Goal: Transaction & Acquisition: Book appointment/travel/reservation

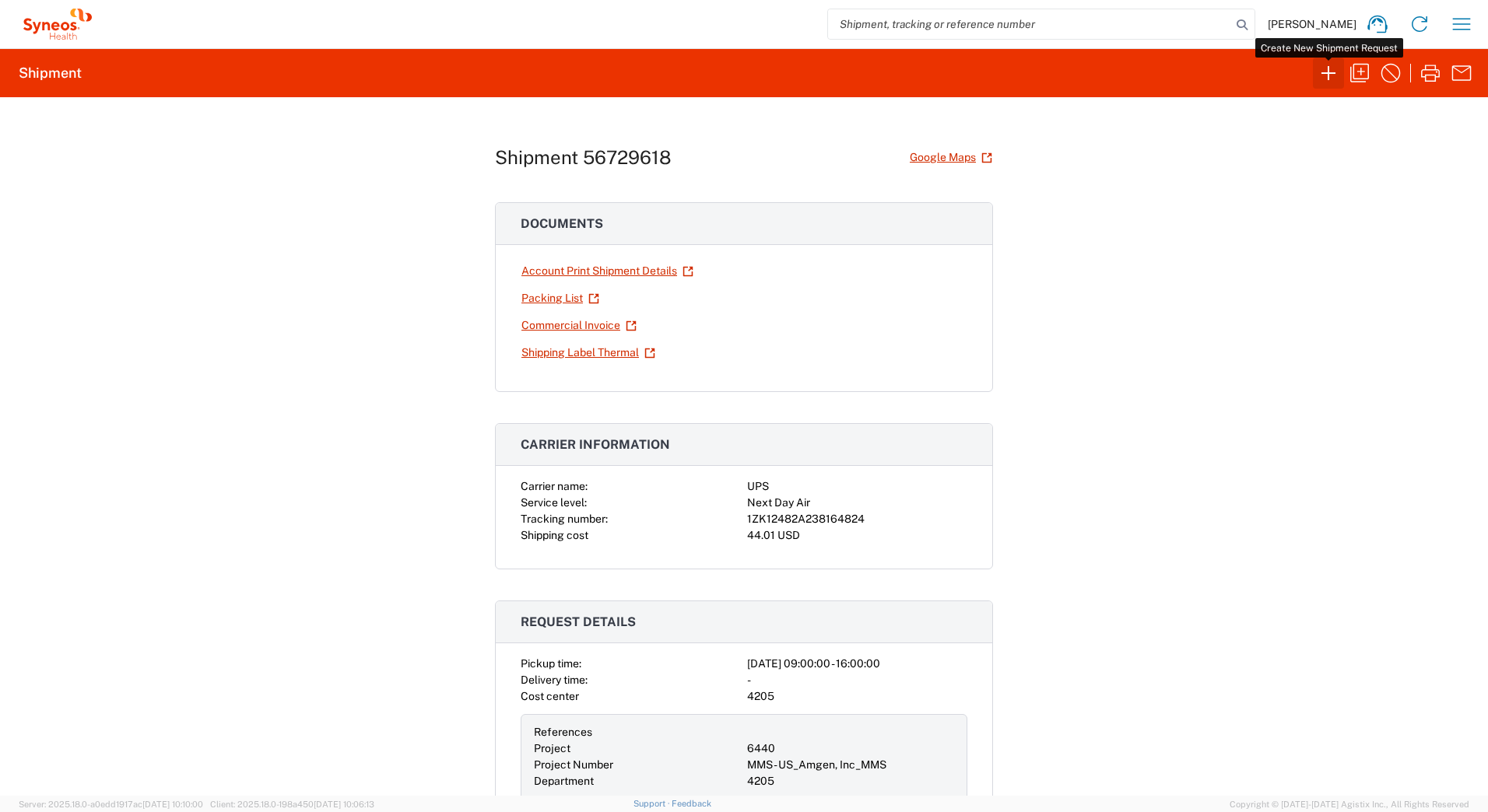
click at [1323, 71] on icon "button" at bounding box center [1329, 73] width 25 height 25
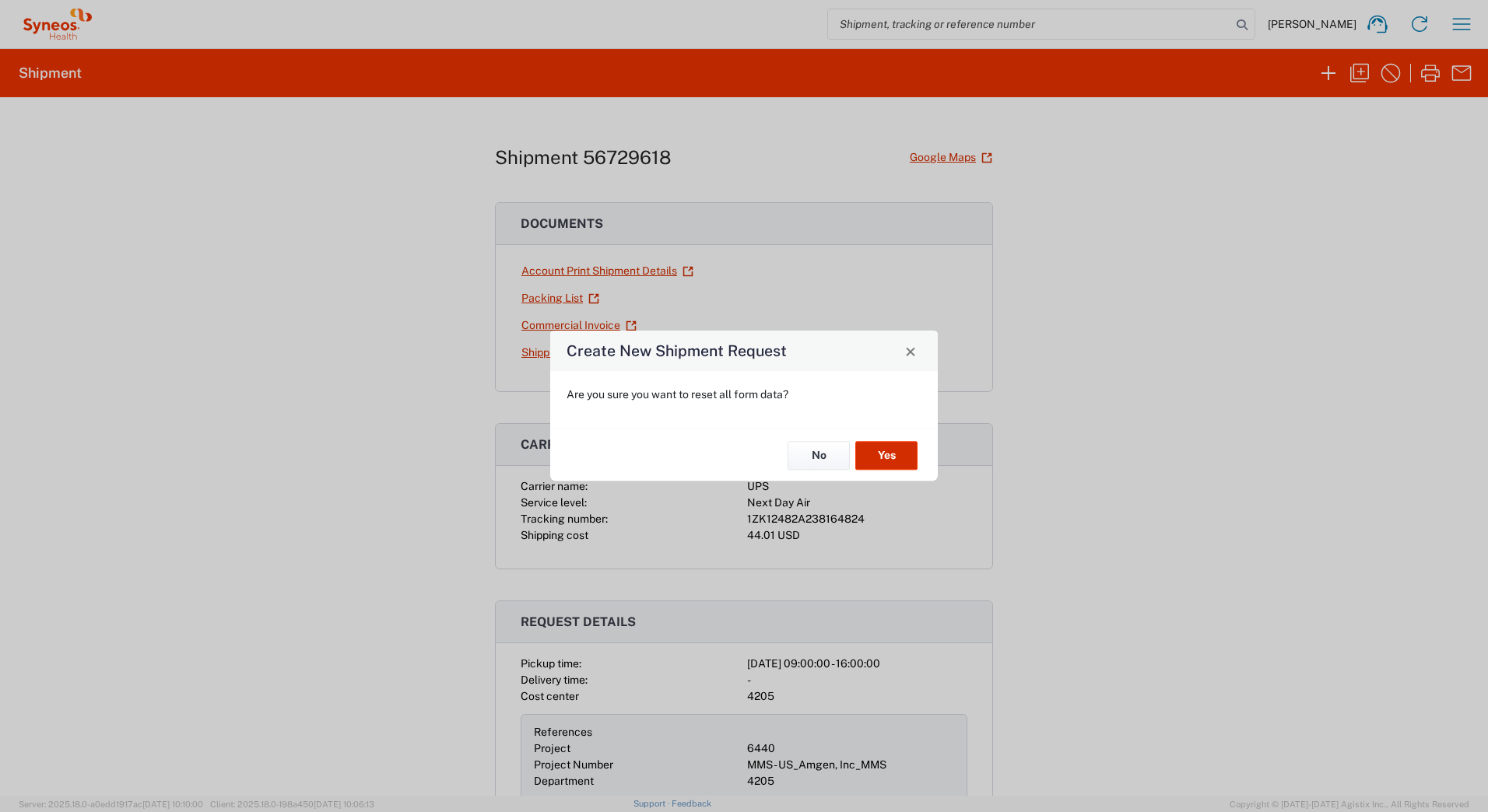
click at [872, 454] on button "Yes" at bounding box center [886, 456] width 62 height 29
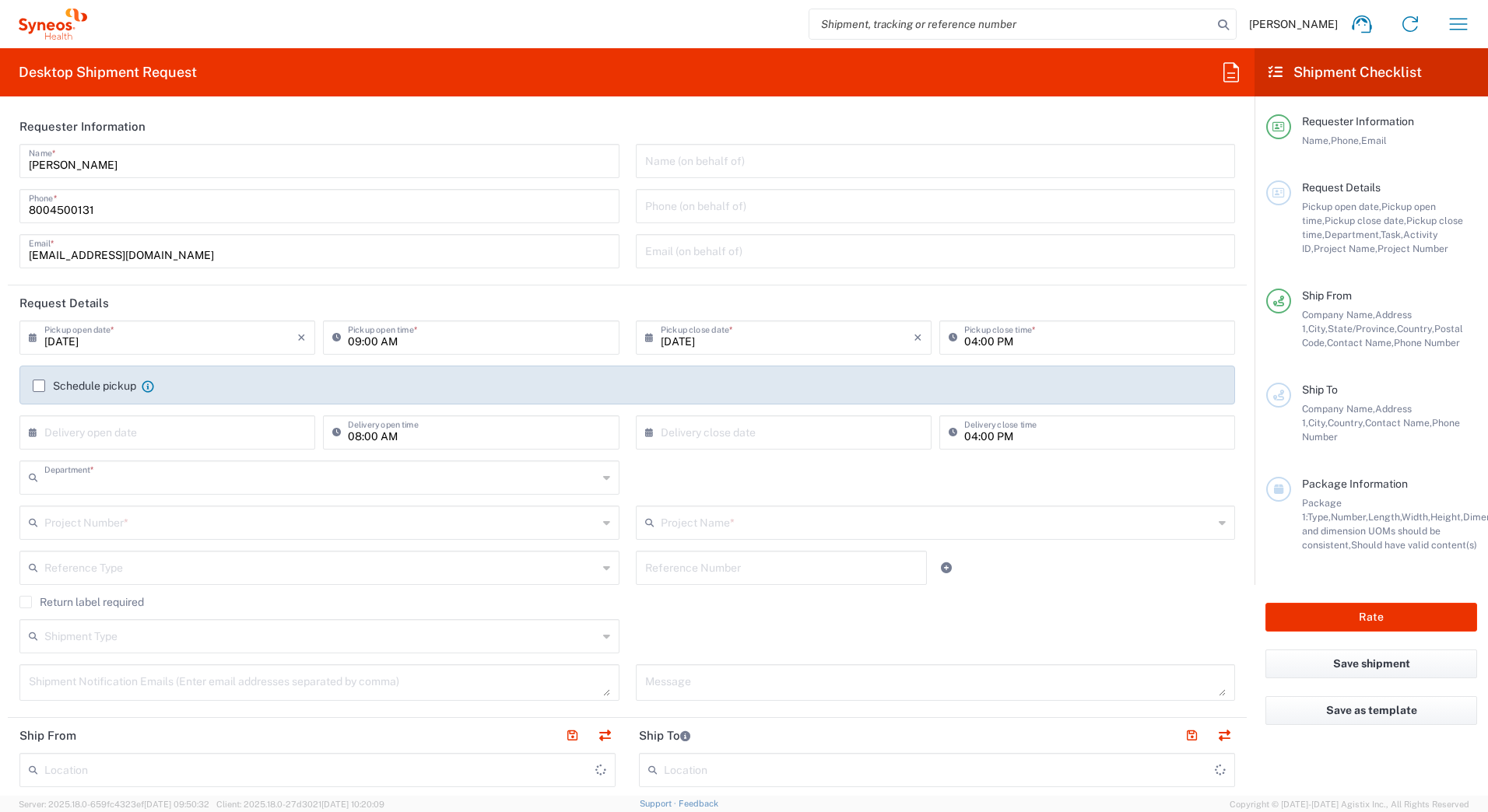
type input "4205"
type input "New Jersey"
type input "United States"
type input "Syneos Health Commercial Servi- NJ US"
drag, startPoint x: 134, startPoint y: 168, endPoint x: 31, endPoint y: 96, distance: 125.7
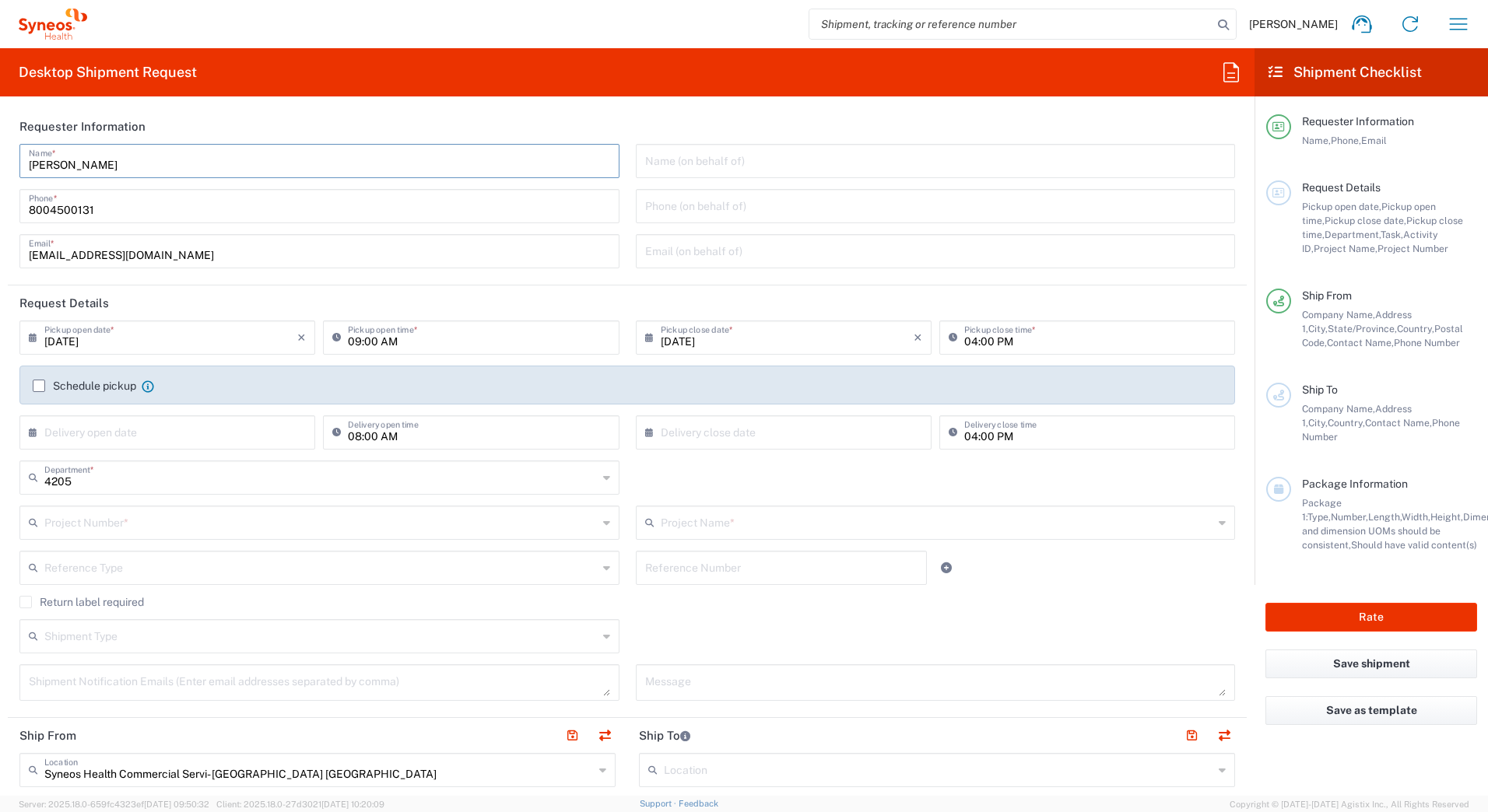
click at [4, 152] on form "Requester Information David Horvath Name * 8004500131 Phone * deployments@syneo…" at bounding box center [627, 453] width 1254 height 687
paste input "Syneos Deployments"
type input "Syneos Deployments"
click at [287, 26] on div "David Horvath Home Shipment estimator Shipment tracking Desktop shipment reques…" at bounding box center [784, 24] width 1395 height 38
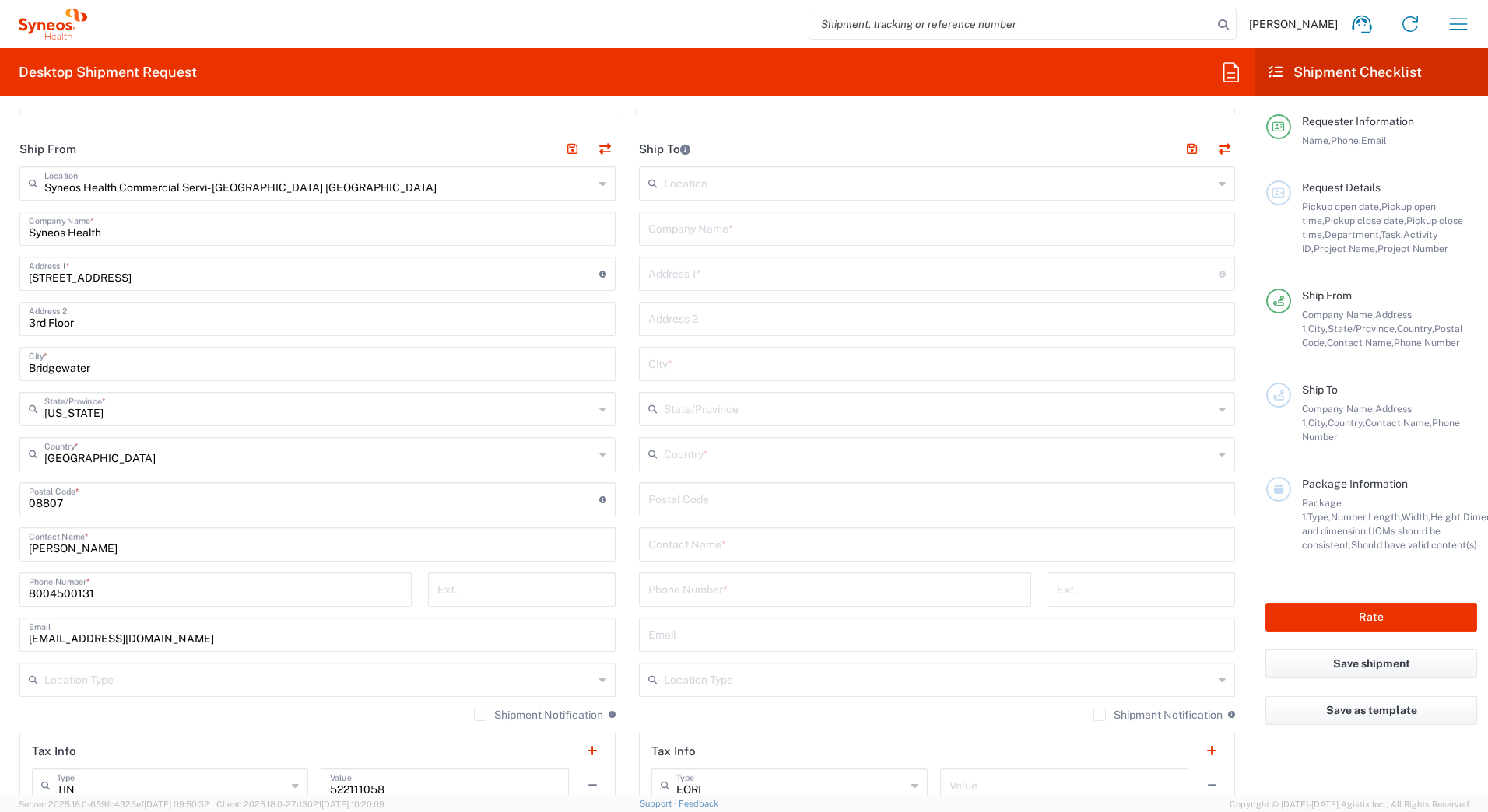
scroll to position [623, 0]
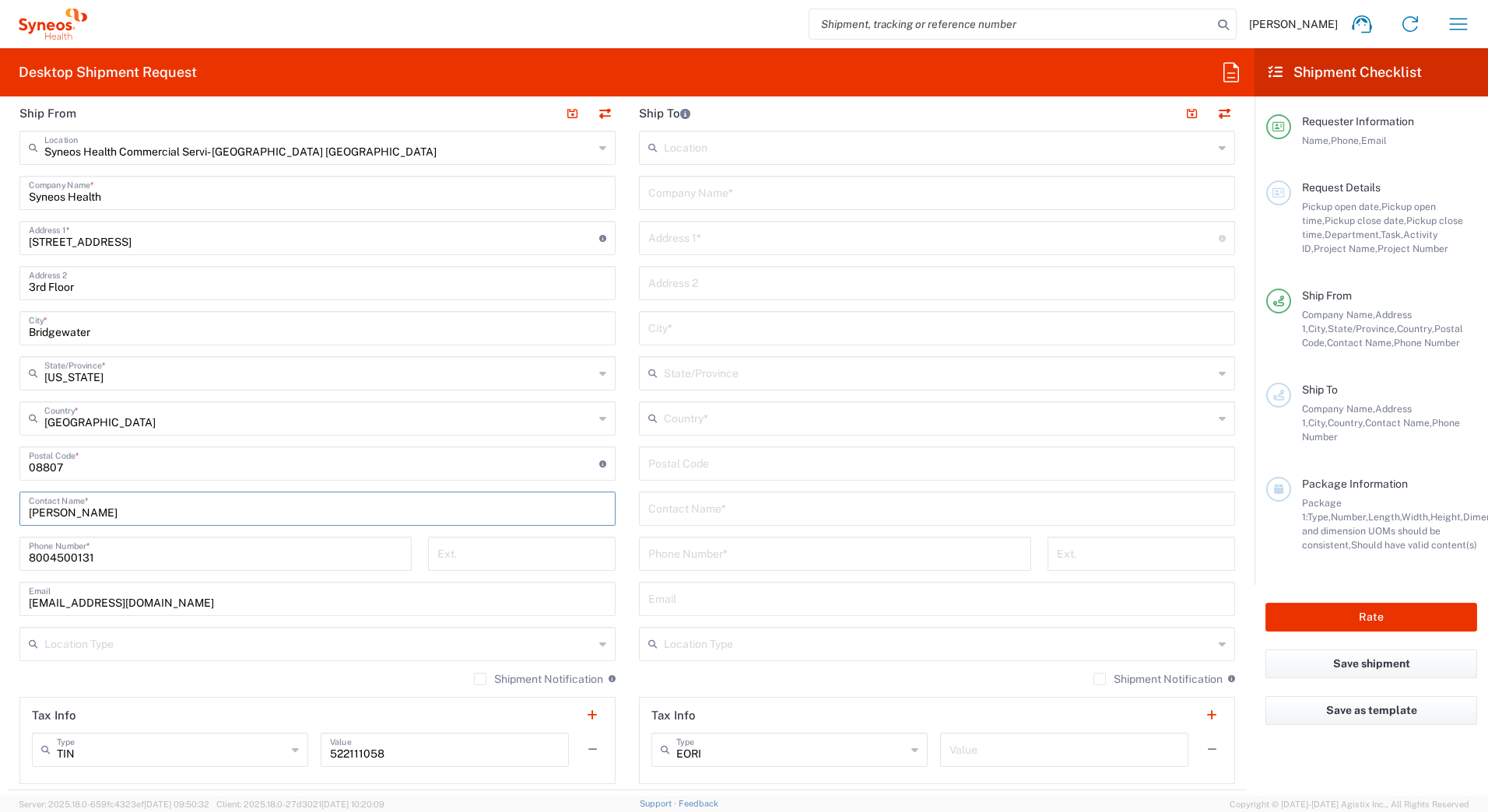
drag, startPoint x: 113, startPoint y: 510, endPoint x: 0, endPoint y: 448, distance: 128.9
click at [0, 517] on html "[PERSON_NAME] Home Shipment estimator Shipment tracking Desktop shipment reques…" at bounding box center [744, 406] width 1488 height 812
paste input "Syneos Deployments"
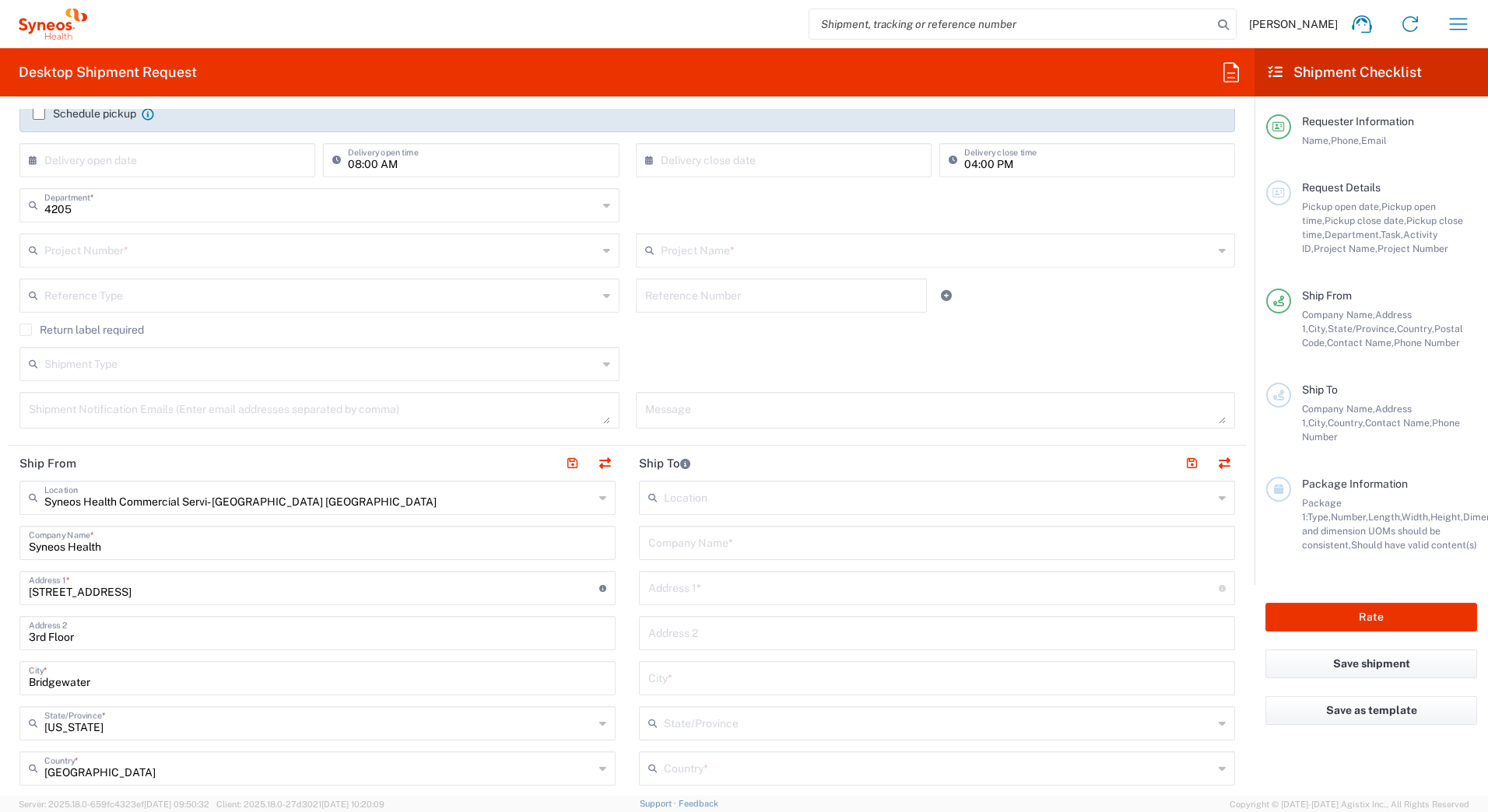
scroll to position [0, 0]
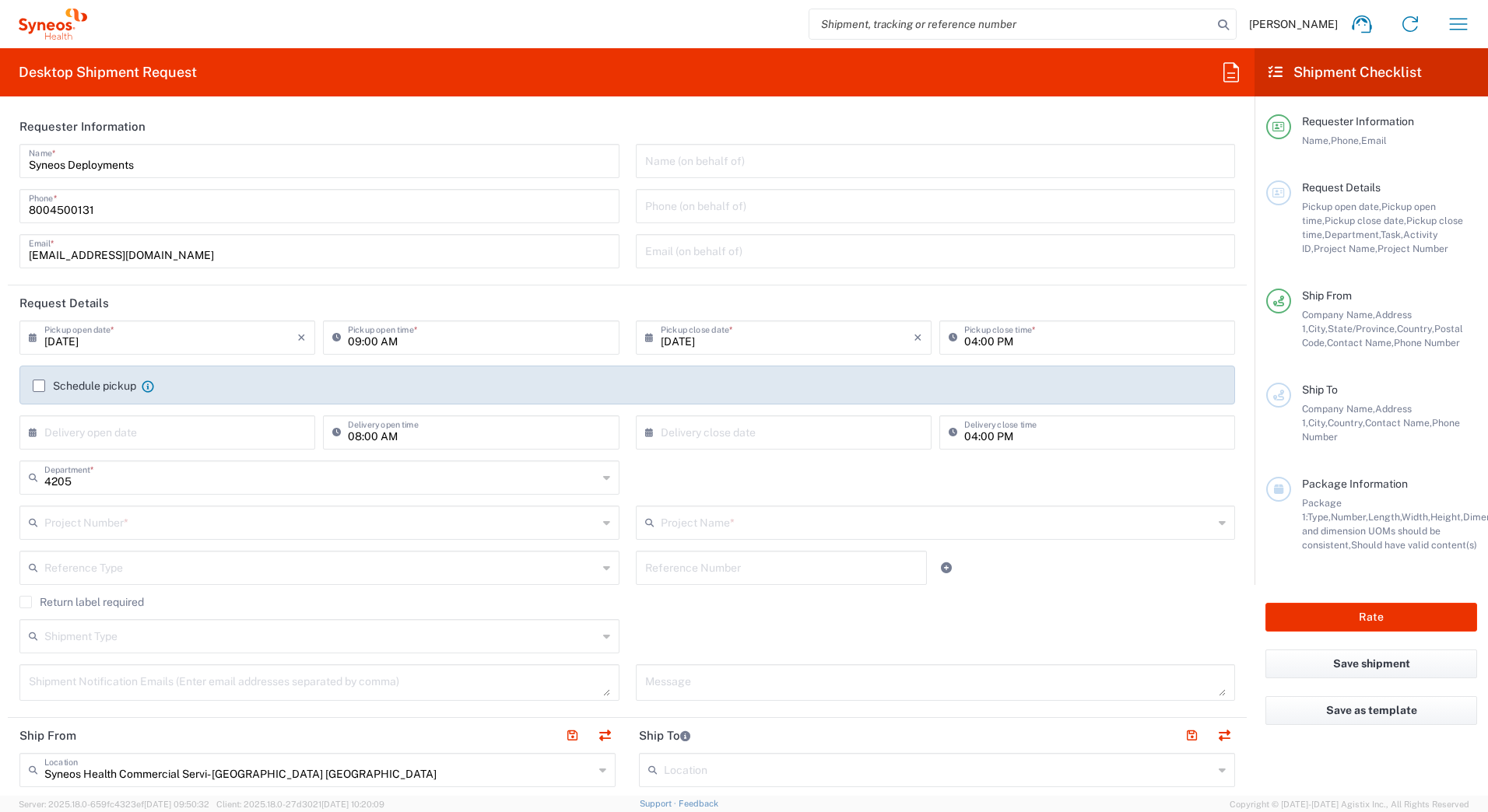
type input "Syneos Deployments"
click at [103, 518] on input "text" at bounding box center [321, 521] width 553 height 27
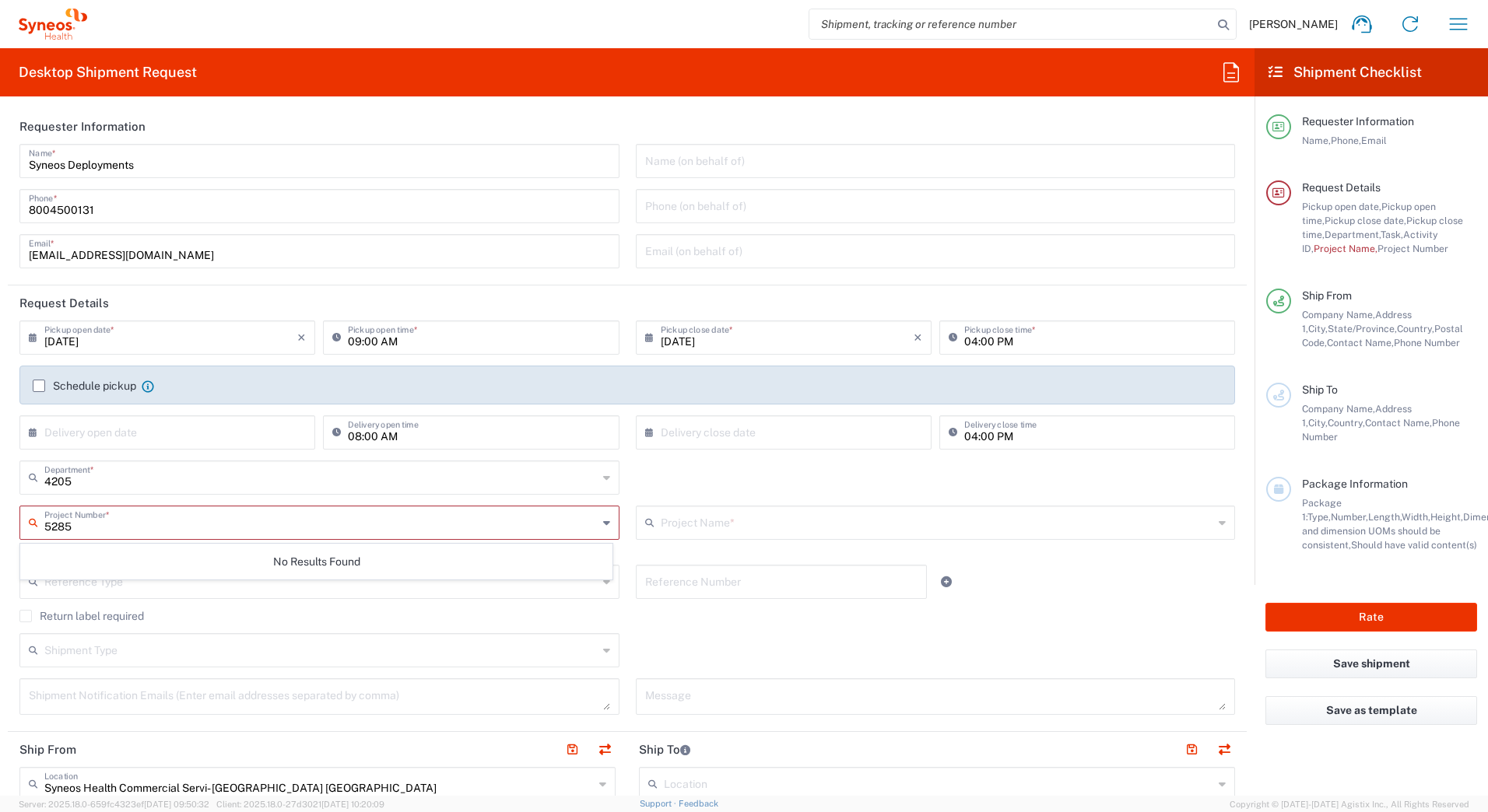
type input "5285"
click at [712, 511] on input "text" at bounding box center [937, 521] width 553 height 27
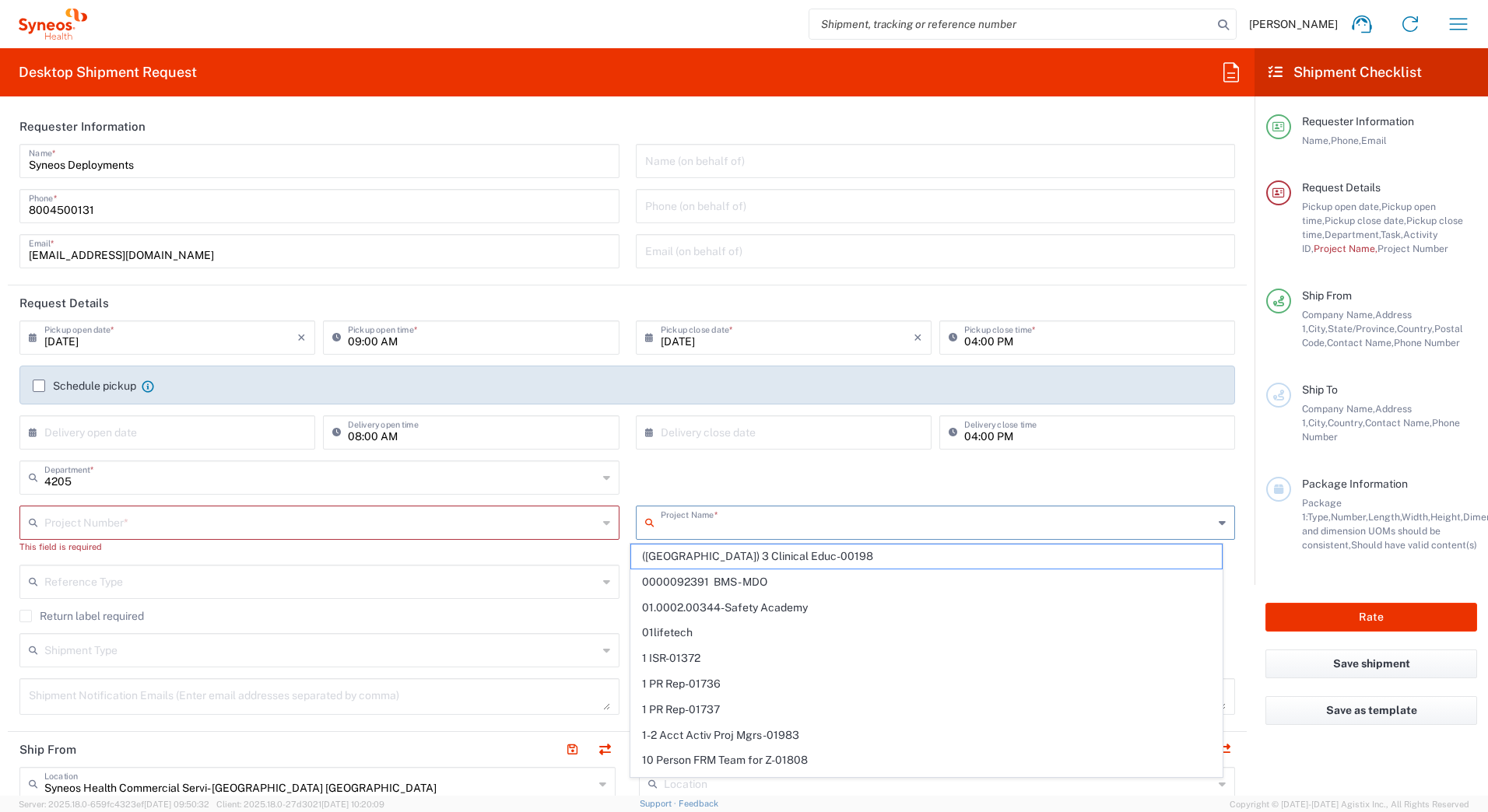
type input "6"
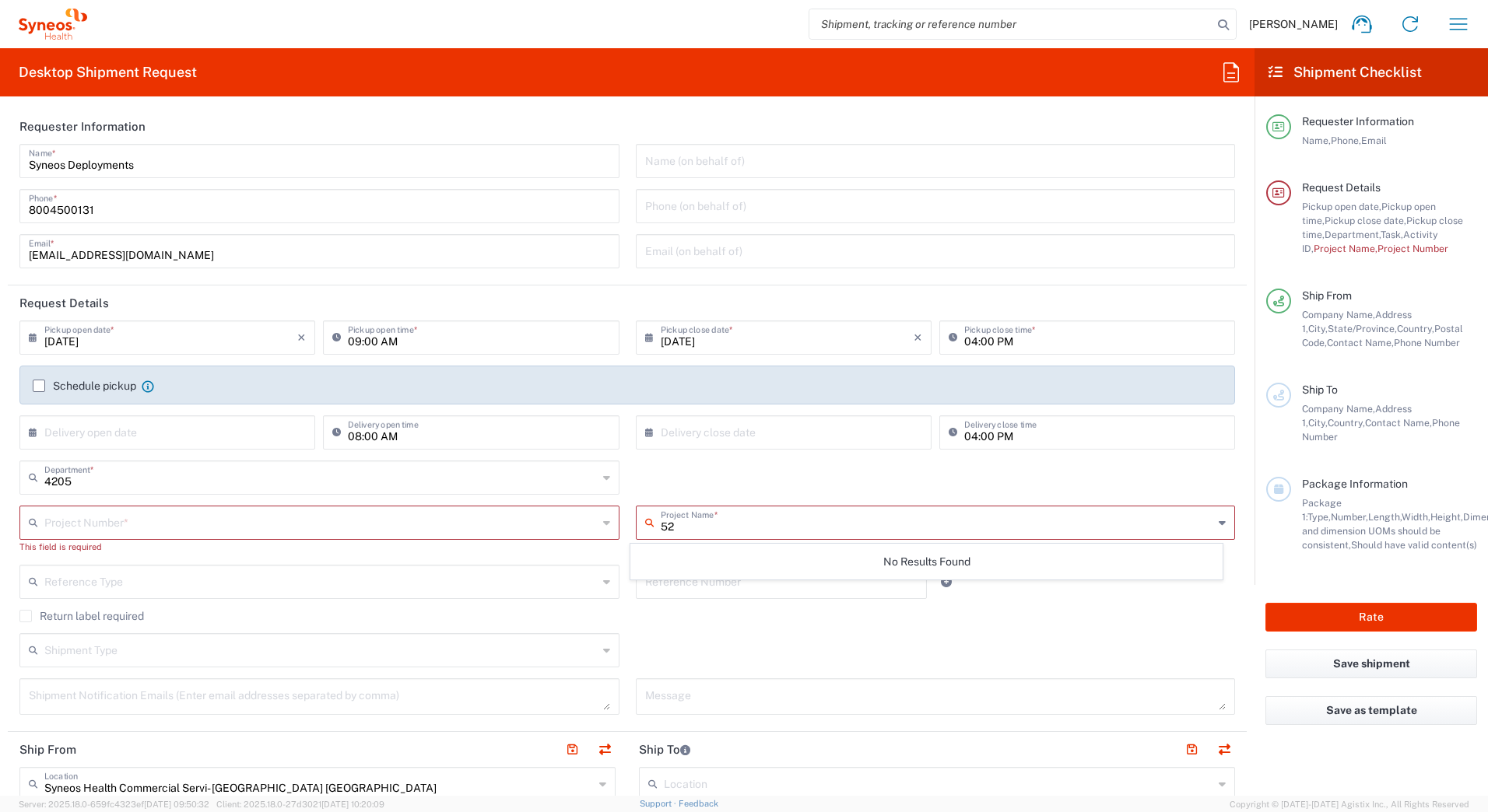
type input "5"
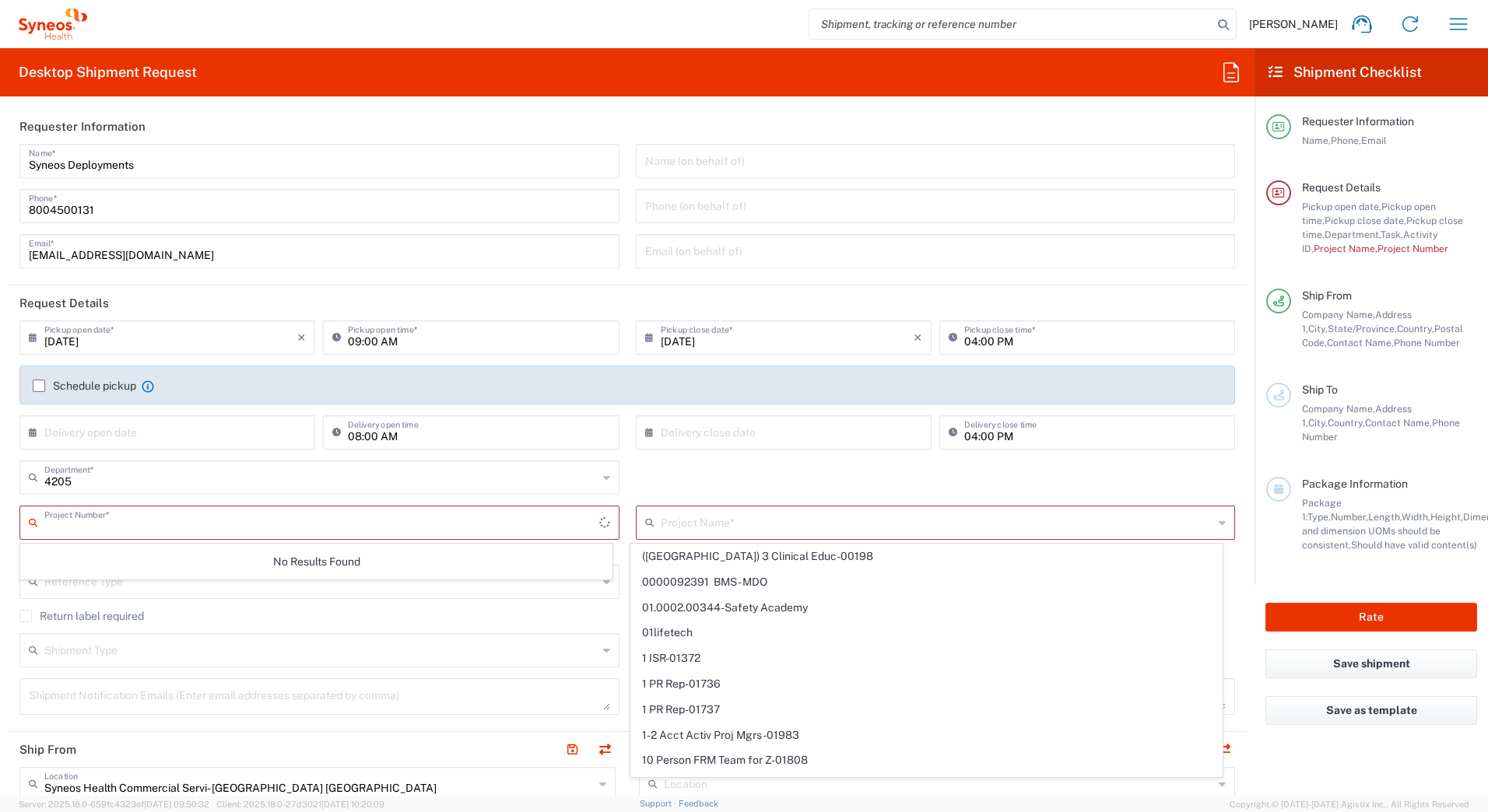
click at [84, 523] on input "text" at bounding box center [322, 521] width 555 height 27
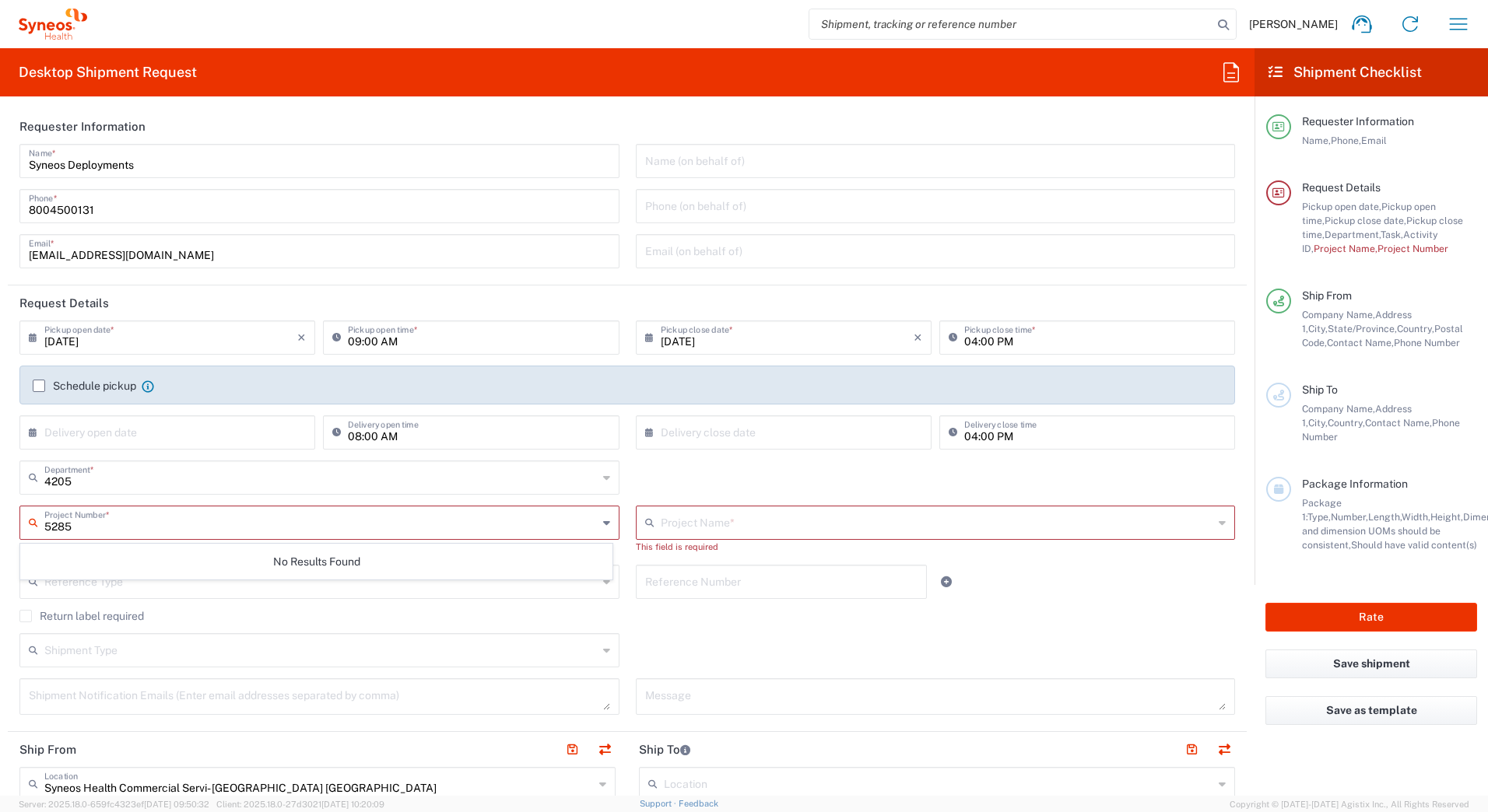
type input "5285"
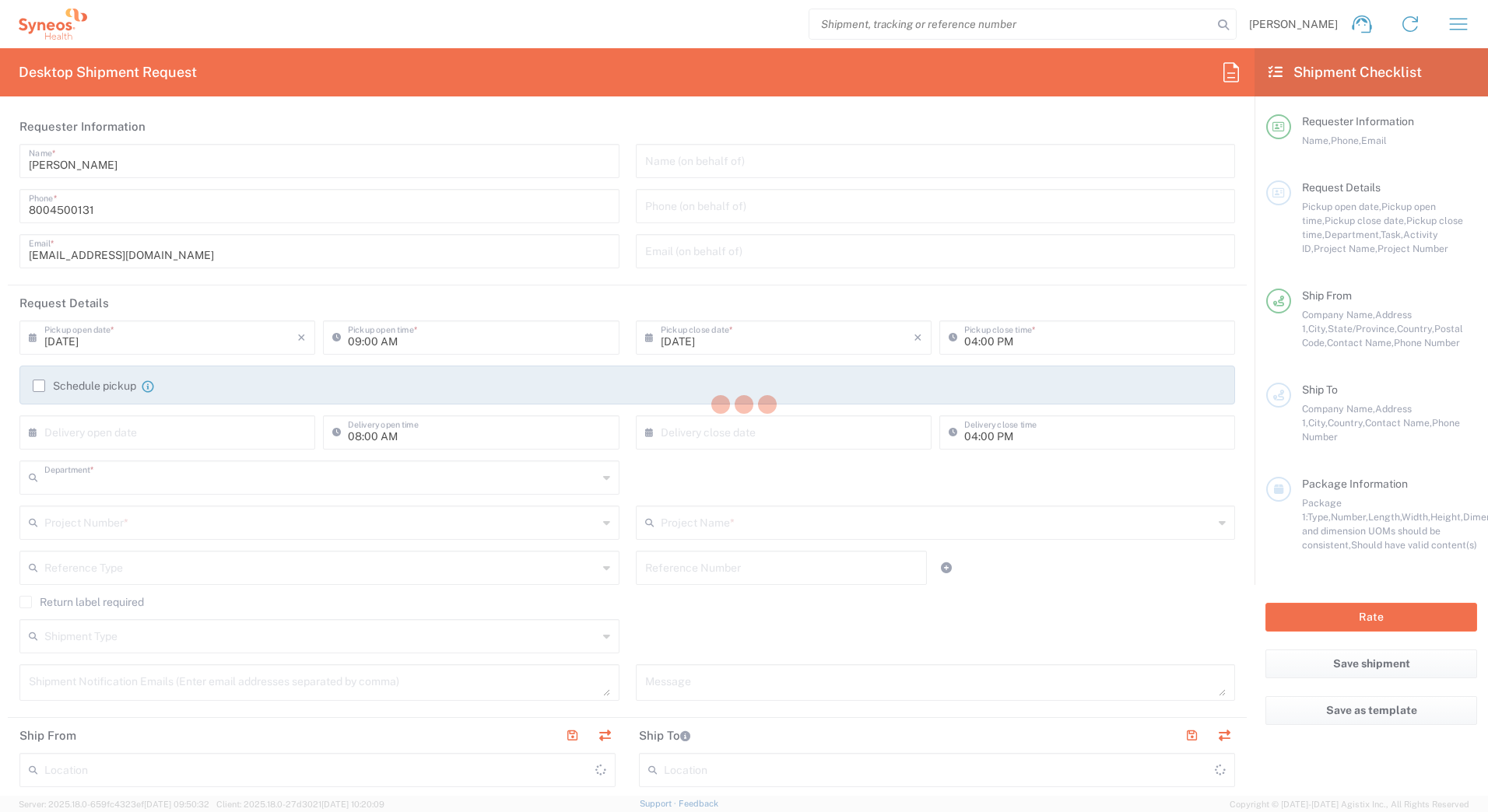
type input "4205"
type input "[US_STATE]"
type input "[GEOGRAPHIC_DATA]"
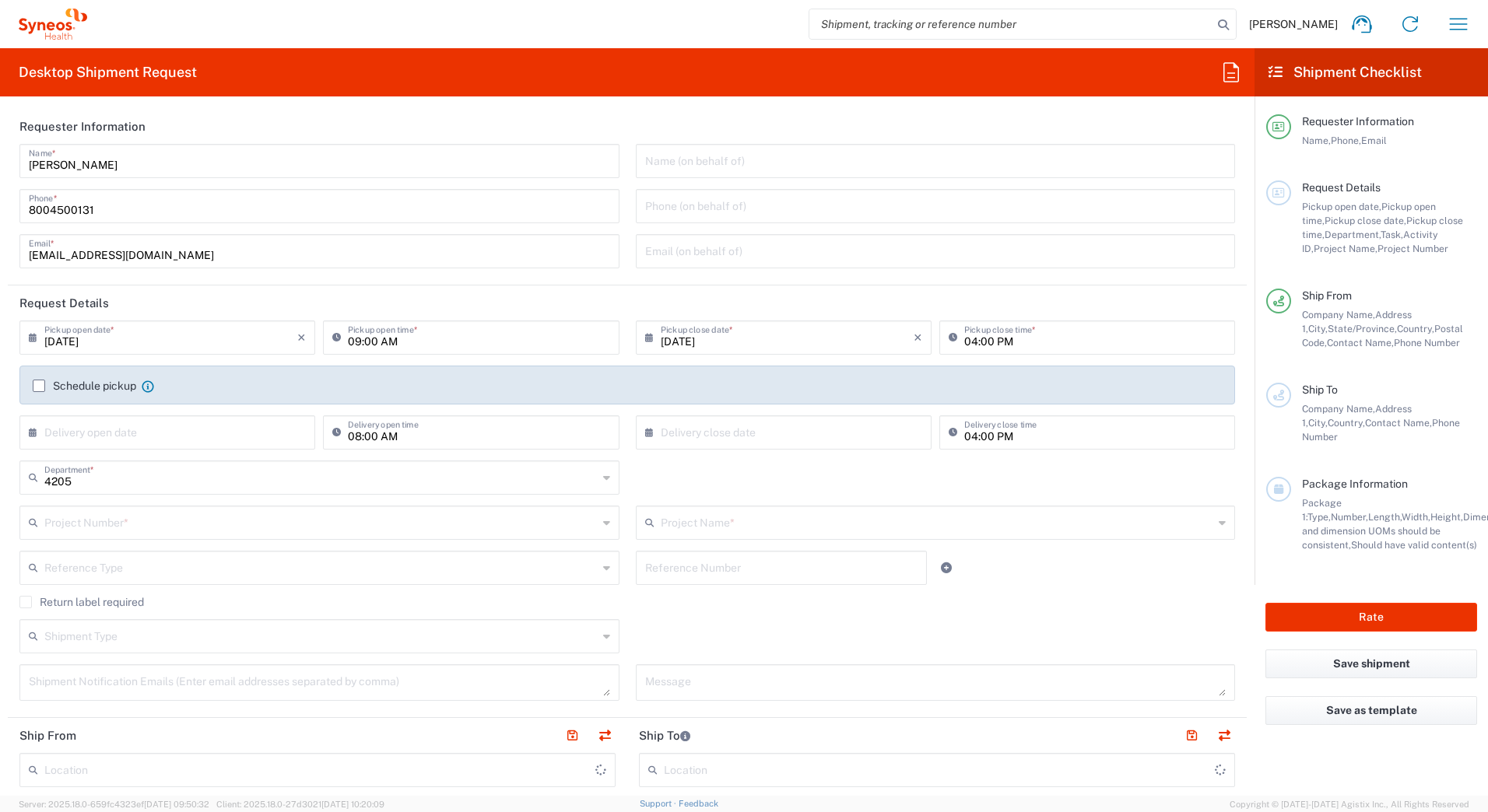
type input "Syneos Health Commercial Servi- [GEOGRAPHIC_DATA] [GEOGRAPHIC_DATA]"
drag, startPoint x: 106, startPoint y: 167, endPoint x: 0, endPoint y: 162, distance: 106.1
click at [0, 162] on form "Requester Information [PERSON_NAME] Name * [PHONE_NUMBER] Phone * [EMAIL_ADDRES…" at bounding box center [627, 453] width 1254 height 687
paste input "Syneos Deployments"
type input "Syneos Deployments"
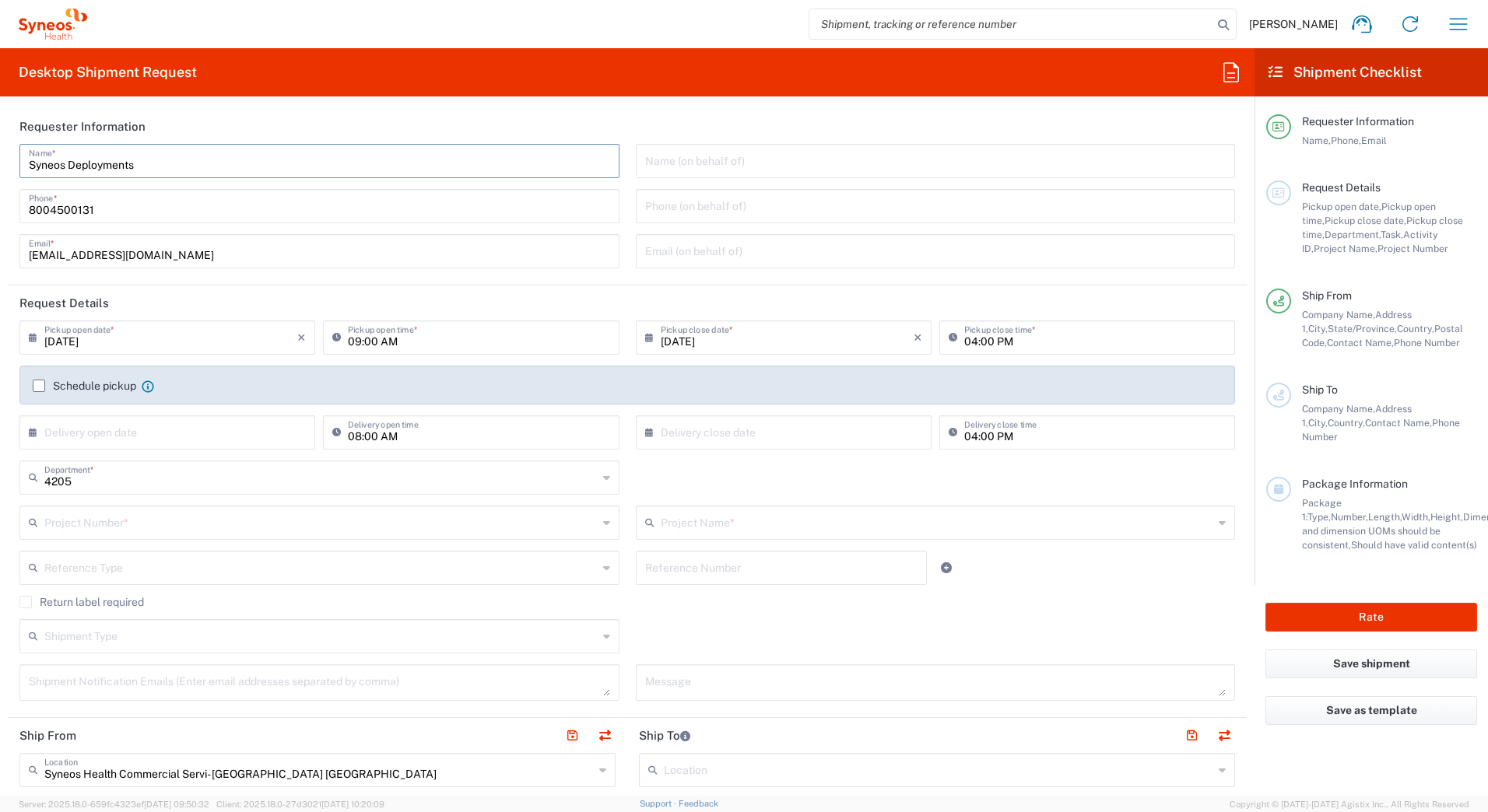
click at [250, 114] on header "Requester Information" at bounding box center [627, 126] width 1239 height 35
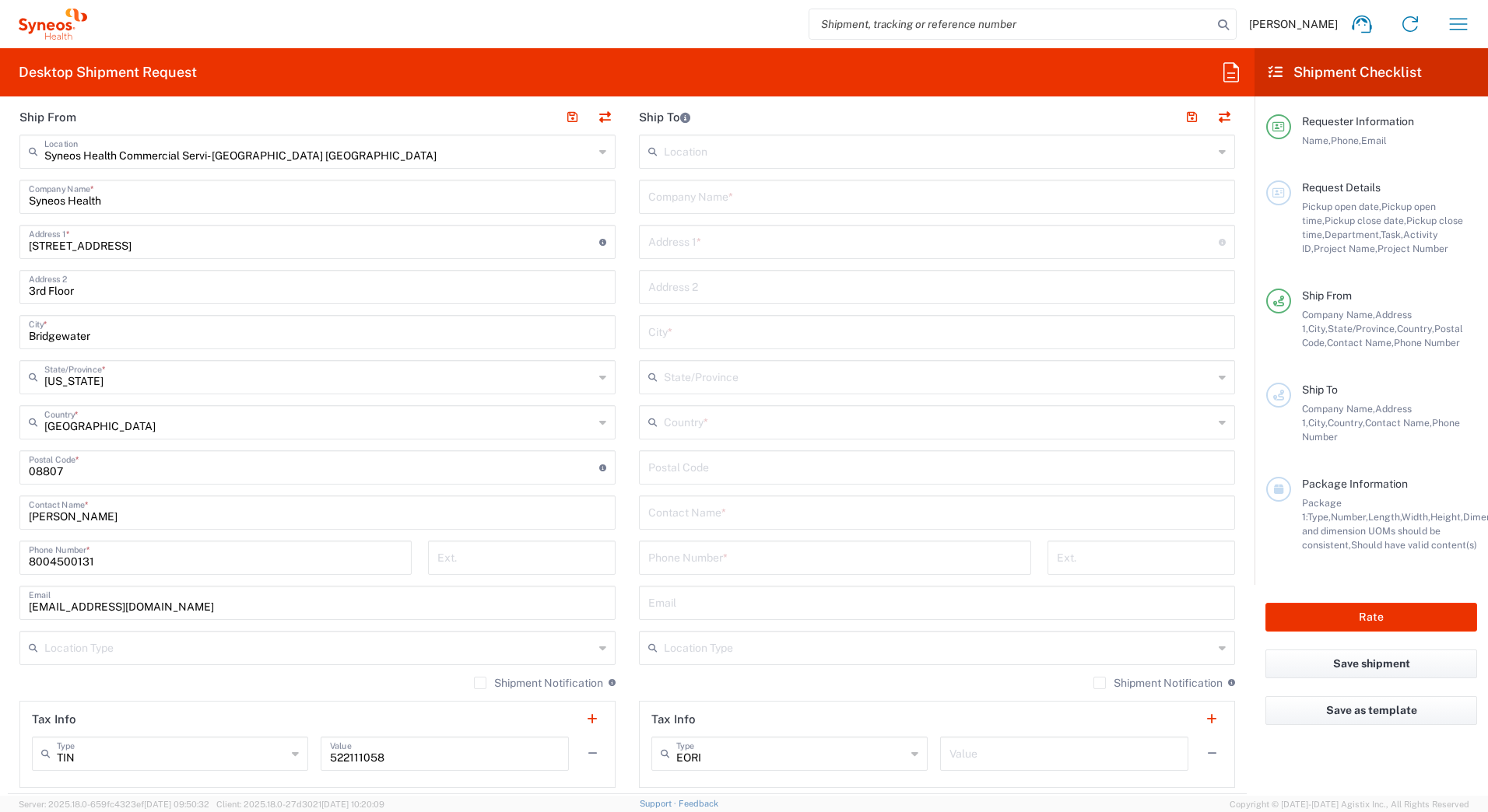
scroll to position [623, 0]
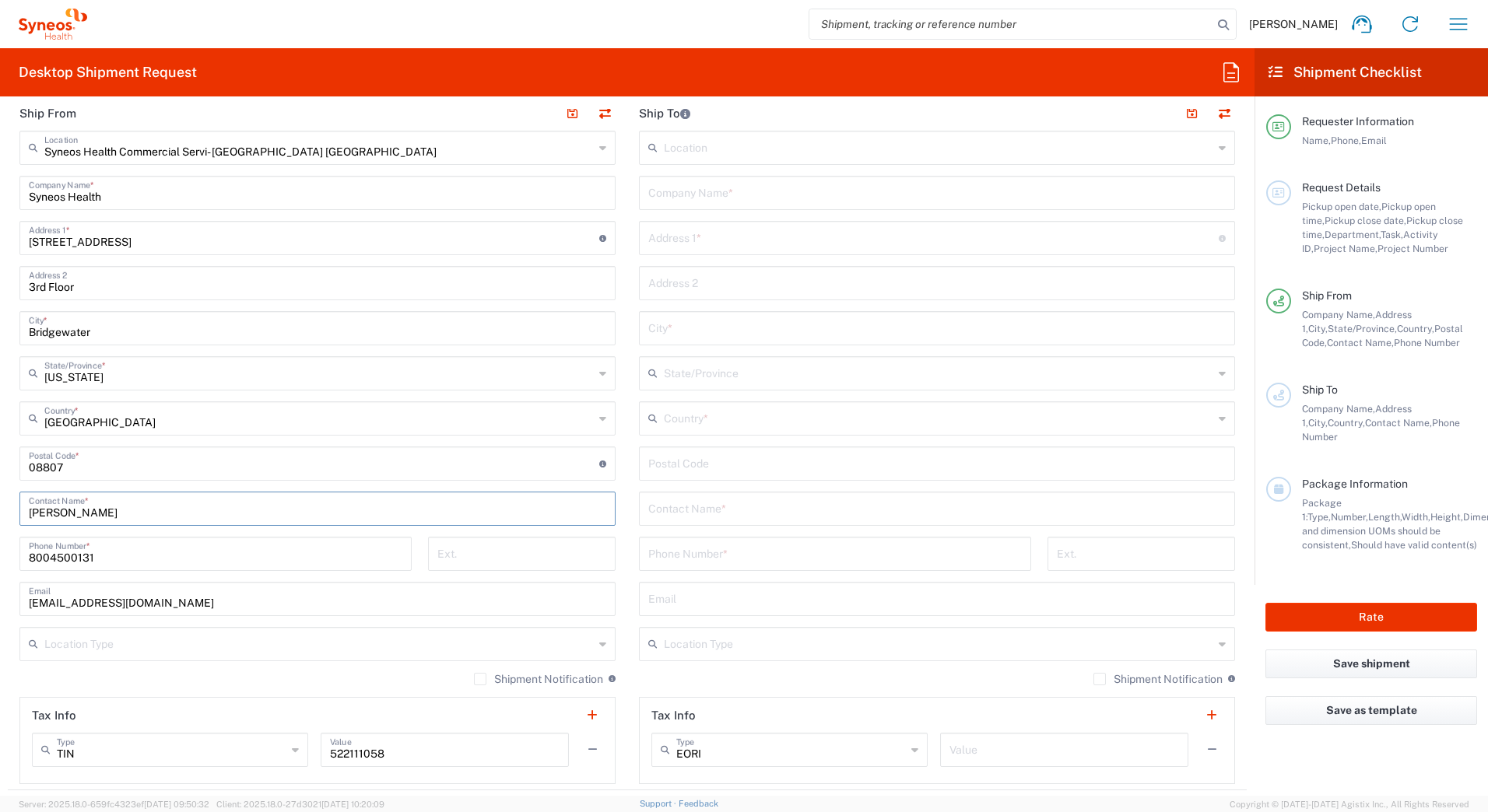
drag, startPoint x: 118, startPoint y: 511, endPoint x: -3, endPoint y: 514, distance: 121.0
click at [0, 514] on html "[PERSON_NAME] Home Shipment estimator Shipment tracking Desktop shipment reques…" at bounding box center [744, 406] width 1488 height 812
paste input "Syneos Deployments"
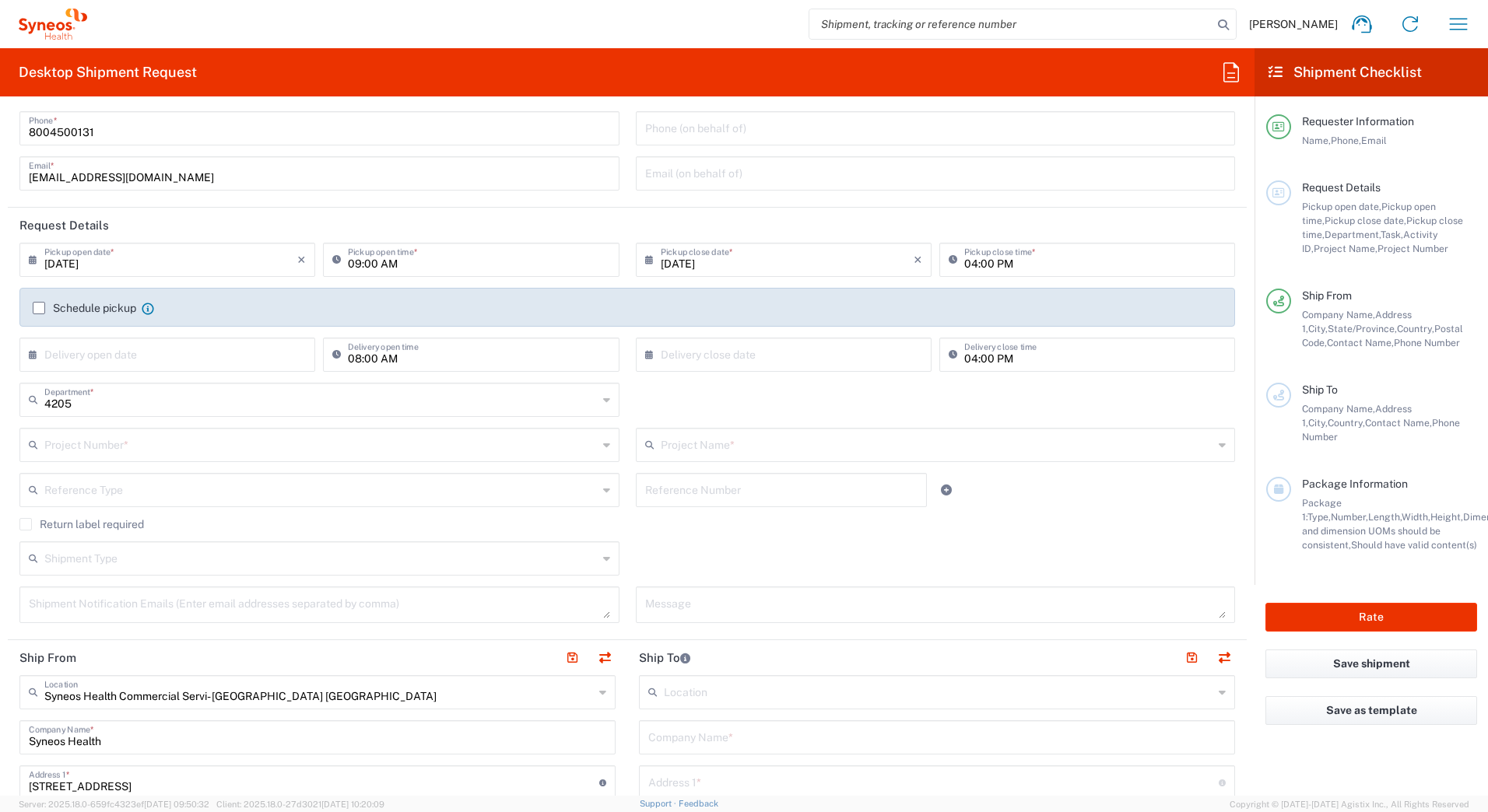
scroll to position [0, 0]
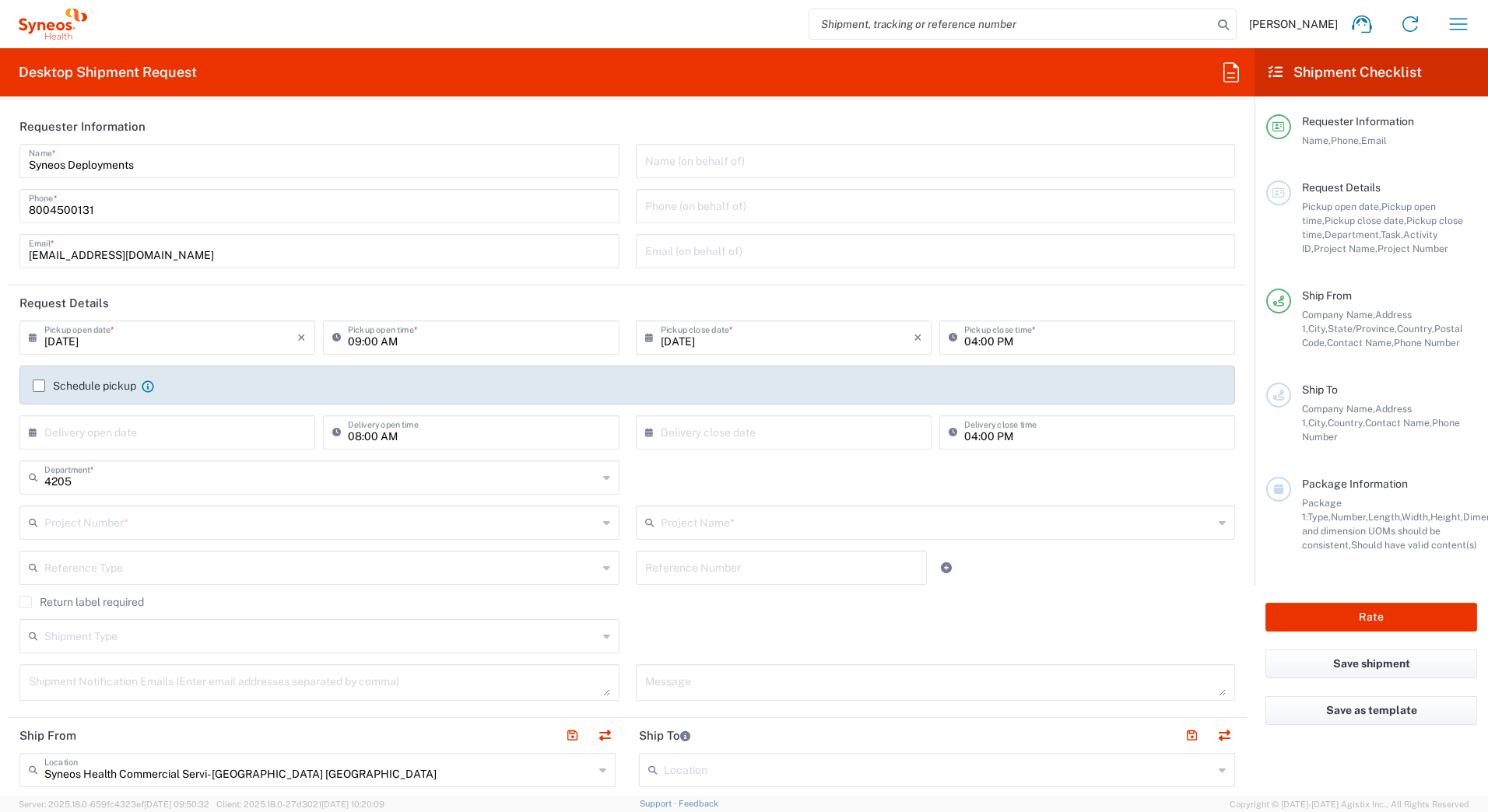
type input "Syneos Deployments"
click at [70, 523] on input "text" at bounding box center [321, 521] width 553 height 27
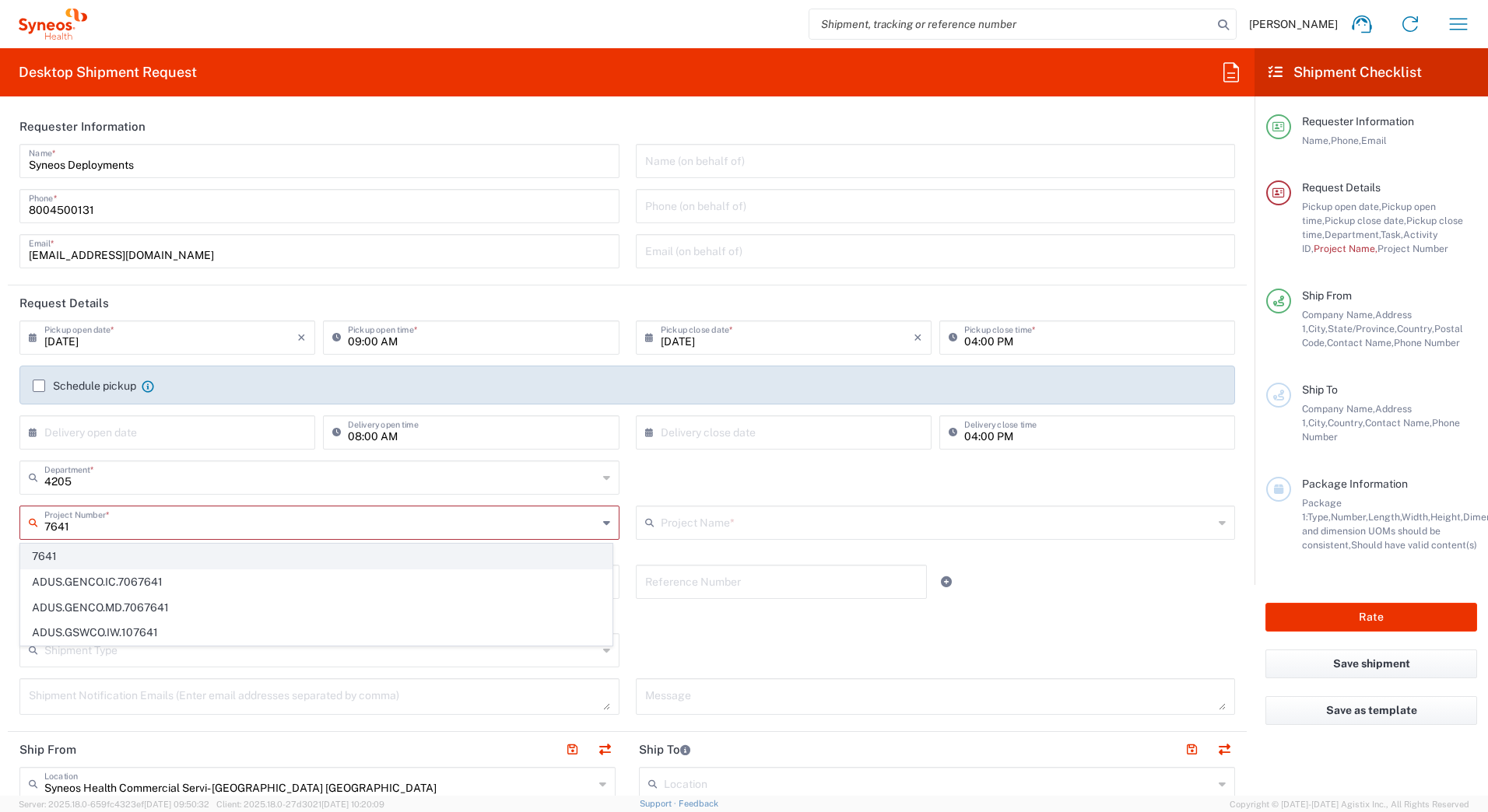
type input "7641"
click at [54, 556] on span "7641" at bounding box center [317, 556] width 591 height 24
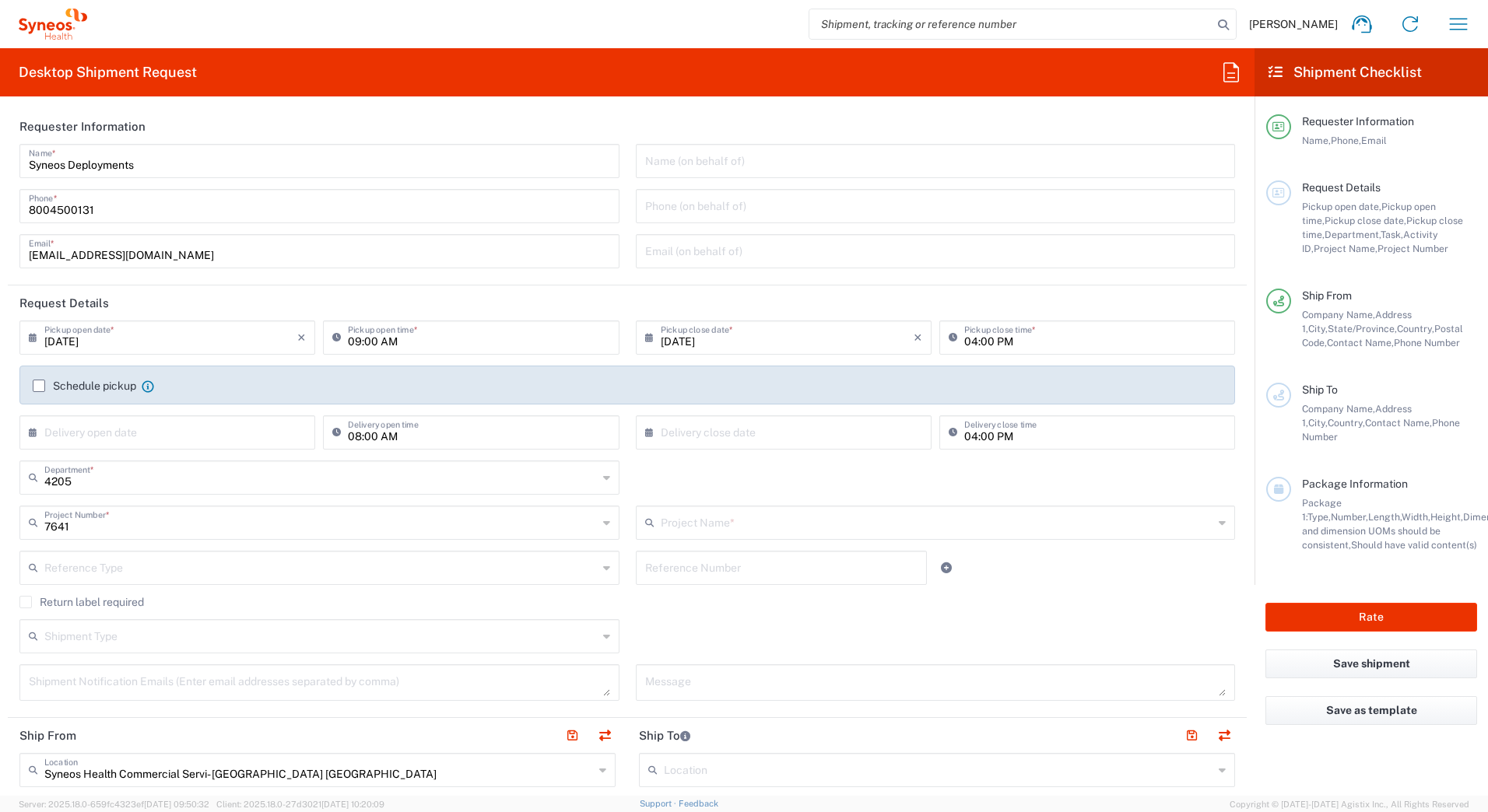
type input "MMS - US-GSK ViiV Cab-MMS"
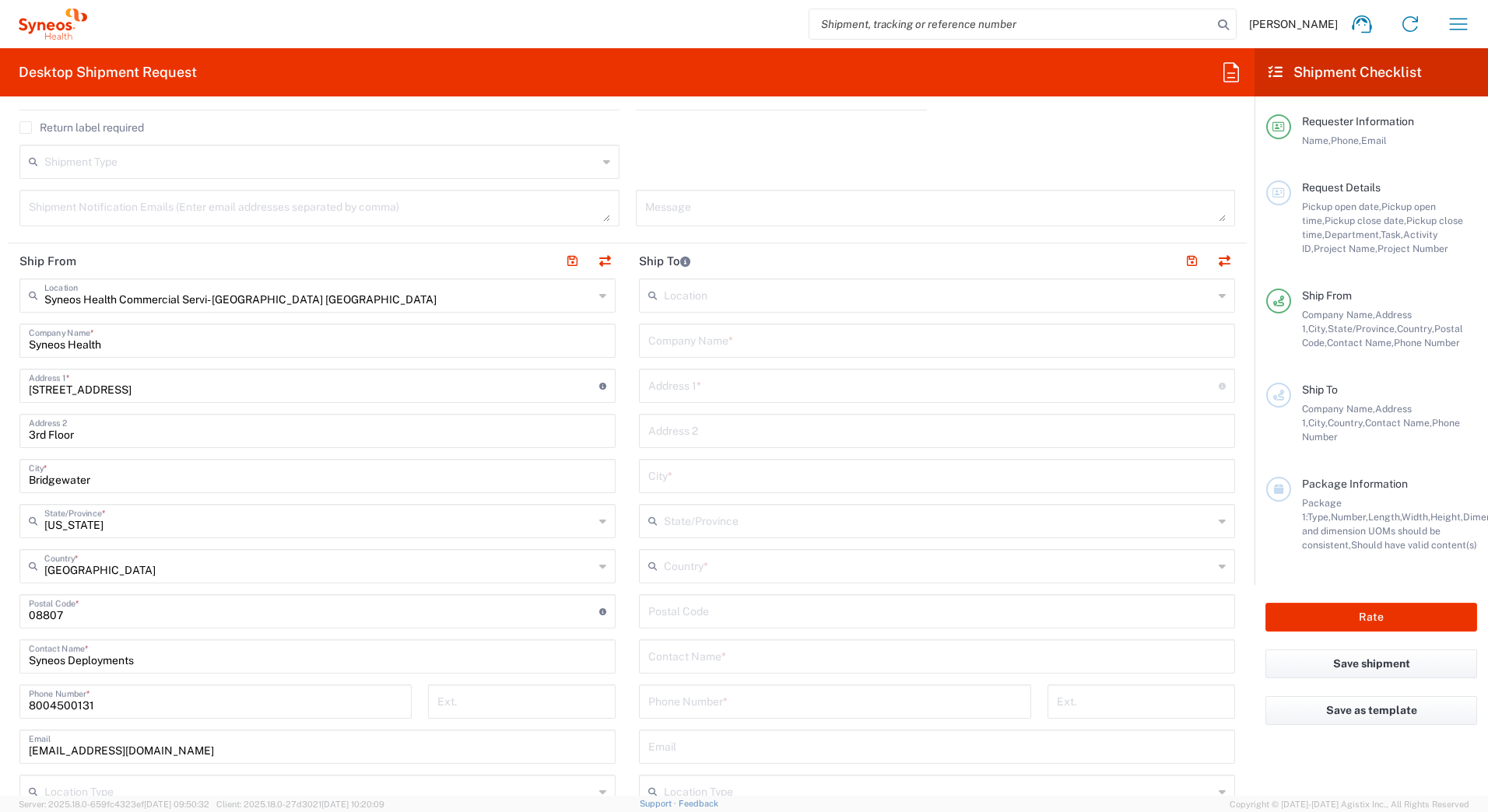
scroll to position [545, 0]
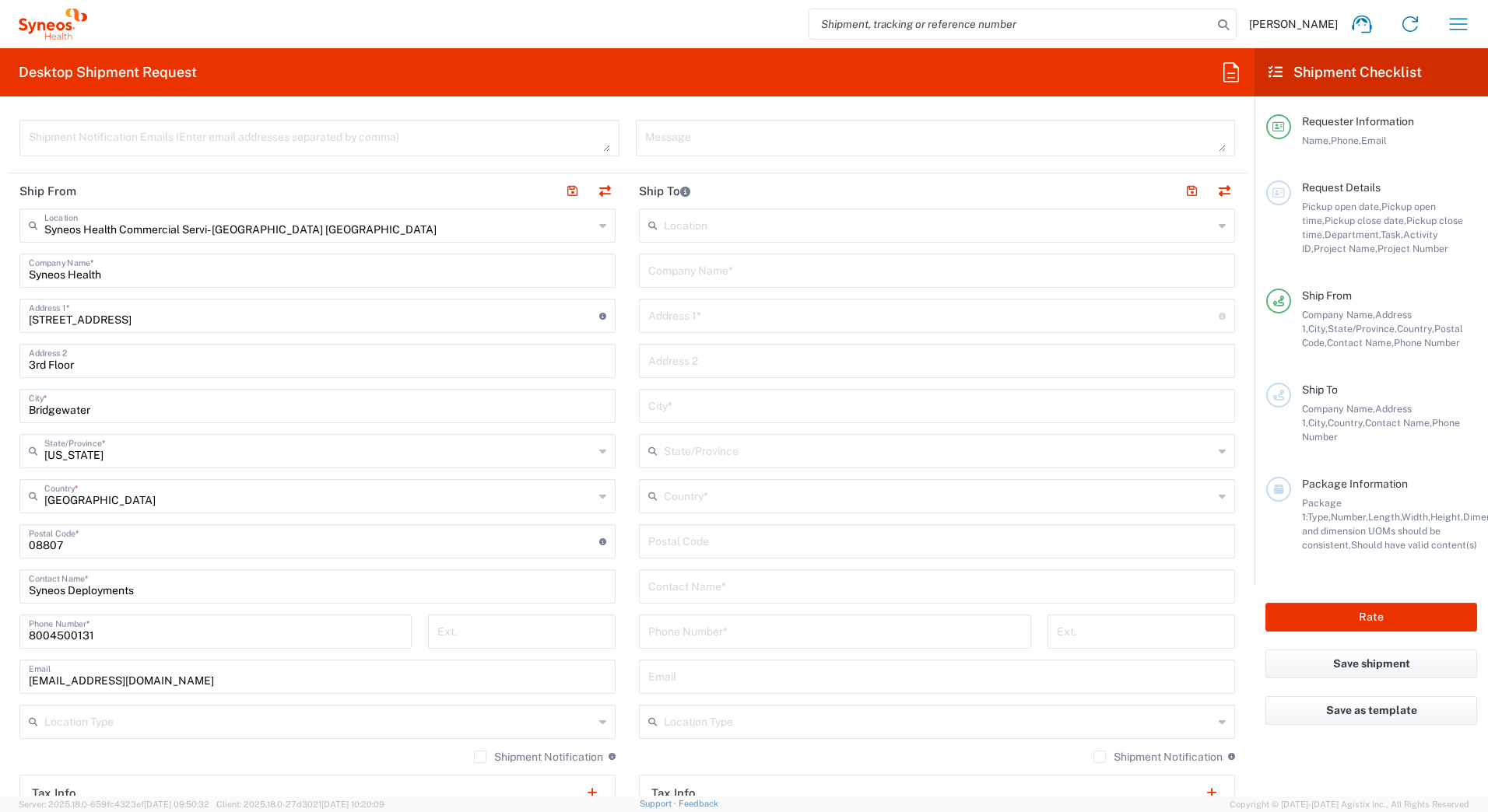
click at [667, 270] on input "text" at bounding box center [937, 269] width 577 height 27
paste input "[PERSON_NAME]"
type input "[PERSON_NAME]"
click at [715, 591] on input "text" at bounding box center [937, 585] width 577 height 27
paste input "[PERSON_NAME]"
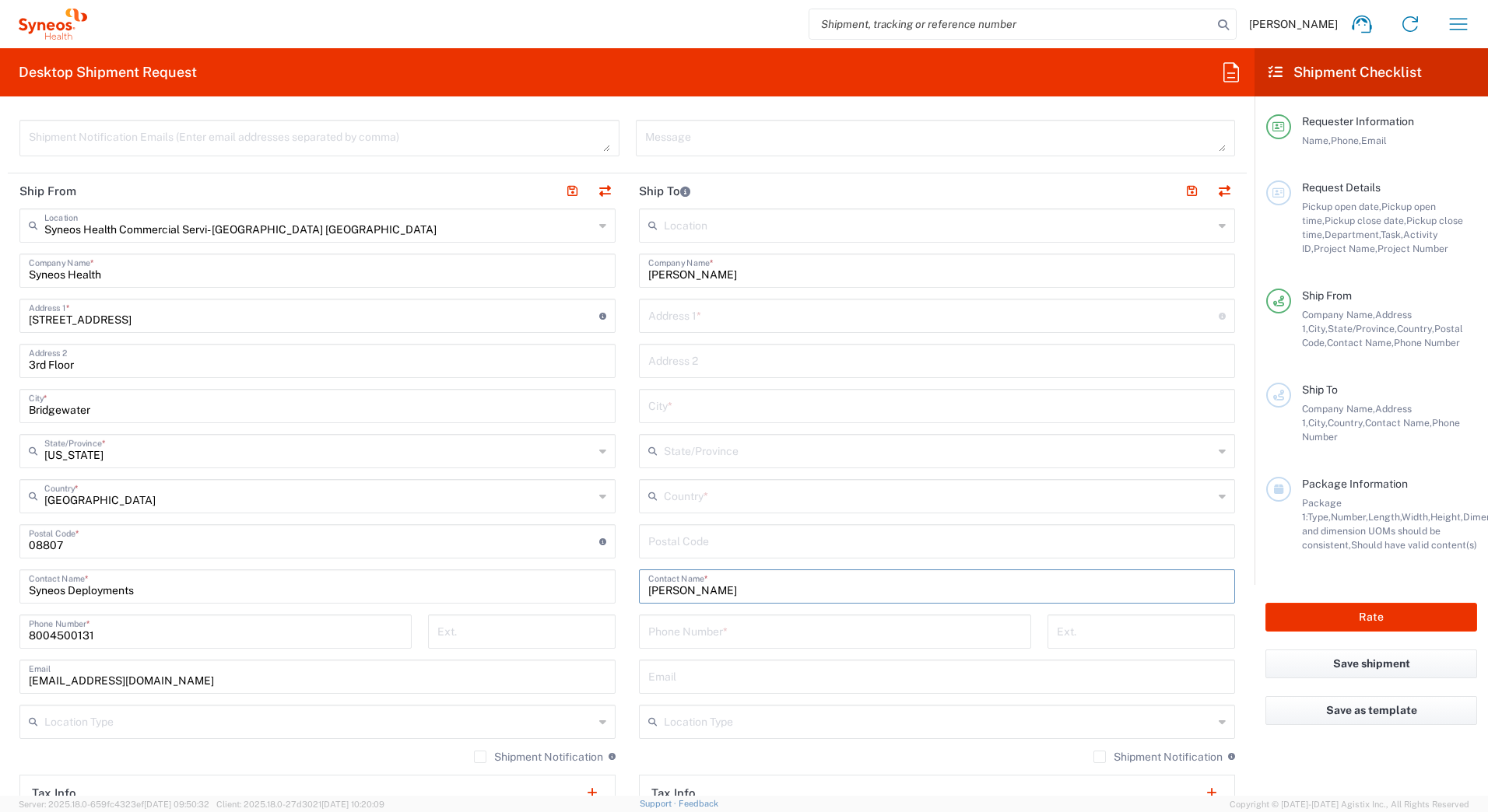
type input "[PERSON_NAME]"
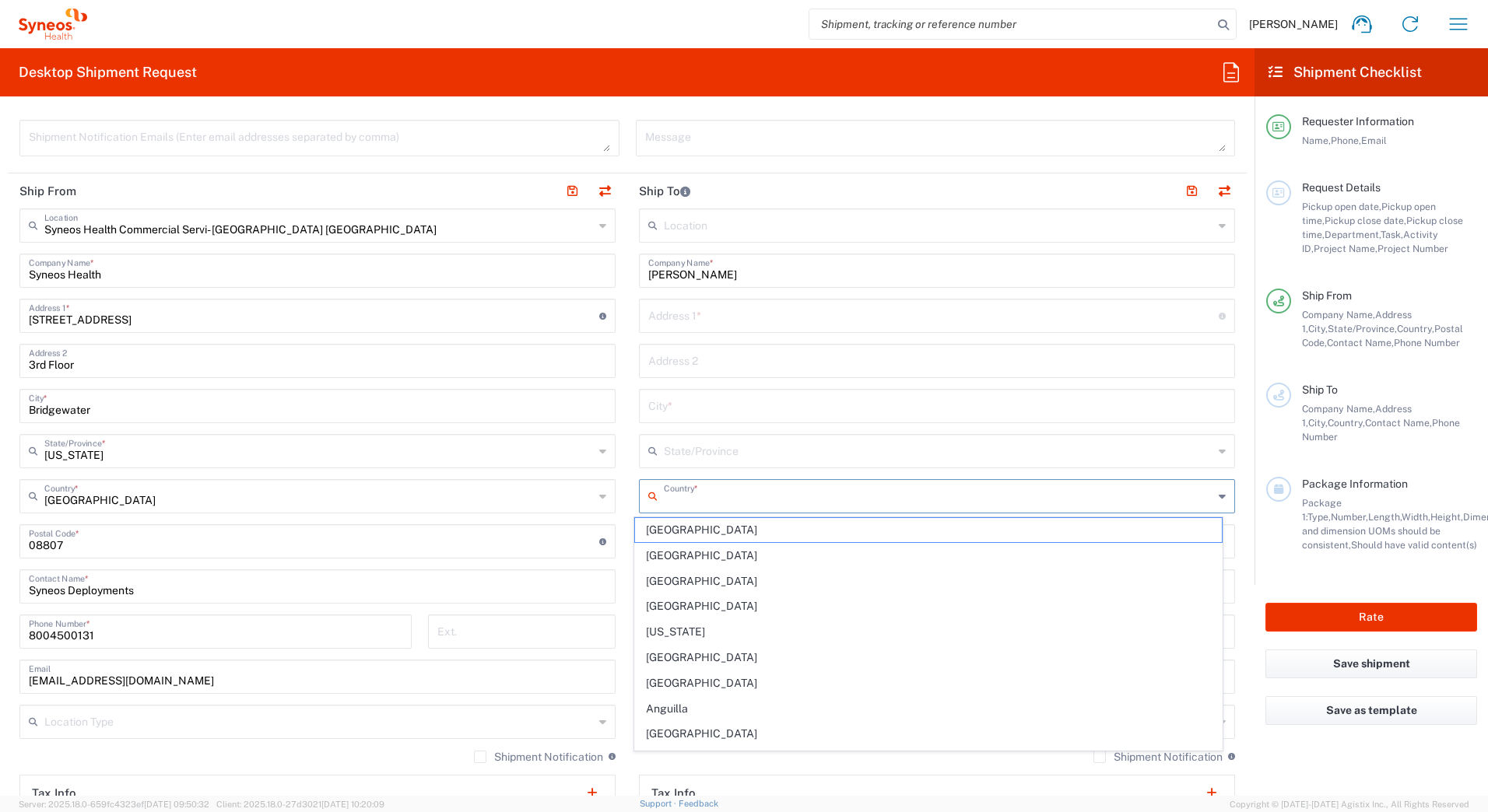
click at [674, 495] on input "text" at bounding box center [938, 495] width 549 height 27
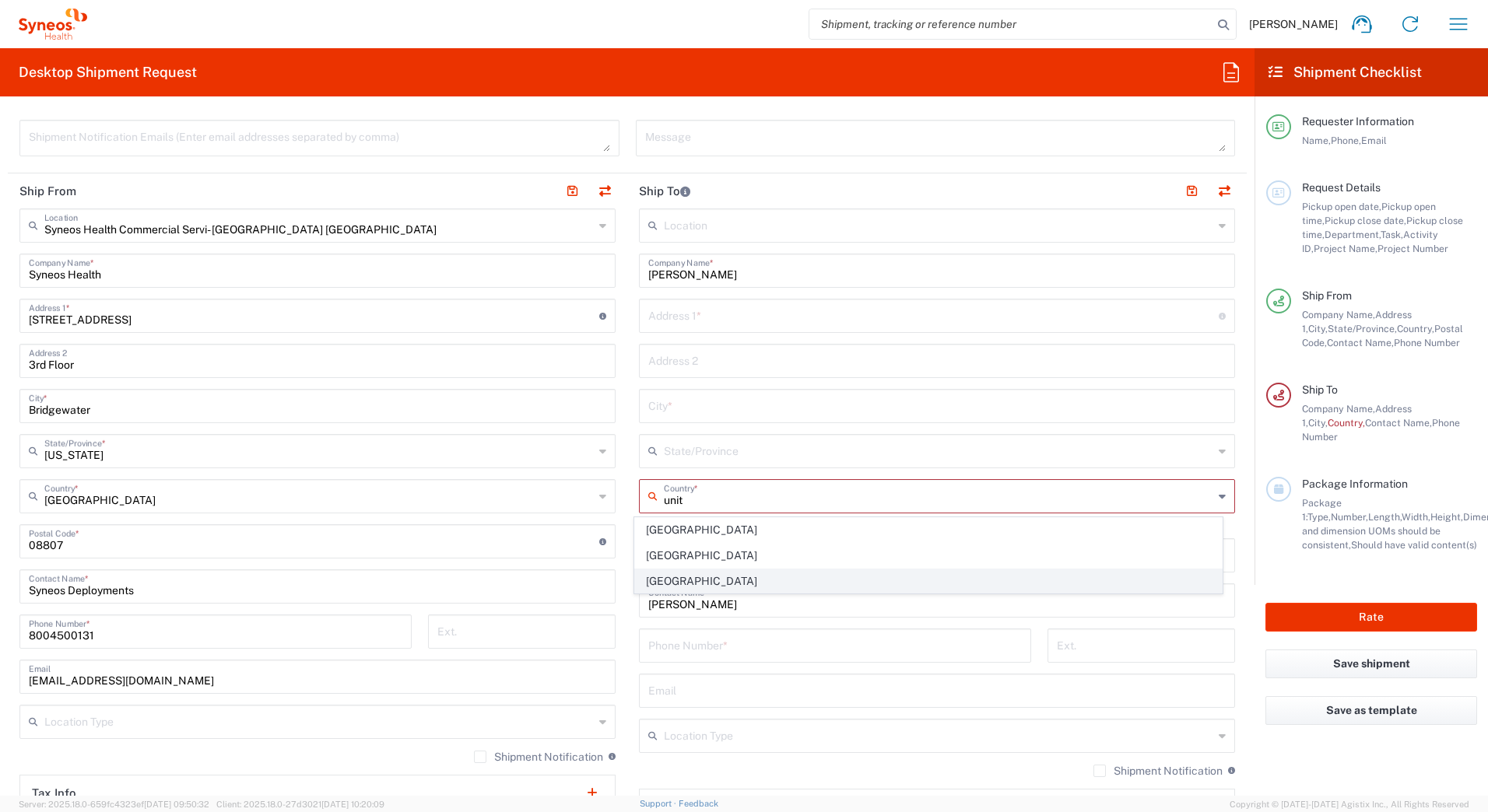
click at [660, 584] on span "[GEOGRAPHIC_DATA]" at bounding box center [929, 581] width 587 height 24
type input "[GEOGRAPHIC_DATA]"
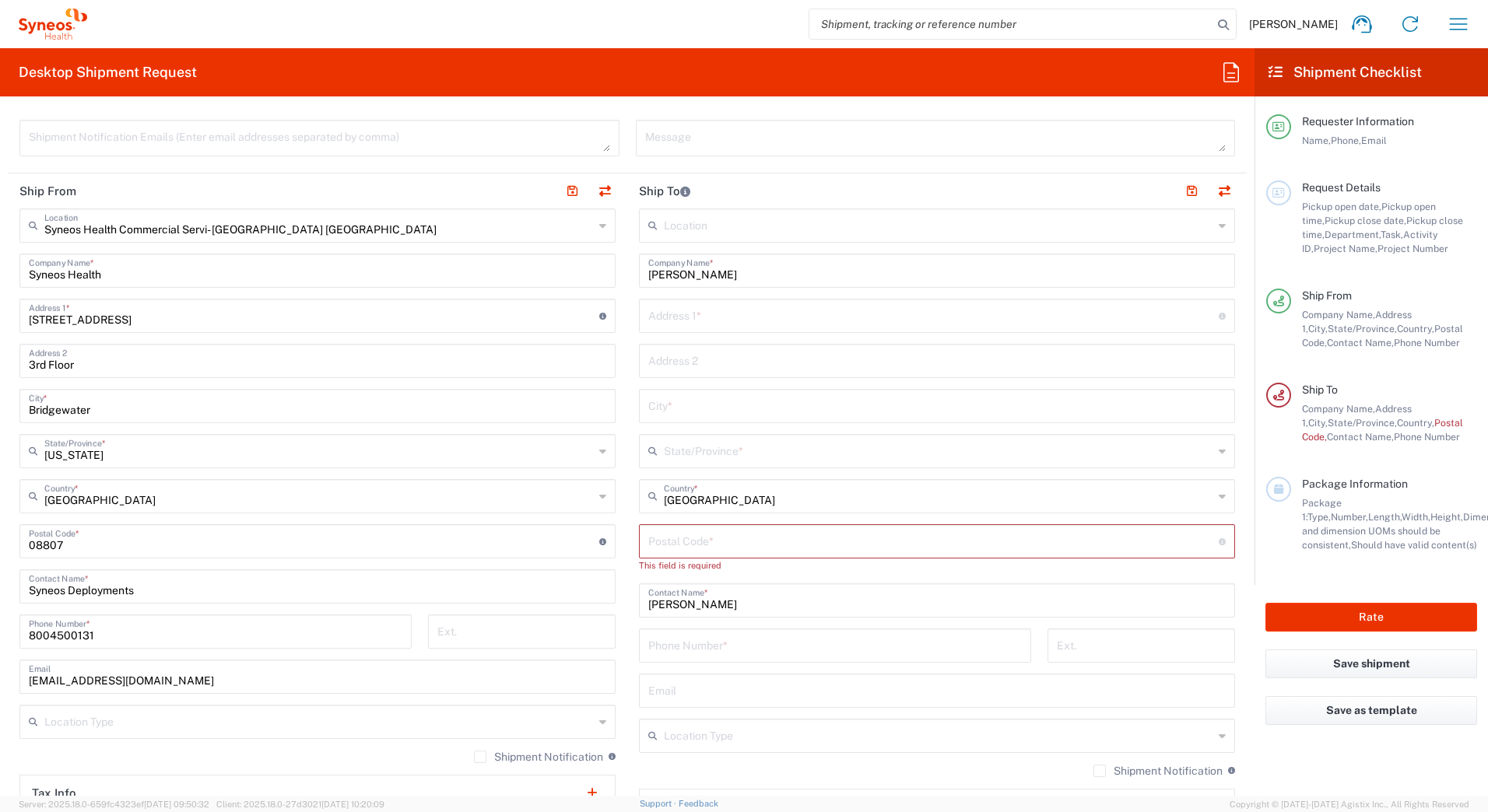
click at [714, 446] on input "text" at bounding box center [938, 450] width 549 height 27
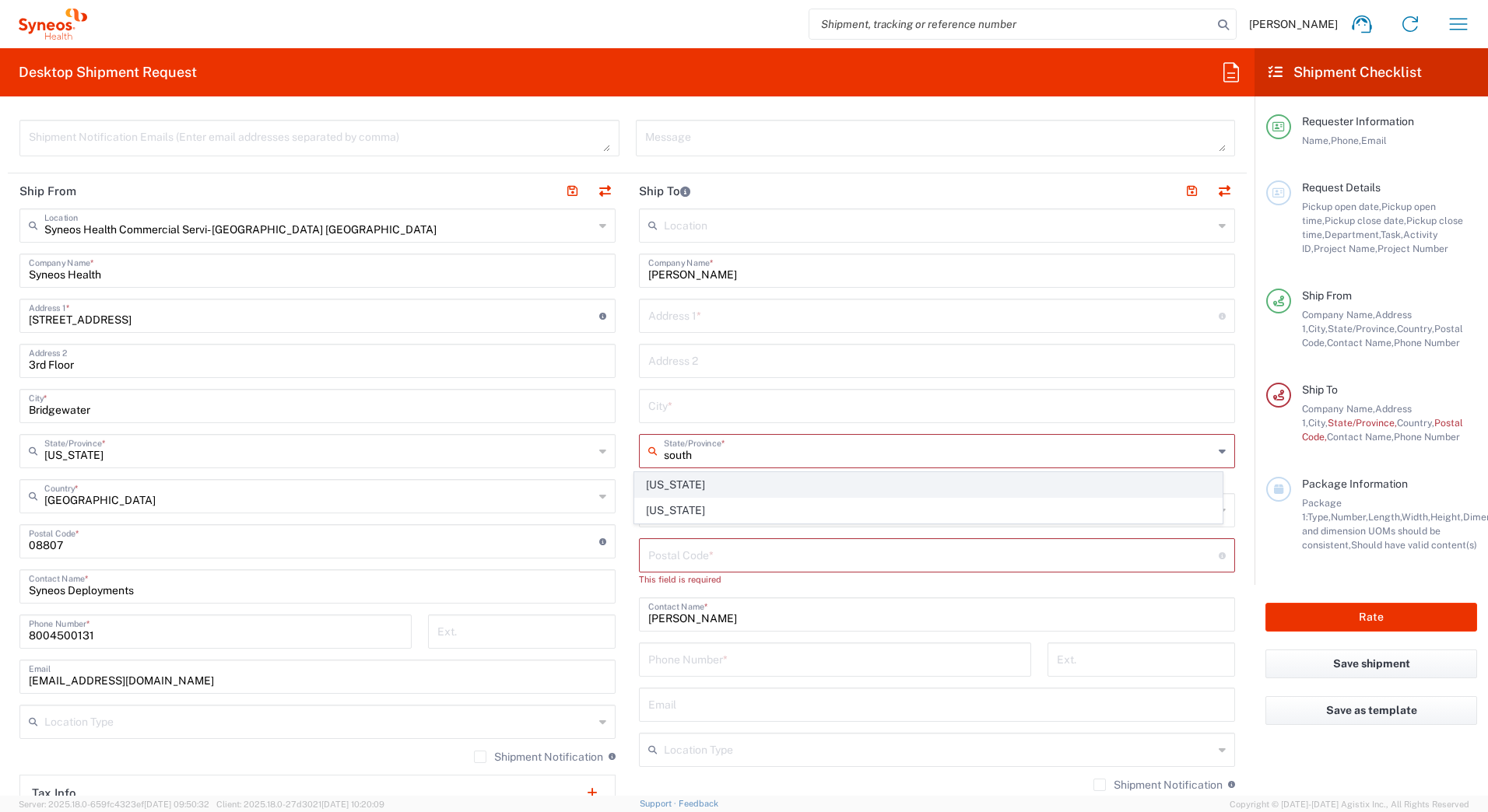
click at [727, 490] on span "[US_STATE]" at bounding box center [929, 485] width 587 height 24
type input "[US_STATE]"
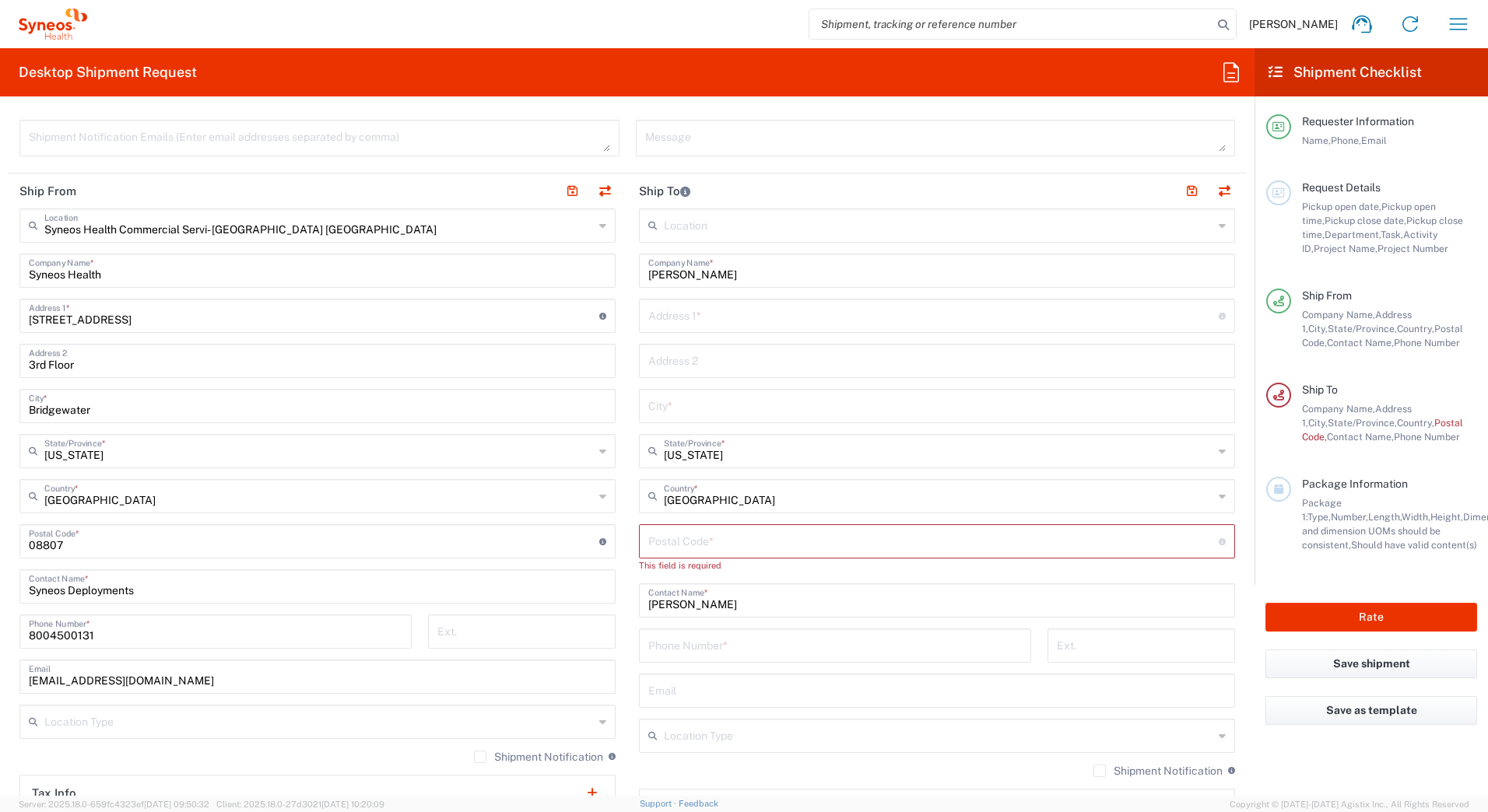
click at [725, 317] on input "text" at bounding box center [933, 315] width 571 height 27
paste input "[STREET_ADDRESS][PERSON_NAME]"
type input "[STREET_ADDRESS][PERSON_NAME]"
click at [680, 406] on input "text" at bounding box center [937, 405] width 577 height 27
paste input "[GEOGRAPHIC_DATA]"
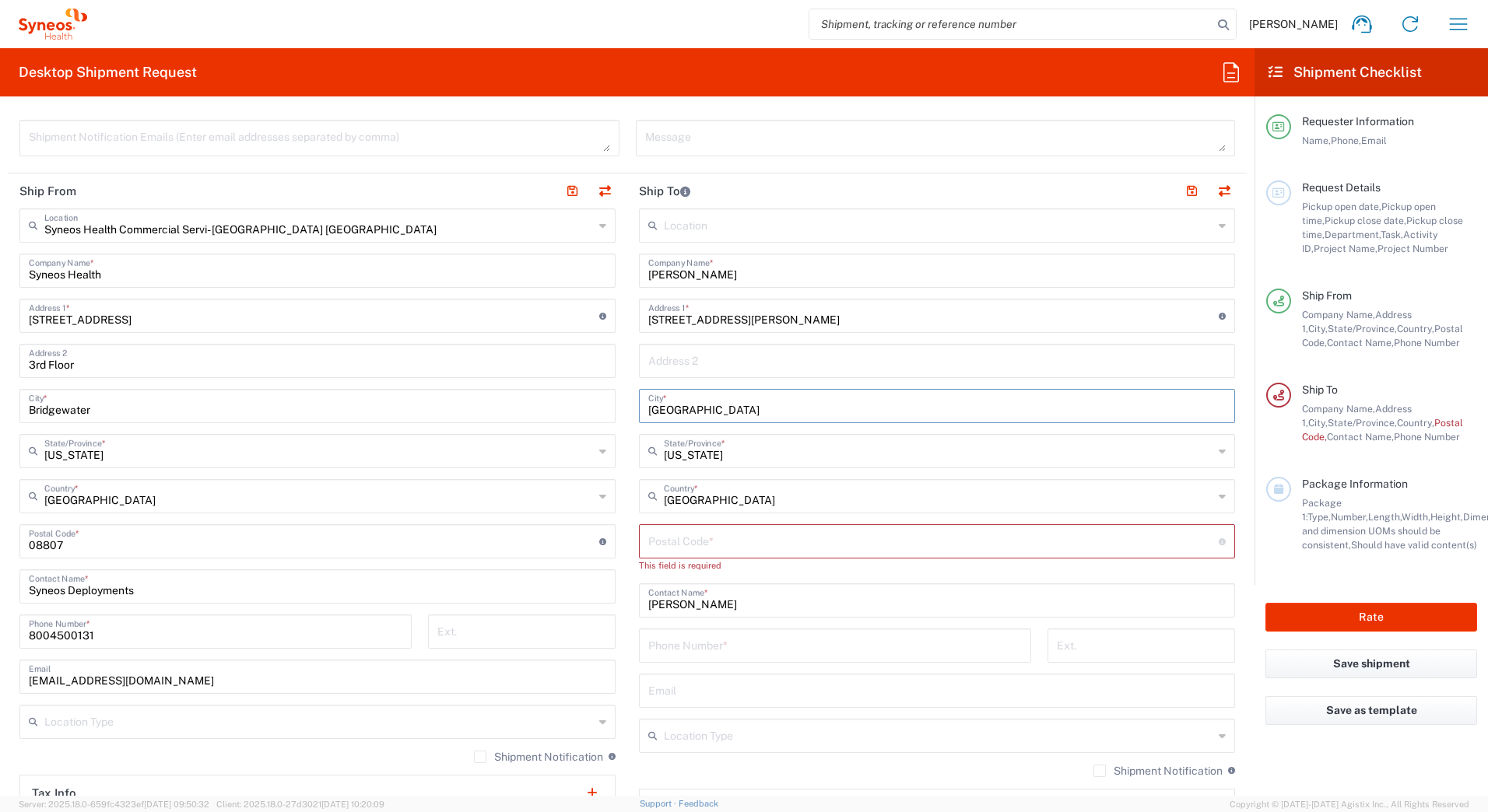
type input "[GEOGRAPHIC_DATA]"
click at [677, 545] on input "undefined" at bounding box center [933, 541] width 571 height 27
paste input "29707"
type input "29707"
click at [698, 632] on input "tel" at bounding box center [834, 630] width 374 height 27
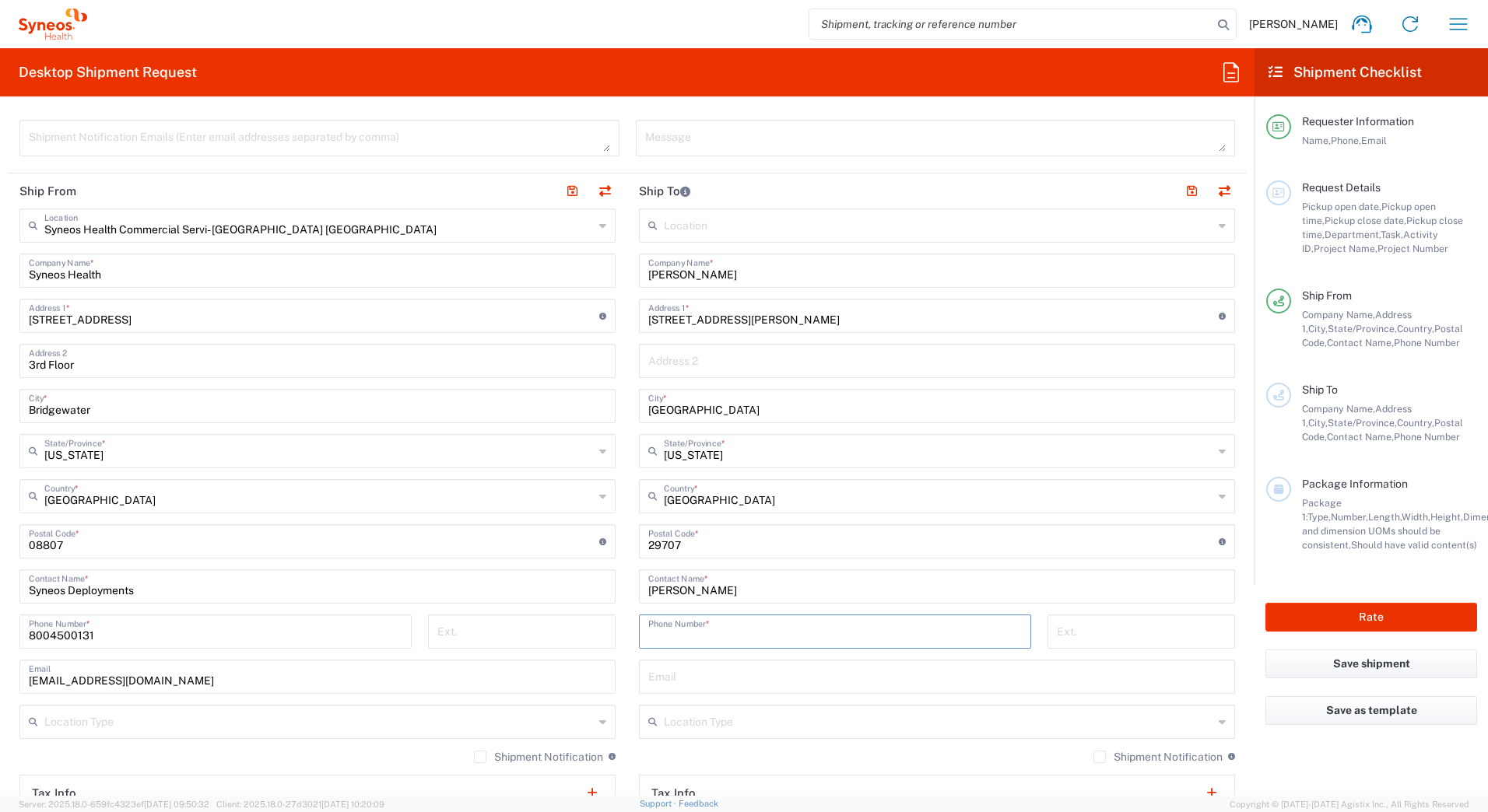
paste input "7045178125"
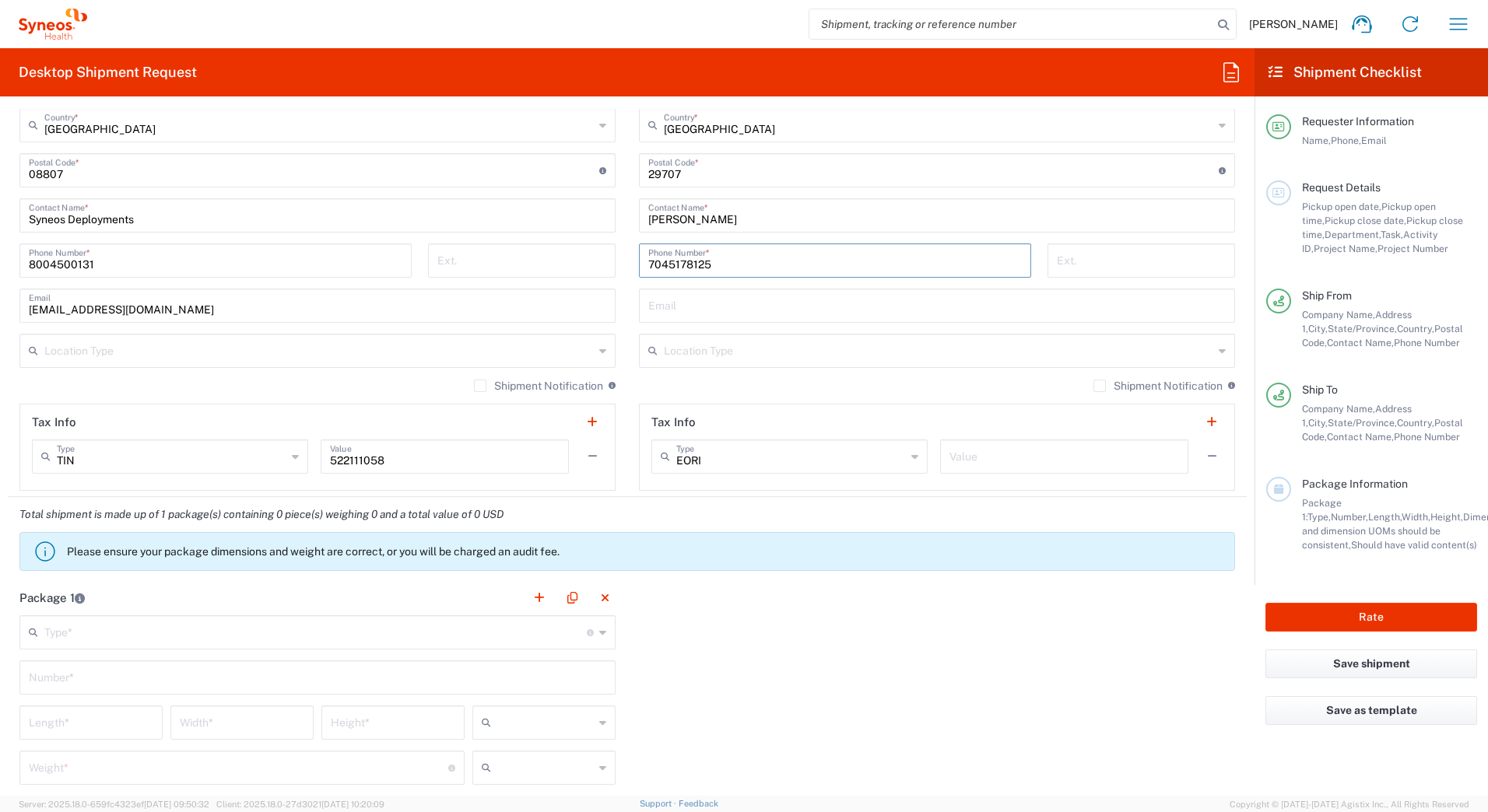
scroll to position [1089, 0]
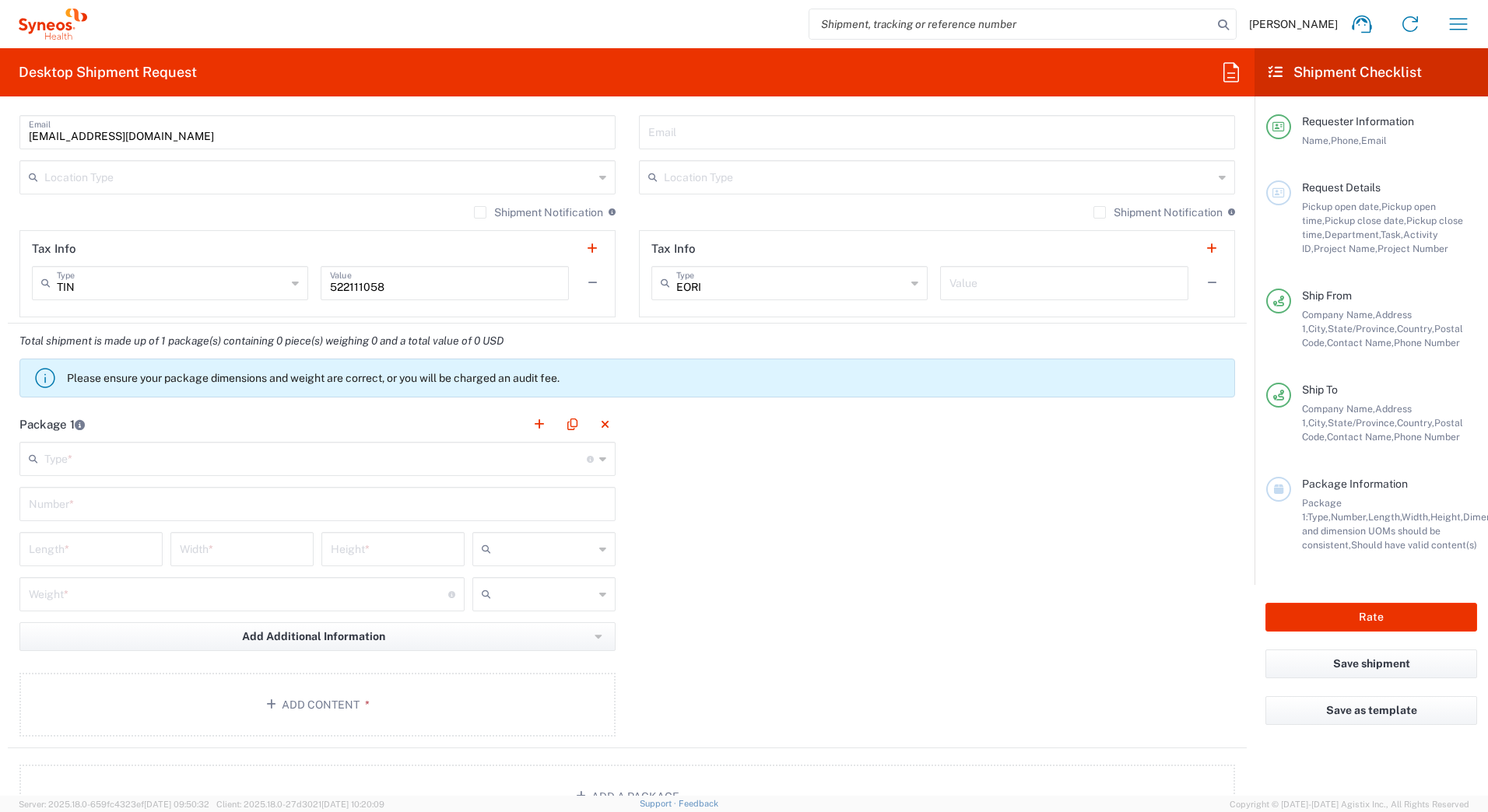
type input "7045178125"
click at [81, 466] on input "text" at bounding box center [316, 458] width 543 height 27
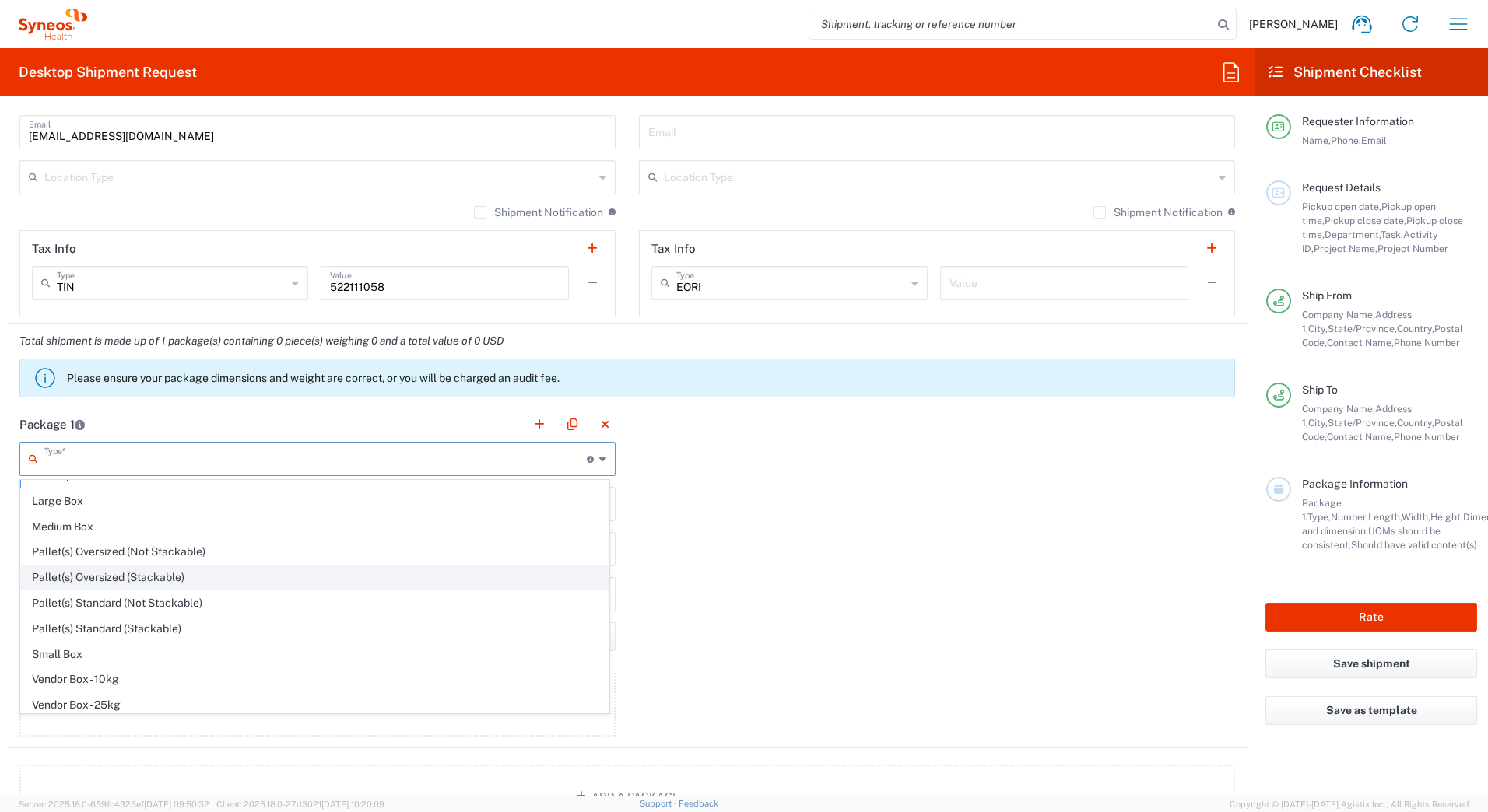
scroll to position [47, 0]
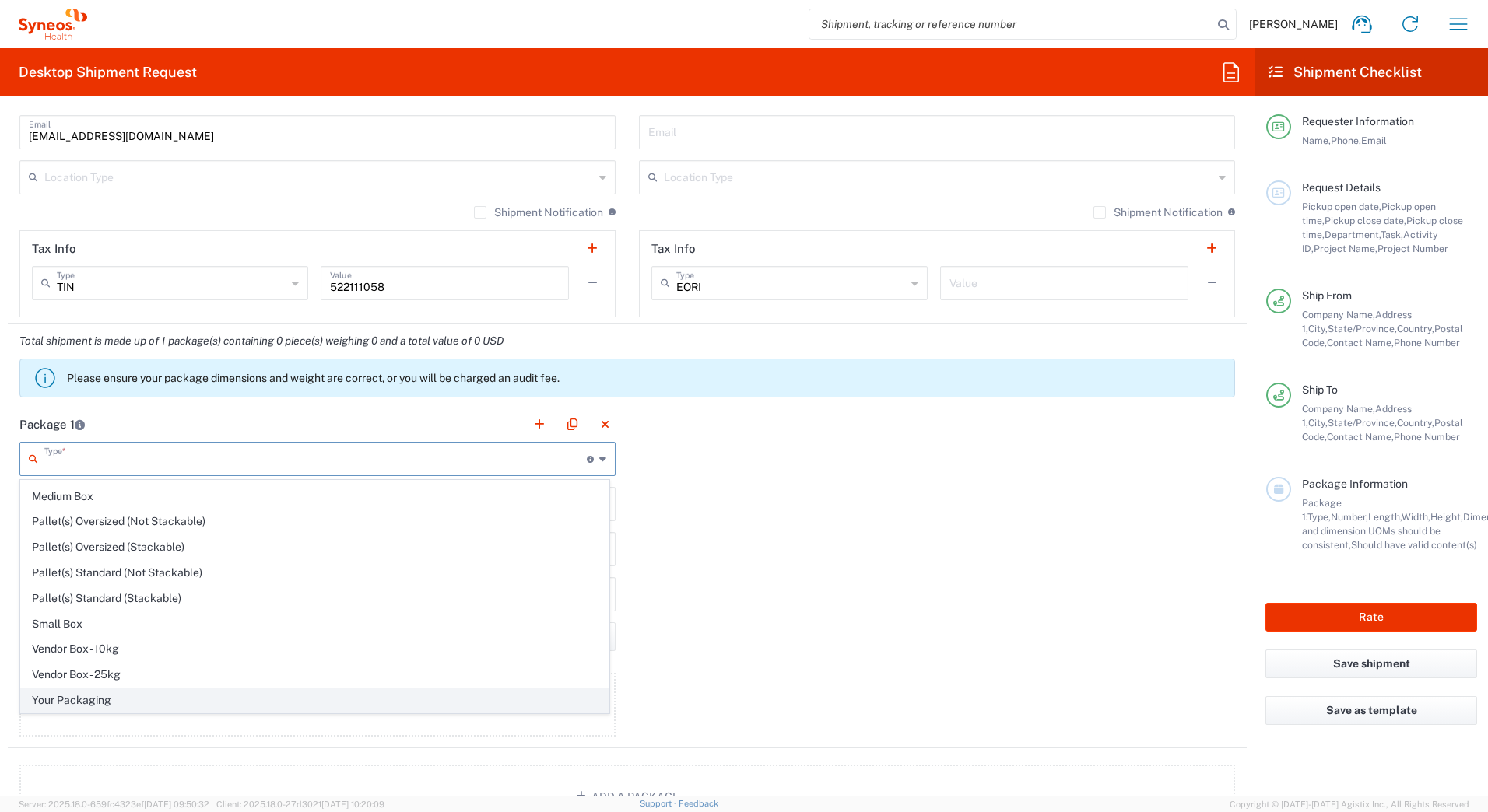
click at [112, 697] on span "Your Packaging" at bounding box center [315, 700] width 587 height 24
type input "Your Packaging"
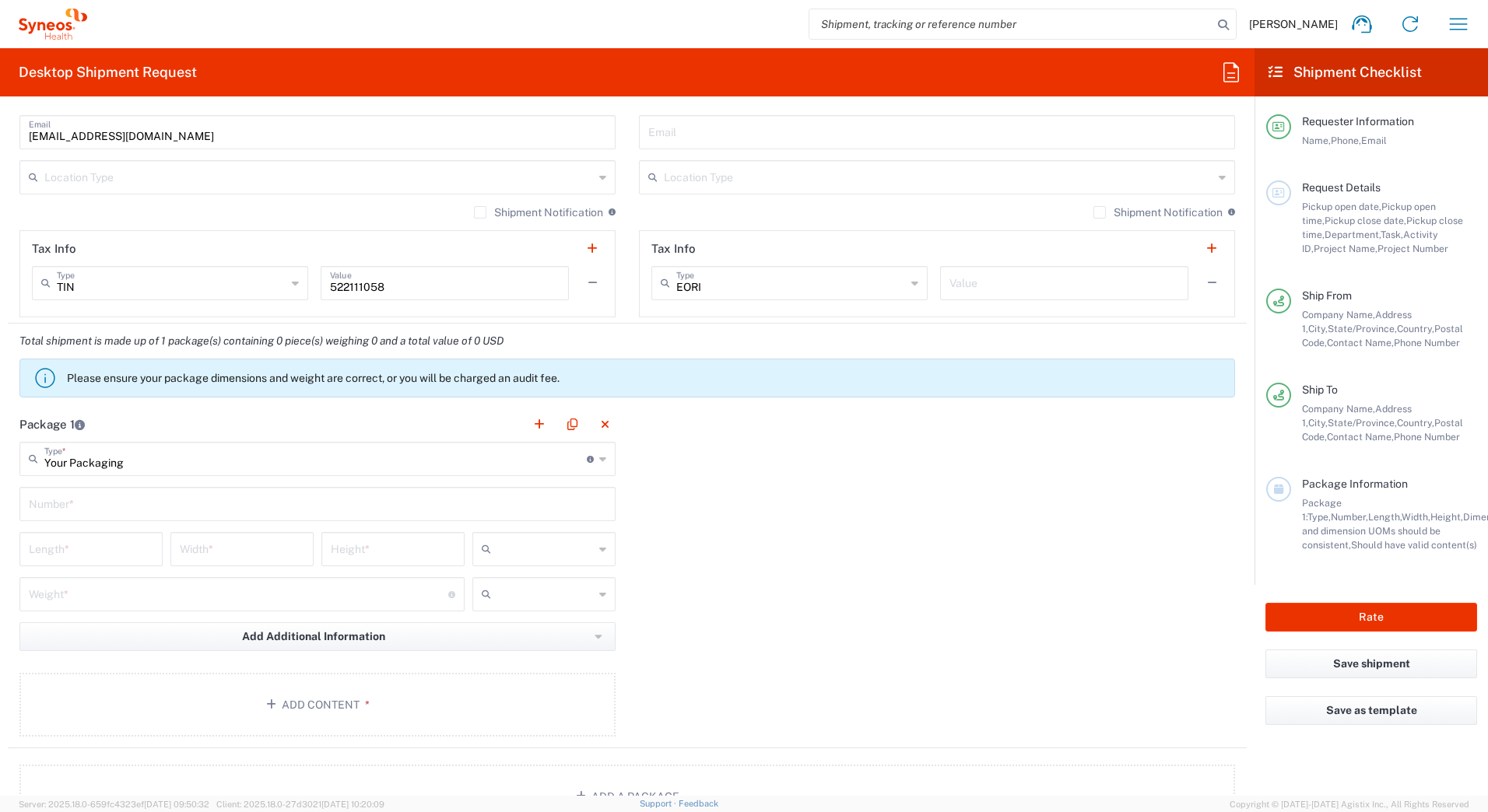
click at [55, 506] on input "text" at bounding box center [318, 503] width 577 height 27
type input "1"
click at [85, 553] on input "number" at bounding box center [91, 548] width 125 height 27
type input "17"
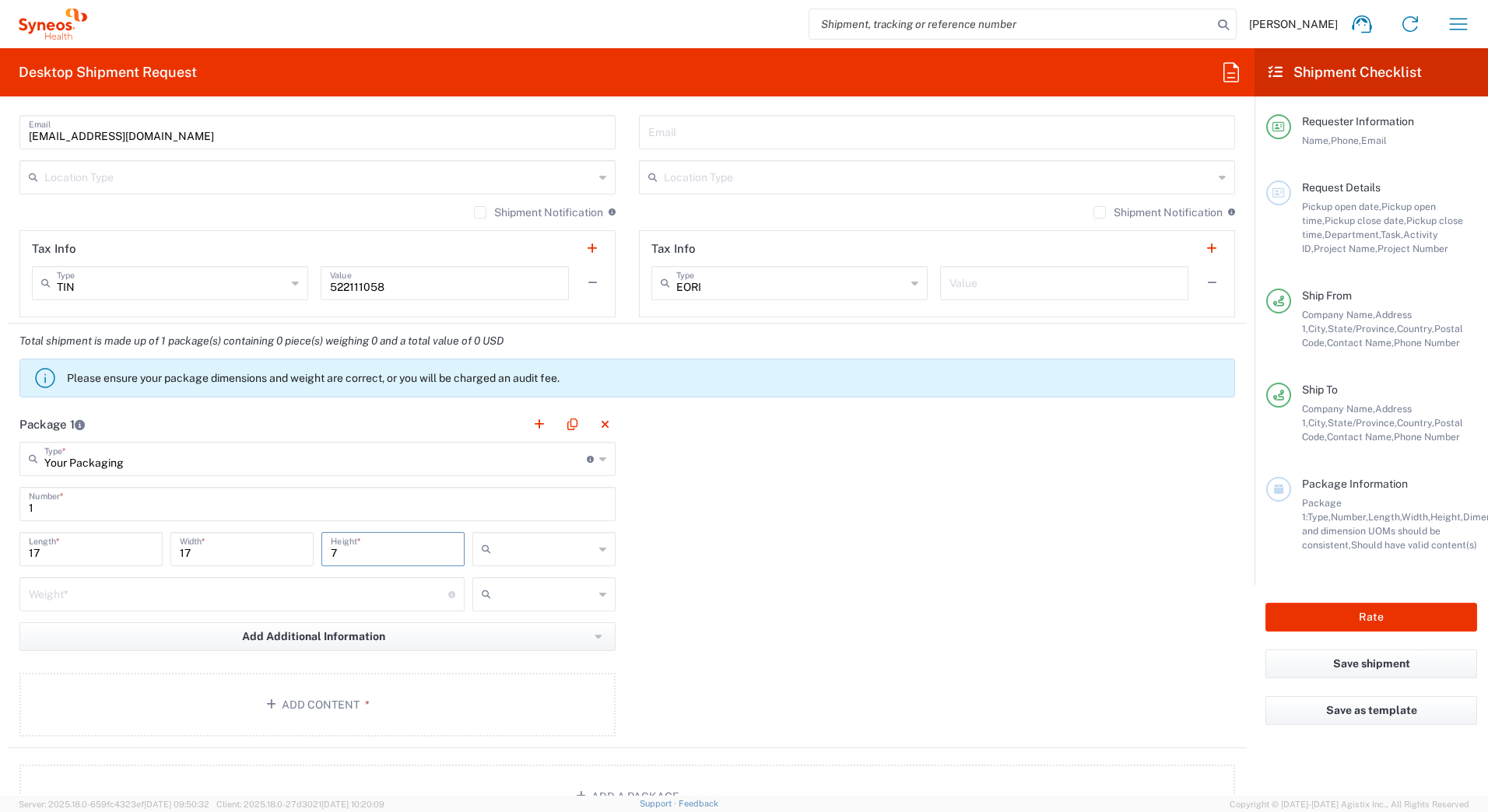
type input "7"
click at [42, 594] on input "number" at bounding box center [239, 593] width 419 height 27
type input "15"
click at [548, 552] on input "text" at bounding box center [546, 549] width 97 height 25
click at [519, 632] on span "in" at bounding box center [538, 634] width 138 height 24
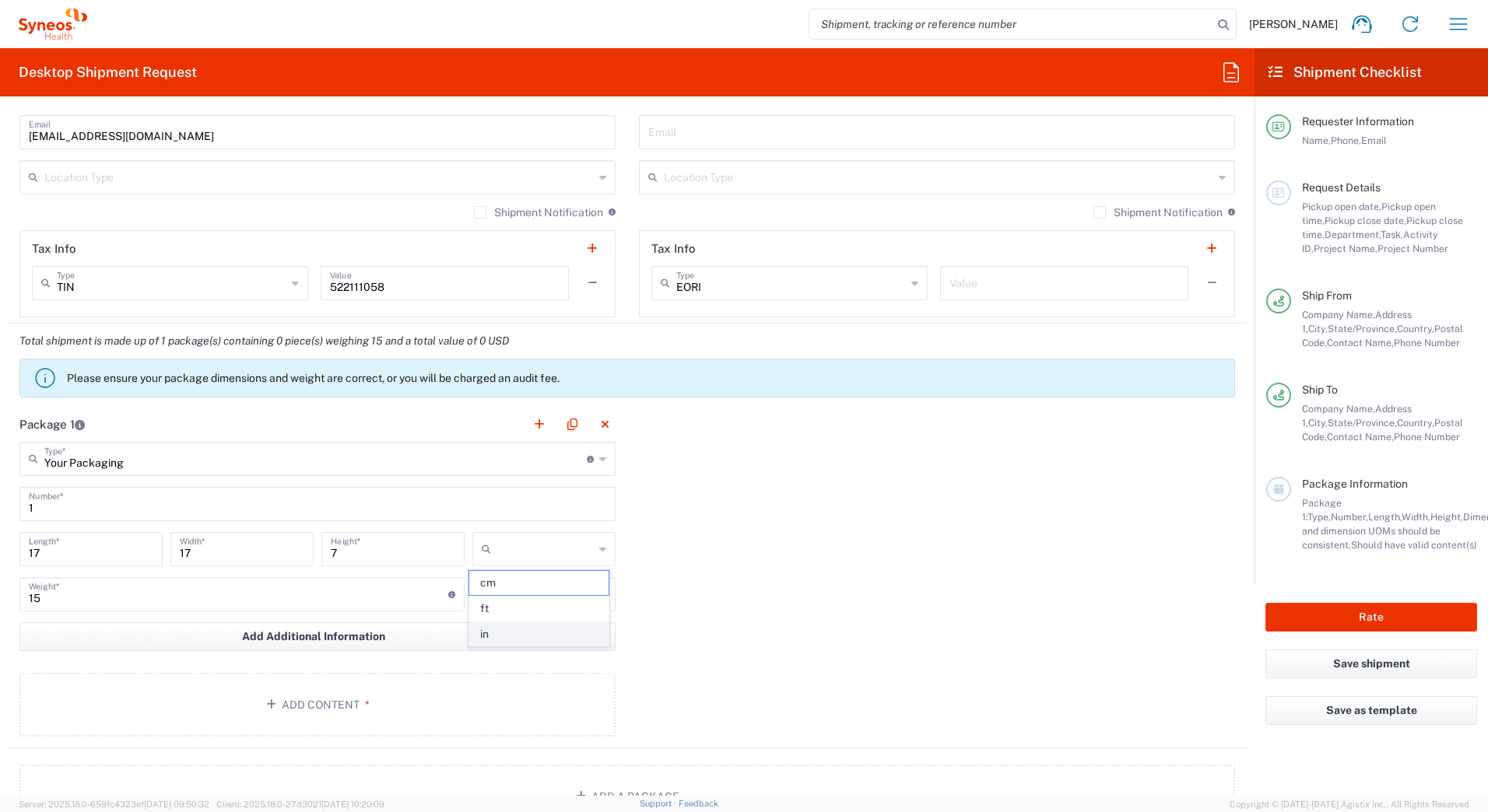
type input "in"
click at [511, 601] on input "text" at bounding box center [546, 595] width 97 height 25
click at [507, 647] on span "lbs" at bounding box center [538, 654] width 138 height 24
type input "lbs"
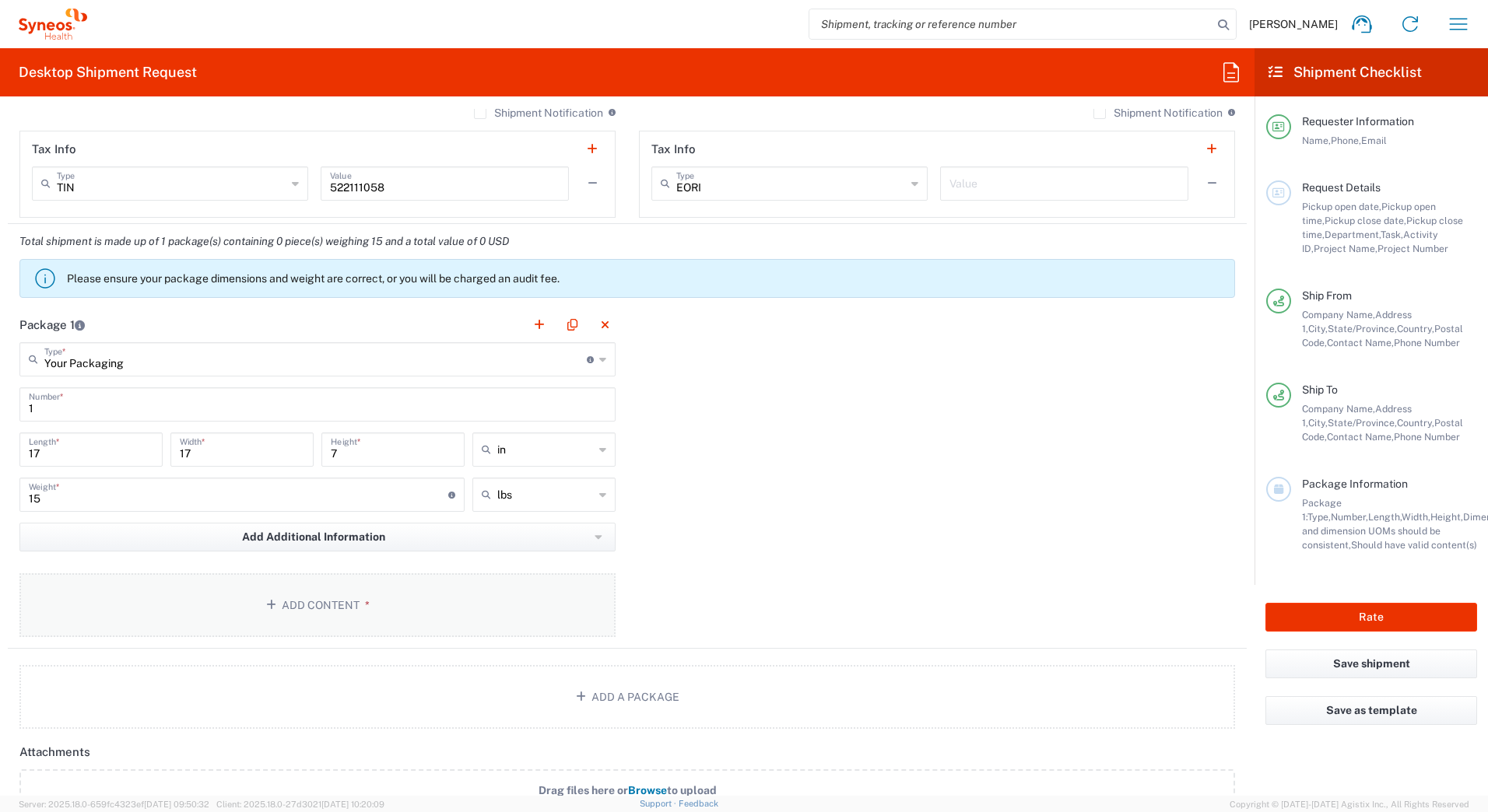
scroll to position [1400, 0]
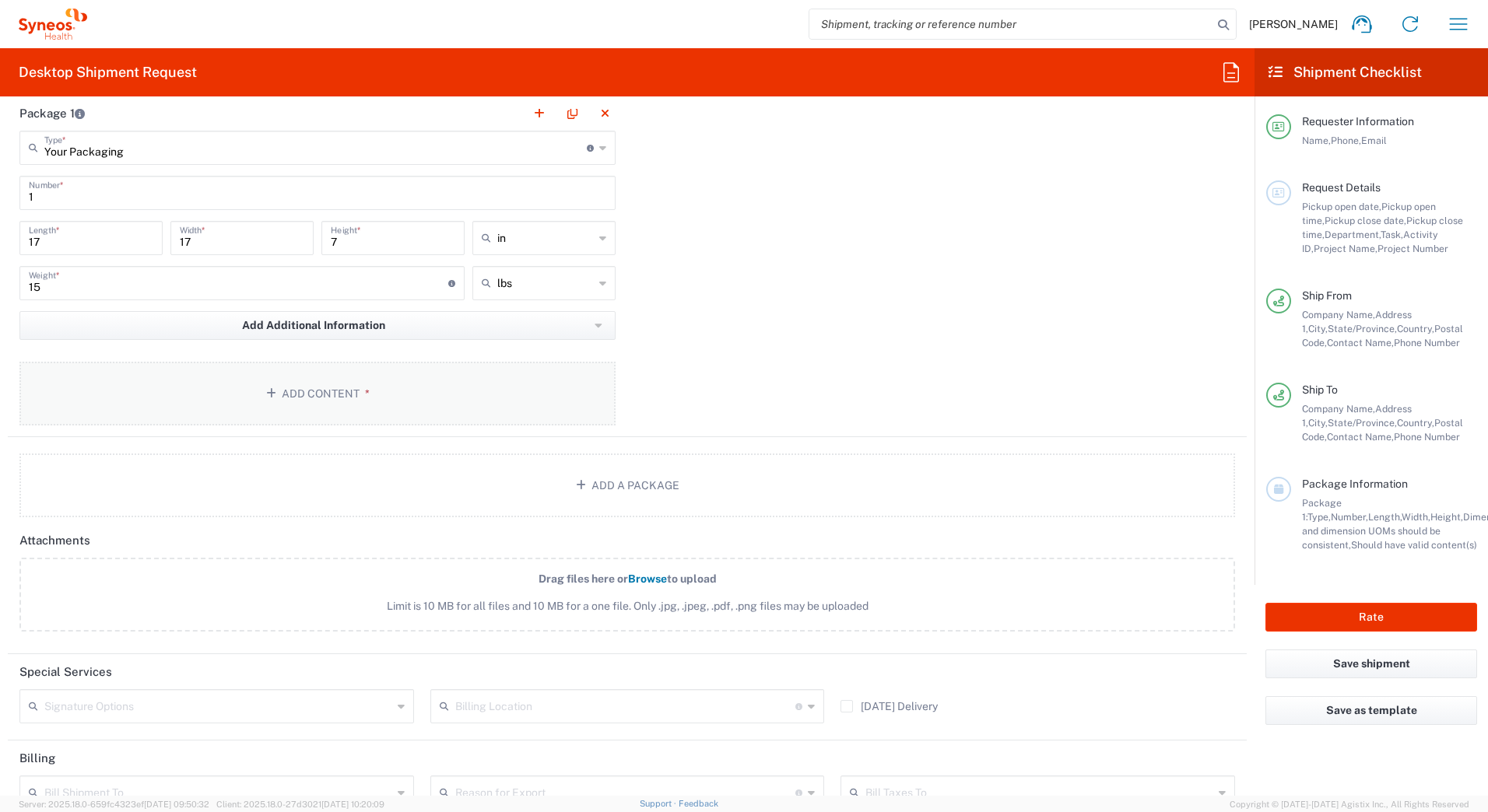
click at [287, 386] on button "Add Content *" at bounding box center [317, 394] width 596 height 64
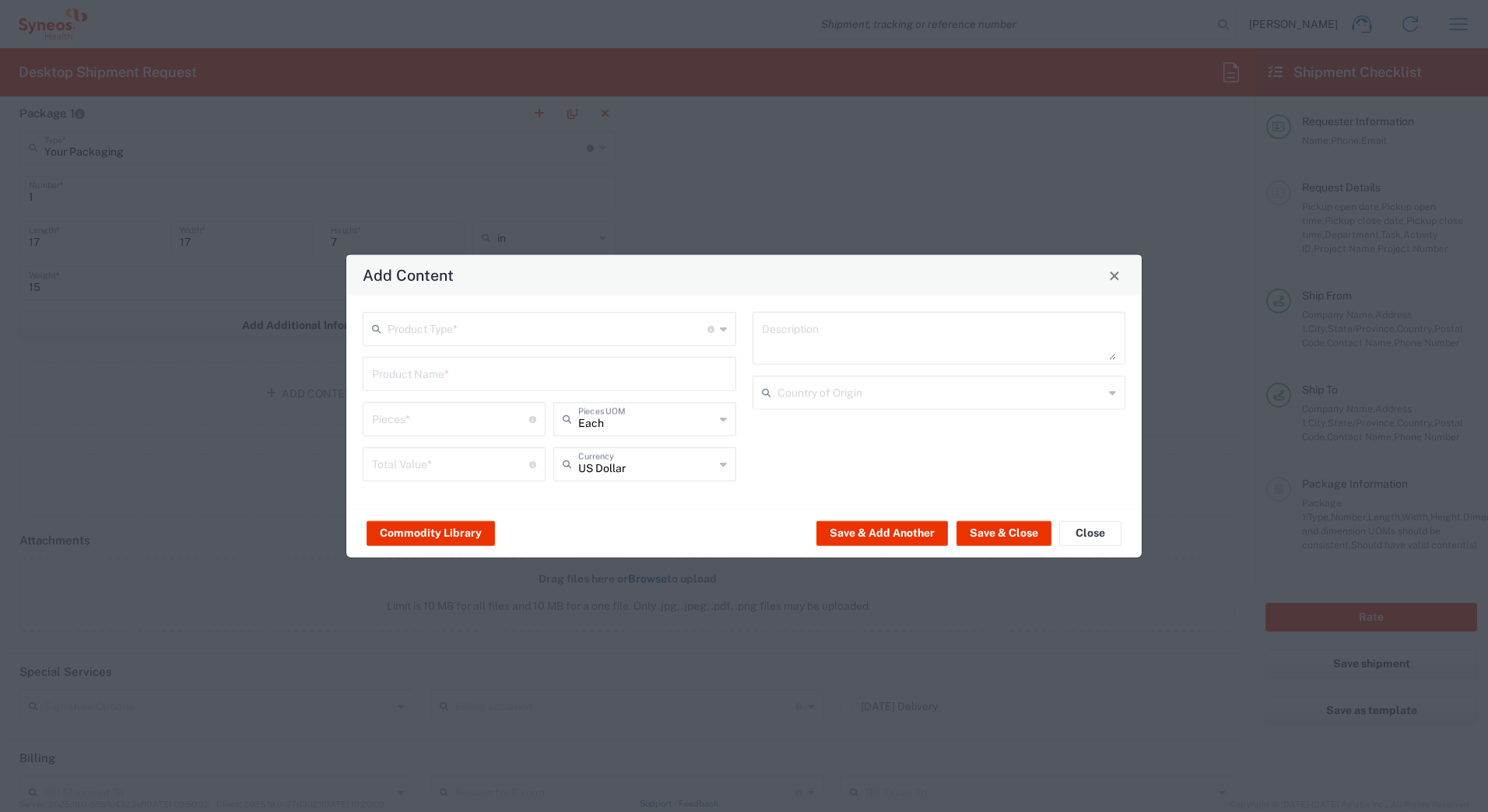
click at [467, 332] on input "text" at bounding box center [547, 328] width 320 height 27
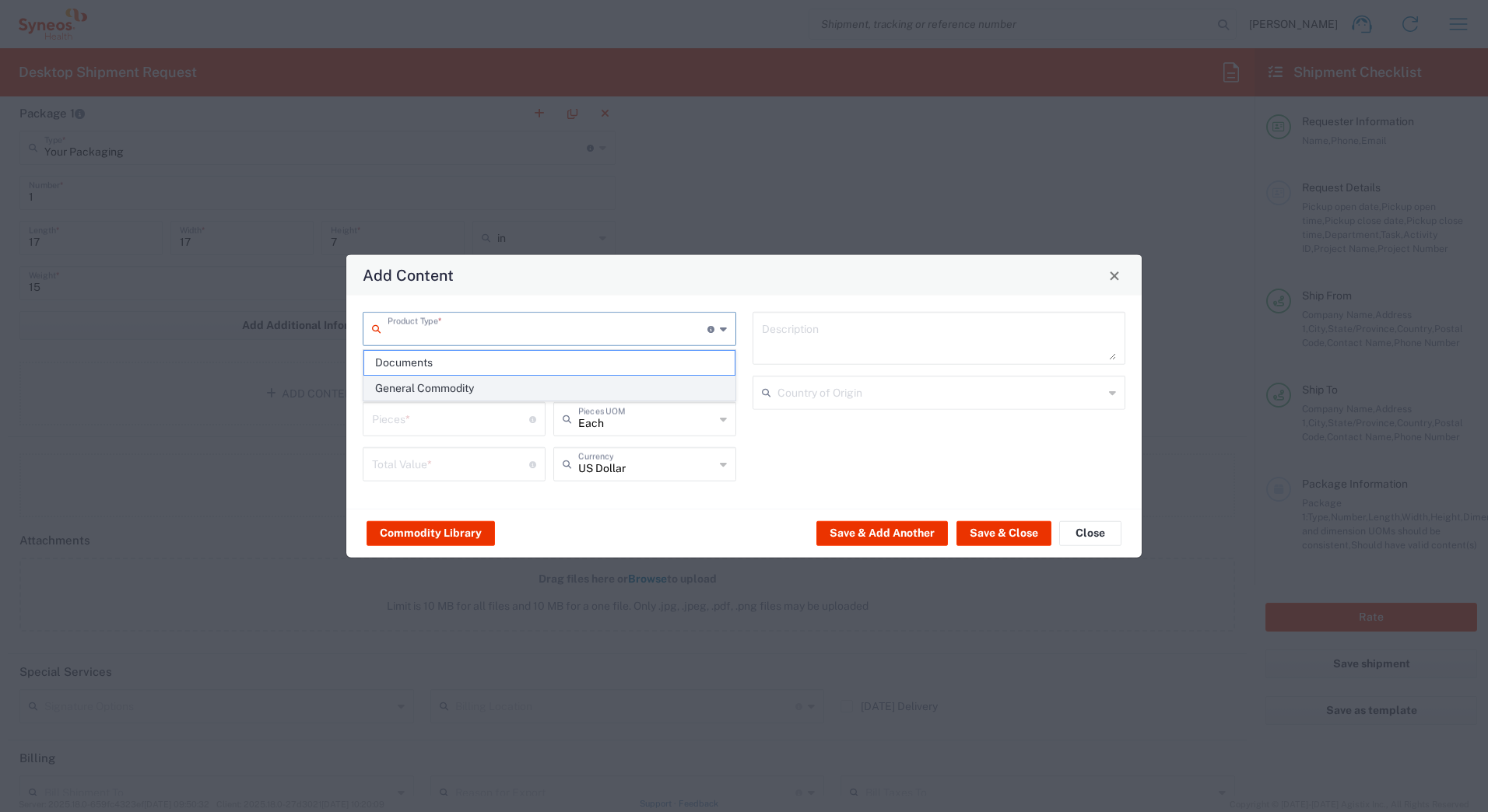
click at [426, 387] on span "General Commodity" at bounding box center [549, 388] width 371 height 24
type input "General Commodity"
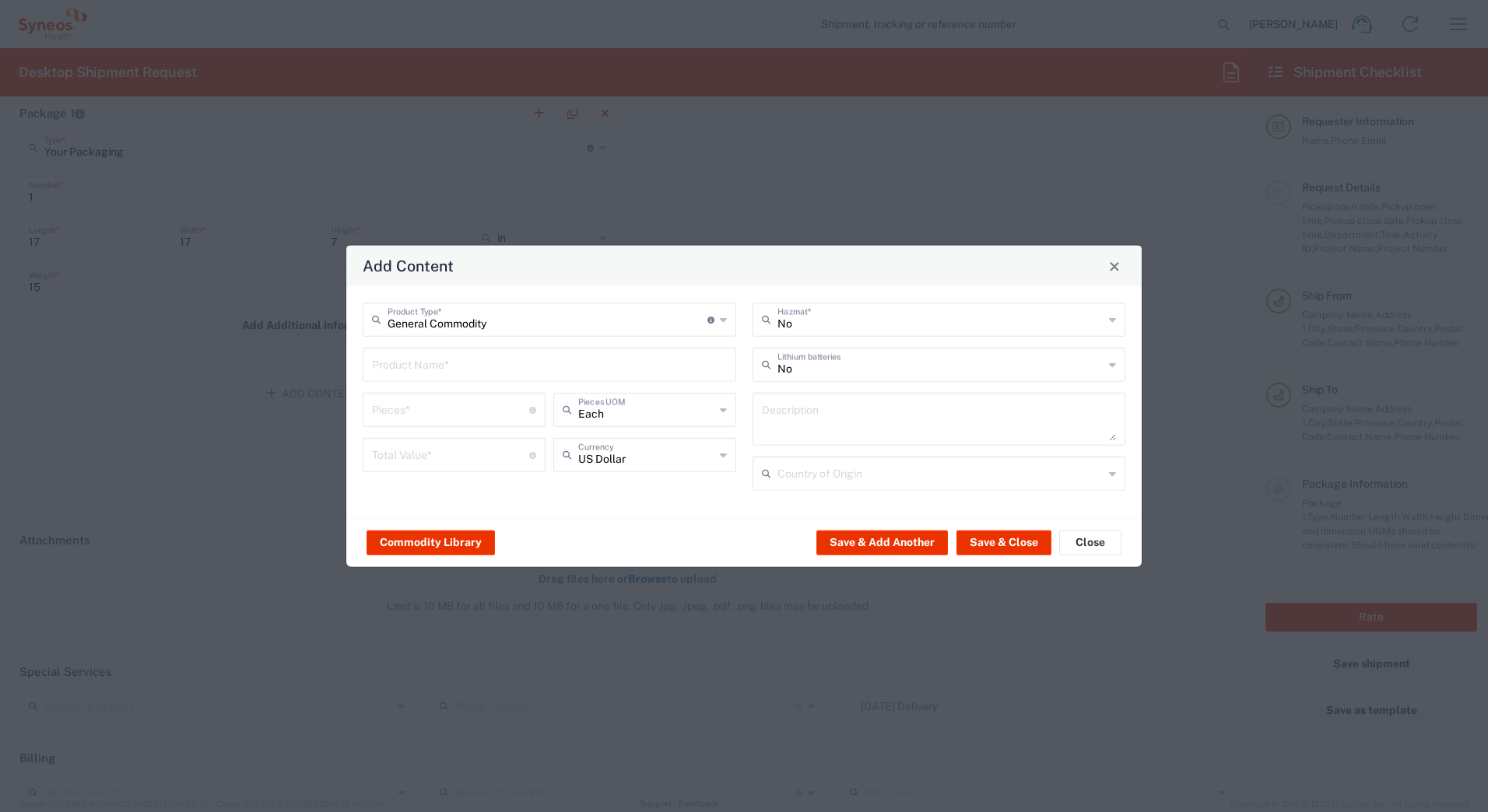
click at [423, 369] on input "text" at bounding box center [548, 364] width 354 height 27
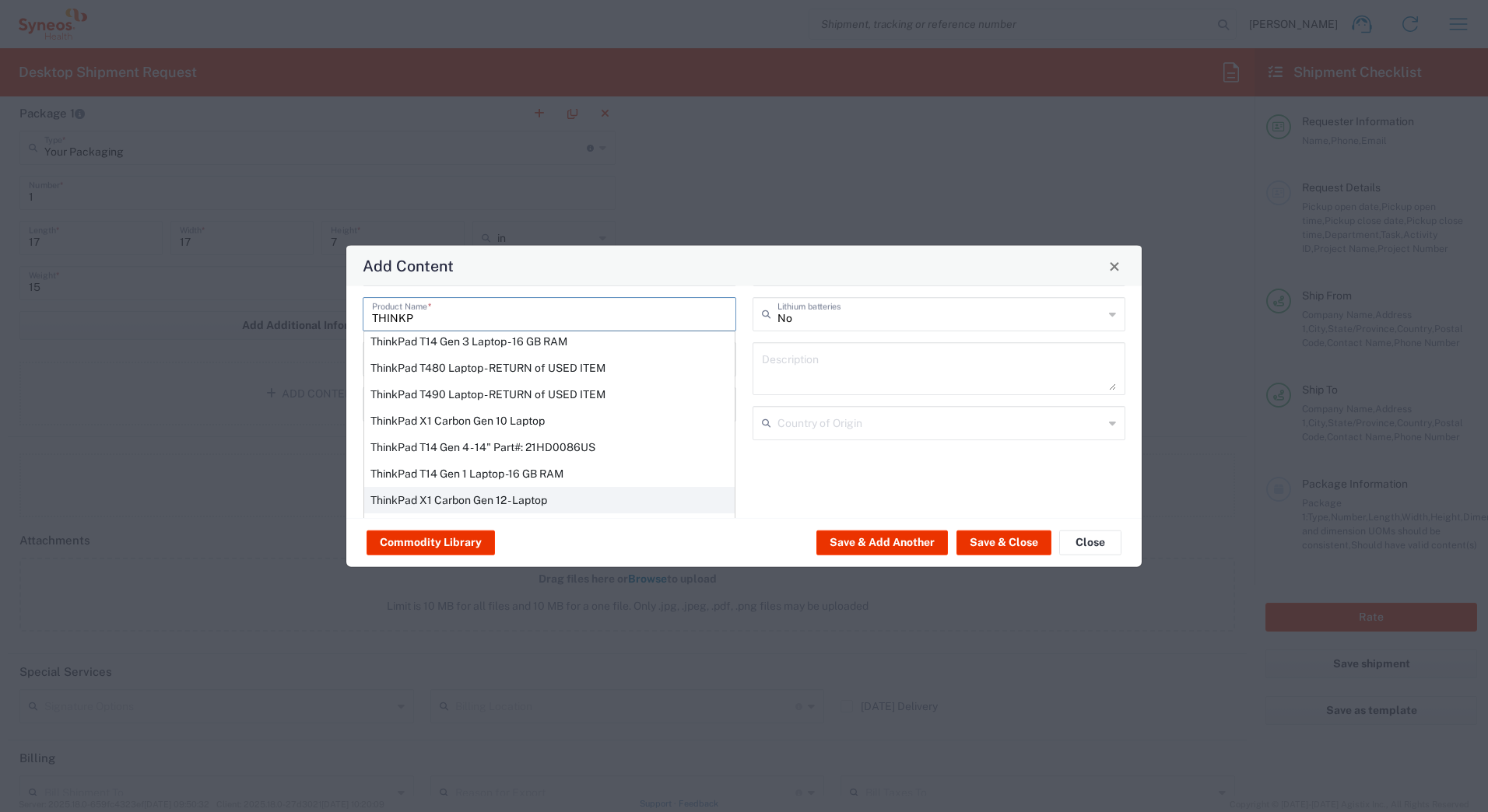
scroll to position [78, 0]
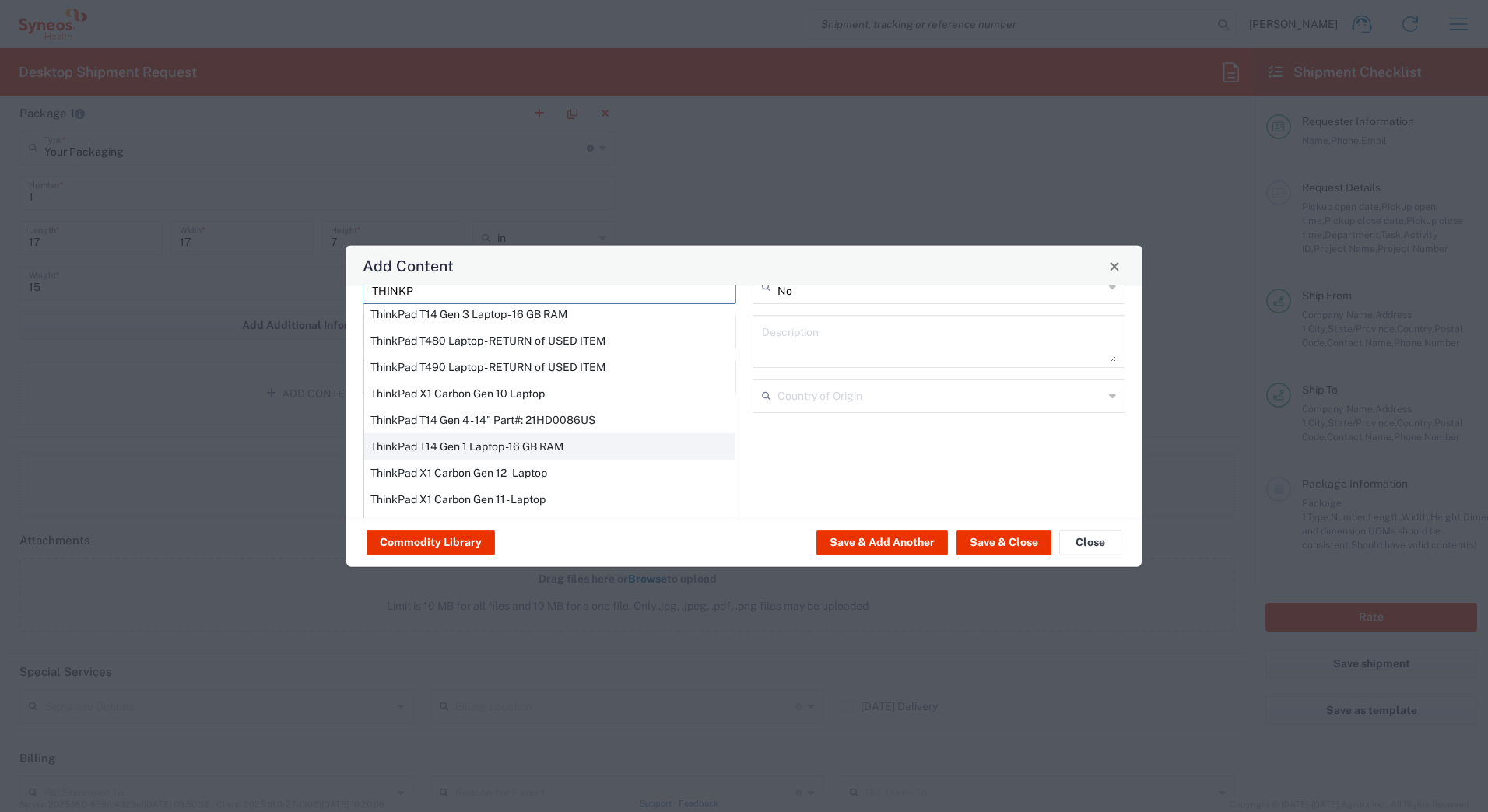
click at [416, 442] on div "ThinkPad T14 Gen 1 Laptop -16 GB RAM" at bounding box center [549, 446] width 371 height 26
type input "ThinkPad T14 Gen 1 Laptop -16 GB RAM"
type textarea "Intel Core i5-10210U- 14"- 512 GB SSD"
type input "[GEOGRAPHIC_DATA]"
type input "Yes"
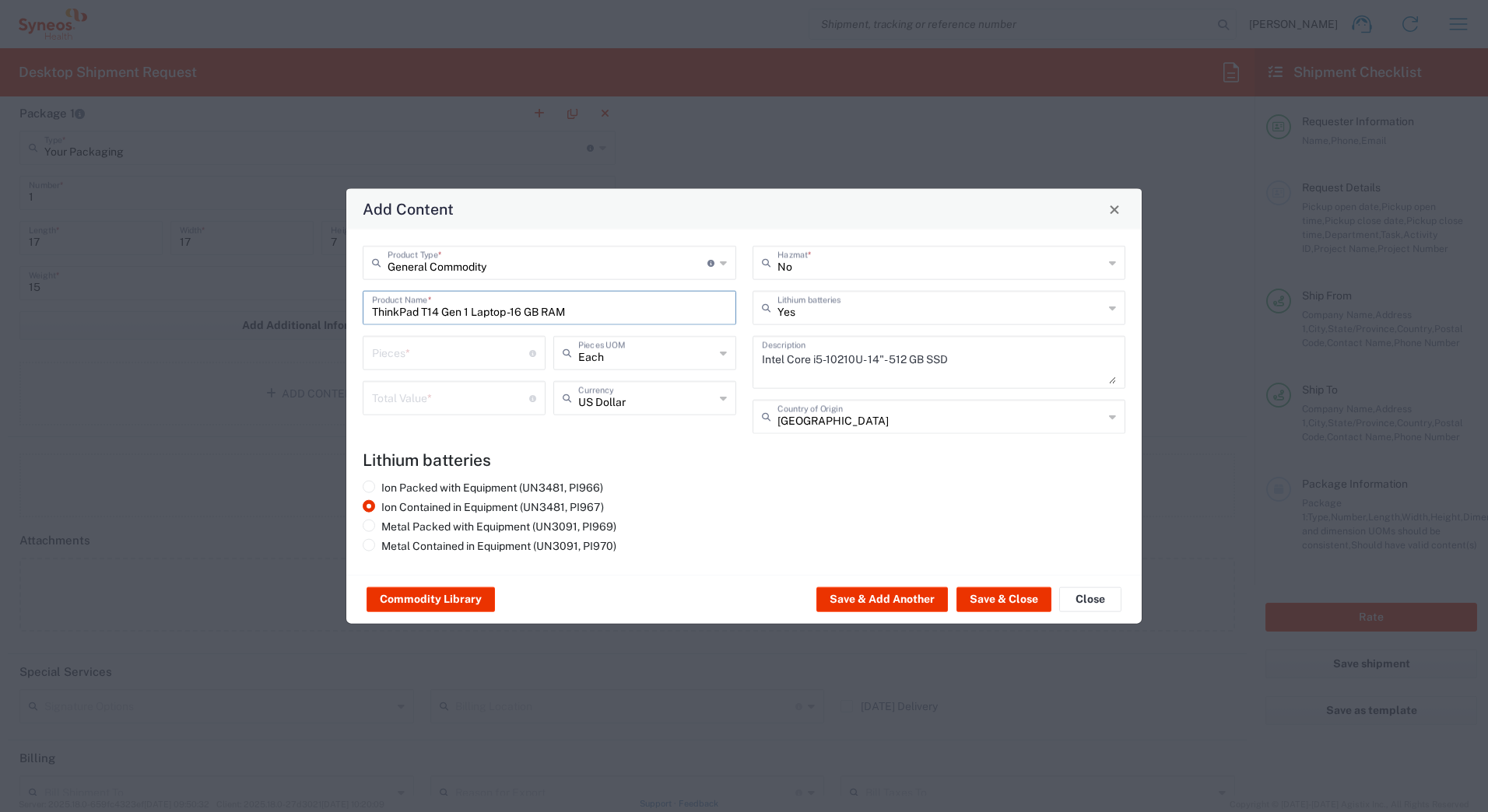
scroll to position [0, 0]
click at [402, 348] on input "number" at bounding box center [450, 352] width 157 height 27
type input "1"
click at [398, 381] on div "Total Value * Total value of all the pieces" at bounding box center [454, 398] width 182 height 34
click at [398, 386] on input "number" at bounding box center [450, 397] width 157 height 27
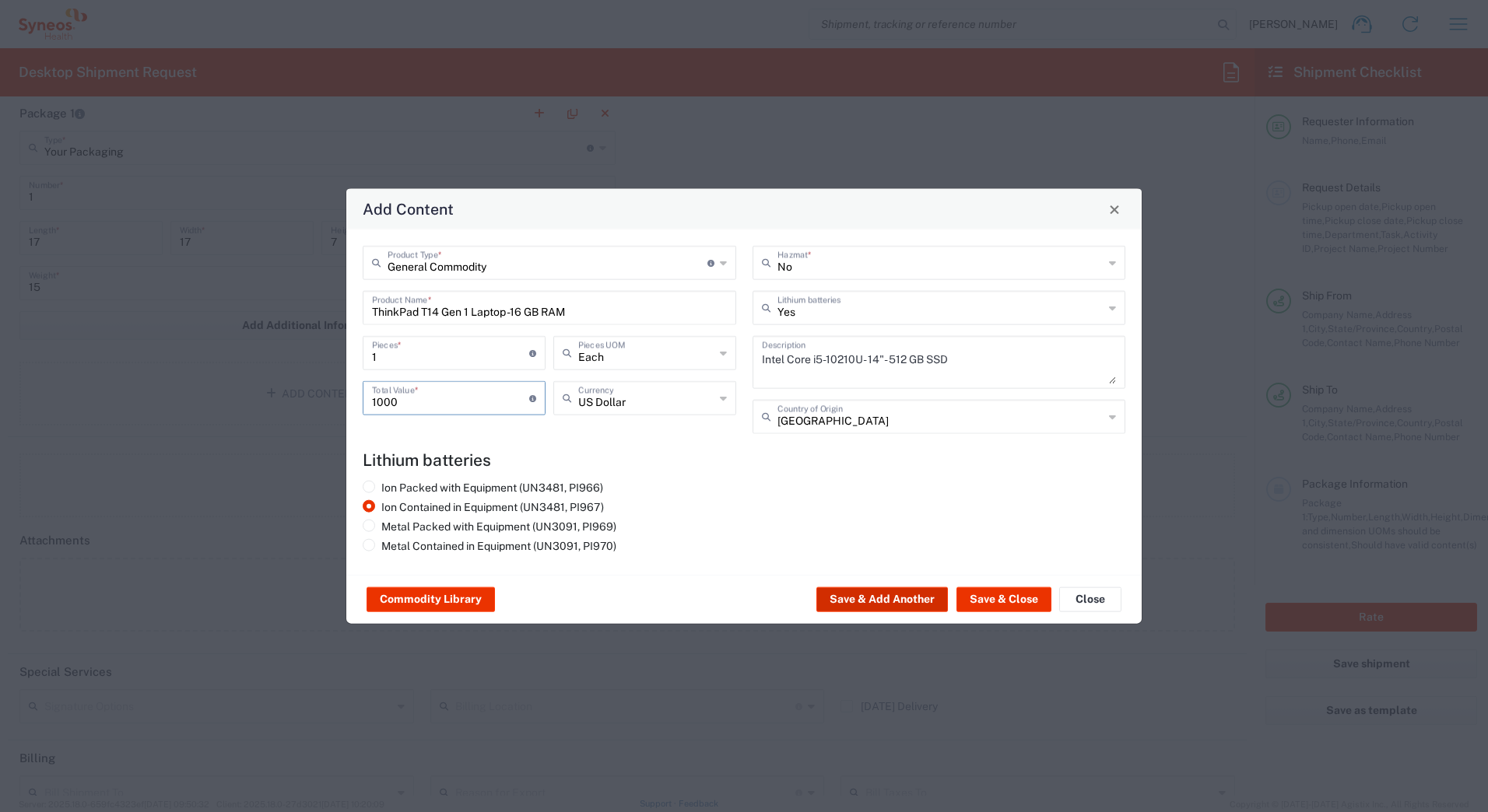
type input "1000"
click at [862, 598] on button "Save & Add Another" at bounding box center [882, 600] width 131 height 25
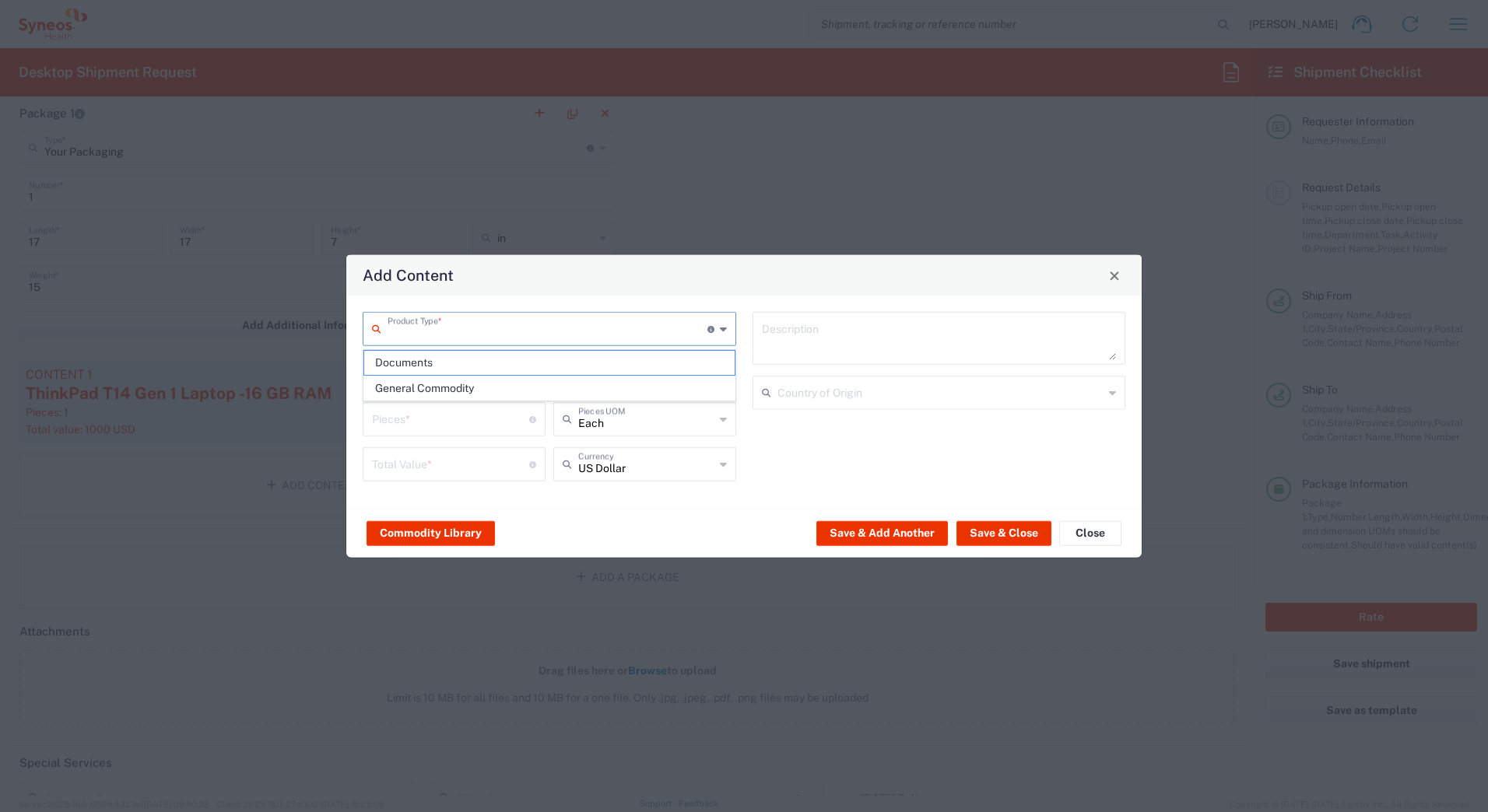
click at [405, 326] on input "text" at bounding box center [547, 328] width 320 height 27
click at [406, 386] on span "General Commodity" at bounding box center [549, 388] width 371 height 24
type input "General Commodity"
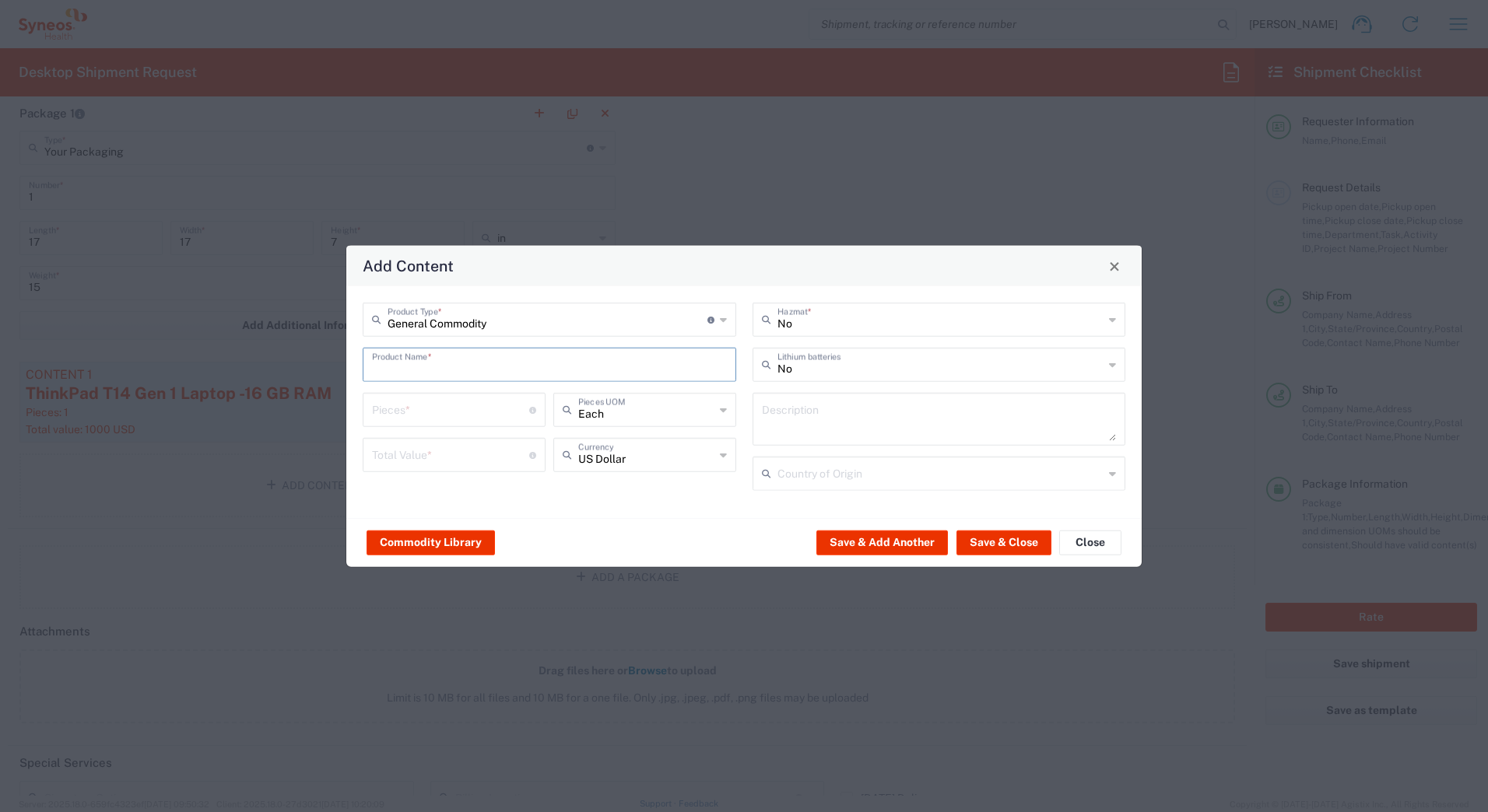
click at [407, 363] on input "text" at bounding box center [548, 364] width 354 height 27
click at [405, 455] on div "iPad Pro 12.9"" at bounding box center [549, 454] width 371 height 26
type input "iPad Pro 12.9""
type input "1"
type textarea "iPad Pro 12.9""
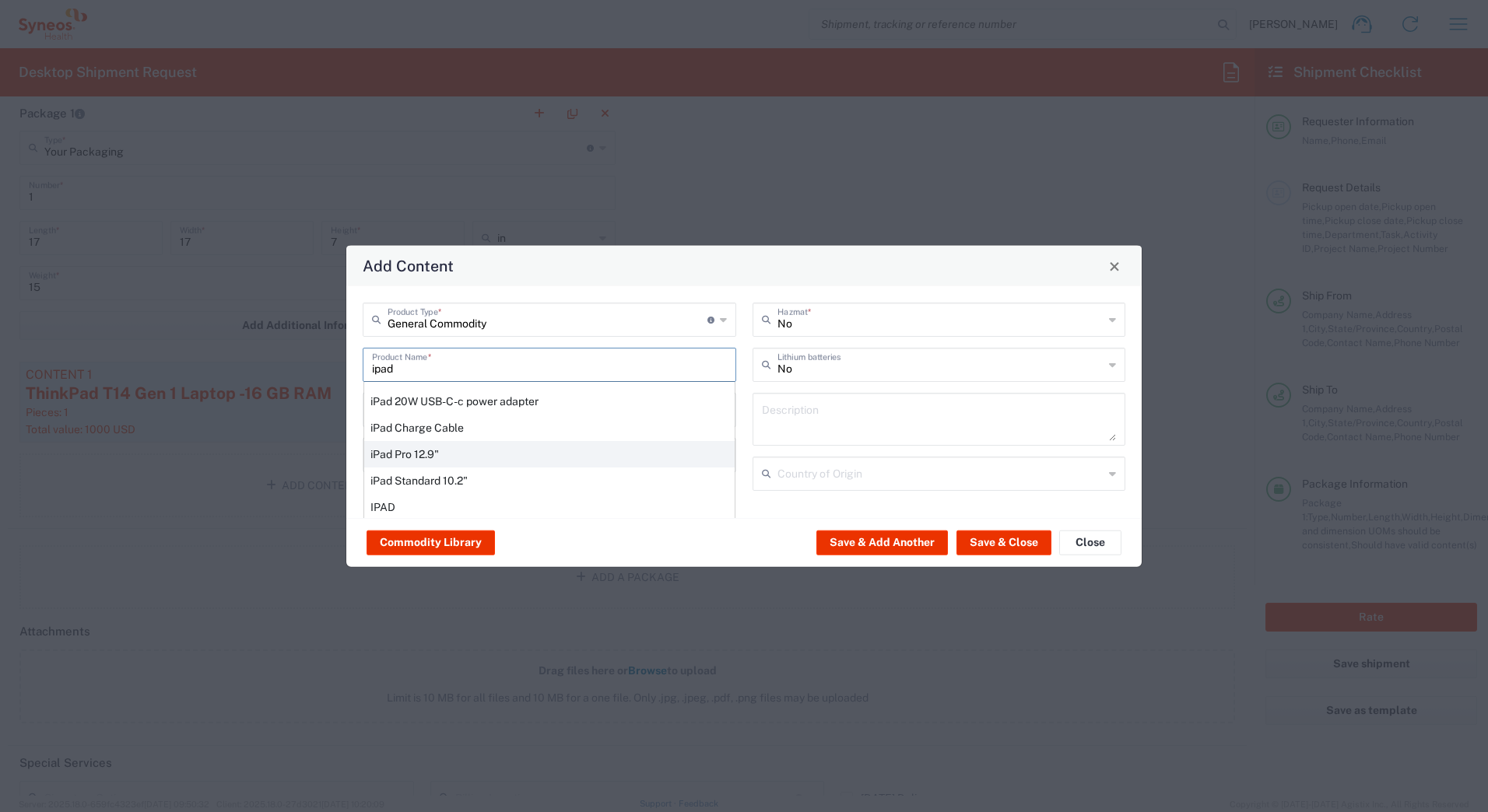
type input "[GEOGRAPHIC_DATA]"
type input "Yes"
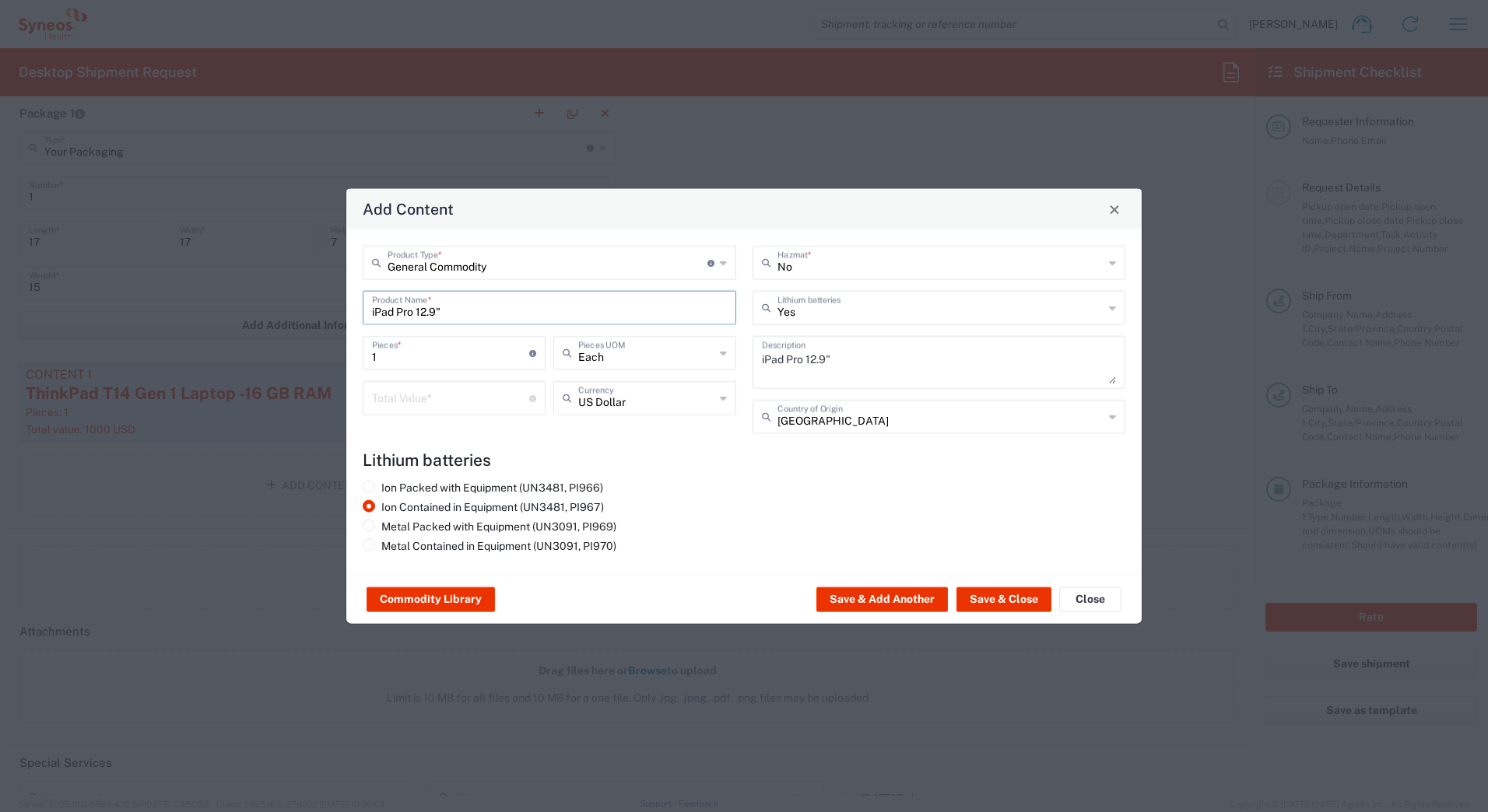
click at [394, 399] on input "number" at bounding box center [450, 397] width 157 height 27
type input "1000"
click at [996, 601] on button "Save & Close" at bounding box center [1003, 600] width 95 height 25
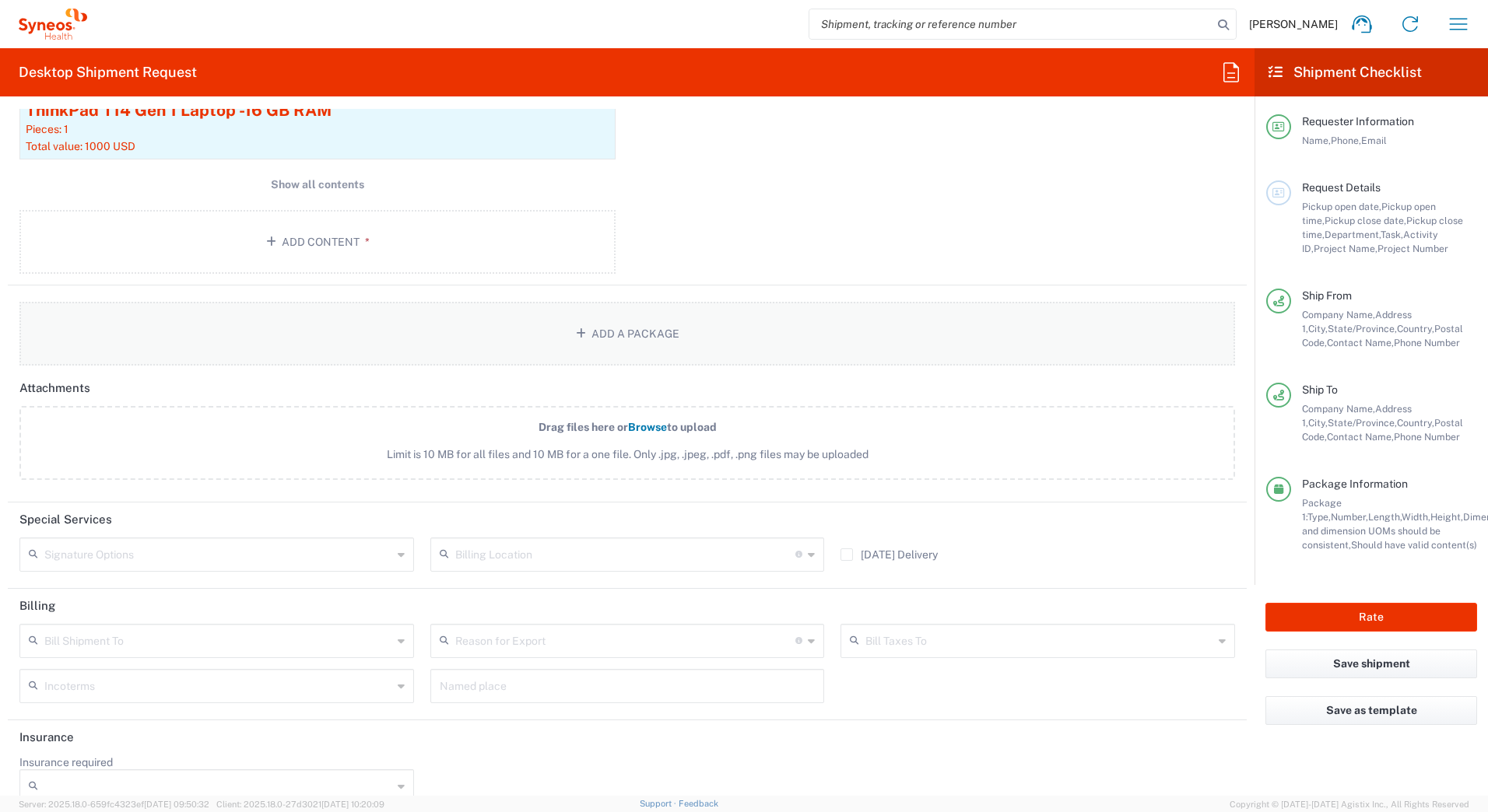
scroll to position [1709, 0]
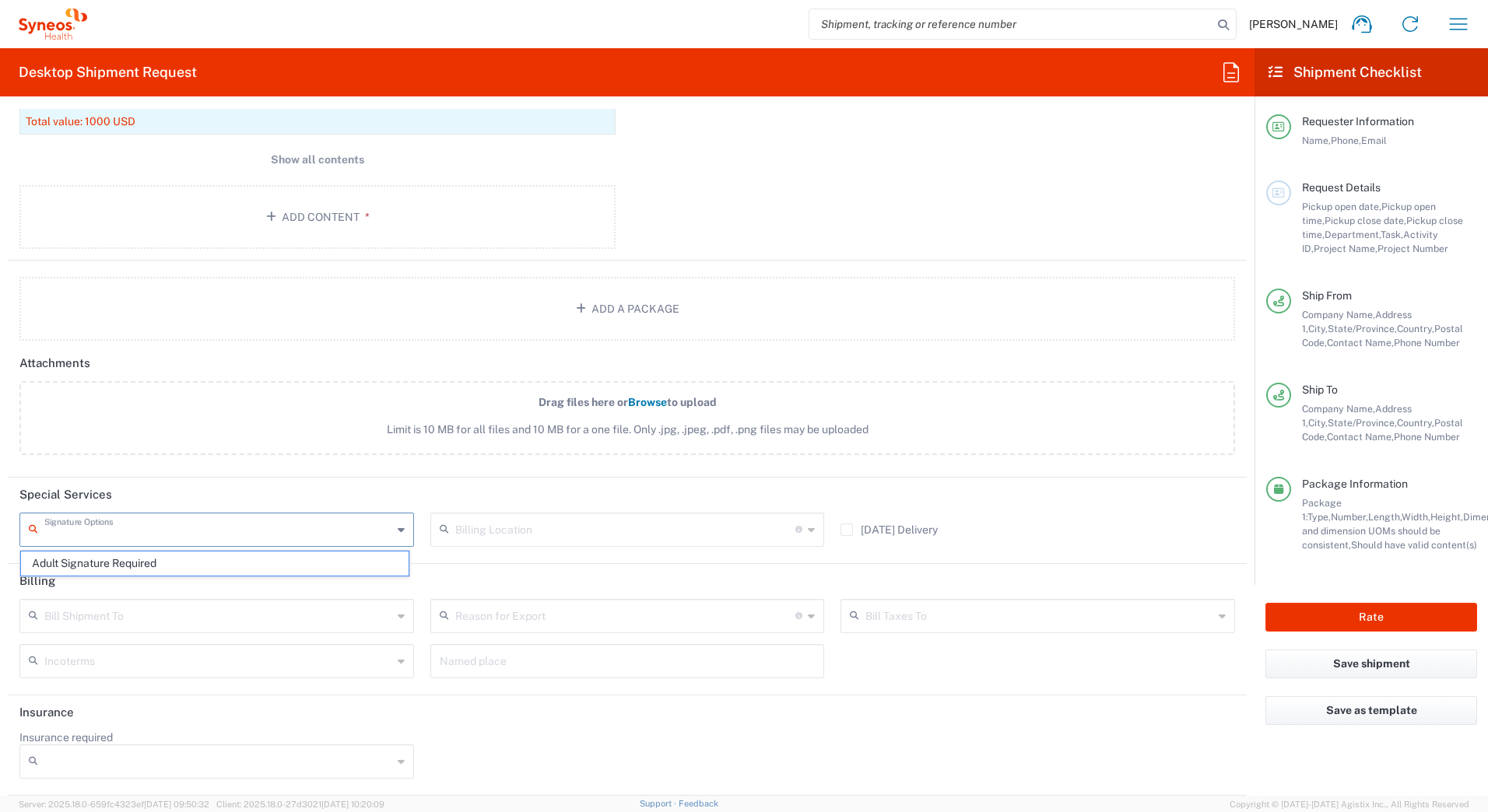
click at [70, 531] on input "text" at bounding box center [218, 528] width 348 height 27
click at [69, 563] on span "Adult Signature Required" at bounding box center [214, 563] width 387 height 24
type input "Adult Signature Required"
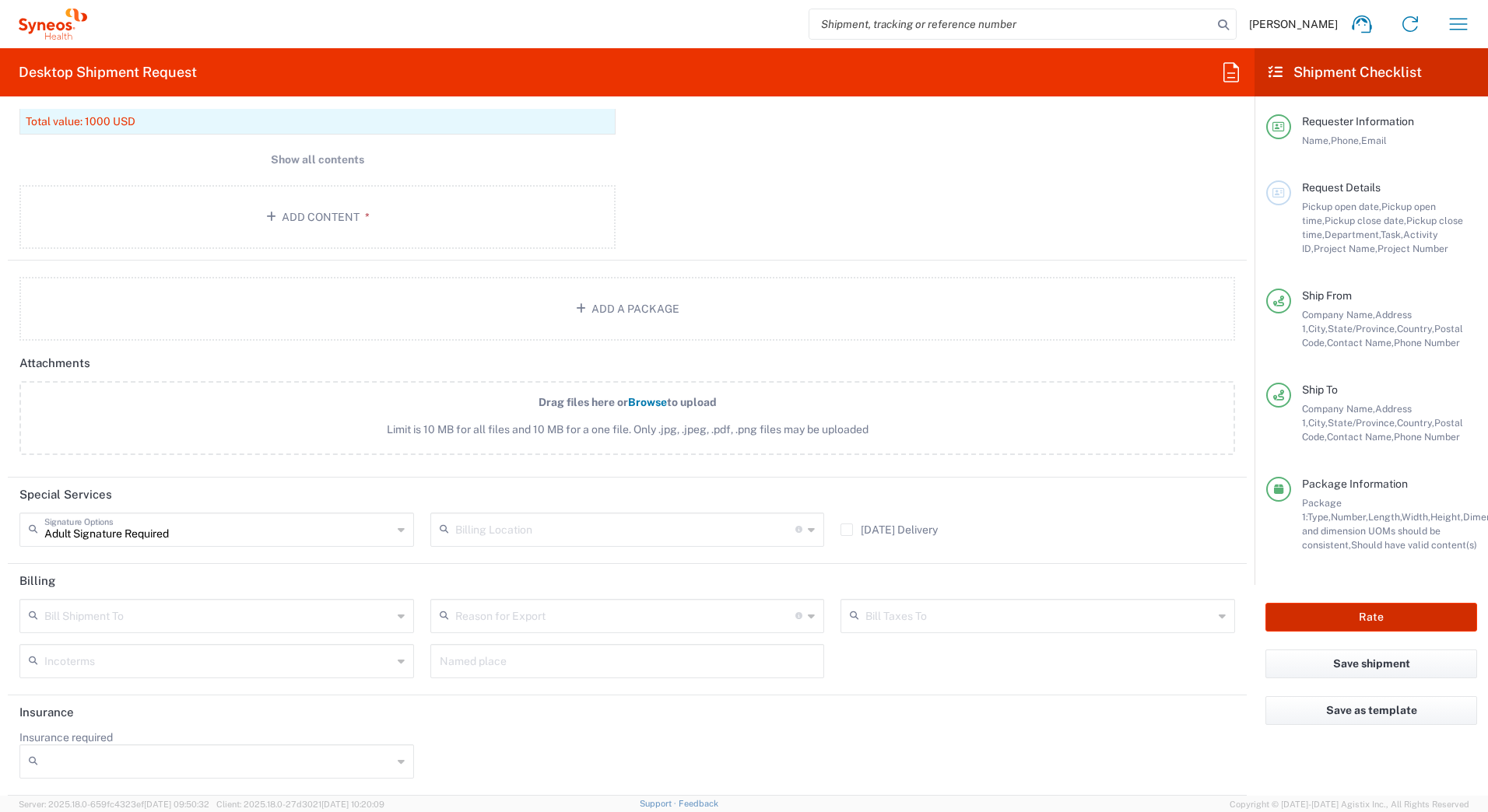
click at [1341, 616] on button "Rate" at bounding box center [1370, 618] width 211 height 29
type input "7641"
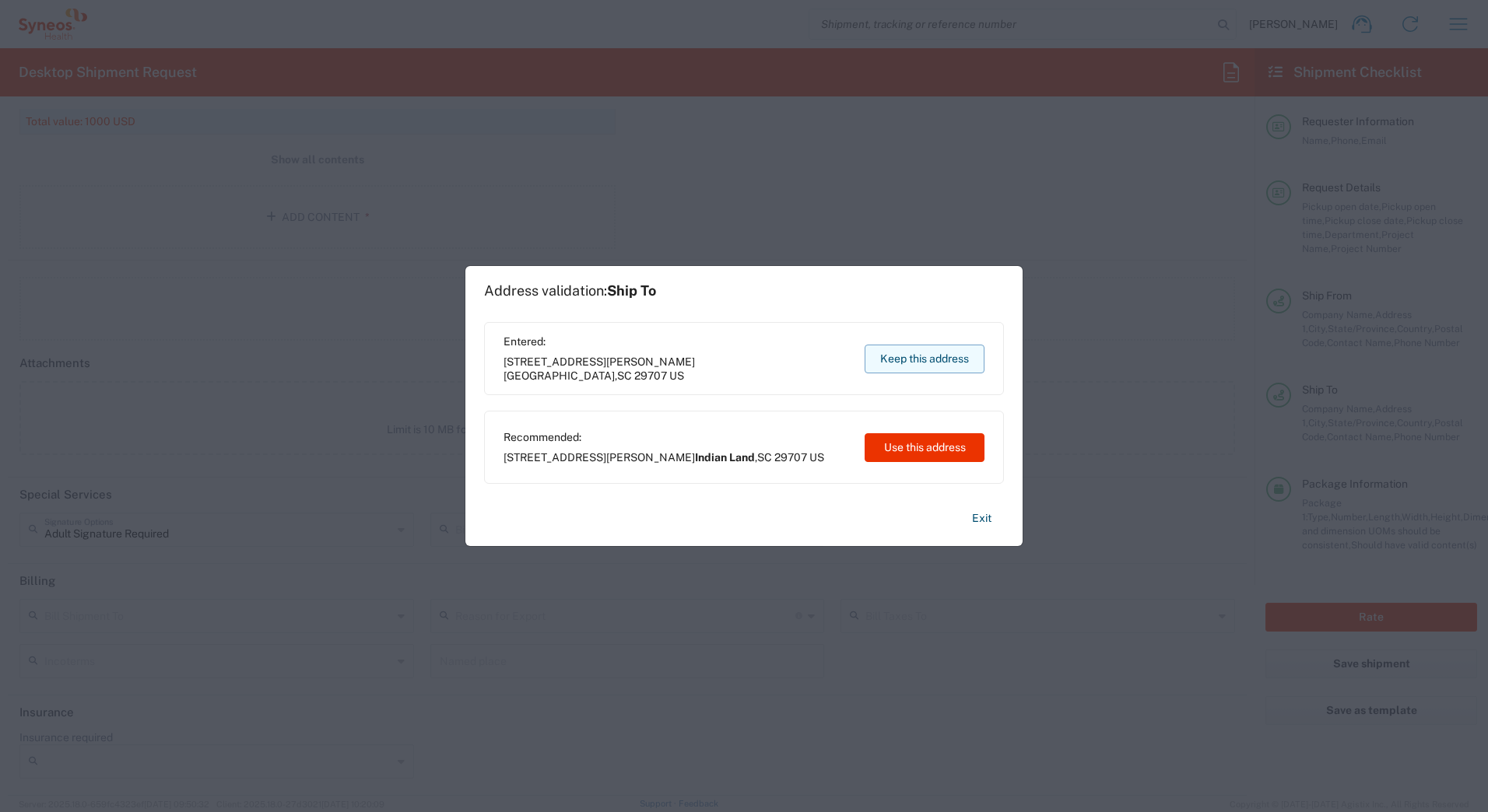
click at [907, 363] on button "Keep this address" at bounding box center [924, 359] width 120 height 29
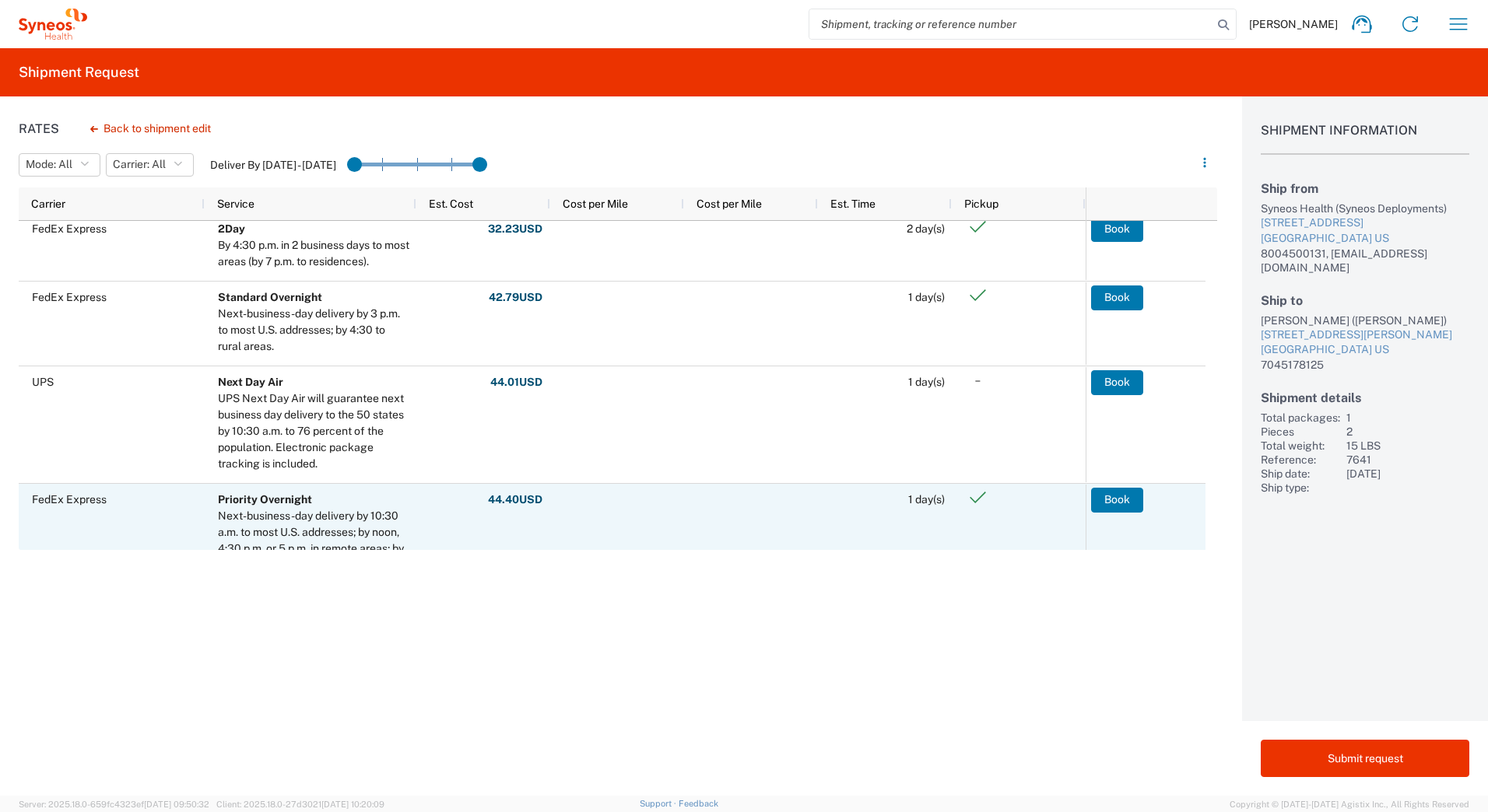
scroll to position [466, 0]
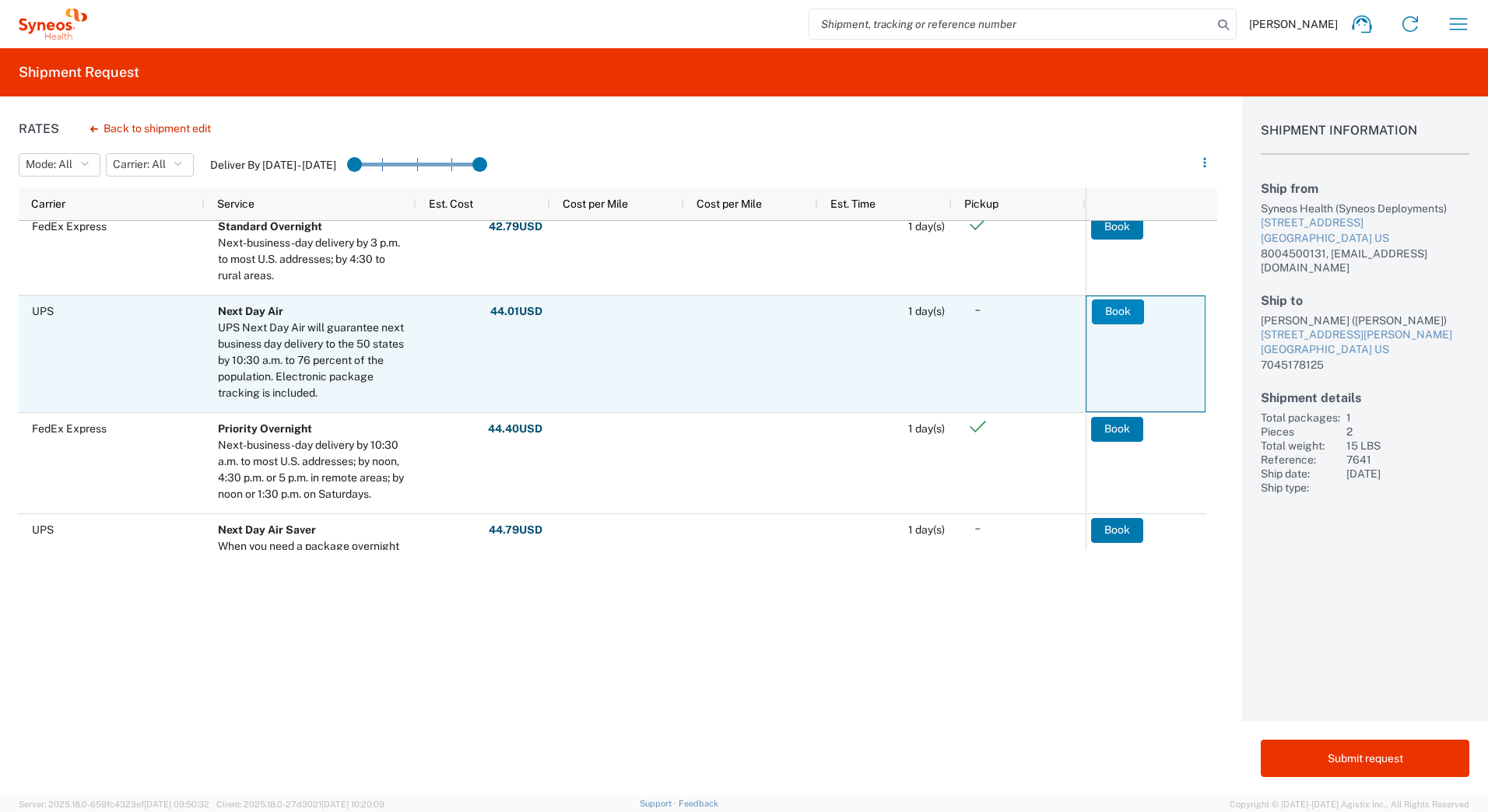
click at [1104, 313] on button "Book" at bounding box center [1118, 312] width 52 height 25
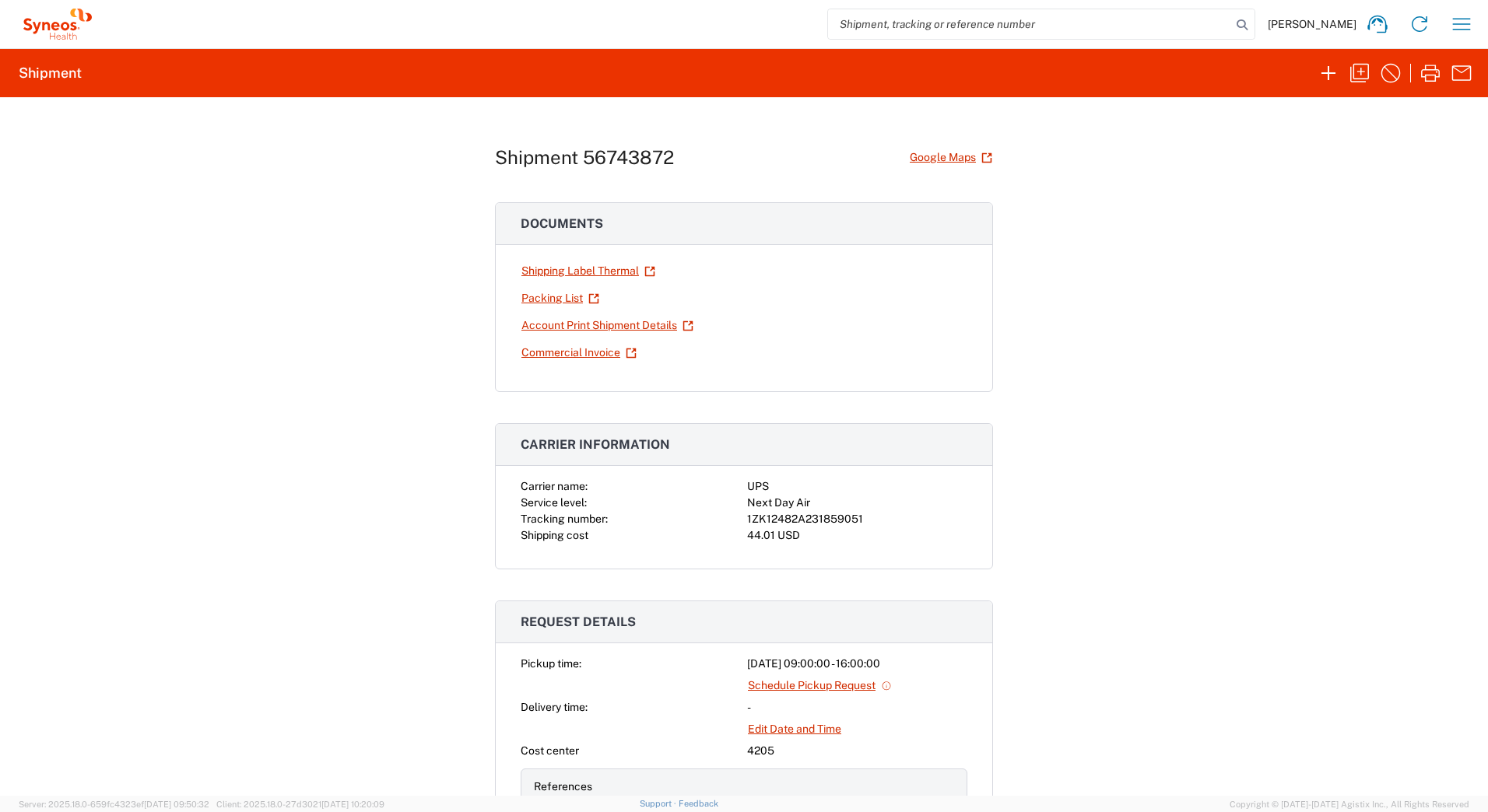
click at [824, 517] on div "1ZK12482A231859051" at bounding box center [857, 518] width 220 height 16
copy div "1ZK12482A231859051"
click at [1428, 77] on icon "button" at bounding box center [1430, 73] width 25 height 25
click at [1354, 70] on icon "button" at bounding box center [1359, 72] width 18 height 18
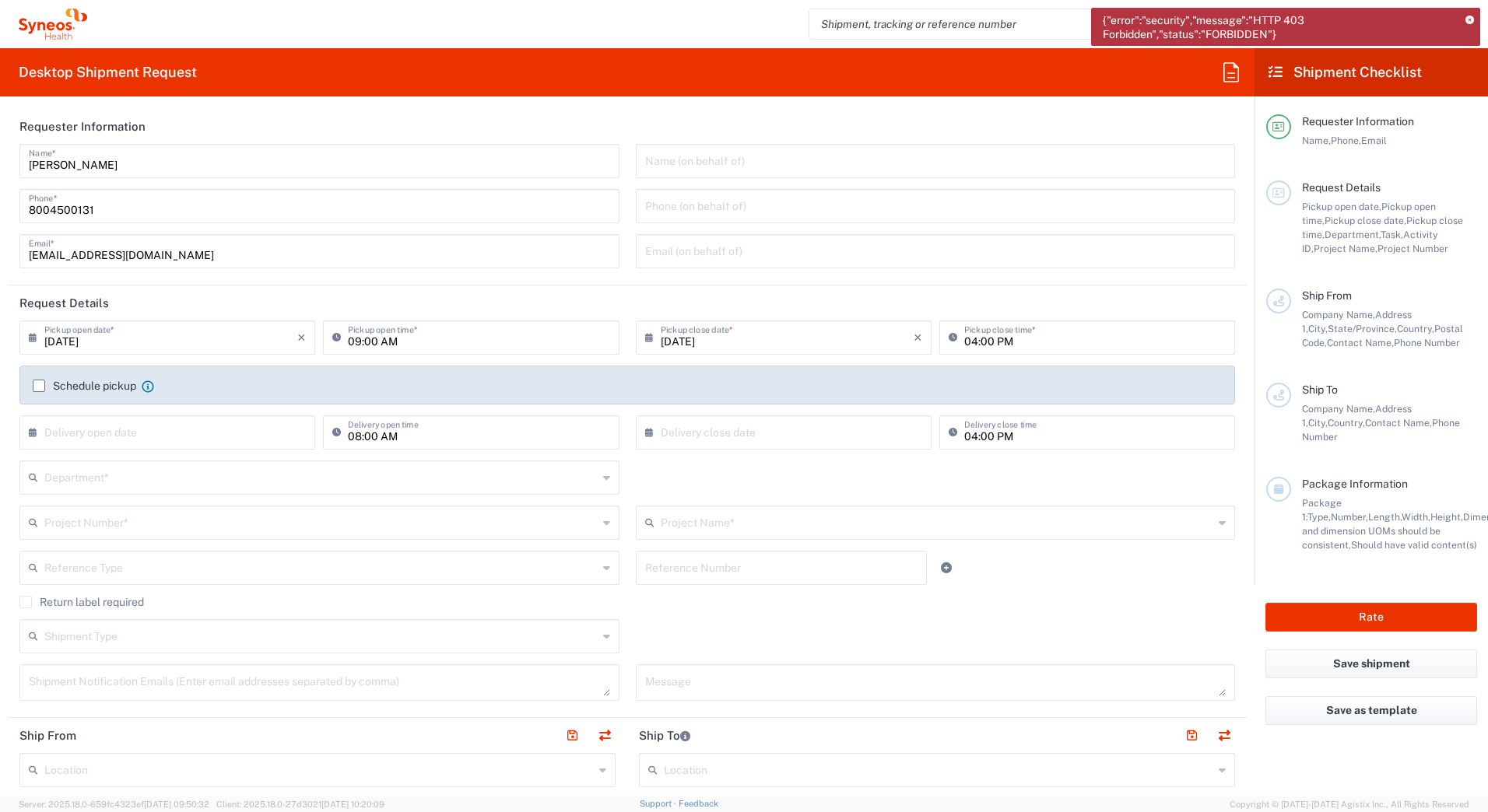
click at [1466, 19] on icon at bounding box center [1469, 20] width 9 height 9
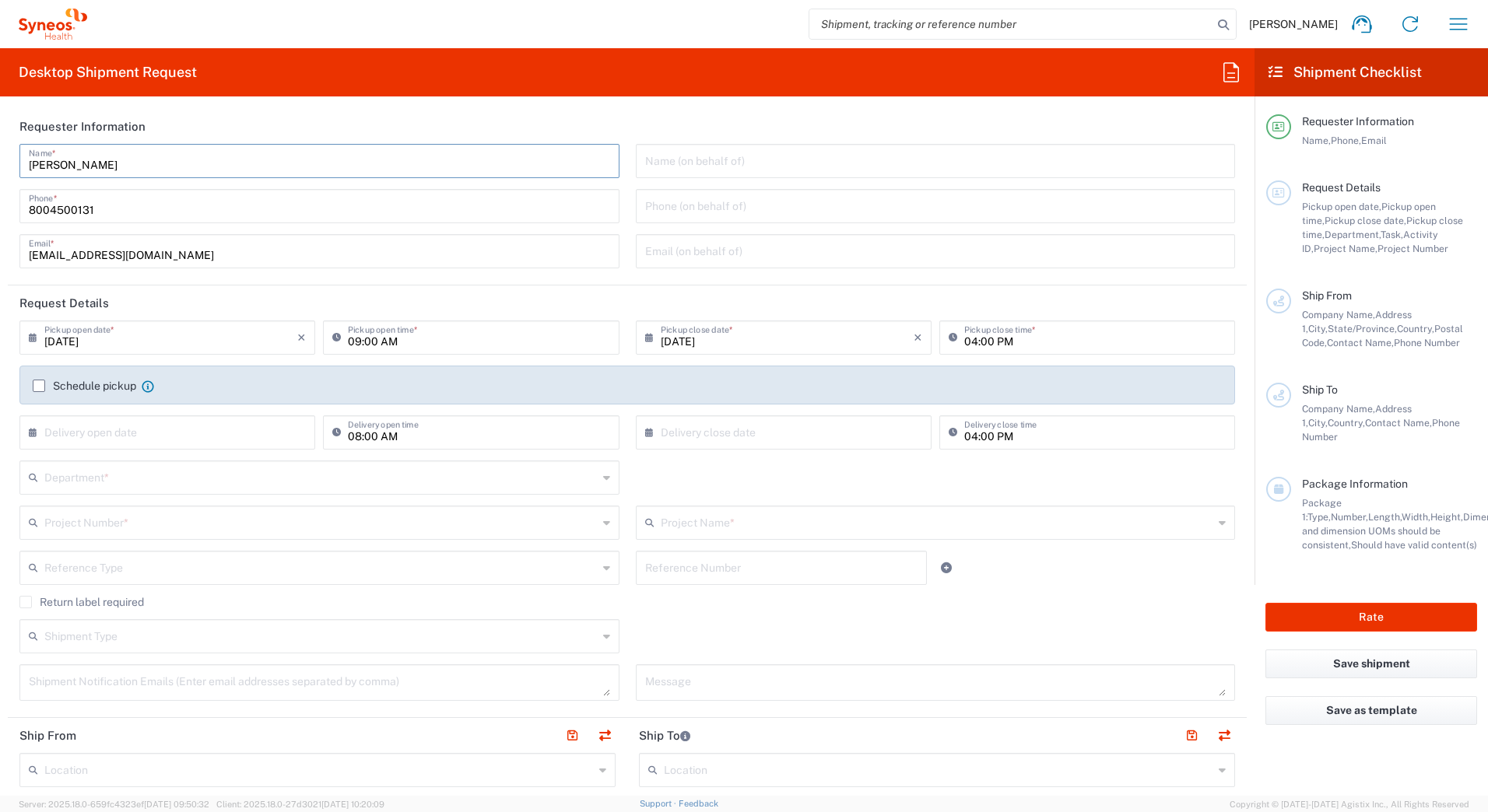
drag, startPoint x: 104, startPoint y: 166, endPoint x: -3, endPoint y: 166, distance: 107.0
click at [0, 166] on html "[PERSON_NAME] Home Shipment estimator Shipment tracking Desktop shipment reques…" at bounding box center [744, 406] width 1488 height 812
paste input "Syneos Deployments"
type input "Syneos Deployments"
click at [354, 125] on header "Requester Information" at bounding box center [627, 126] width 1239 height 35
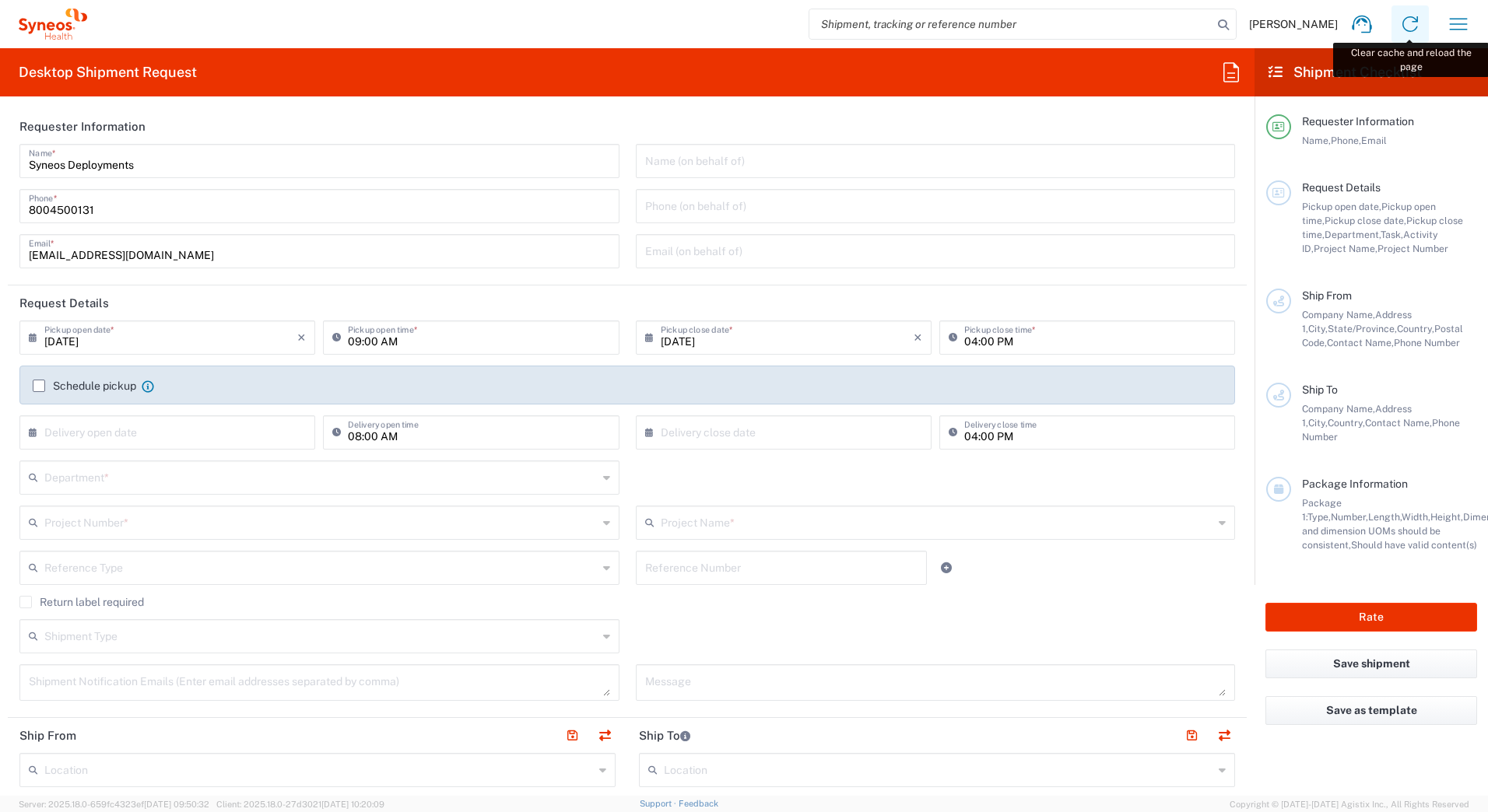
click at [1403, 22] on icon at bounding box center [1410, 24] width 15 height 15
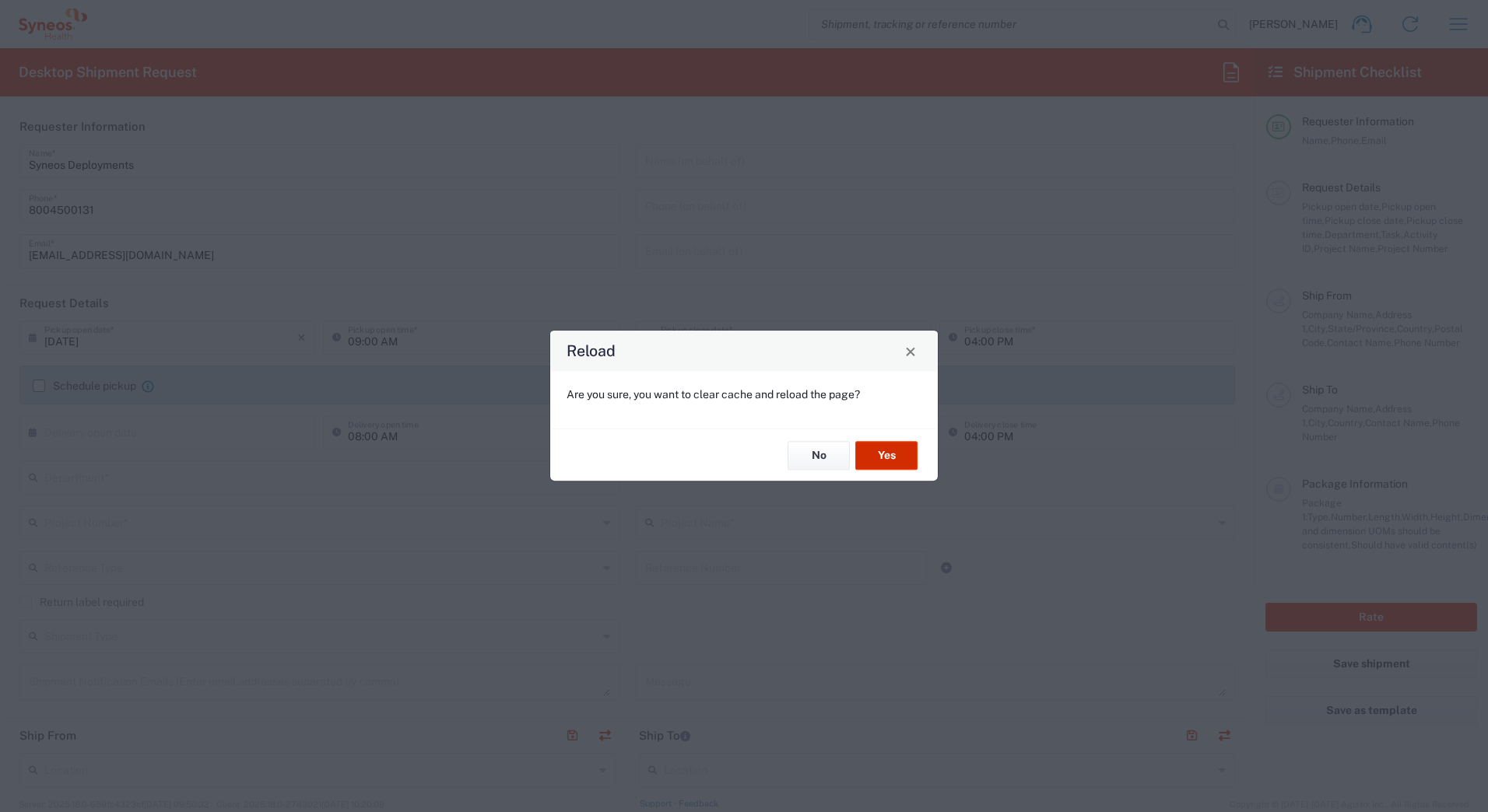
drag, startPoint x: 932, startPoint y: 455, endPoint x: 917, endPoint y: 455, distance: 15.0
click at [929, 455] on div "No Yes" at bounding box center [744, 455] width 387 height 52
click at [901, 453] on button "Yes" at bounding box center [886, 456] width 62 height 29
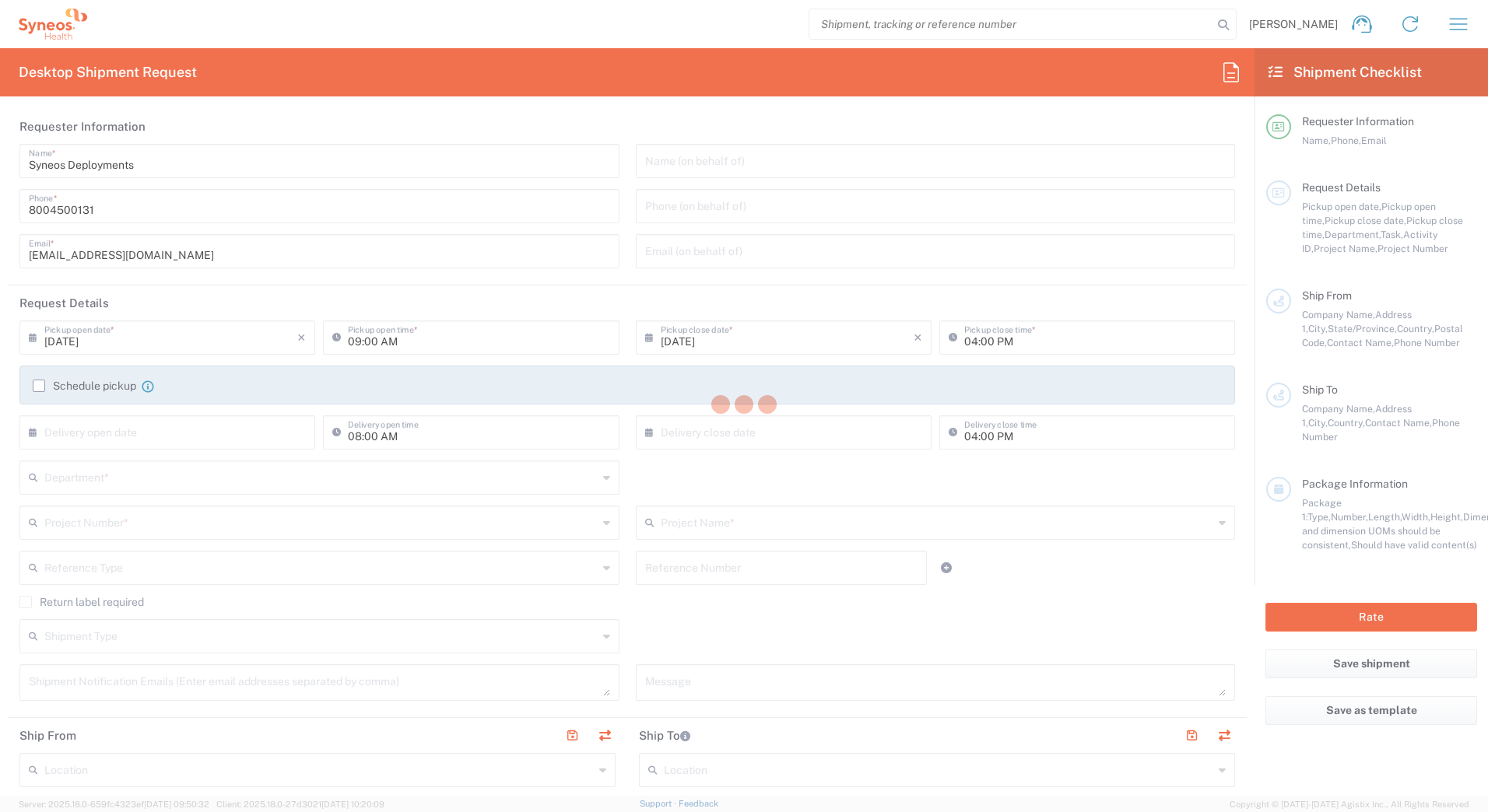
type input "Department"
type input "4205"
type input "Syneos Health Commercial Servi- [GEOGRAPHIC_DATA] [GEOGRAPHIC_DATA]"
type input "Syneos Health"
type input "[STREET_ADDRESS]"
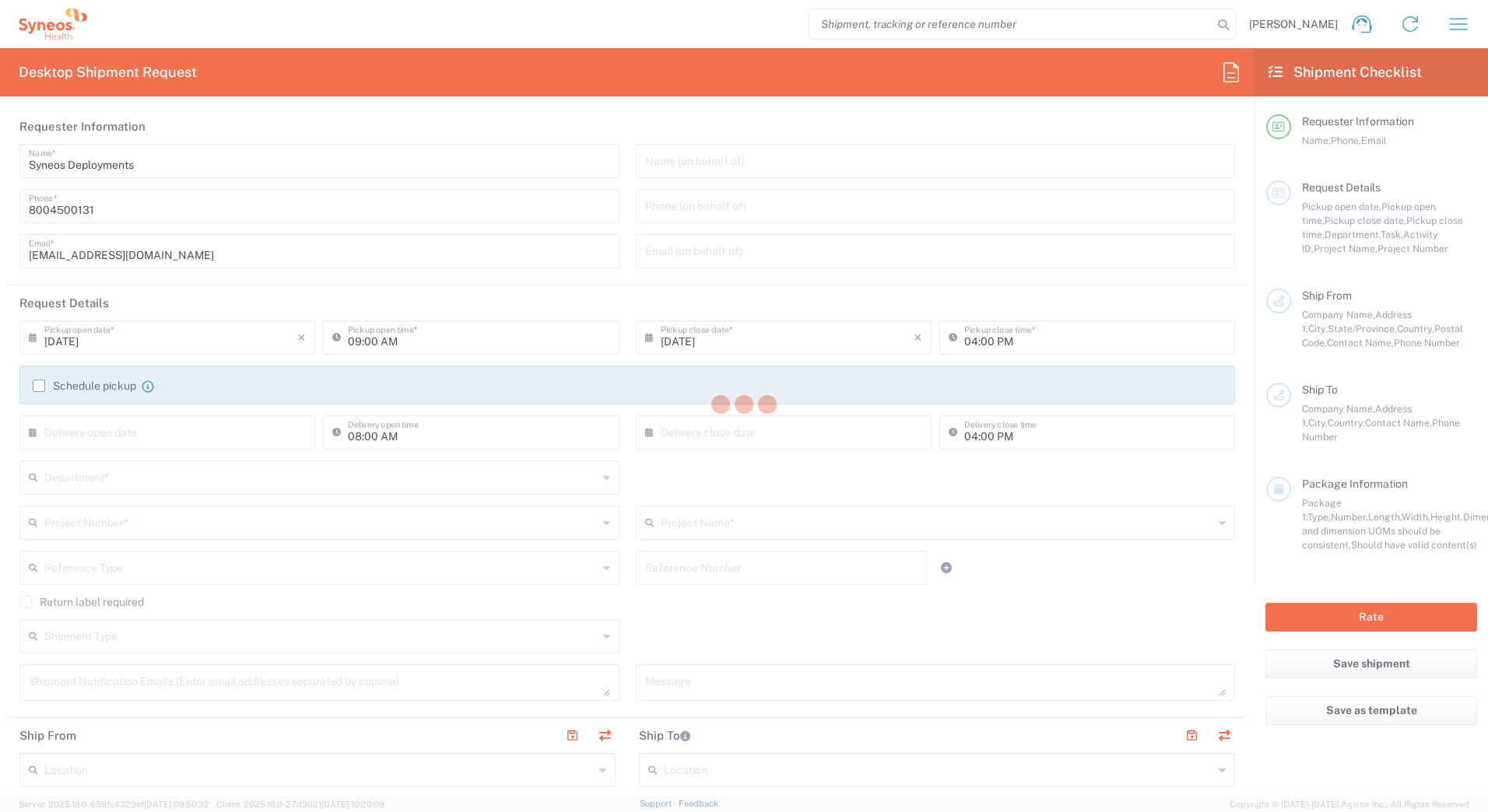
type input "3rd Floor"
type input "Bridgewater"
type input "[US_STATE]"
type input "08807"
type input "[PERSON_NAME]"
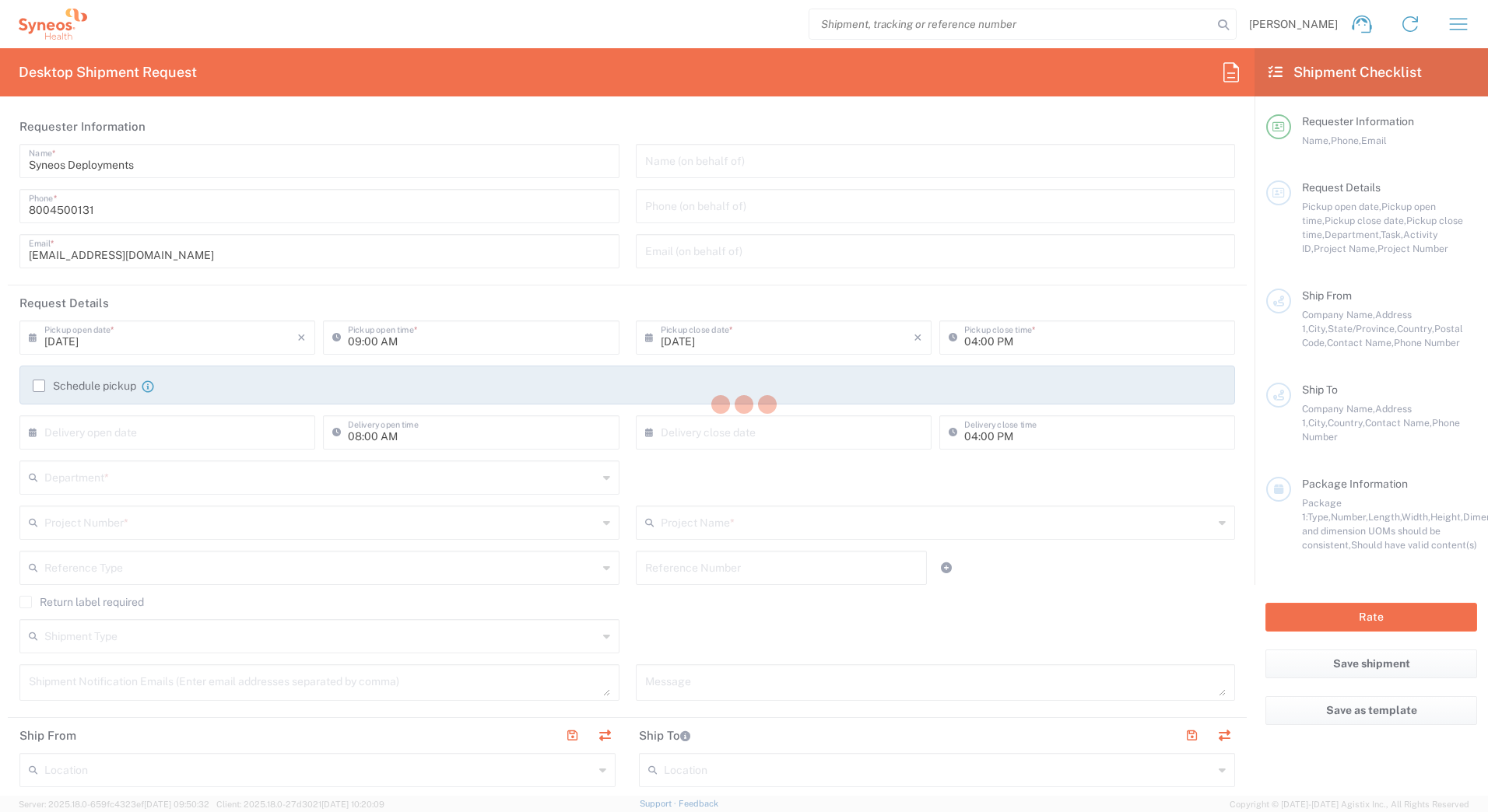
type input "8004500131"
type input "[EMAIL_ADDRESS][DOMAIN_NAME]"
type input "4205"
type input "[US_STATE]"
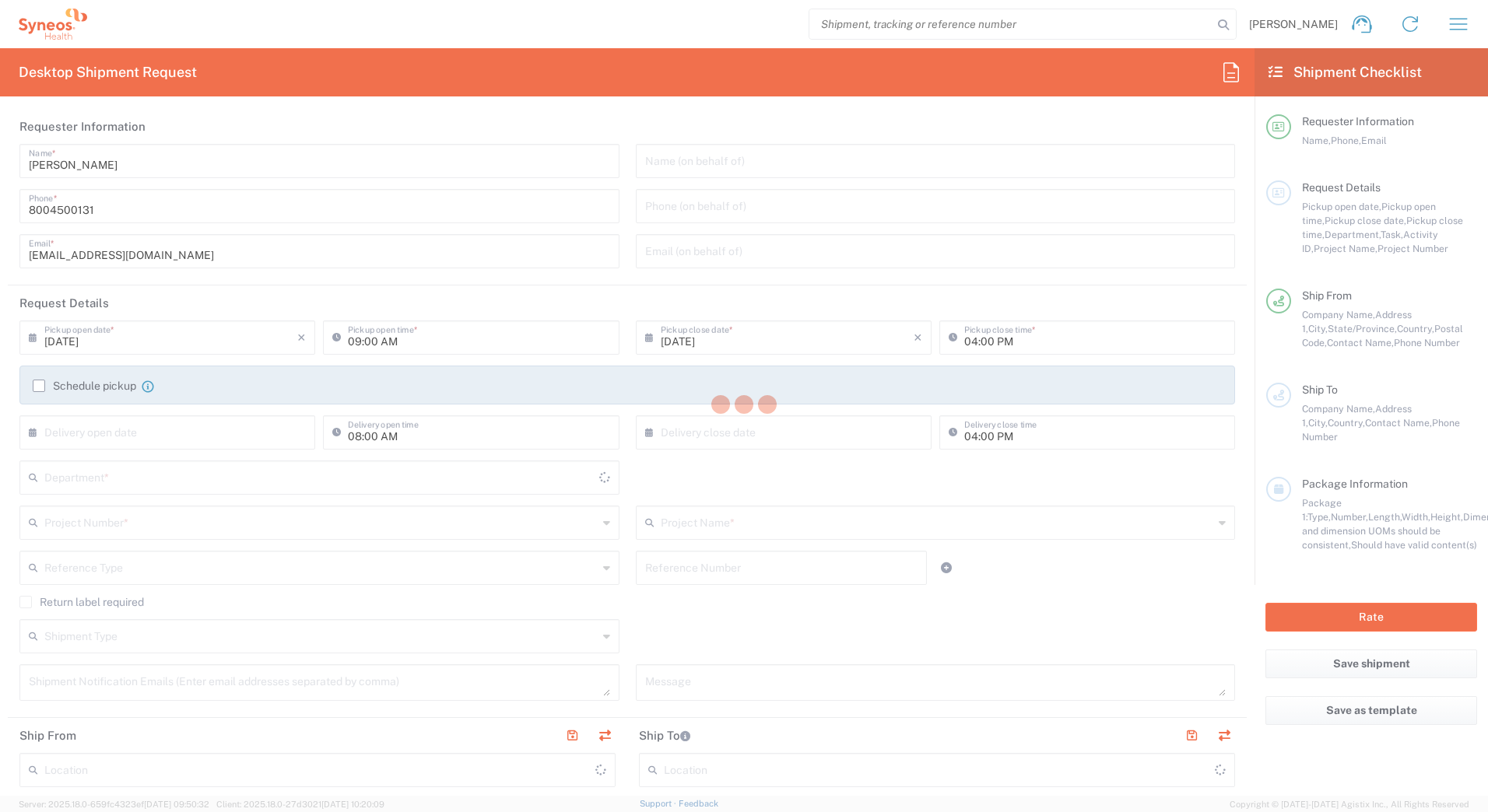
type input "[GEOGRAPHIC_DATA]"
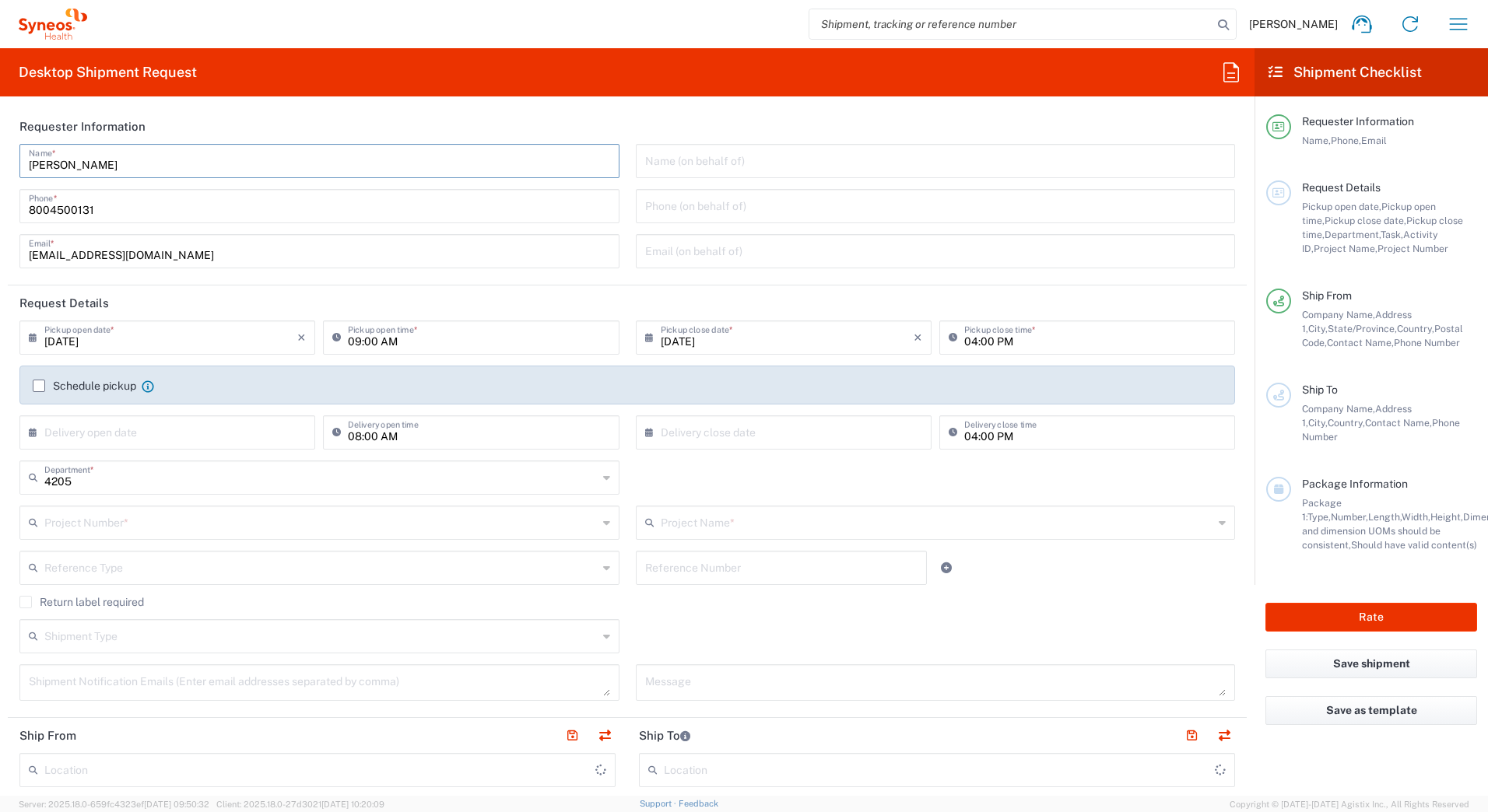
drag, startPoint x: 129, startPoint y: 166, endPoint x: 0, endPoint y: 144, distance: 130.9
click at [0, 168] on html "[PERSON_NAME] Home Shipment estimator Shipment tracking Desktop shipment reques…" at bounding box center [744, 406] width 1488 height 812
paste input "Syneos Deployments"
type input "Syneos Deployments"
type input "Syneos Health Commercial Servi- [GEOGRAPHIC_DATA] [GEOGRAPHIC_DATA]"
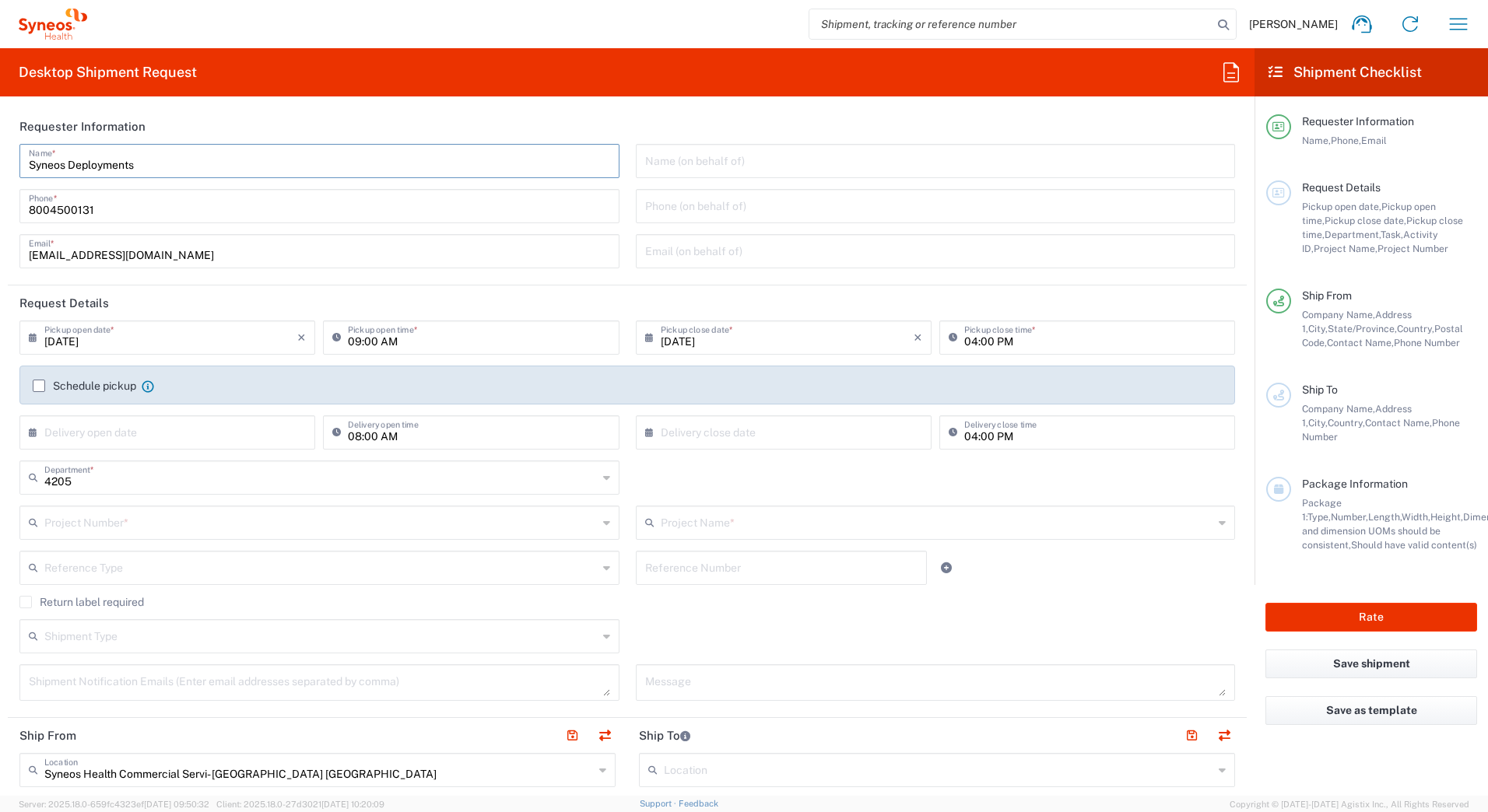
type input "Syneos Deployments"
click at [214, 116] on header "Requester Information" at bounding box center [627, 126] width 1239 height 35
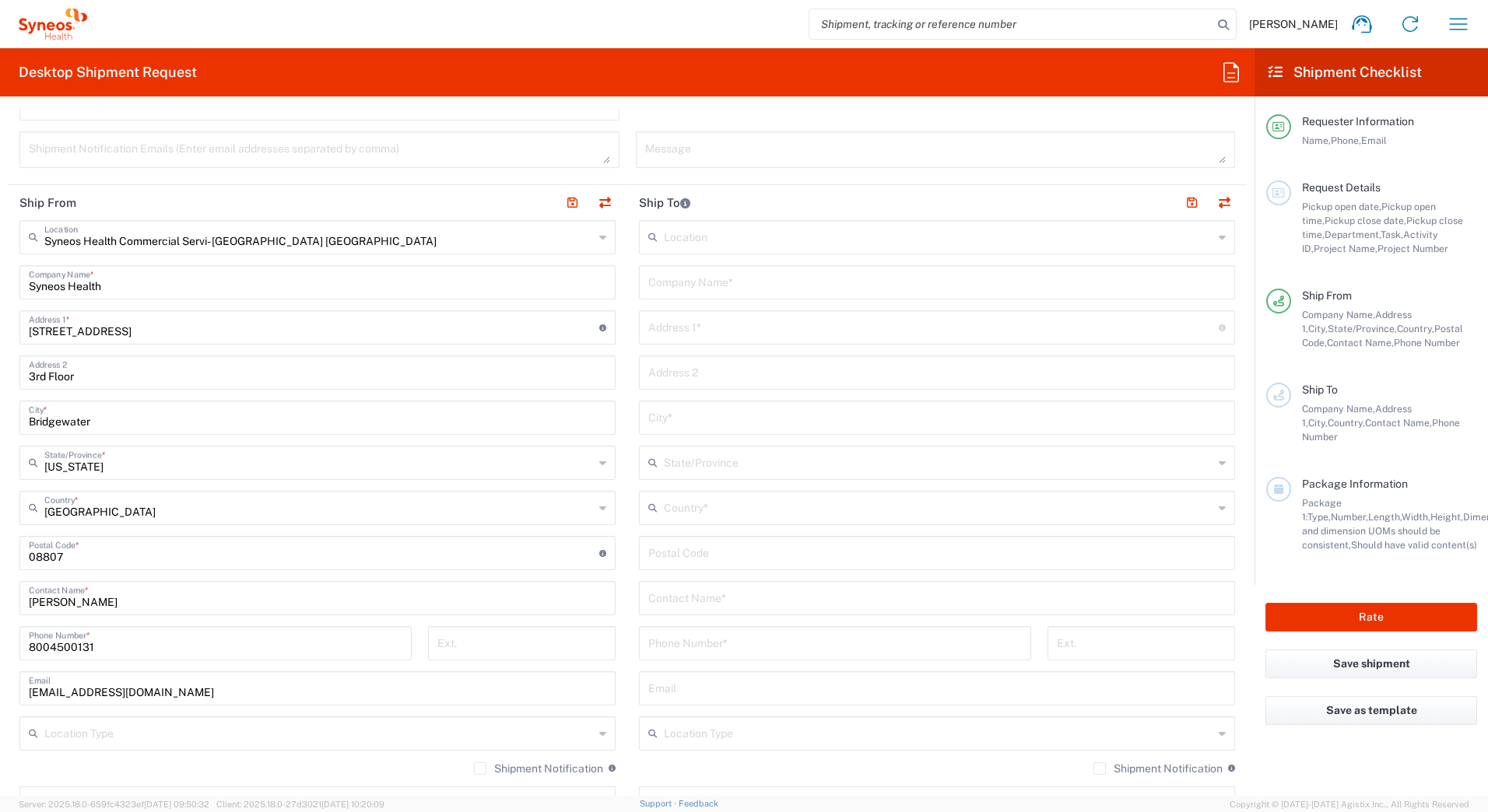
scroll to position [545, 0]
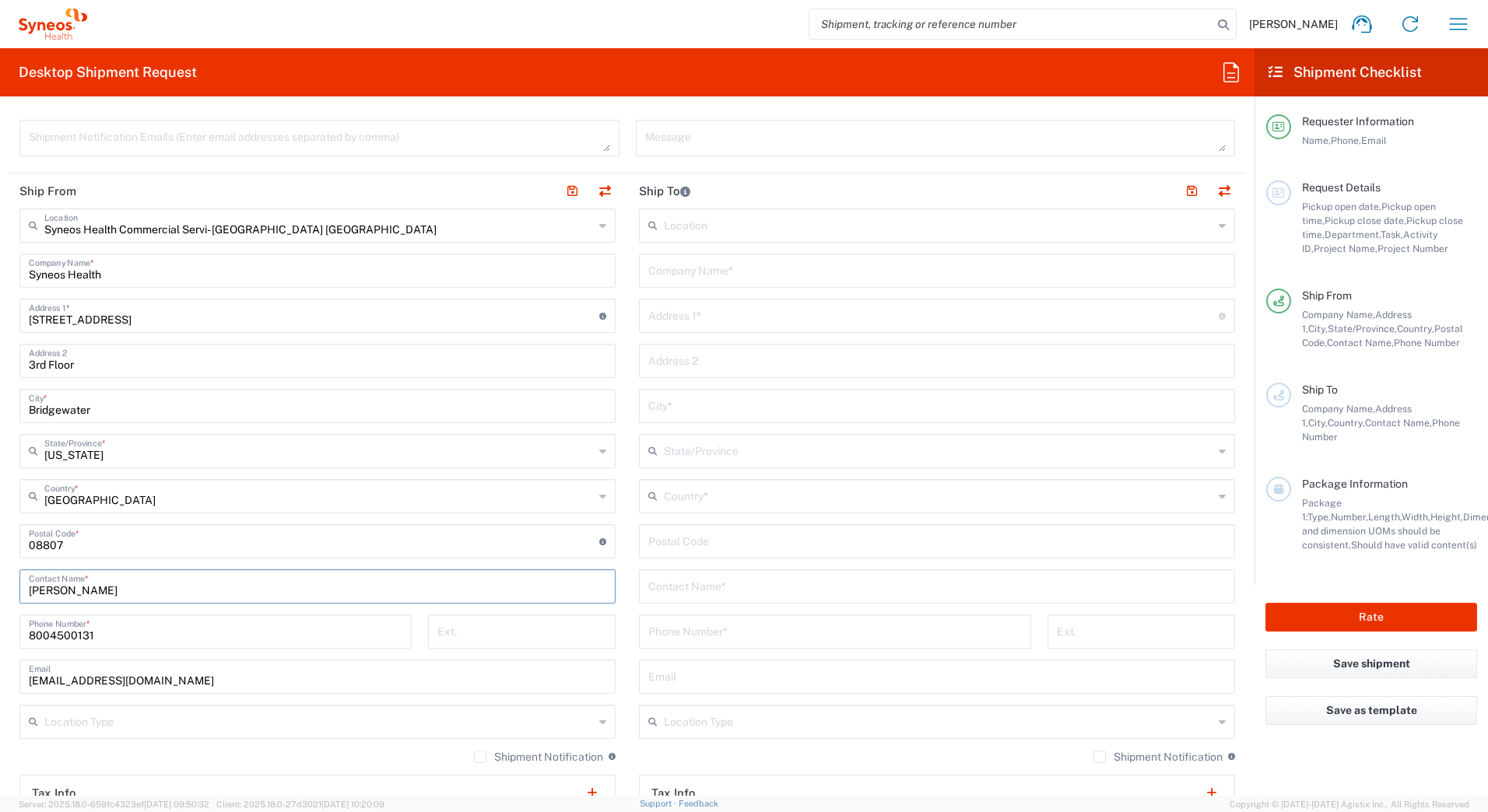
drag, startPoint x: 142, startPoint y: 594, endPoint x: 10, endPoint y: 532, distance: 145.8
click at [0, 602] on html "[PERSON_NAME] Home Shipment estimator Shipment tracking Desktop shipment reques…" at bounding box center [744, 406] width 1488 height 812
paste input "Syneos Deployments"
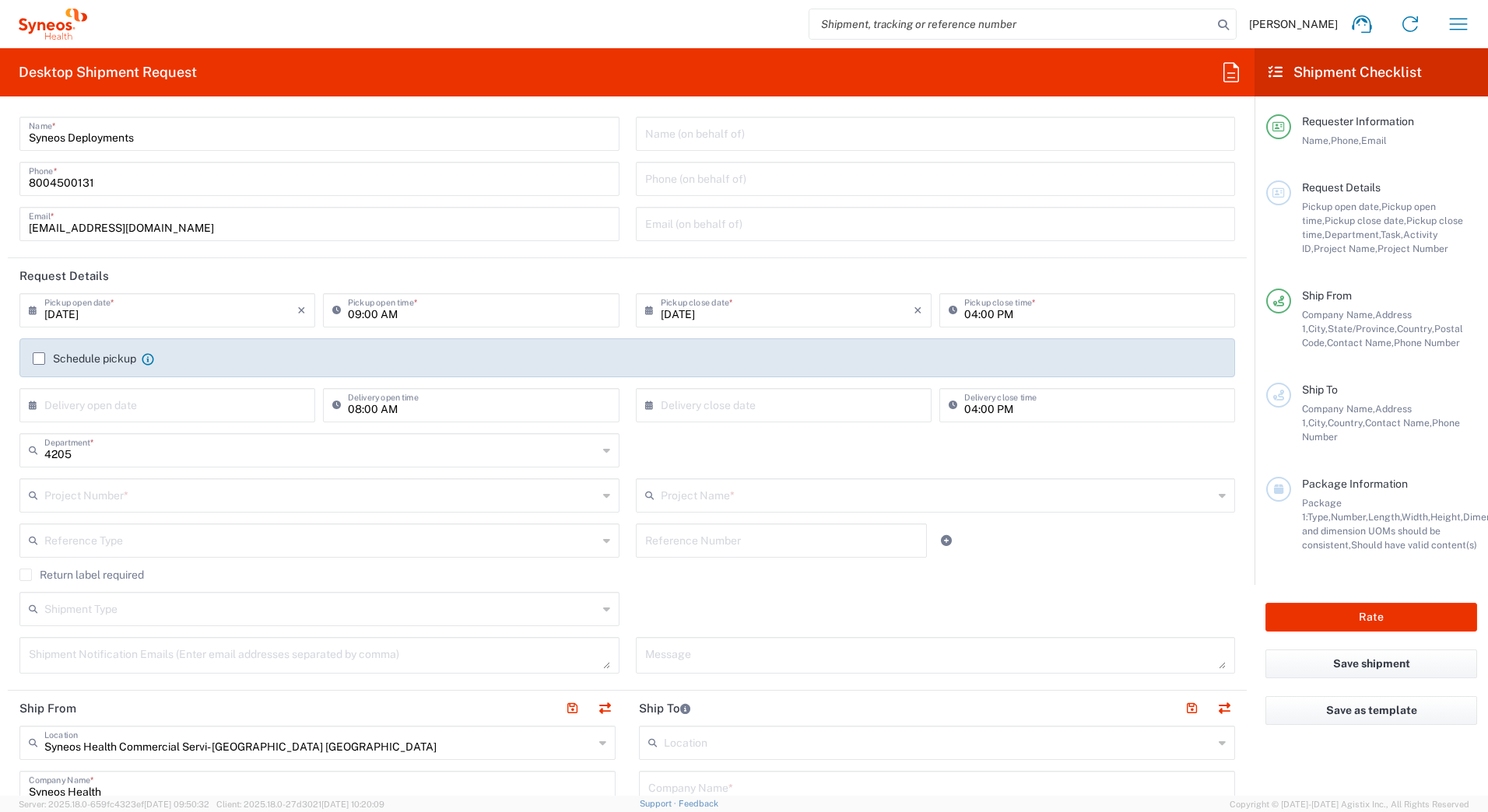
scroll to position [0, 0]
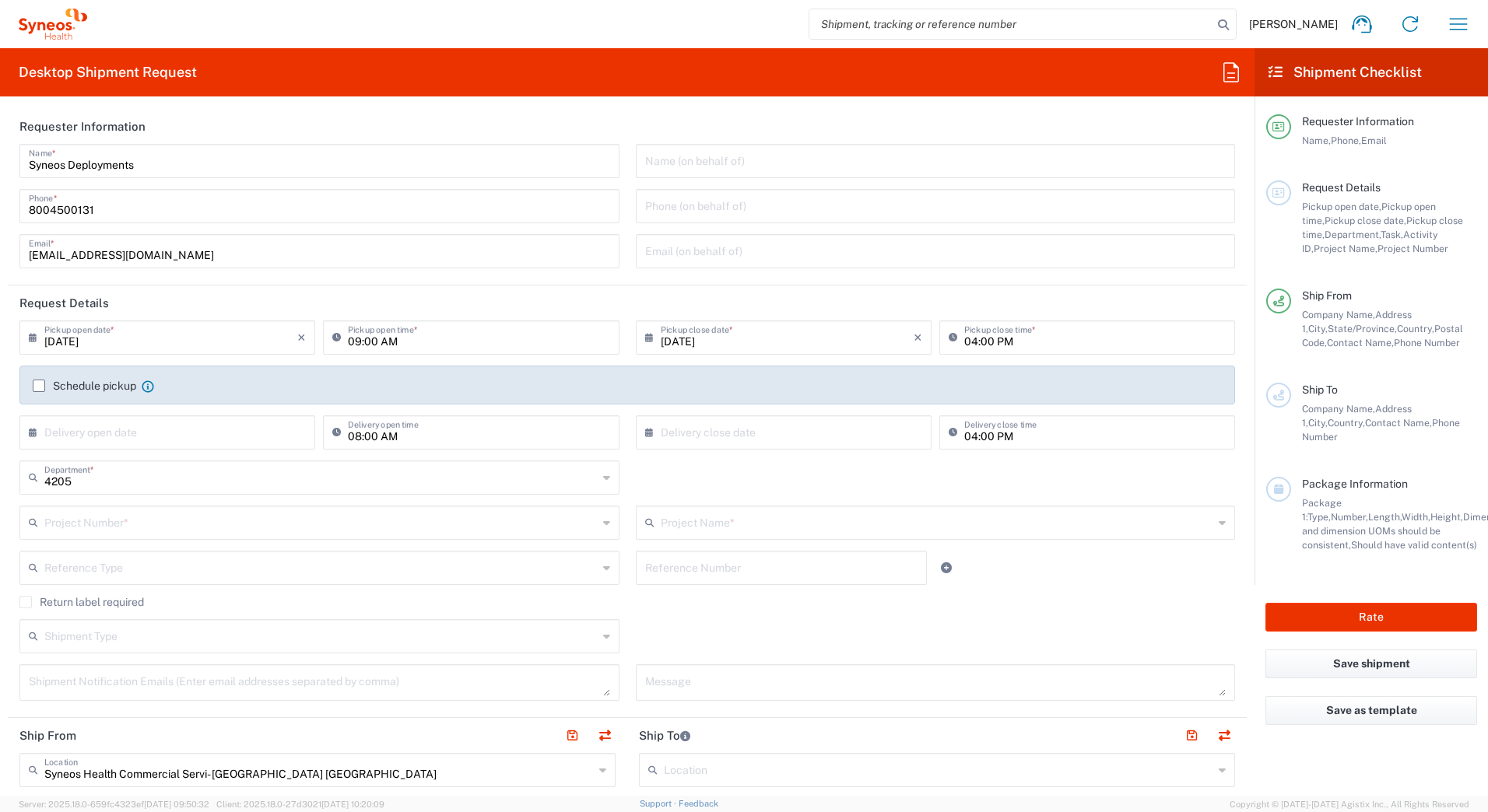
type input "Syneos Deployments"
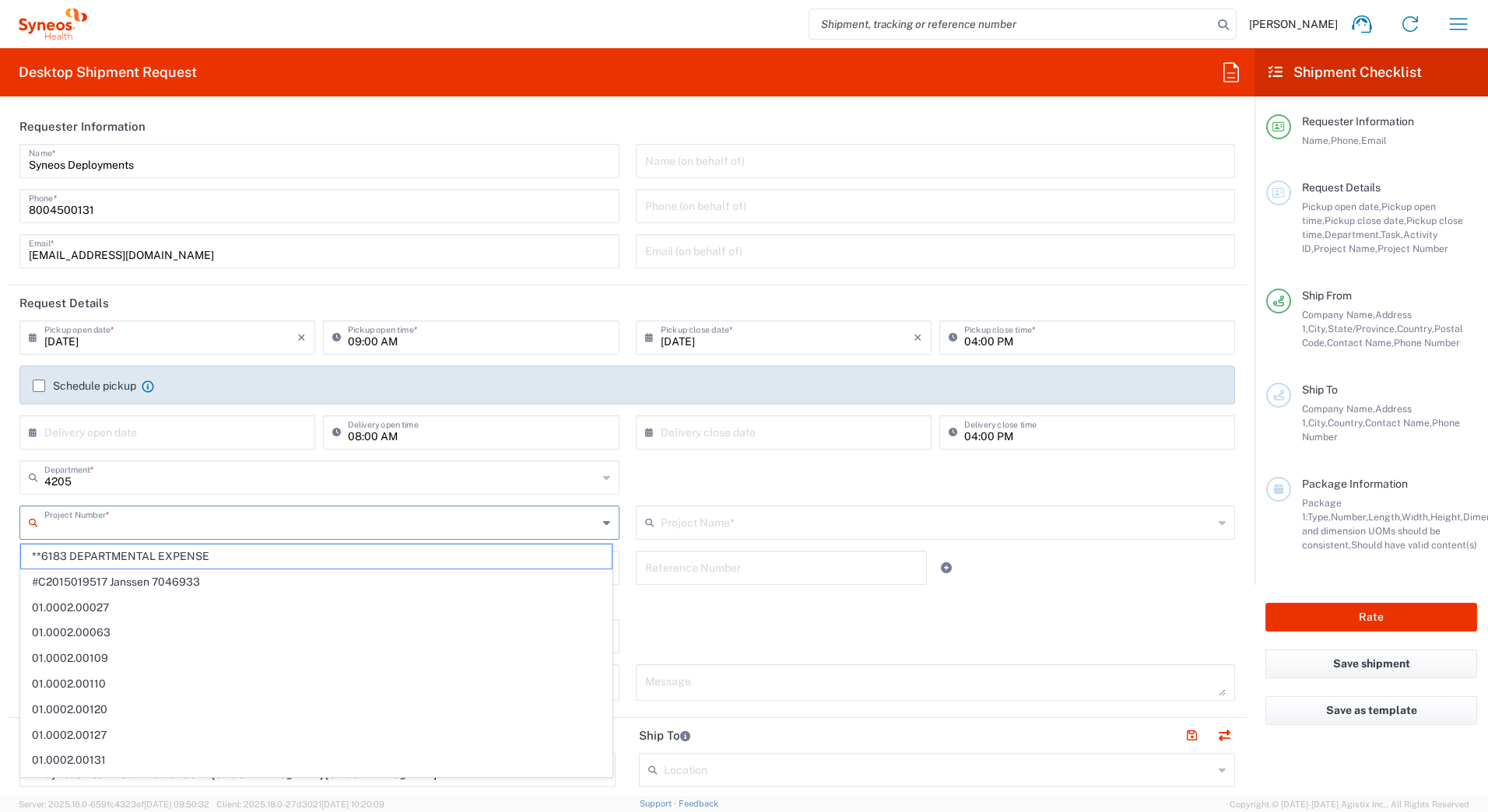
click at [129, 521] on input "text" at bounding box center [321, 521] width 553 height 27
click at [110, 527] on input "text" at bounding box center [321, 521] width 553 height 27
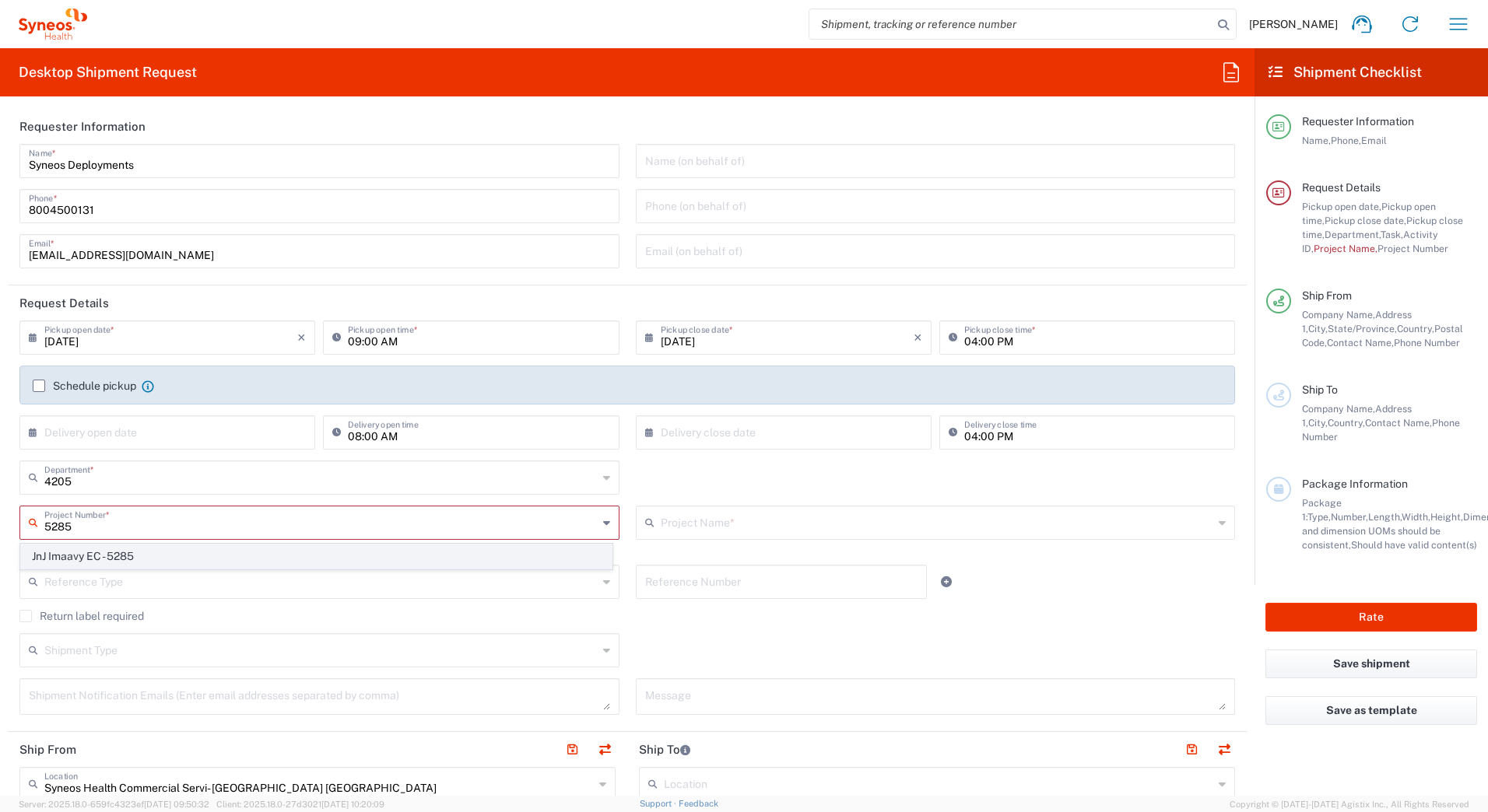
click at [96, 555] on span "JnJ Imaavy EC - 5285" at bounding box center [317, 556] width 591 height 24
type input "JnJ Imaavy EC - 5285"
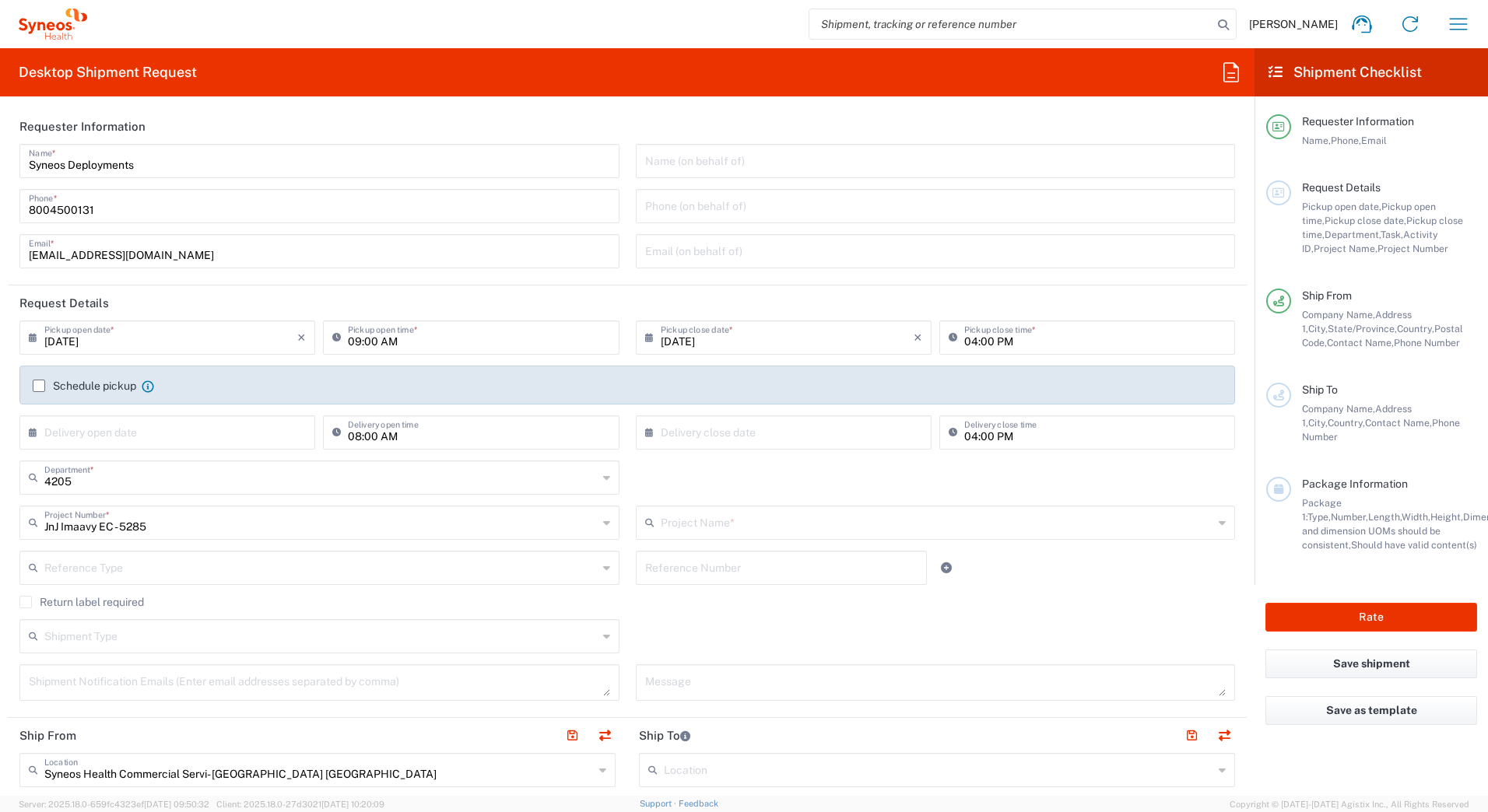
type input "JnJ Imaavy EC - 5285"
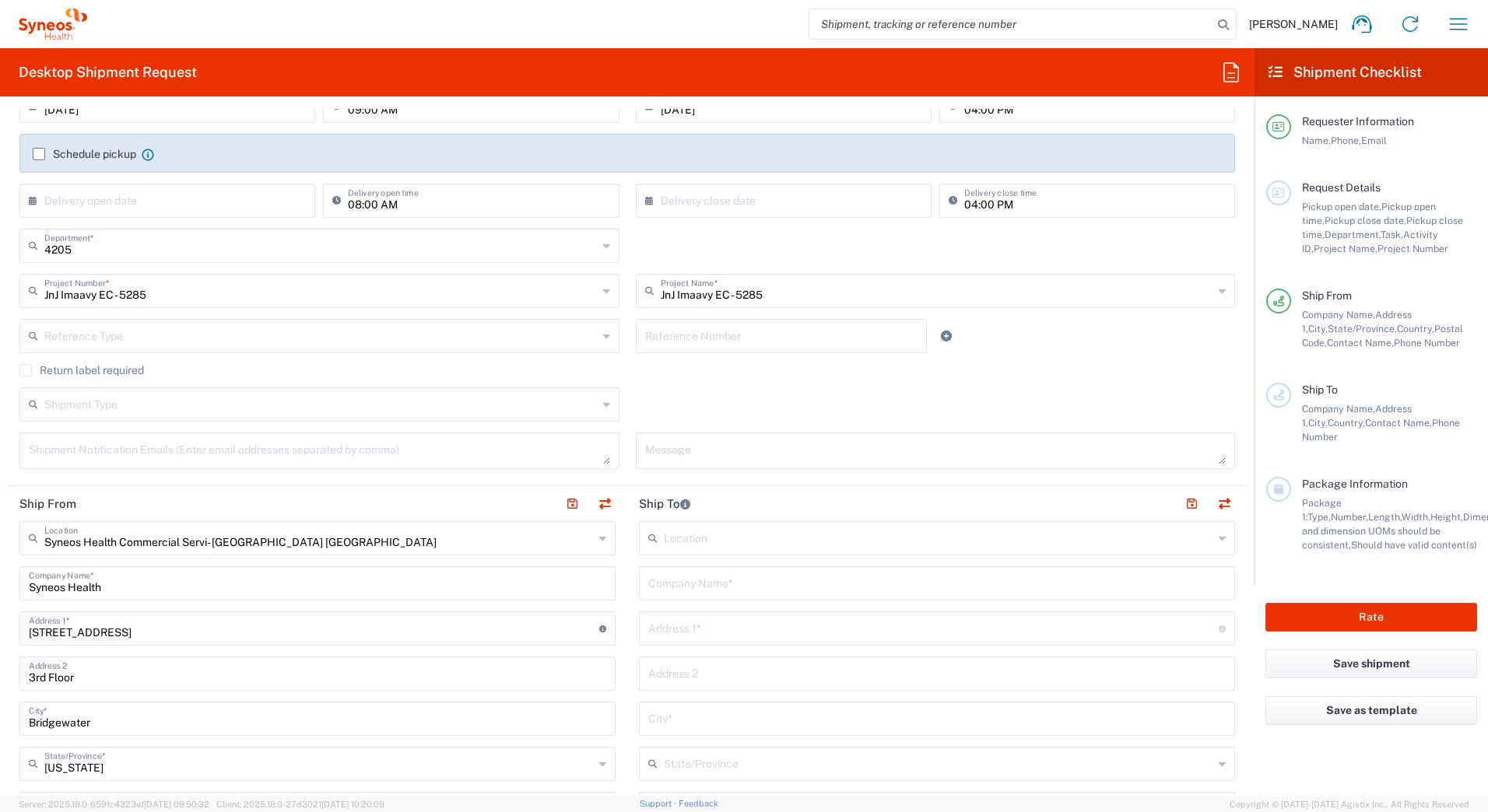
scroll to position [234, 0]
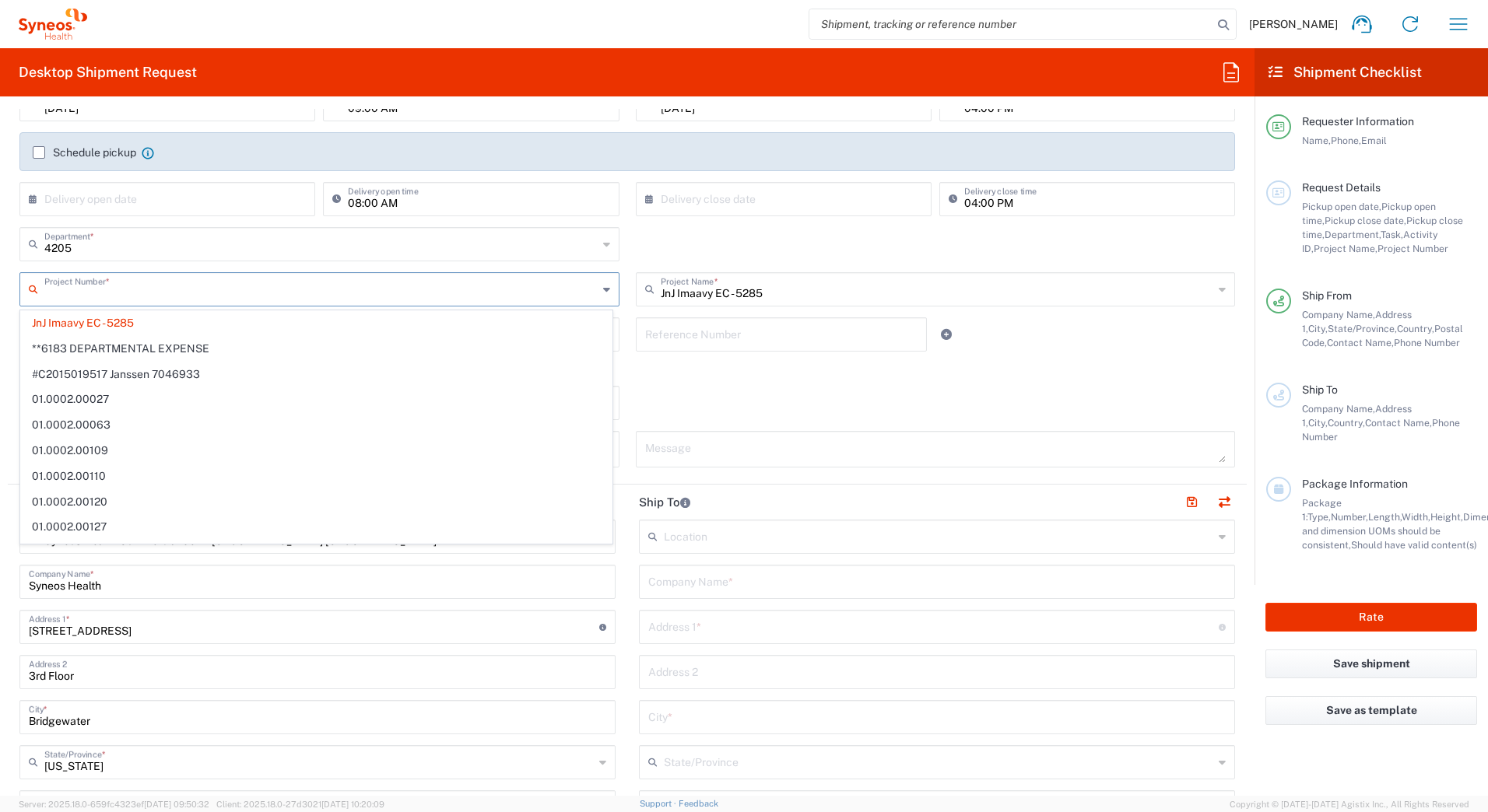
drag, startPoint x: 152, startPoint y: 291, endPoint x: 105, endPoint y: 292, distance: 47.0
click at [105, 292] on input "text" at bounding box center [321, 288] width 553 height 27
click at [75, 319] on span "JnJ Imaavy EC - 5285" at bounding box center [317, 322] width 591 height 24
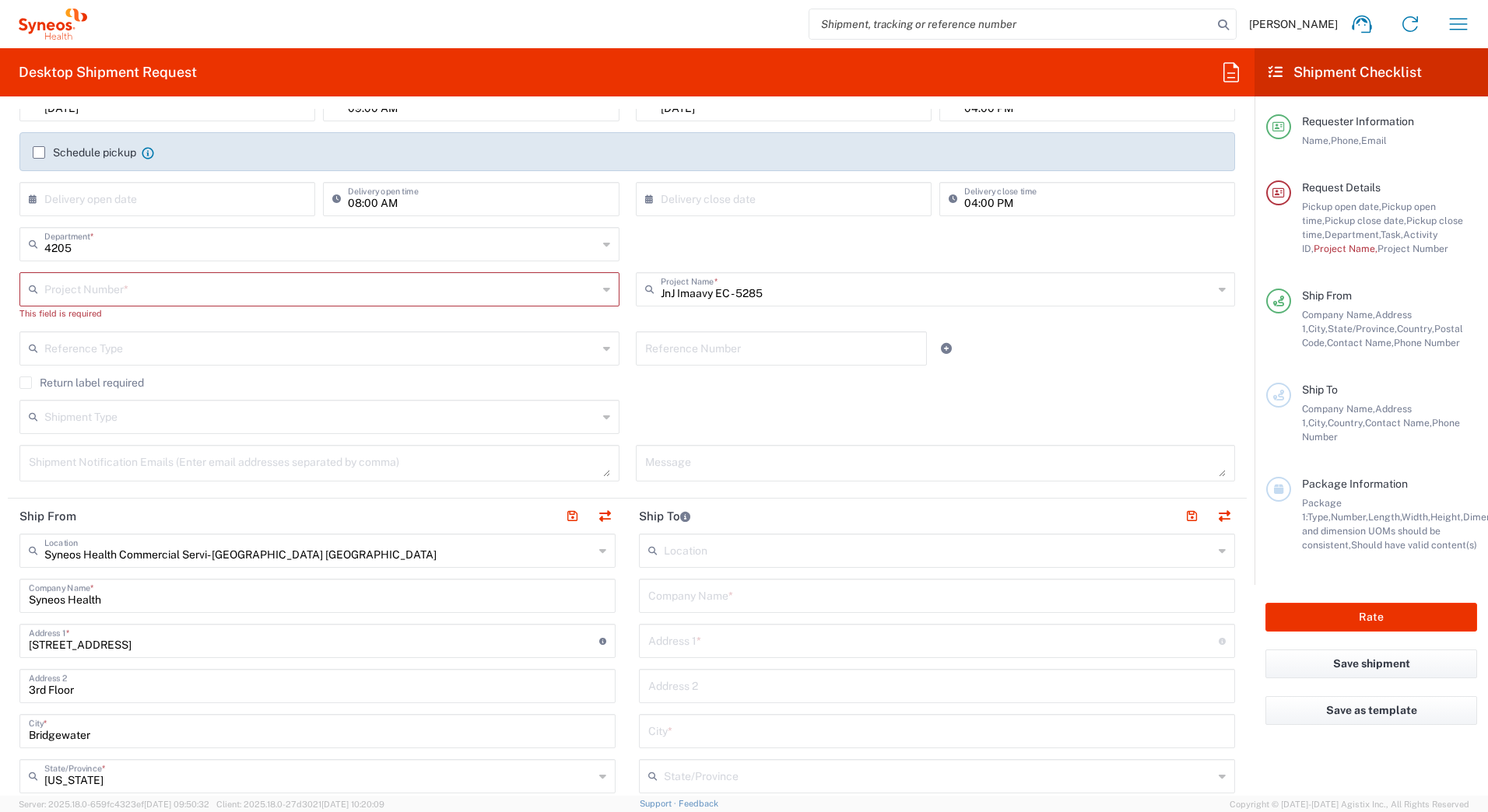
click at [166, 302] on div "Project Number *" at bounding box center [319, 289] width 600 height 34
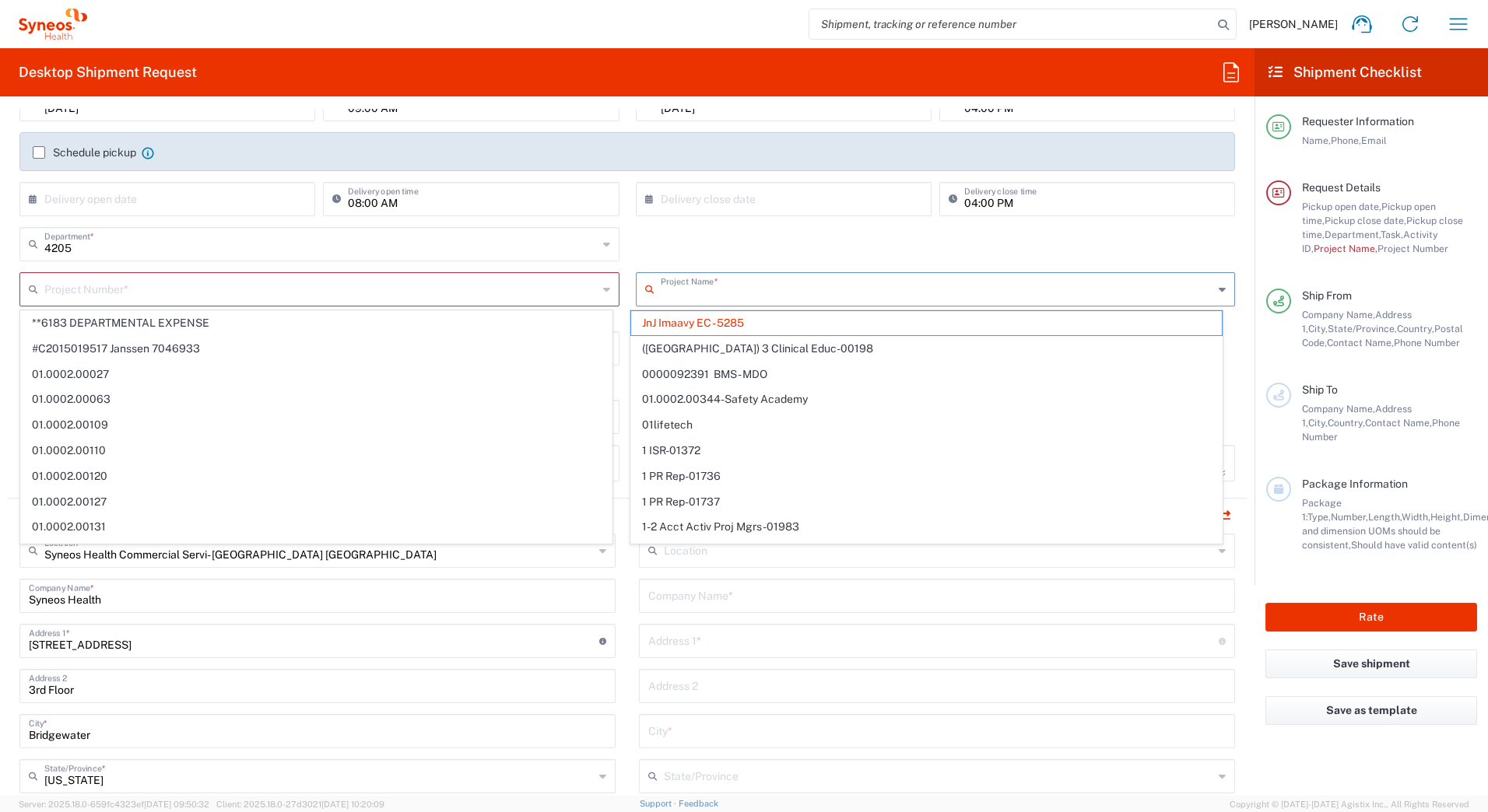
drag, startPoint x: 787, startPoint y: 294, endPoint x: 267, endPoint y: 301, distance: 520.0
click at [660, 301] on input "text" at bounding box center [937, 288] width 553 height 27
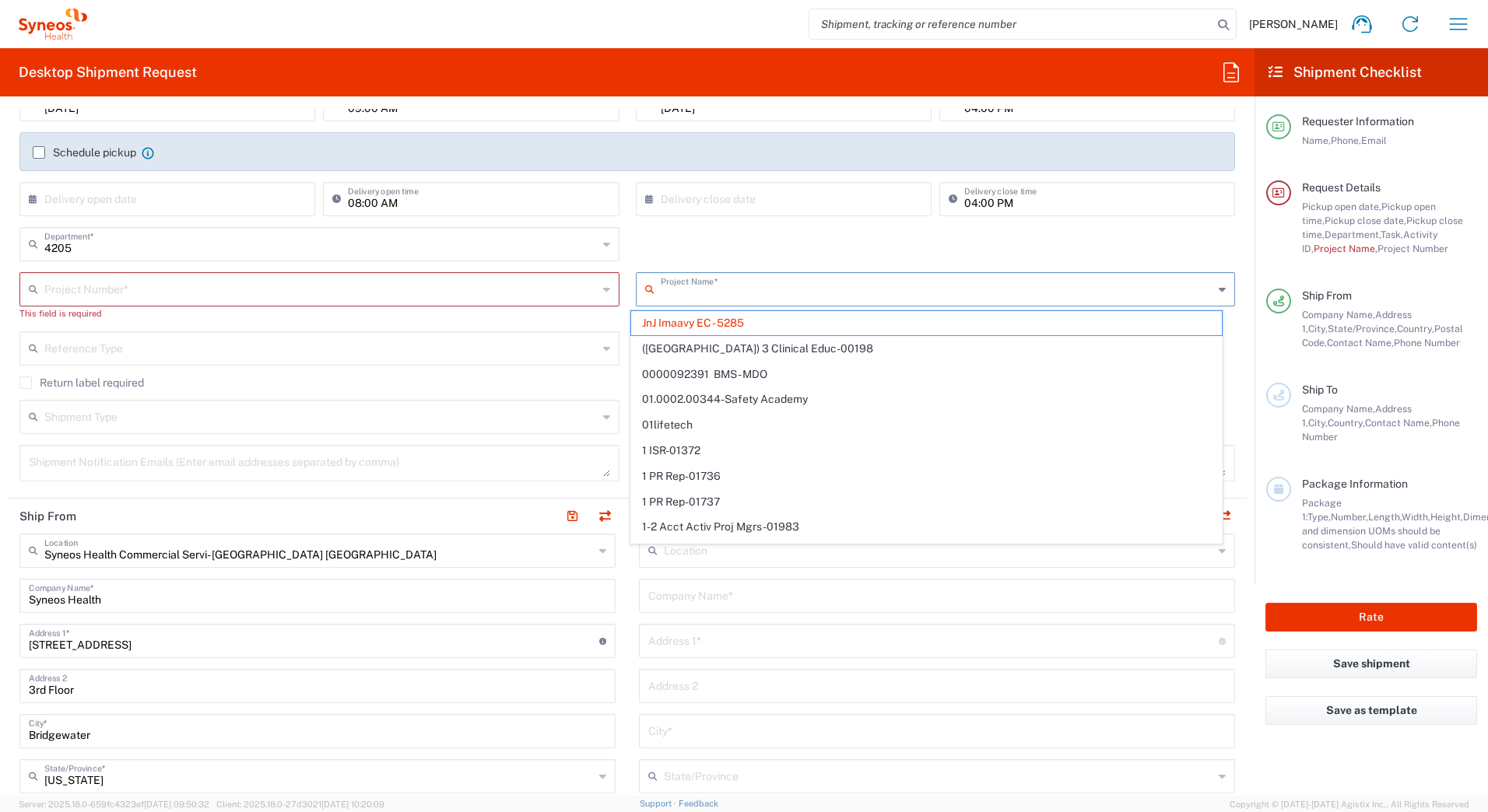
click at [87, 285] on input "text" at bounding box center [321, 288] width 553 height 27
type input "JnJ Imaavy EC - 5285"
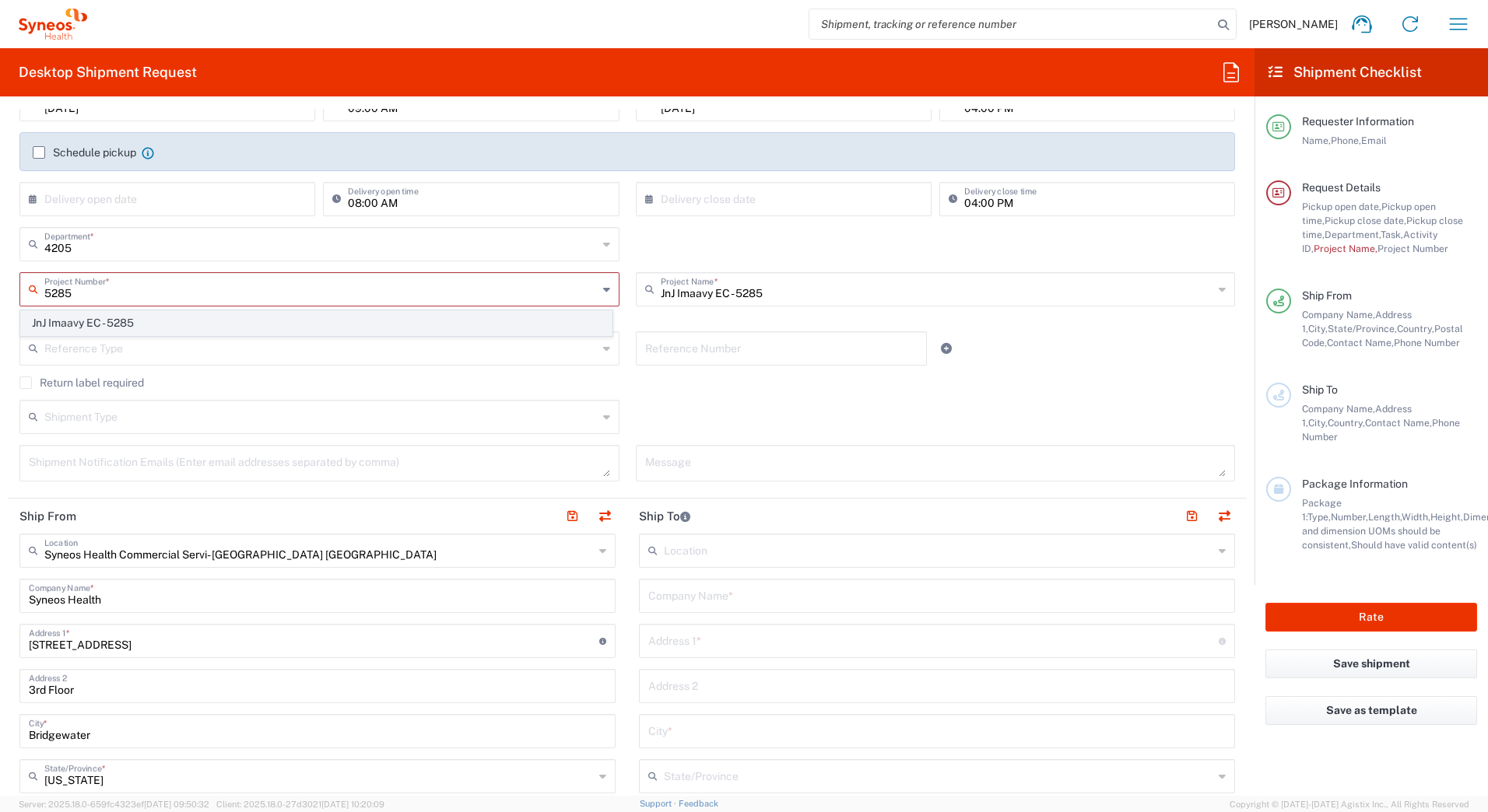
click at [86, 326] on span "JnJ Imaavy EC - 5285" at bounding box center [317, 322] width 591 height 24
type input "JnJ Imaavy EC - 5285"
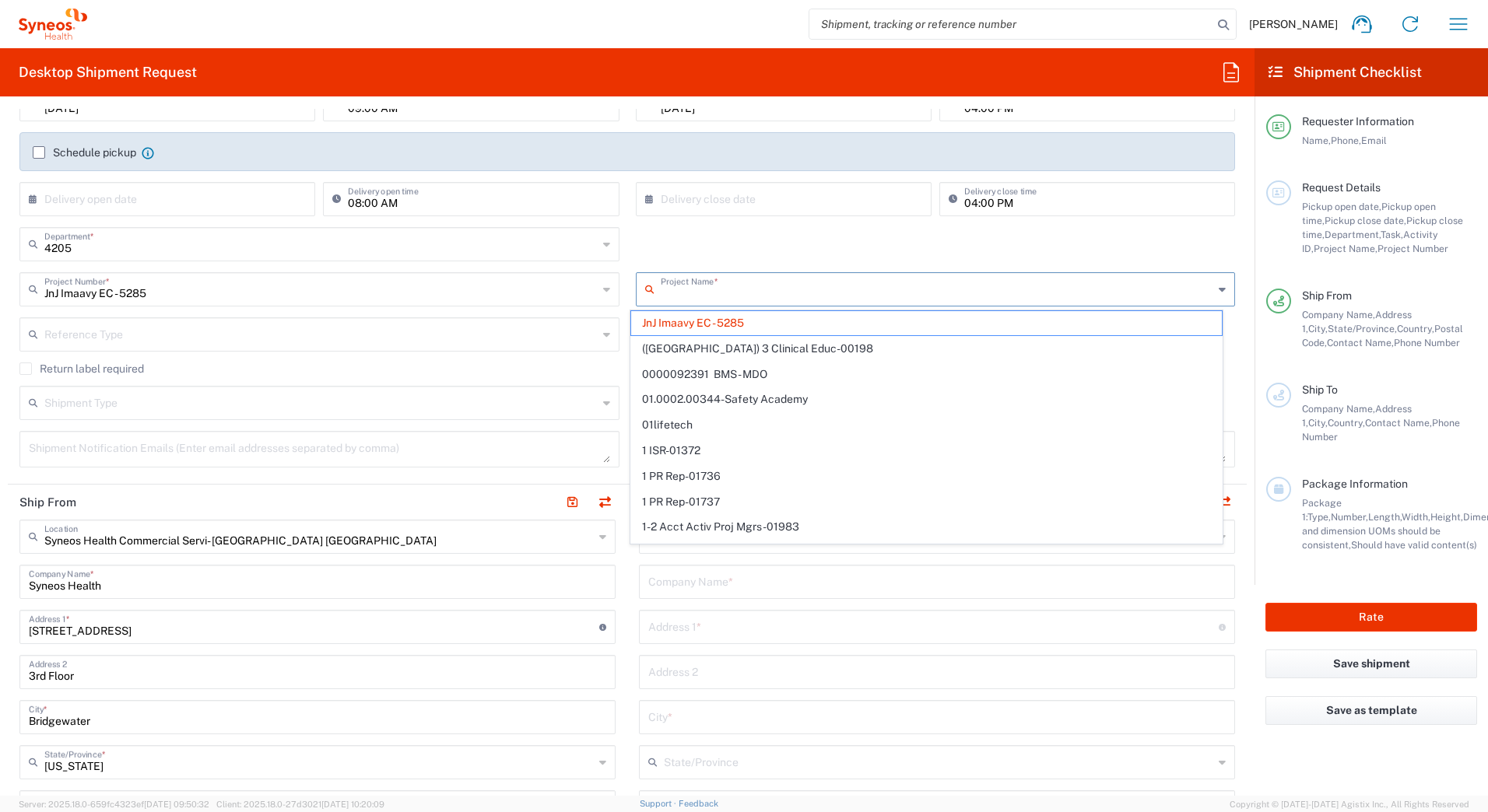
click at [777, 294] on input "text" at bounding box center [937, 288] width 553 height 27
click at [800, 255] on div "4205 Department * 4205 3000 3100 3109 3110 3111 3112 3125 3130 3135 3136 3150 3…" at bounding box center [628, 249] width 1232 height 45
type input "JnJ Imaavy EC - 5285"
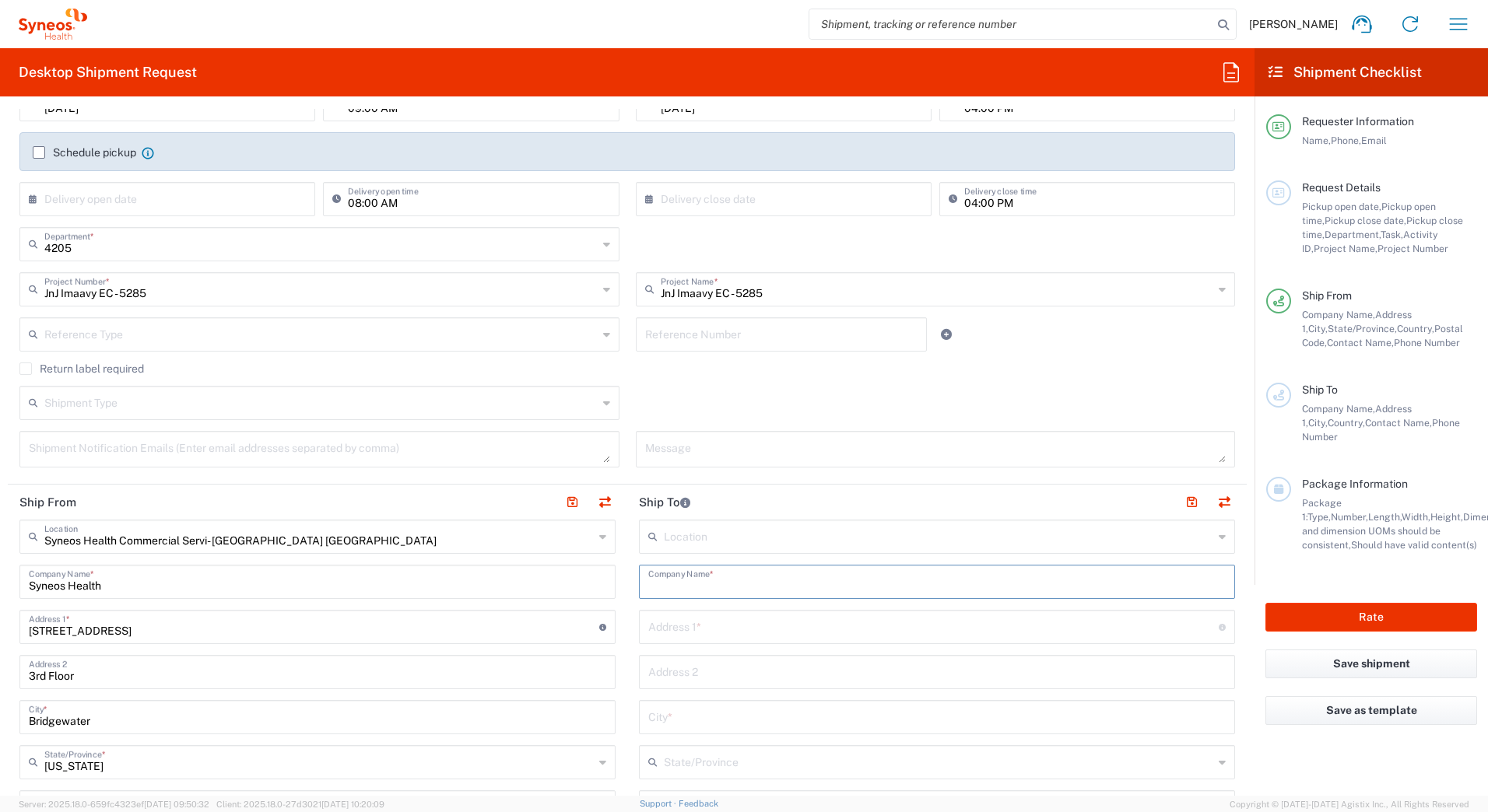
click at [675, 581] on input "text" at bounding box center [937, 580] width 577 height 27
paste input "Alison Downs"
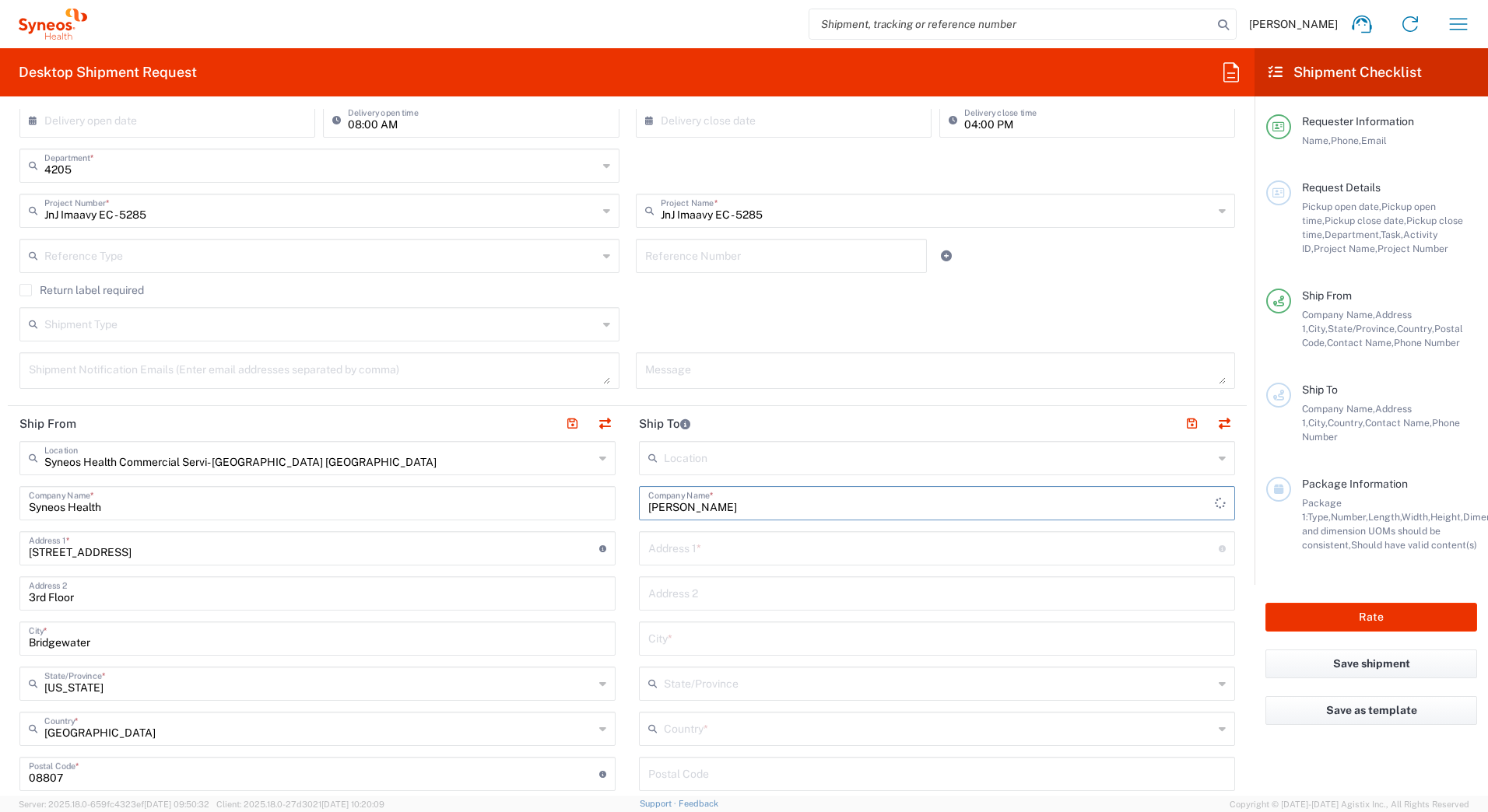
scroll to position [623, 0]
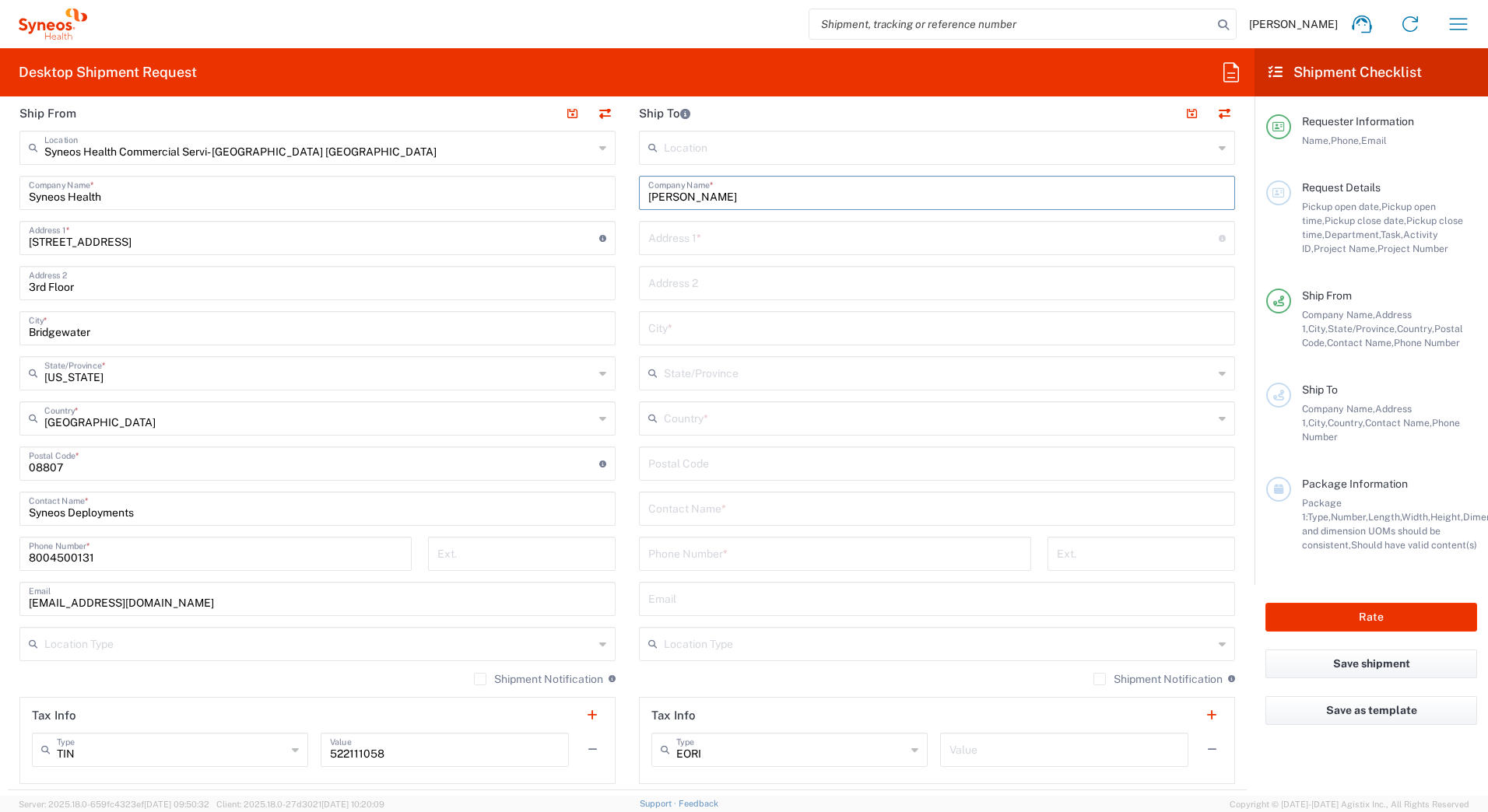
type input "Alison Downs"
click at [655, 510] on input "text" at bounding box center [937, 508] width 577 height 27
paste input "Alison Downs"
type input "Alison Downs"
click at [657, 462] on input "undefined" at bounding box center [937, 462] width 577 height 27
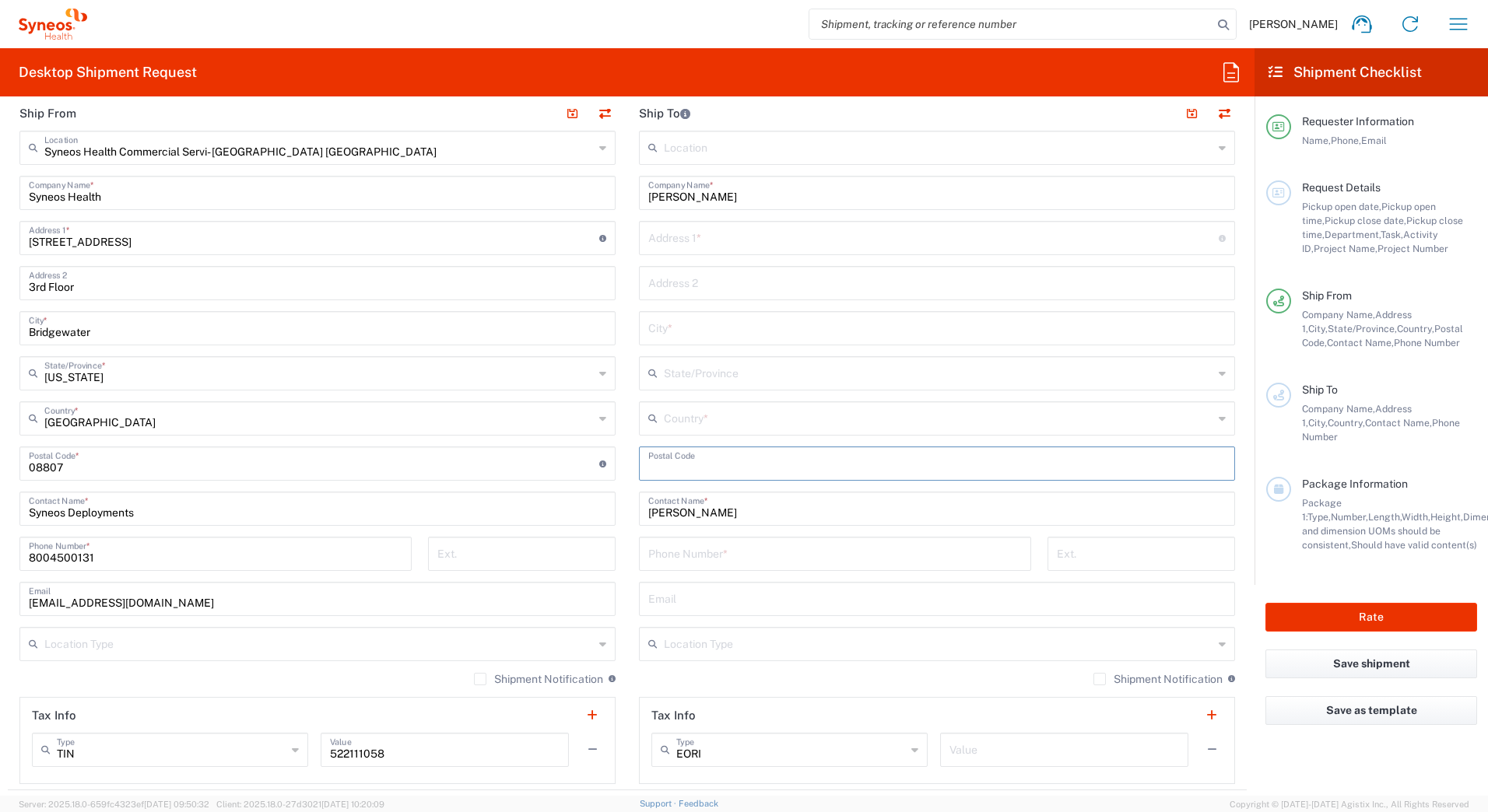
click at [671, 416] on input "text" at bounding box center [938, 417] width 549 height 27
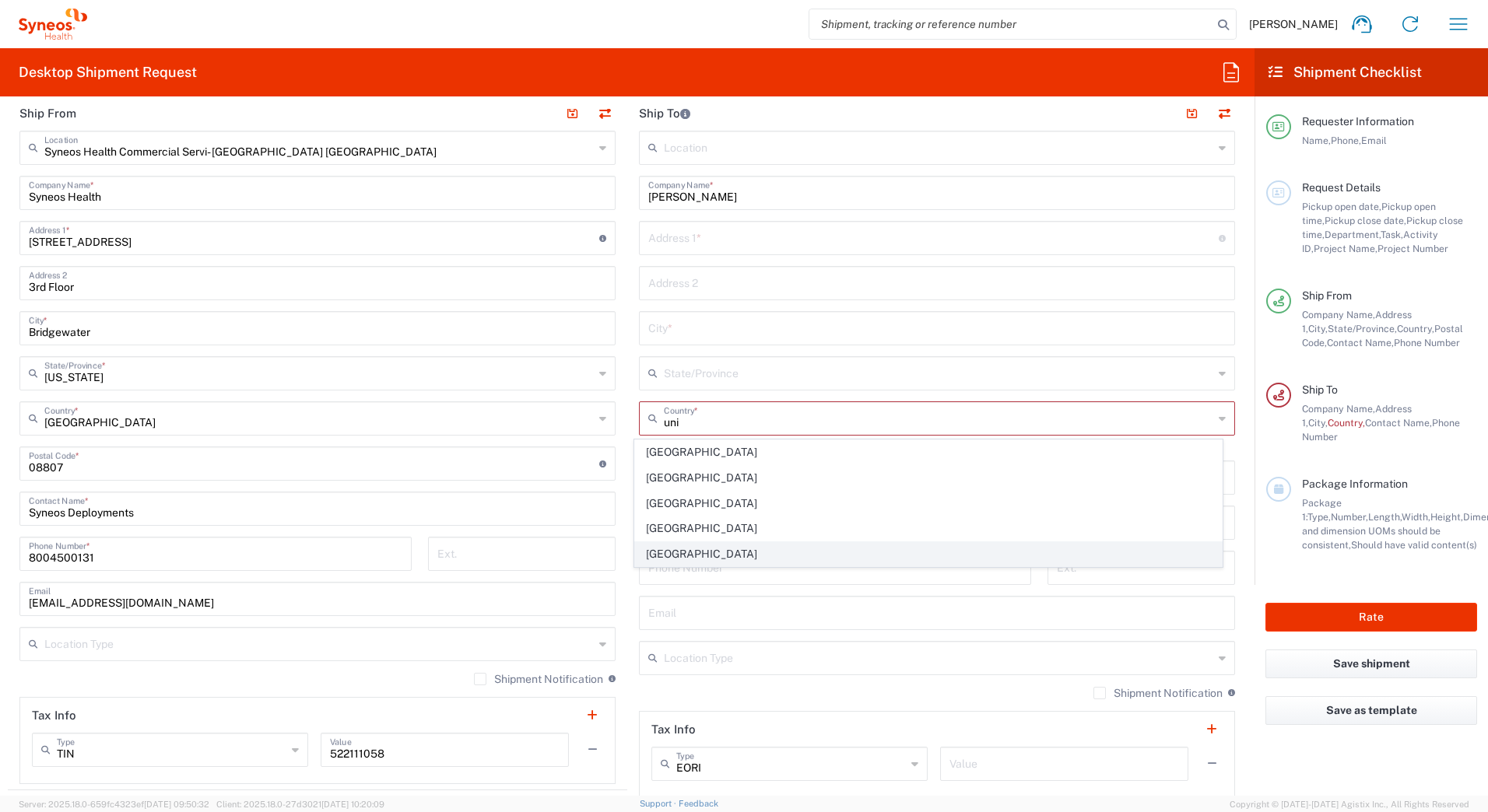
click at [685, 551] on span "[GEOGRAPHIC_DATA]" at bounding box center [929, 554] width 587 height 24
type input "[GEOGRAPHIC_DATA]"
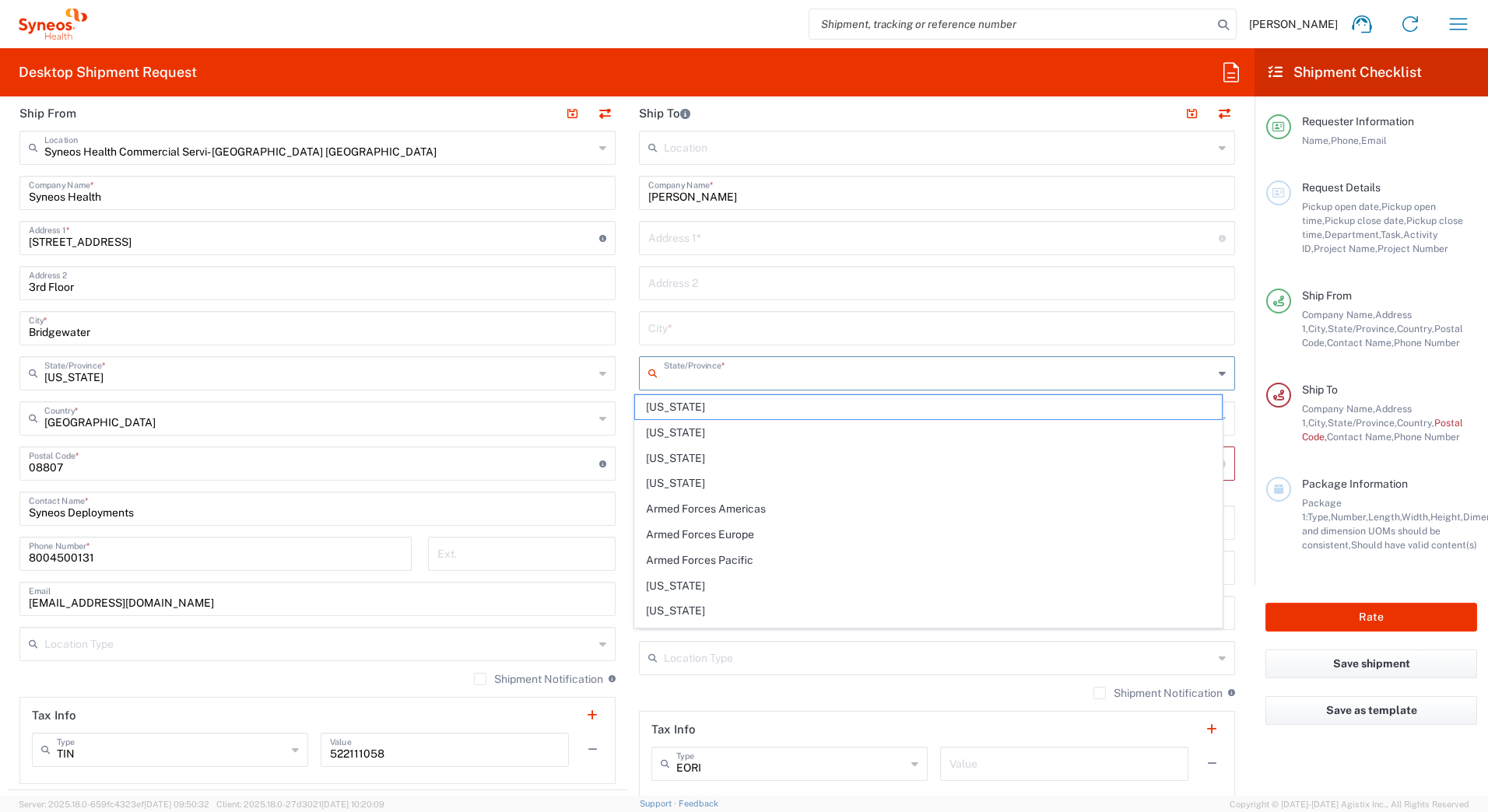
click at [669, 375] on input "text" at bounding box center [938, 372] width 549 height 27
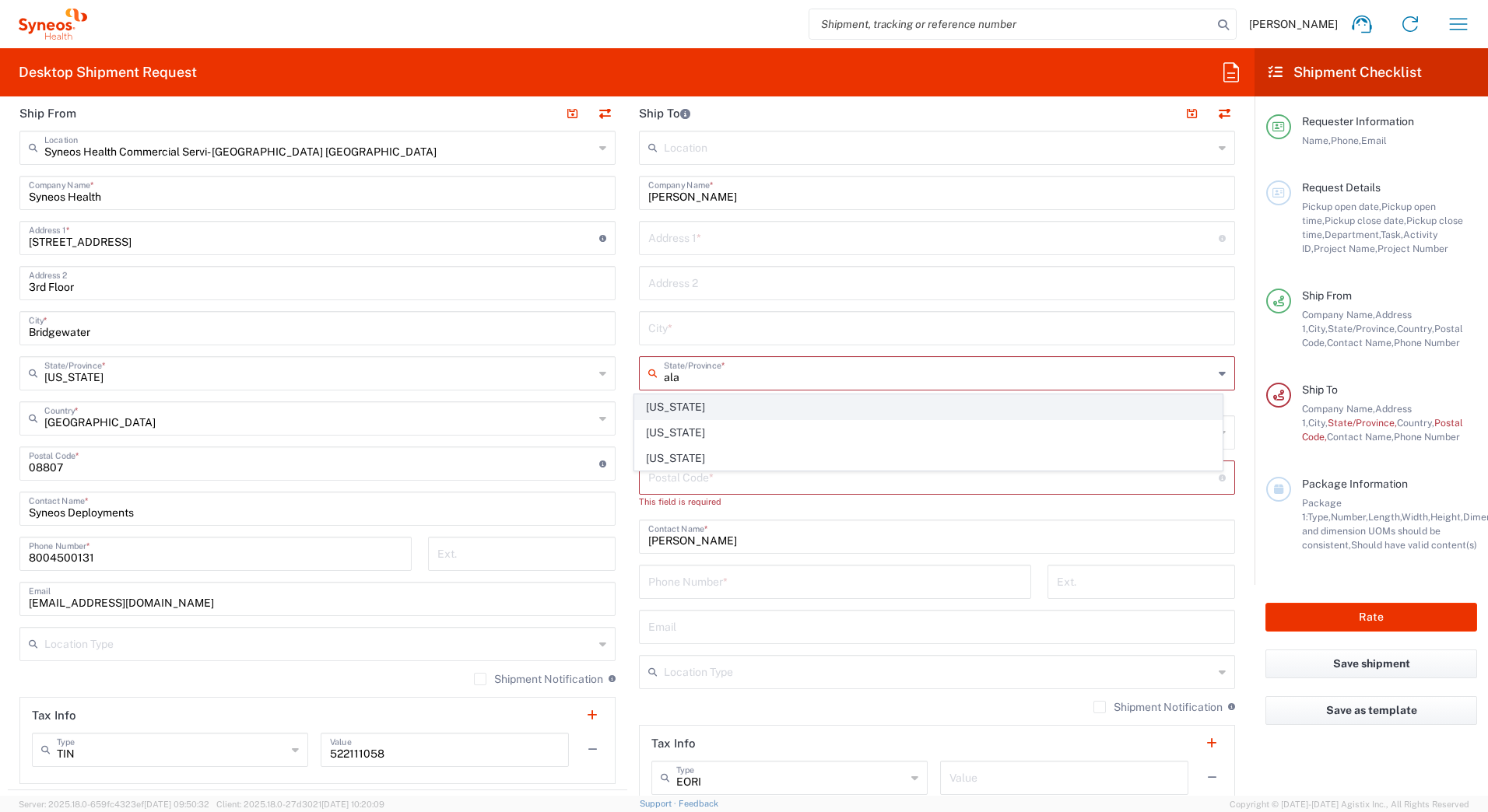
click at [712, 406] on span "[US_STATE]" at bounding box center [929, 406] width 587 height 24
type input "[US_STATE]"
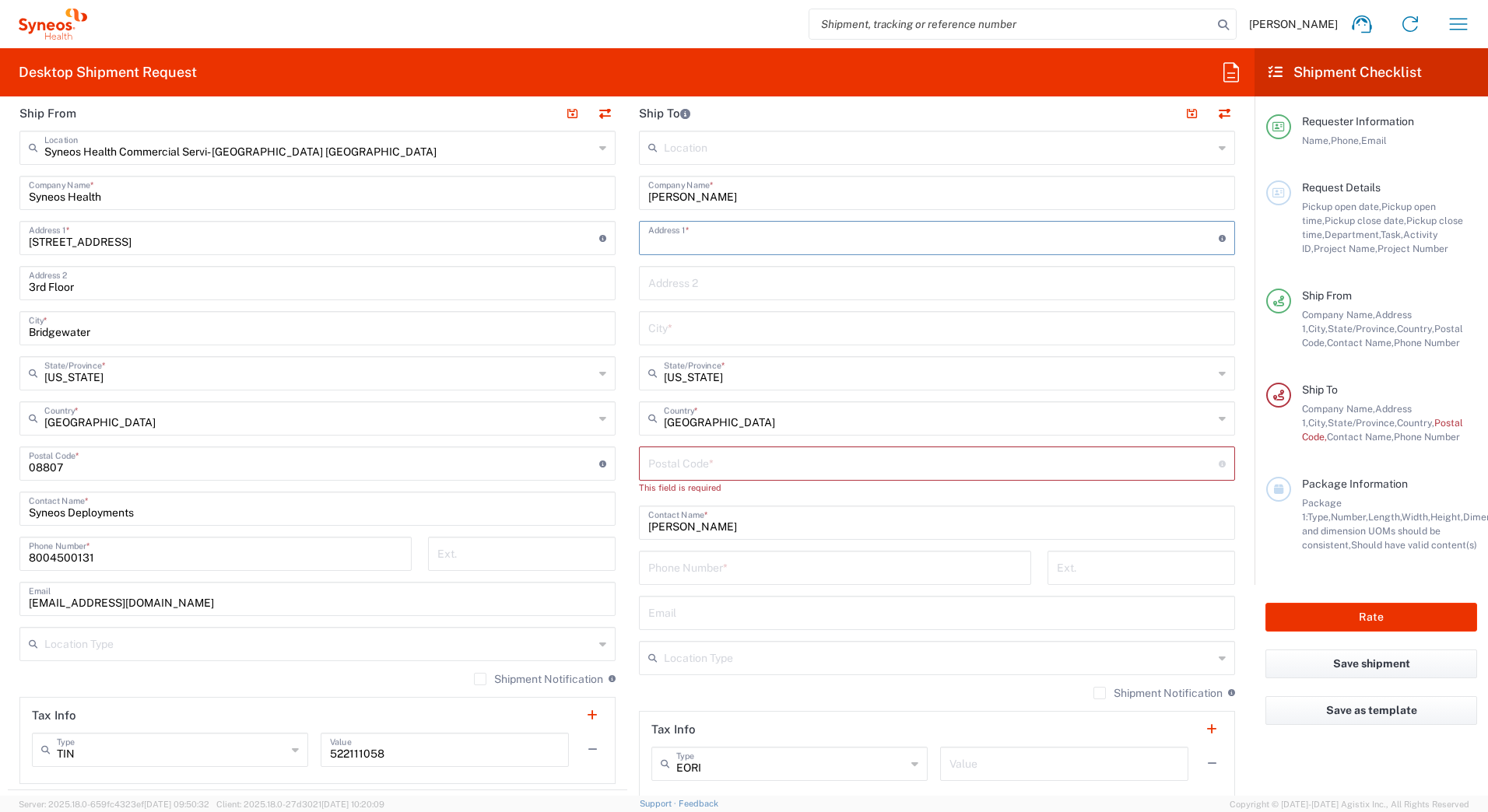
click at [679, 242] on input "text" at bounding box center [933, 237] width 571 height 27
paste input "1207 Sommers Ridge Drive"
type input "1207 Sommers Ridge Drive"
click at [648, 319] on input "text" at bounding box center [937, 327] width 577 height 27
paste input "Athens"
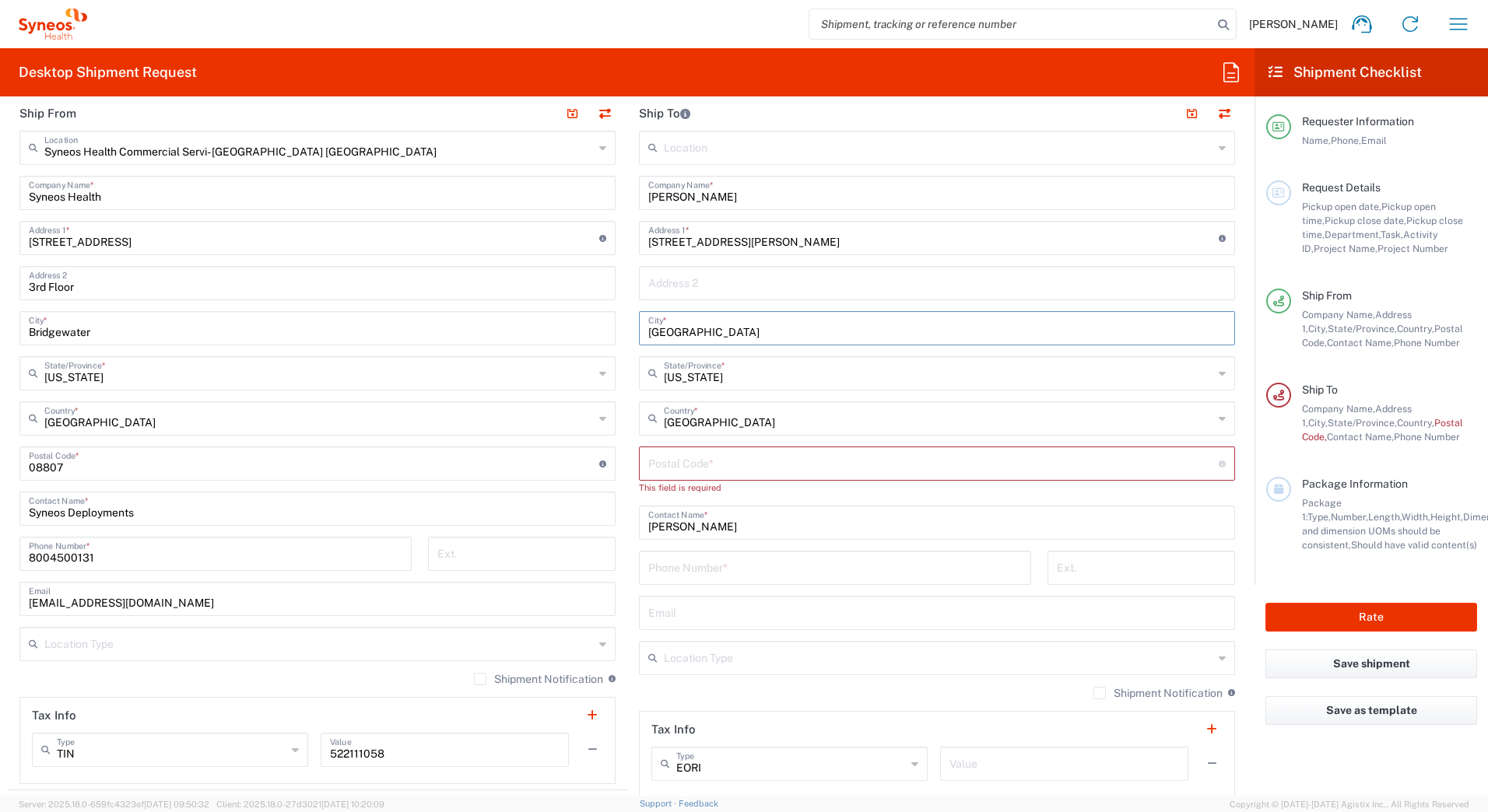
type input "Athens"
click at [690, 462] on input "undefined" at bounding box center [933, 462] width 571 height 27
paste input "35611"
type input "35611"
click at [706, 557] on input "tel" at bounding box center [834, 552] width 374 height 27
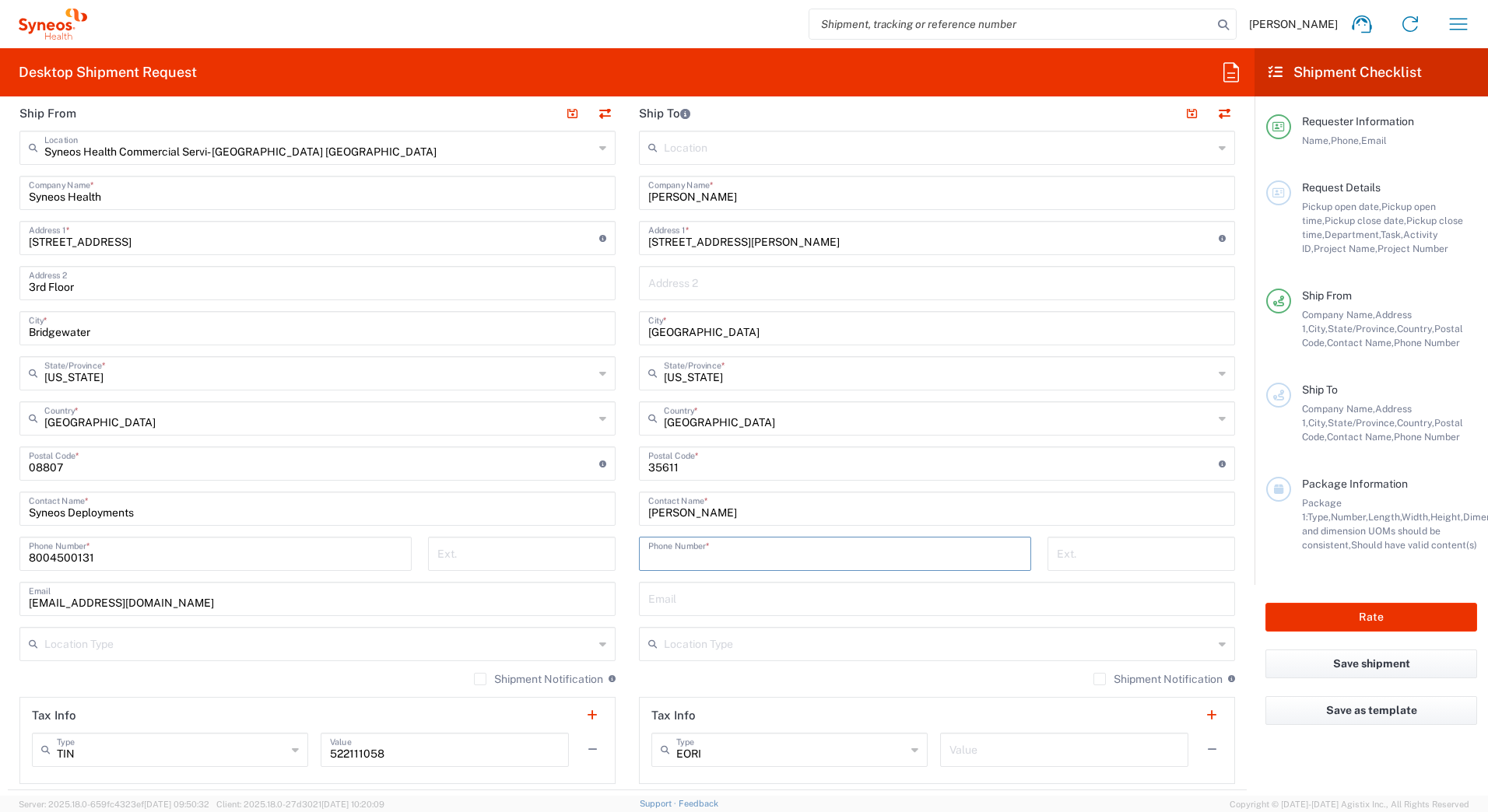
paste input "4193603526"
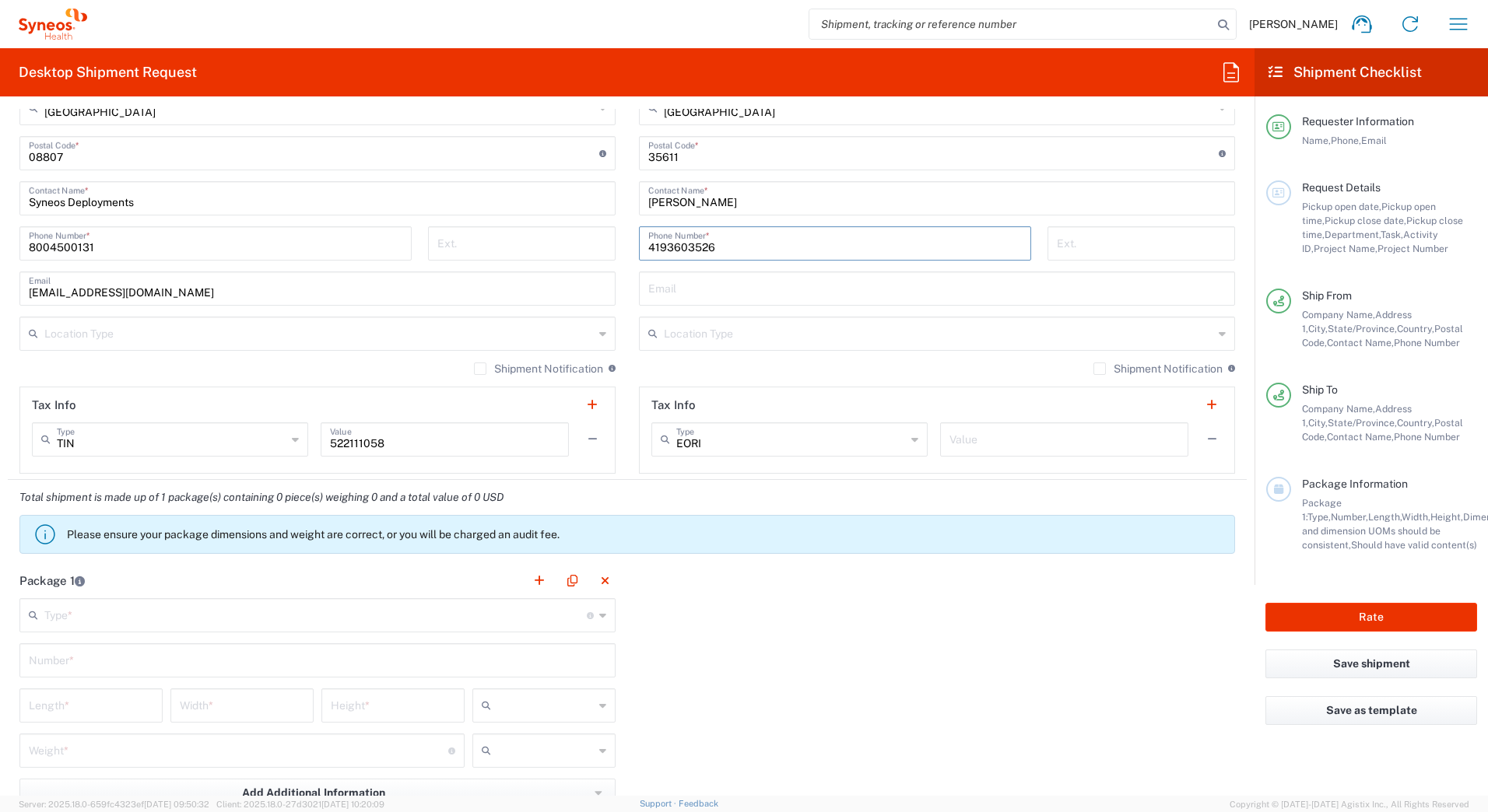
scroll to position [934, 0]
type input "4193603526"
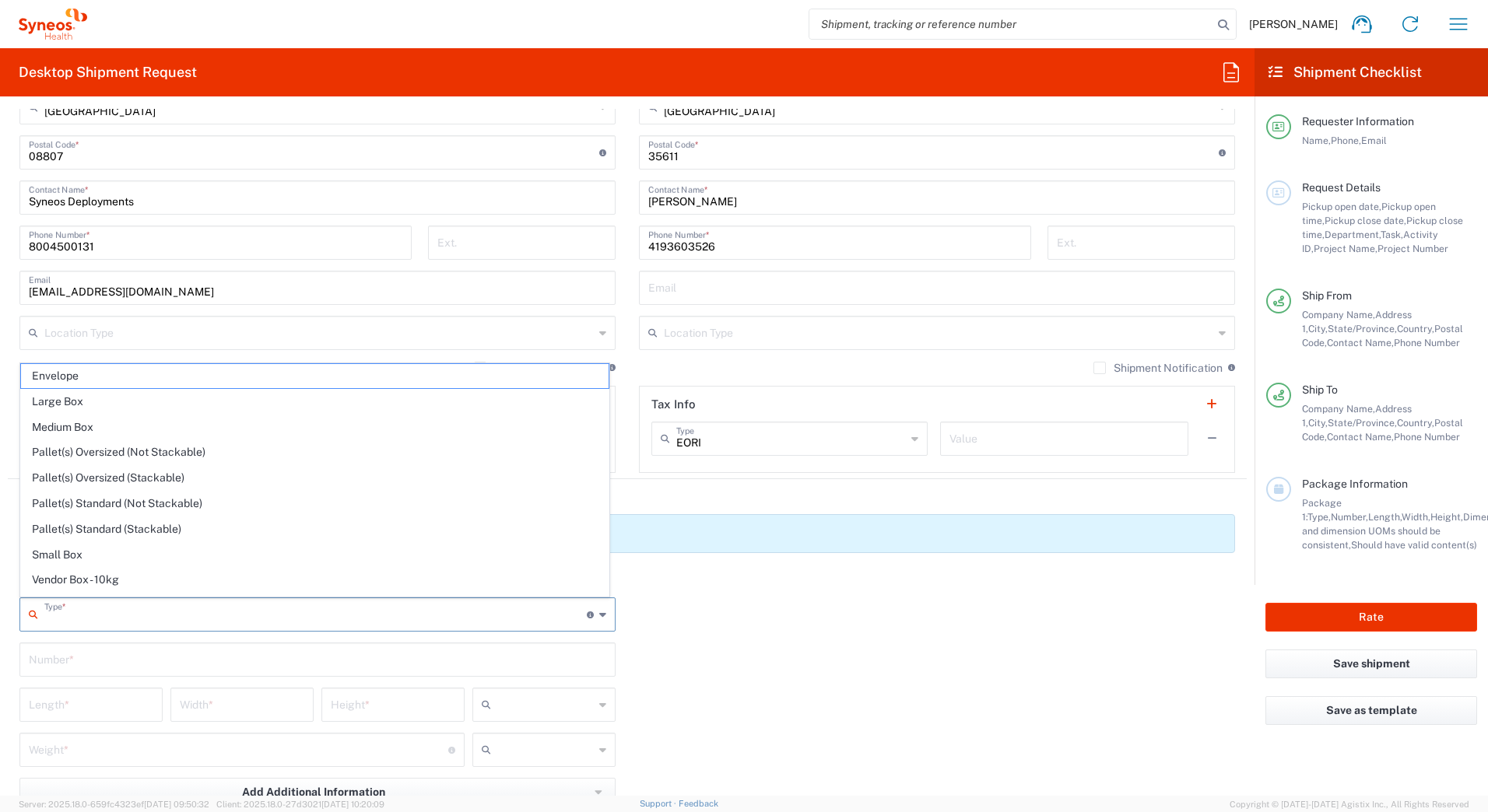
click at [86, 619] on input "text" at bounding box center [316, 613] width 543 height 27
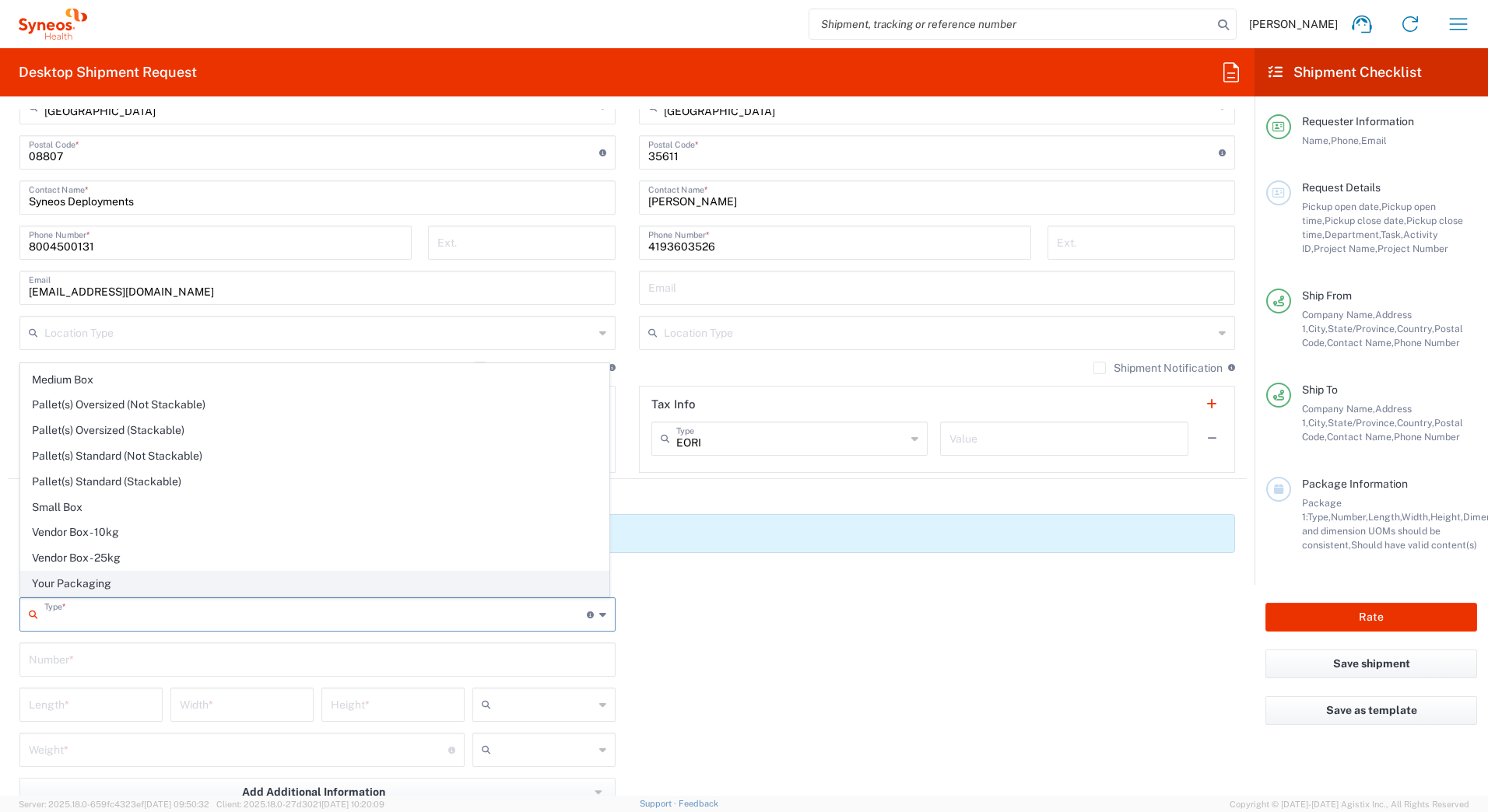
click at [86, 582] on span "Your Packaging" at bounding box center [315, 583] width 587 height 24
type input "Your Packaging"
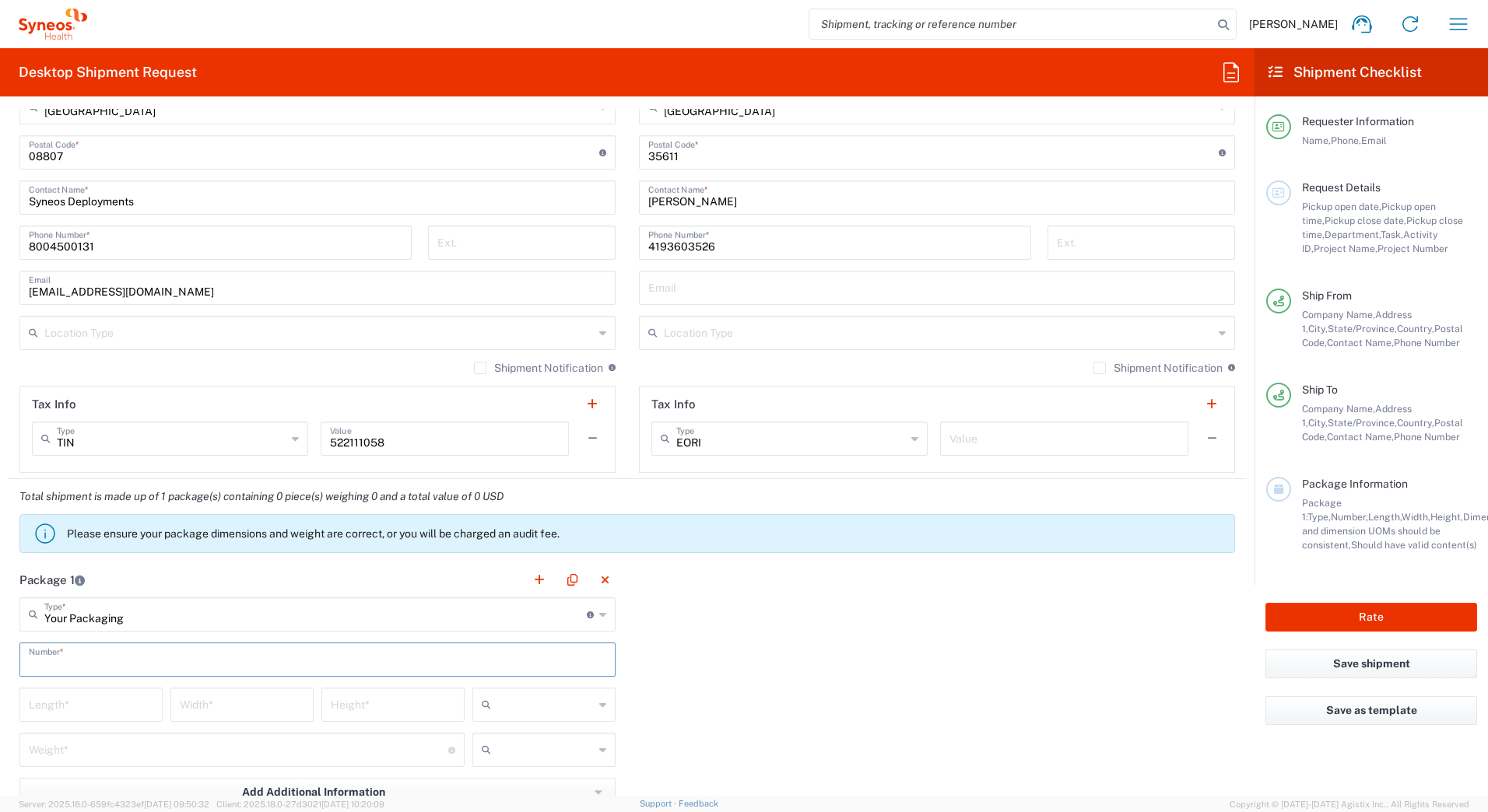
click at [81, 665] on input "text" at bounding box center [318, 658] width 577 height 27
type input "1"
click at [74, 708] on input "number" at bounding box center [91, 704] width 125 height 27
type input "17"
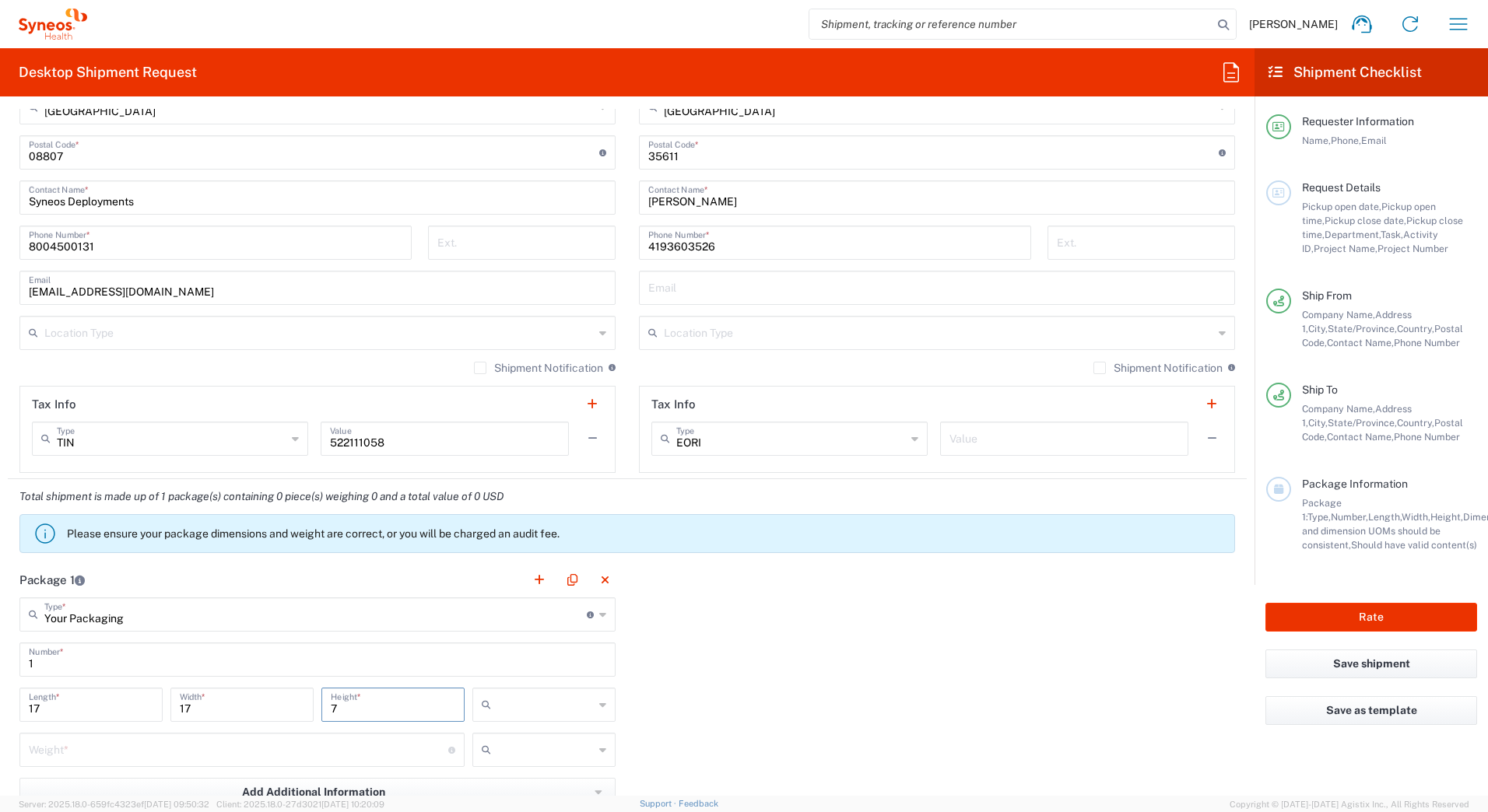
type input "7"
click at [525, 696] on input "text" at bounding box center [546, 705] width 97 height 25
click at [501, 784] on span "in" at bounding box center [538, 790] width 138 height 24
type input "in"
click at [182, 741] on input "number" at bounding box center [239, 748] width 419 height 27
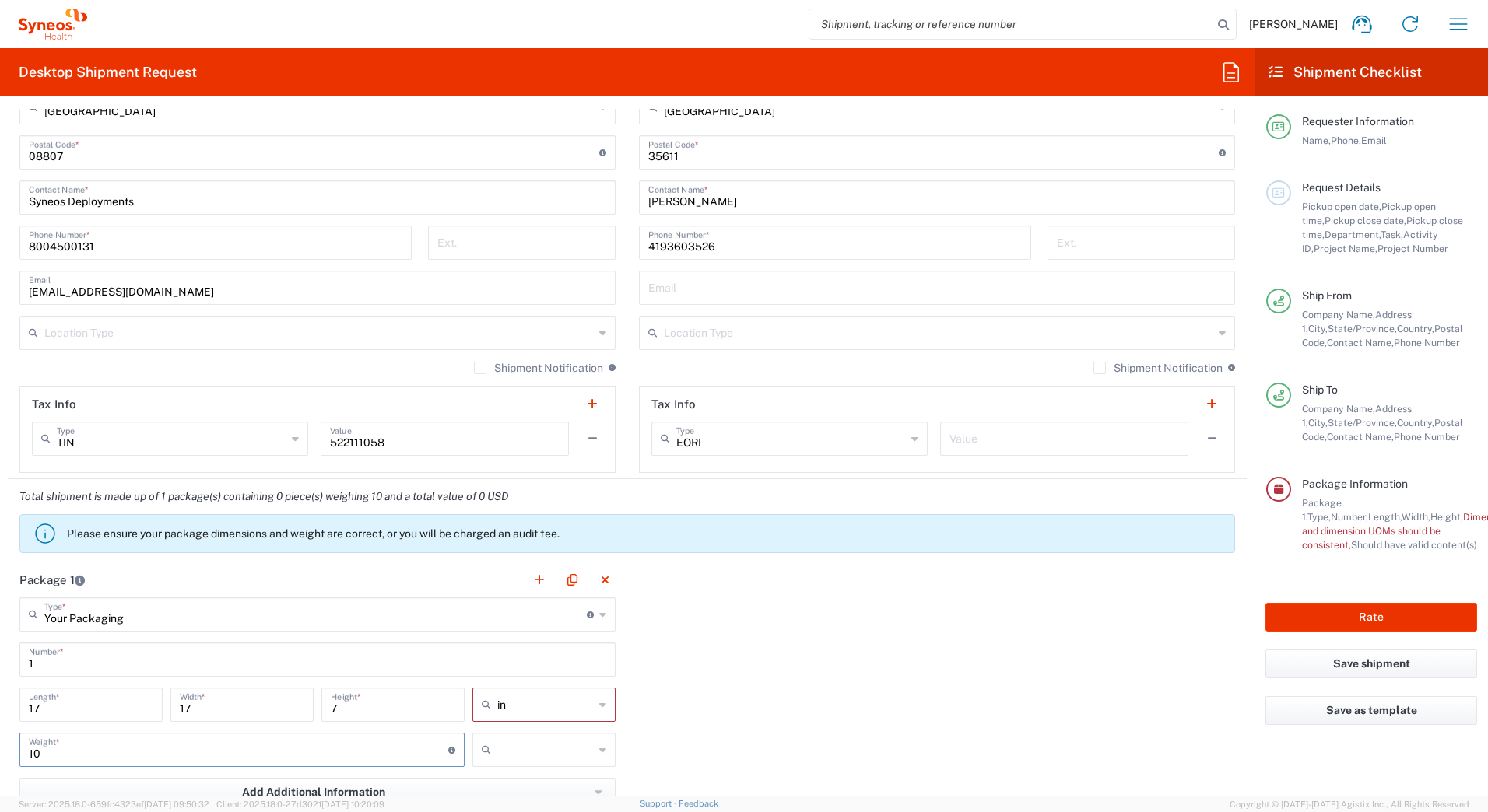
type input "10"
click at [491, 751] on icon at bounding box center [490, 750] width 15 height 25
click at [500, 722] on span "lbs" at bounding box center [538, 718] width 138 height 24
type input "lbs"
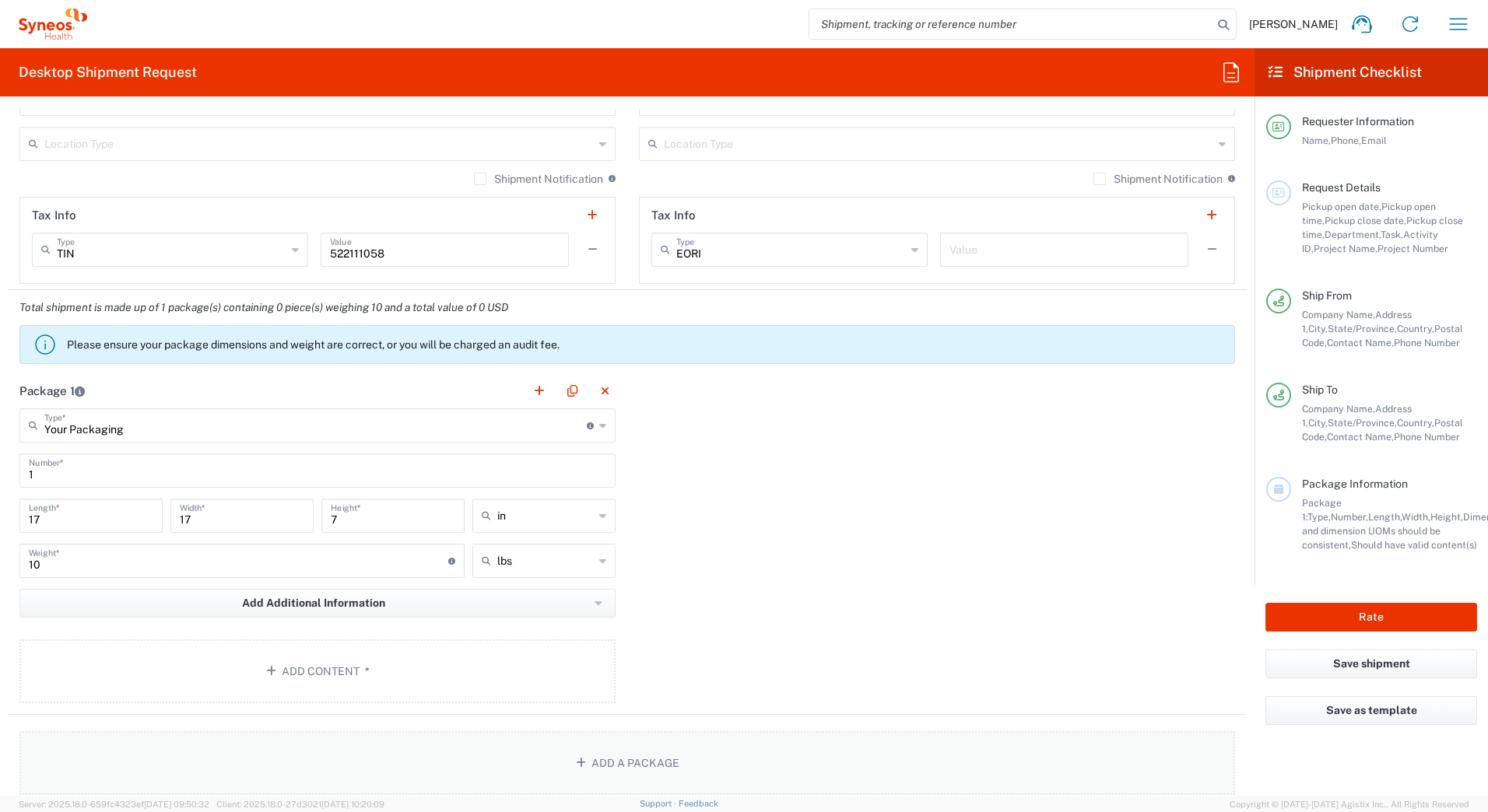
scroll to position [1245, 0]
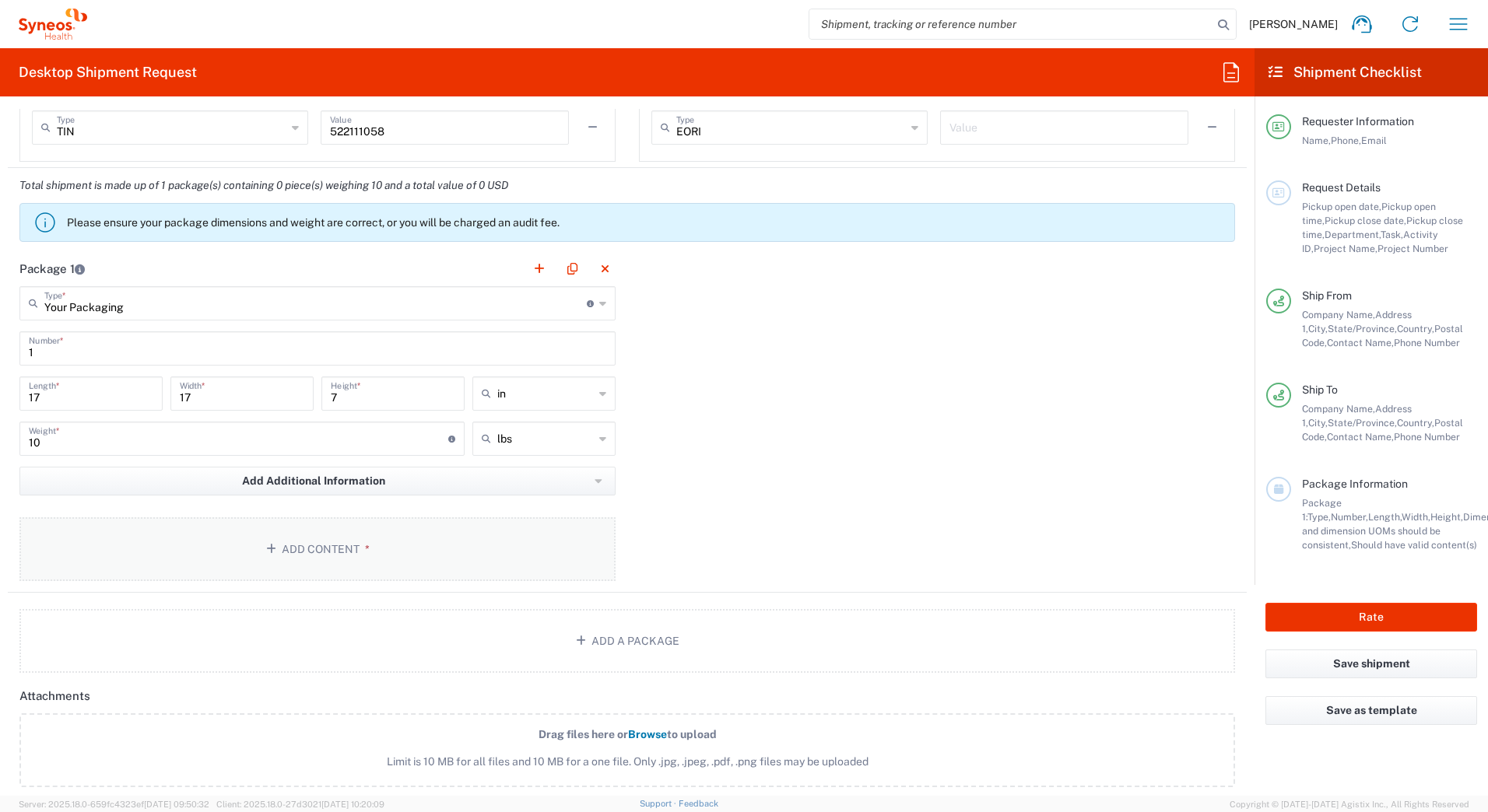
click at [319, 541] on button "Add Content *" at bounding box center [317, 549] width 596 height 64
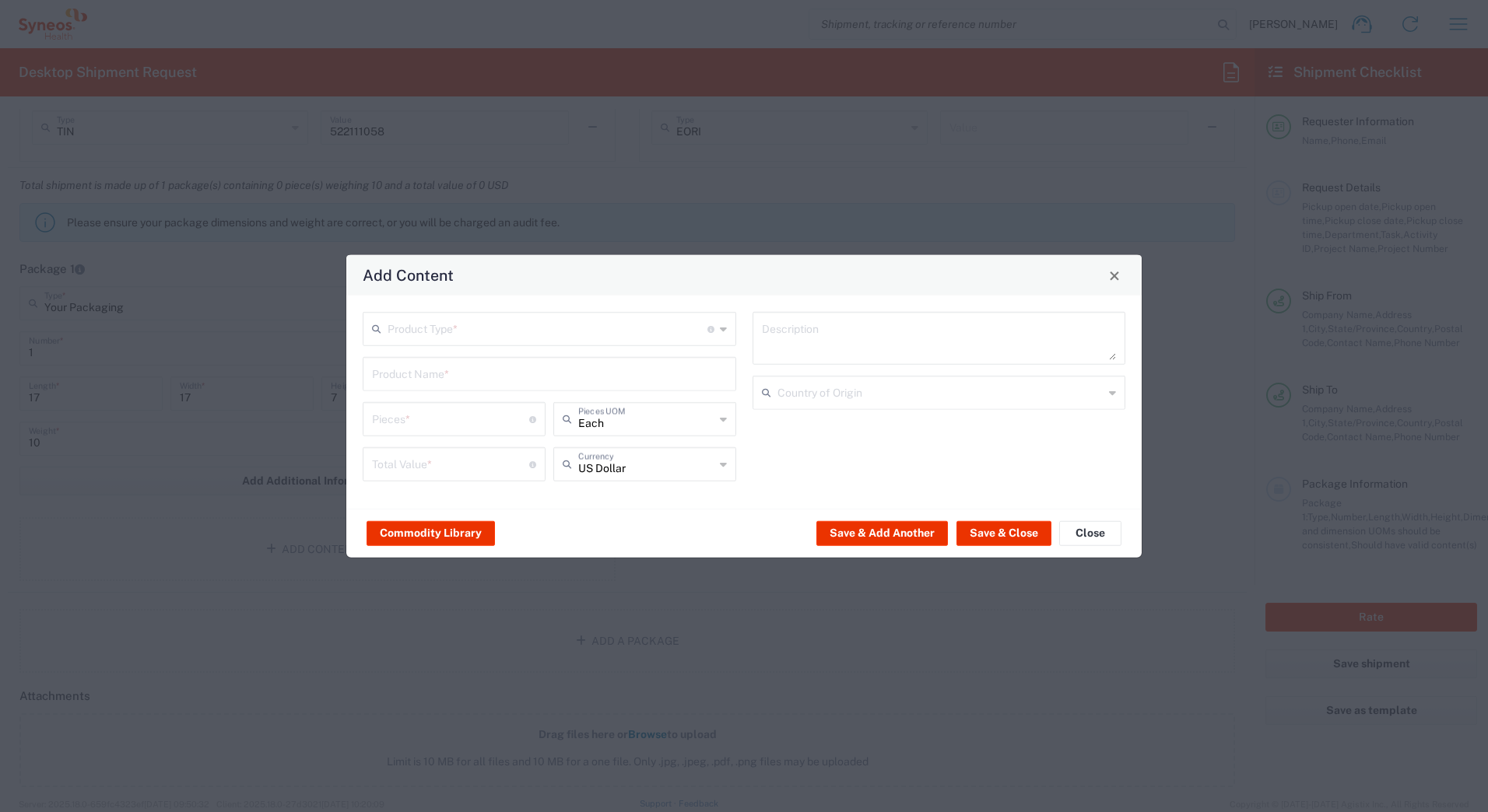
click at [435, 329] on input "text" at bounding box center [547, 328] width 320 height 27
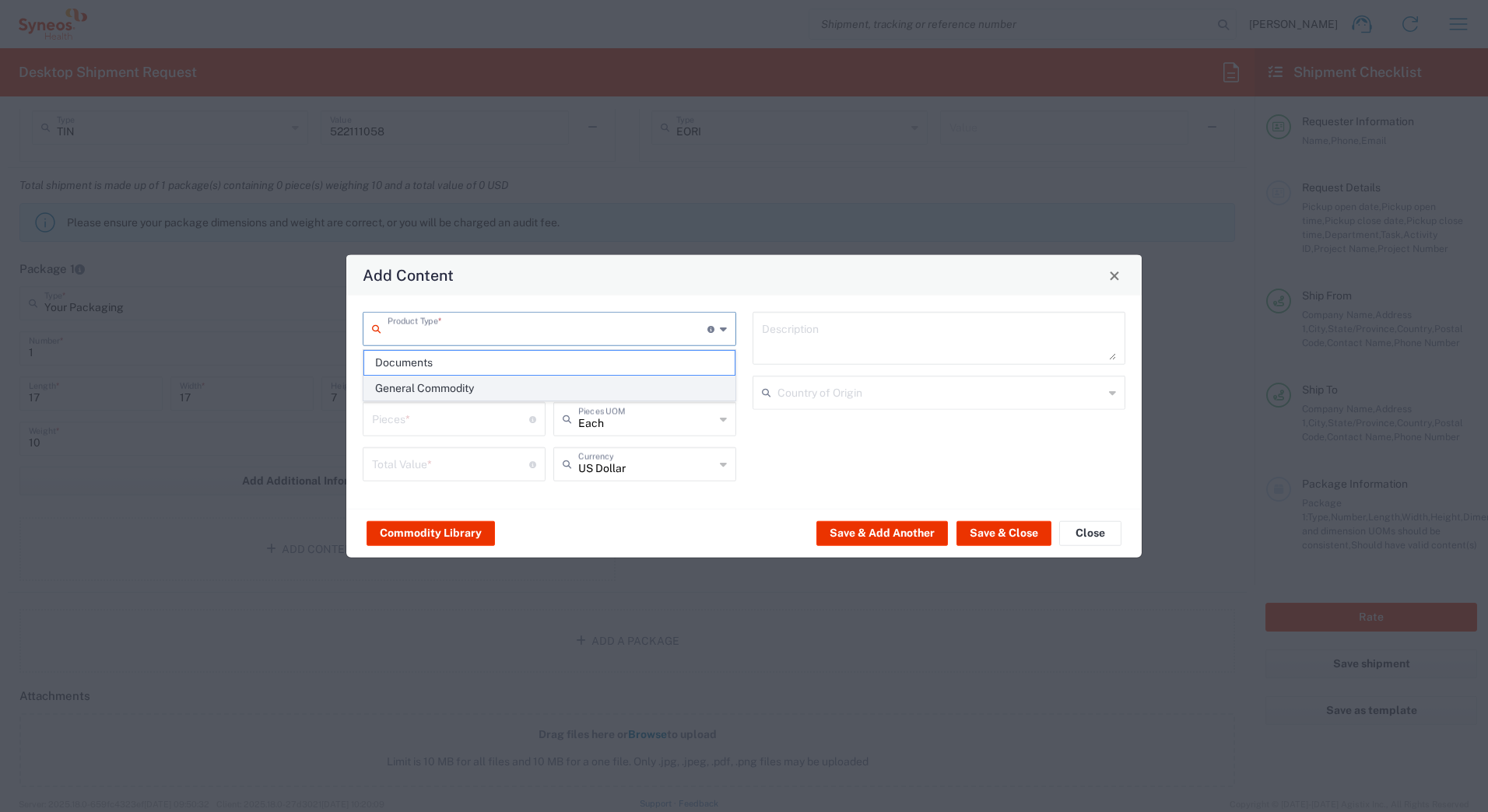
click at [436, 392] on span "General Commodity" at bounding box center [549, 388] width 371 height 24
type input "General Commodity"
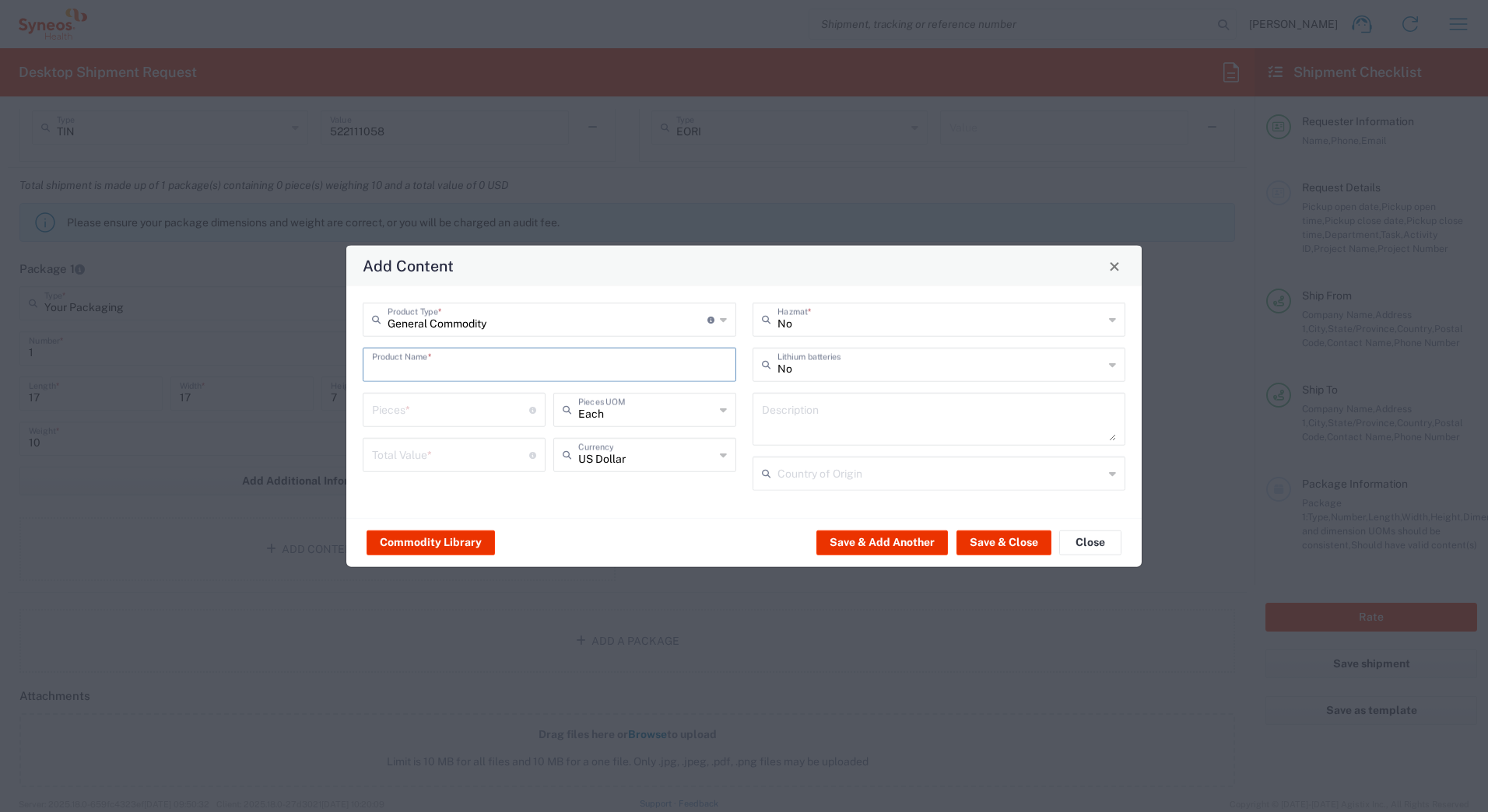
click at [427, 363] on input "text" at bounding box center [548, 364] width 354 height 27
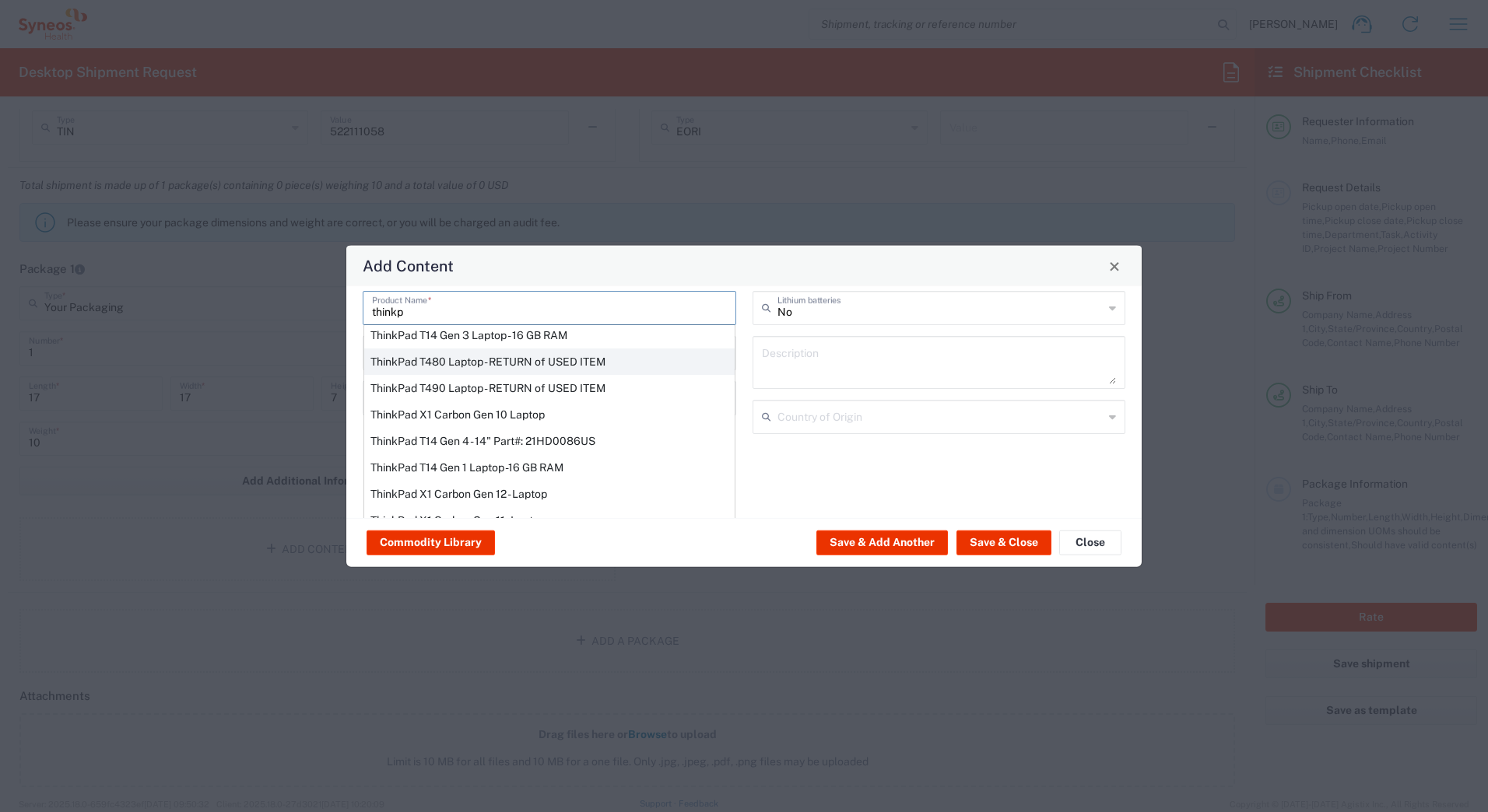
scroll to position [132, 0]
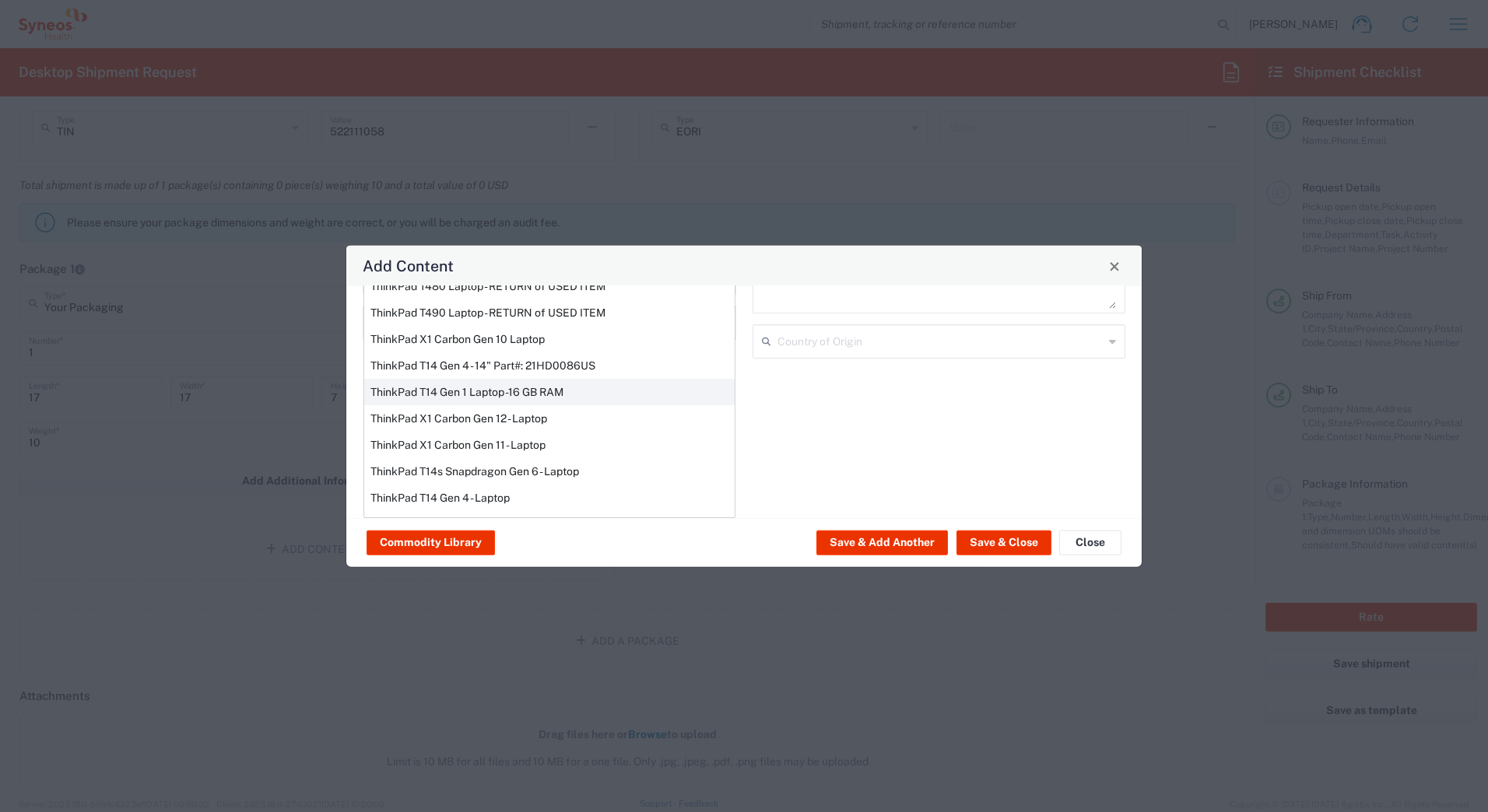
click at [425, 389] on div "ThinkPad T14 Gen 1 Laptop -16 GB RAM" at bounding box center [549, 391] width 371 height 26
type input "ThinkPad T14 Gen 1 Laptop -16 GB RAM"
type textarea "Intel Core i5-10210U- 14"- 512 GB SSD"
type input "[GEOGRAPHIC_DATA]"
type input "Yes"
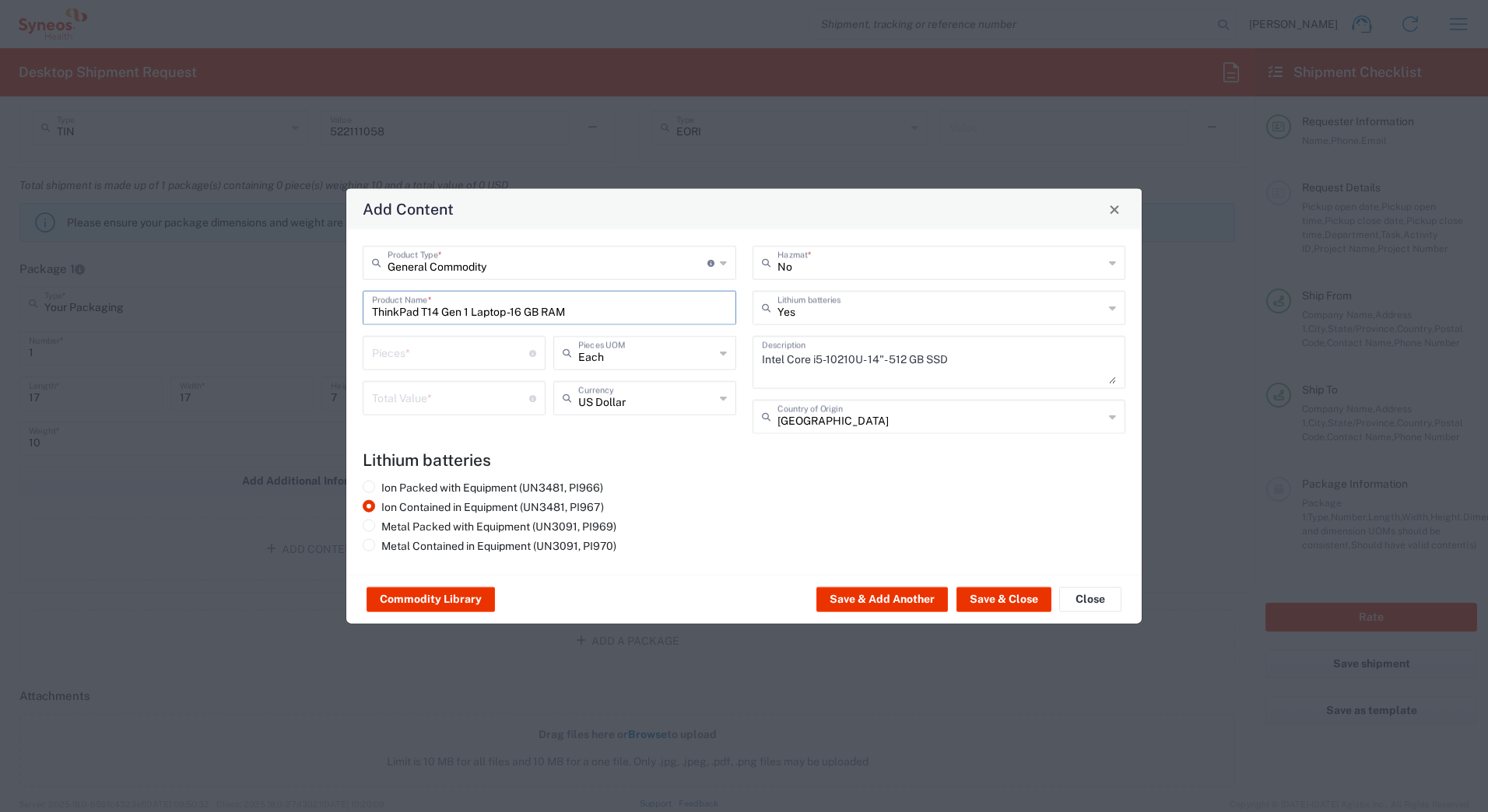
scroll to position [0, 0]
click at [423, 398] on input "number" at bounding box center [450, 397] width 157 height 27
click at [403, 356] on input "number" at bounding box center [450, 352] width 157 height 27
type input "1"
click at [402, 403] on input "number" at bounding box center [450, 397] width 157 height 27
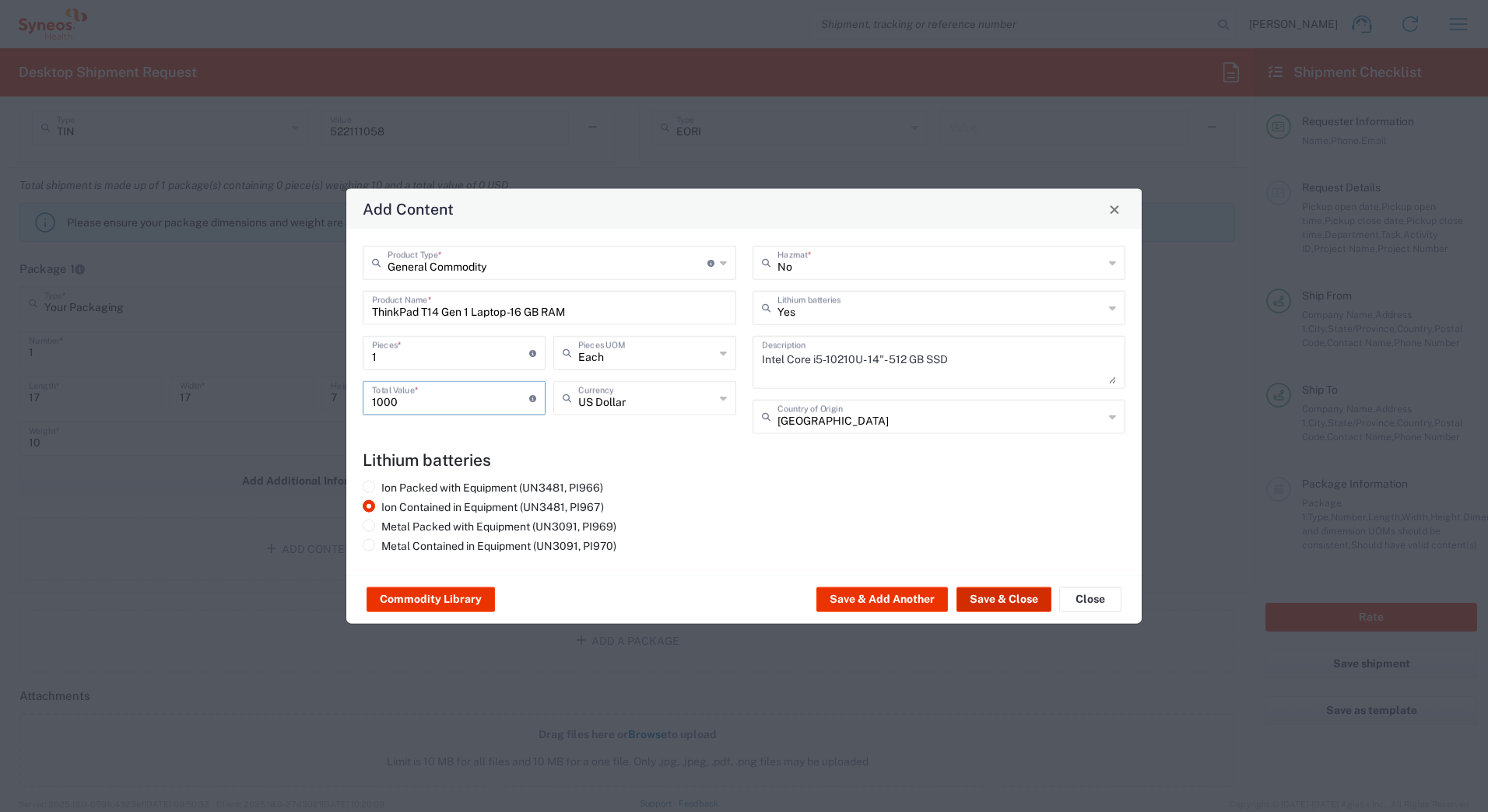
type input "1000"
click at [996, 603] on button "Save & Close" at bounding box center [1003, 600] width 95 height 25
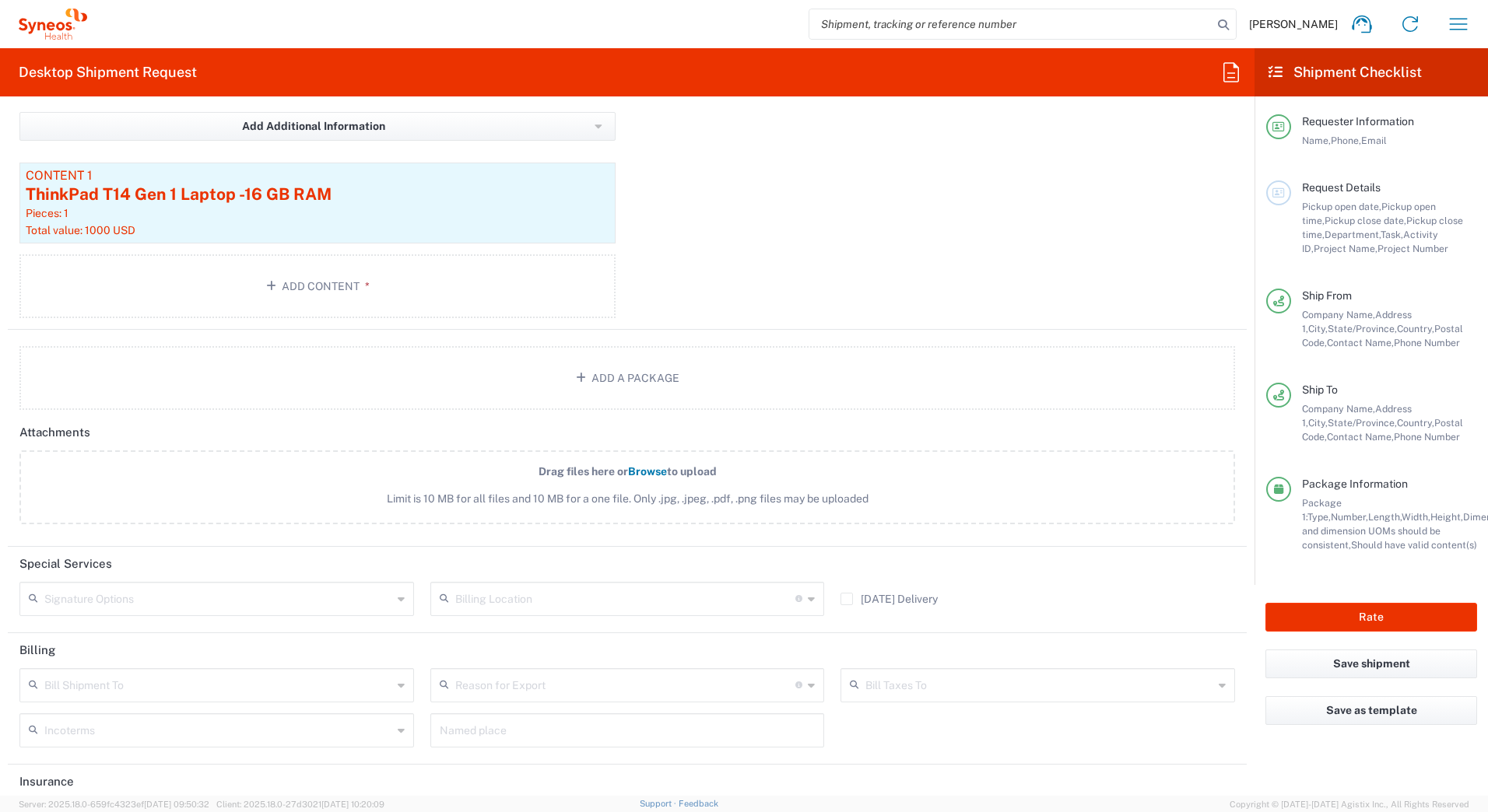
scroll to position [1634, 0]
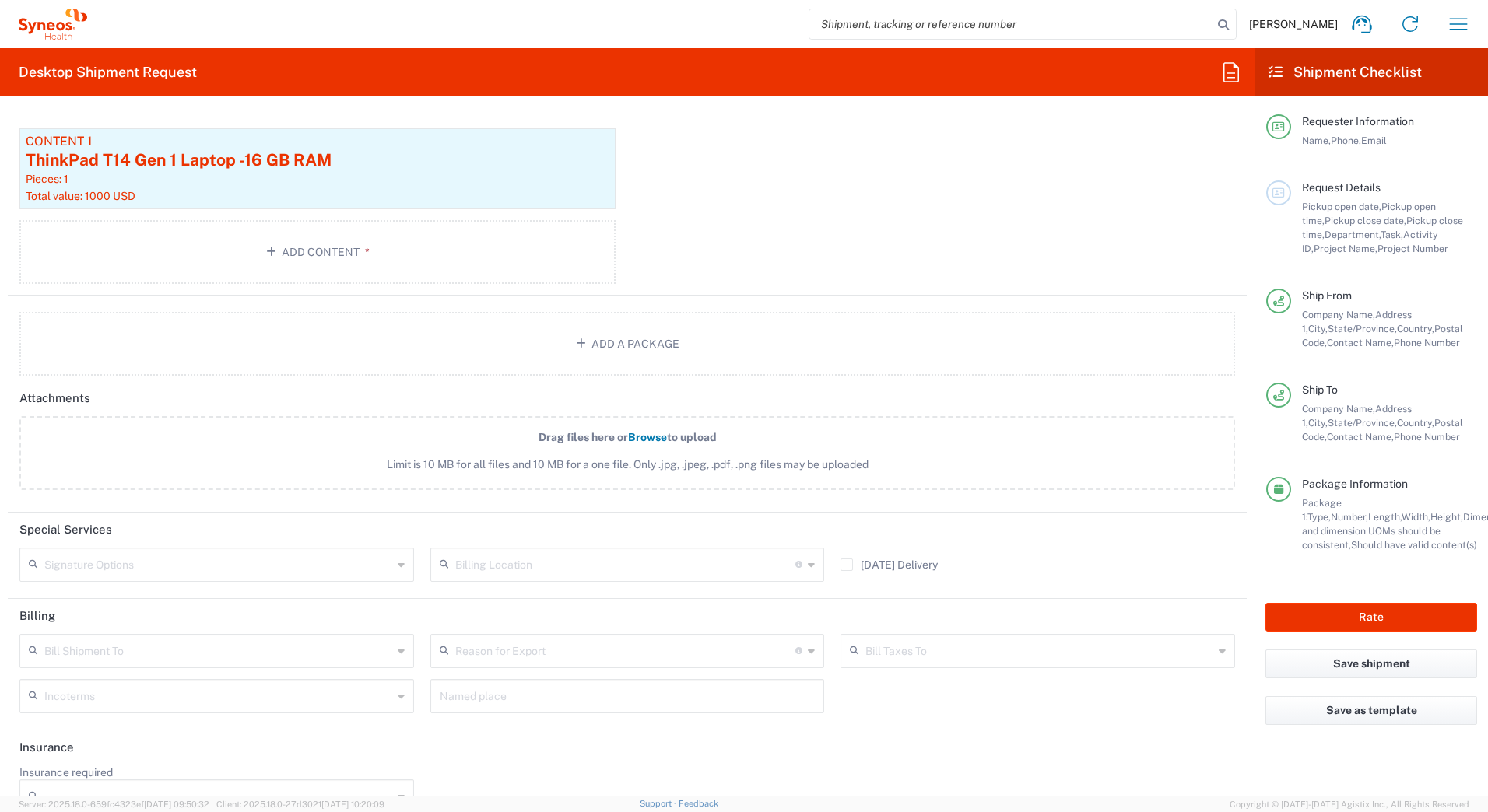
click at [161, 567] on input "text" at bounding box center [218, 564] width 348 height 27
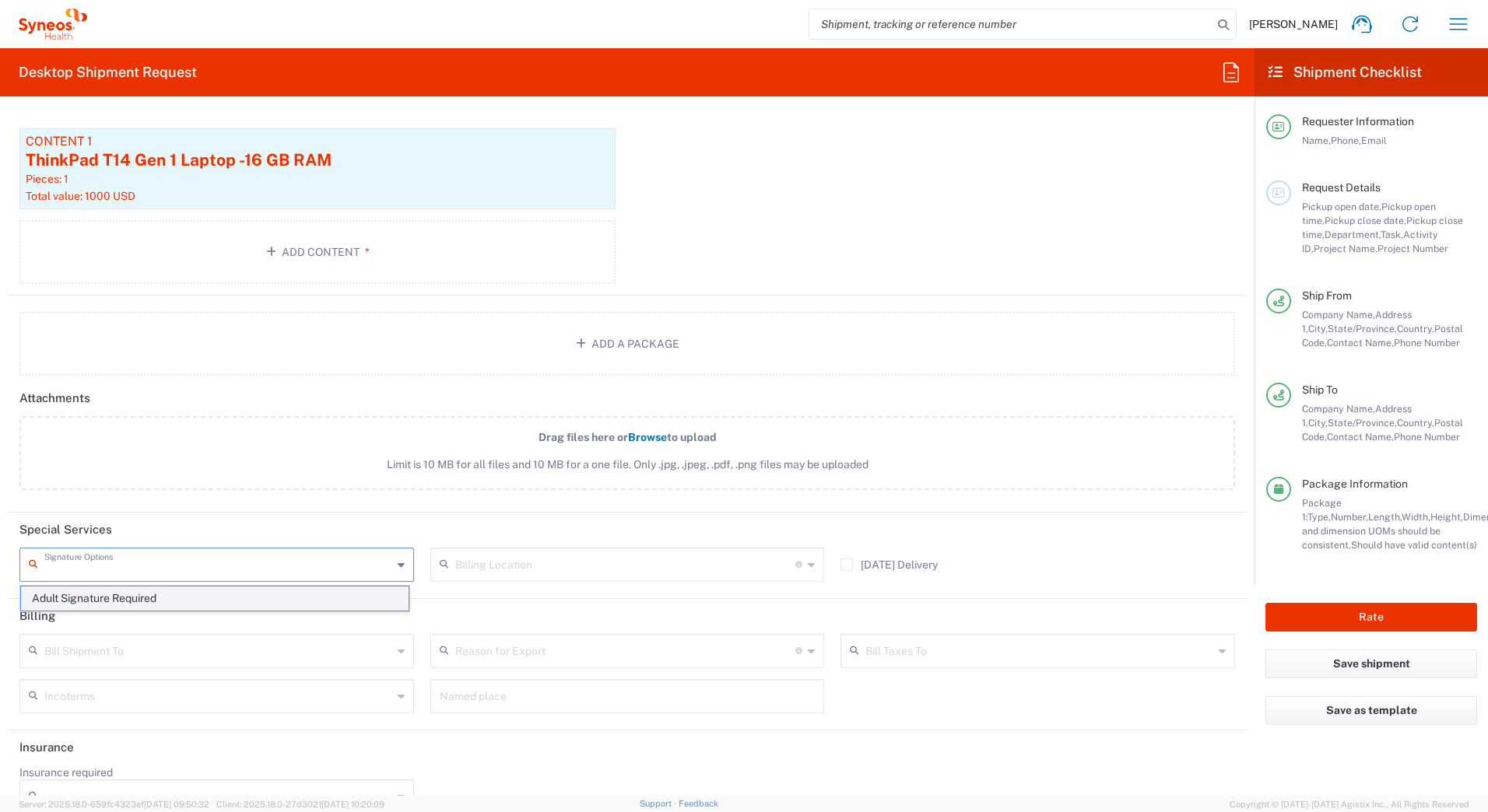
click at [158, 600] on span "Adult Signature Required" at bounding box center [214, 599] width 387 height 24
type input "Adult Signature Required"
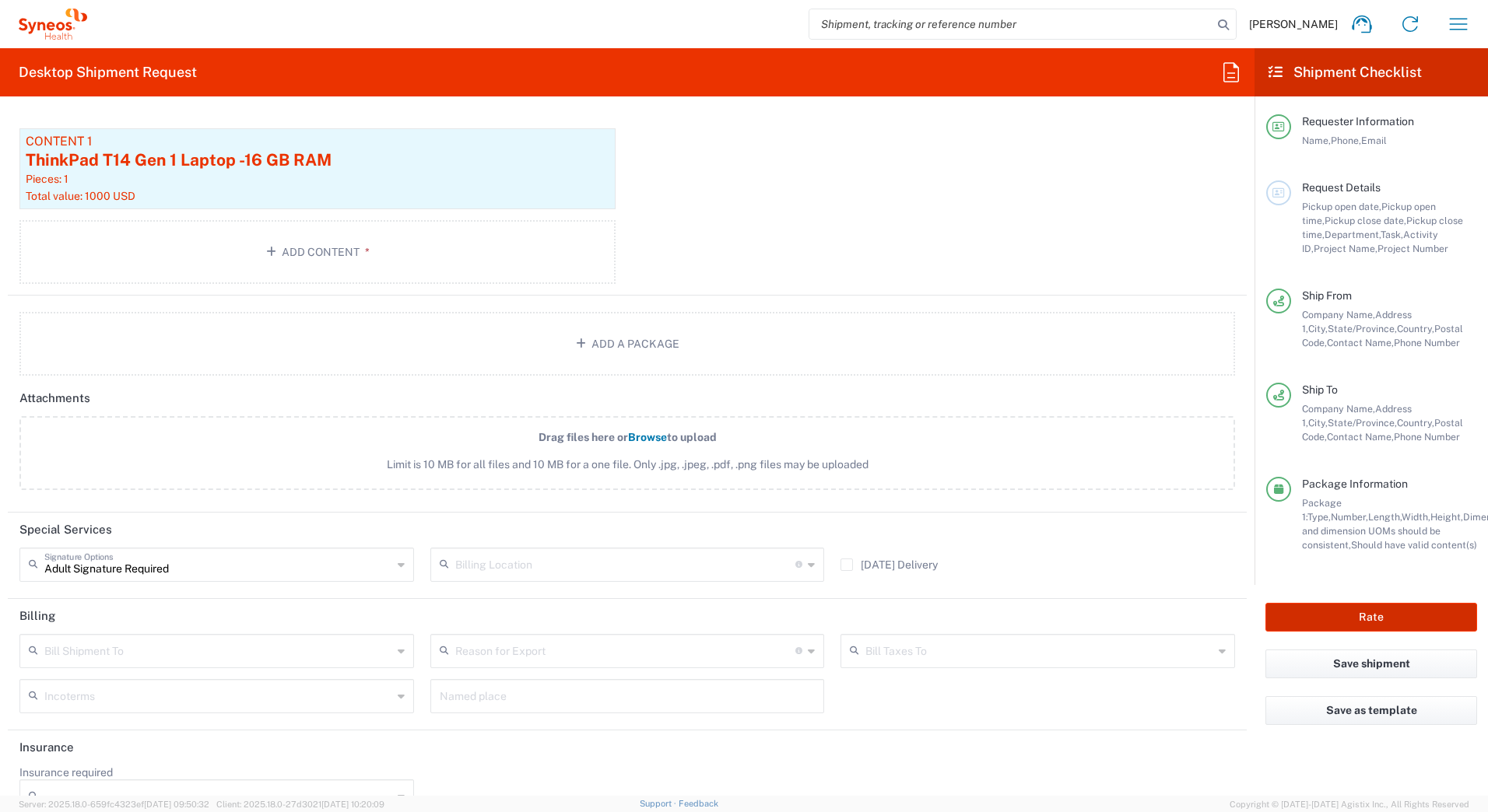
click at [1305, 613] on button "Rate" at bounding box center [1370, 618] width 211 height 29
type input "JnJ Imaavy EC - 5285"
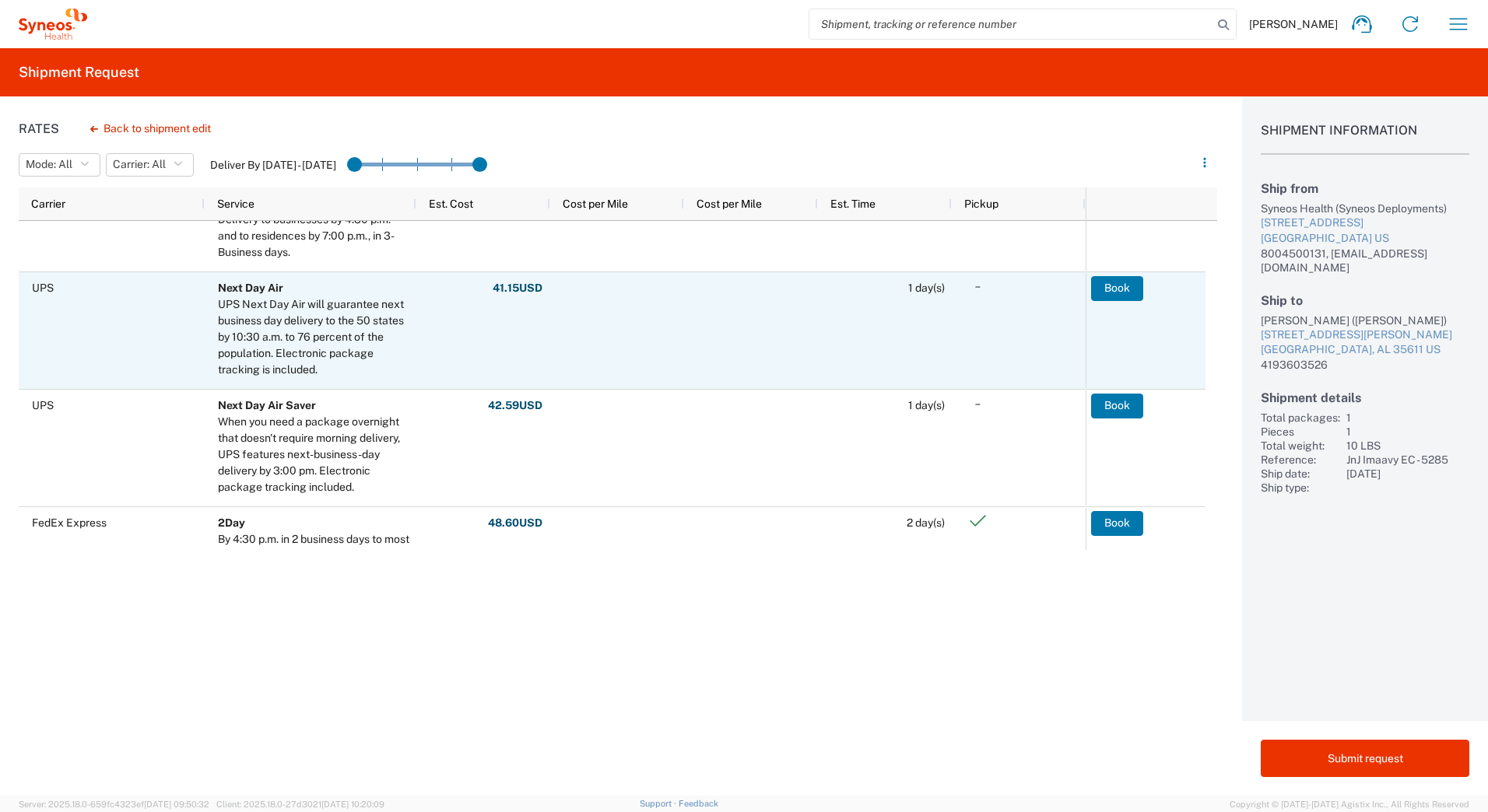
scroll to position [311, 0]
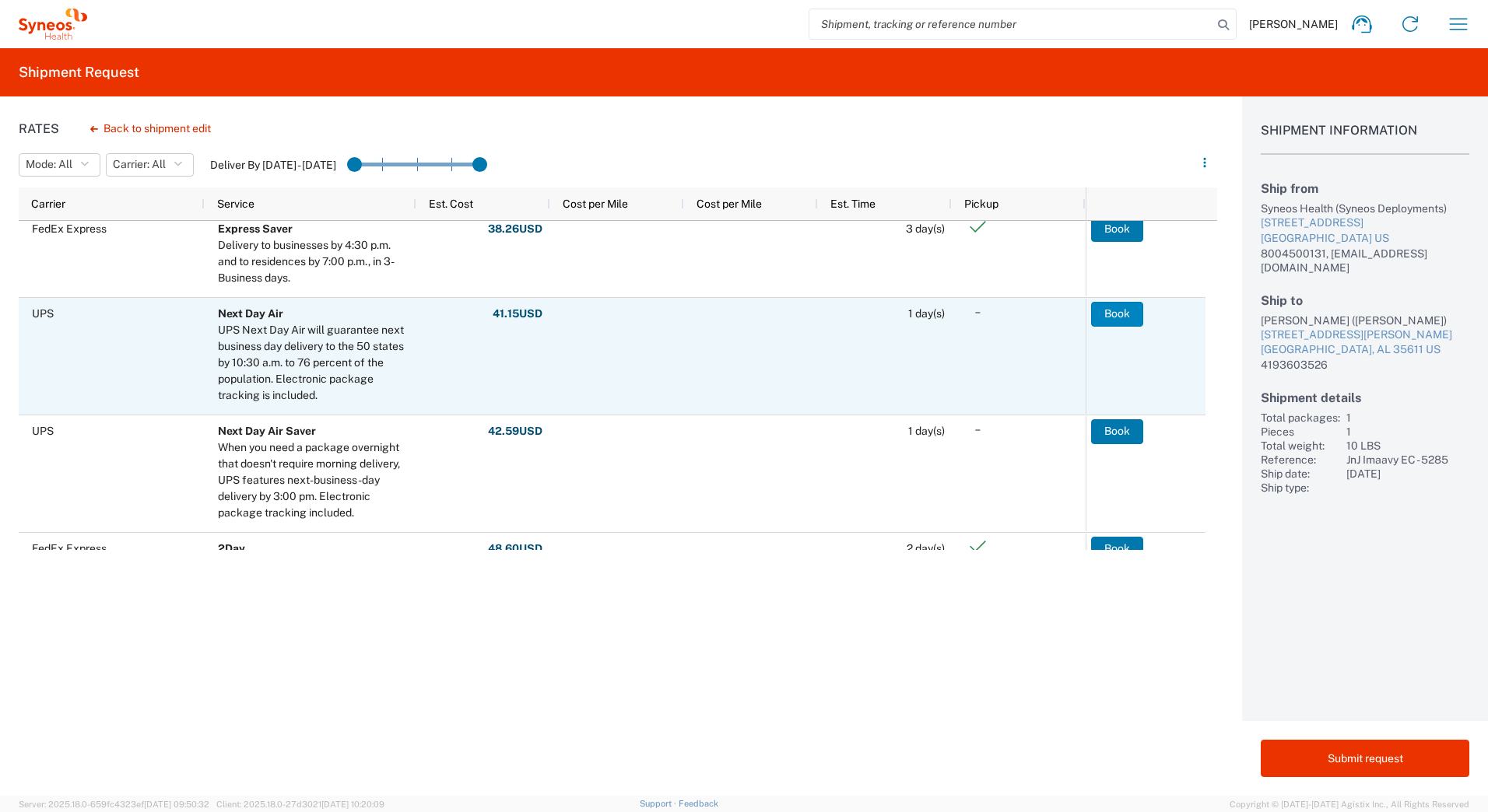
click at [1116, 311] on button "Book" at bounding box center [1117, 315] width 52 height 25
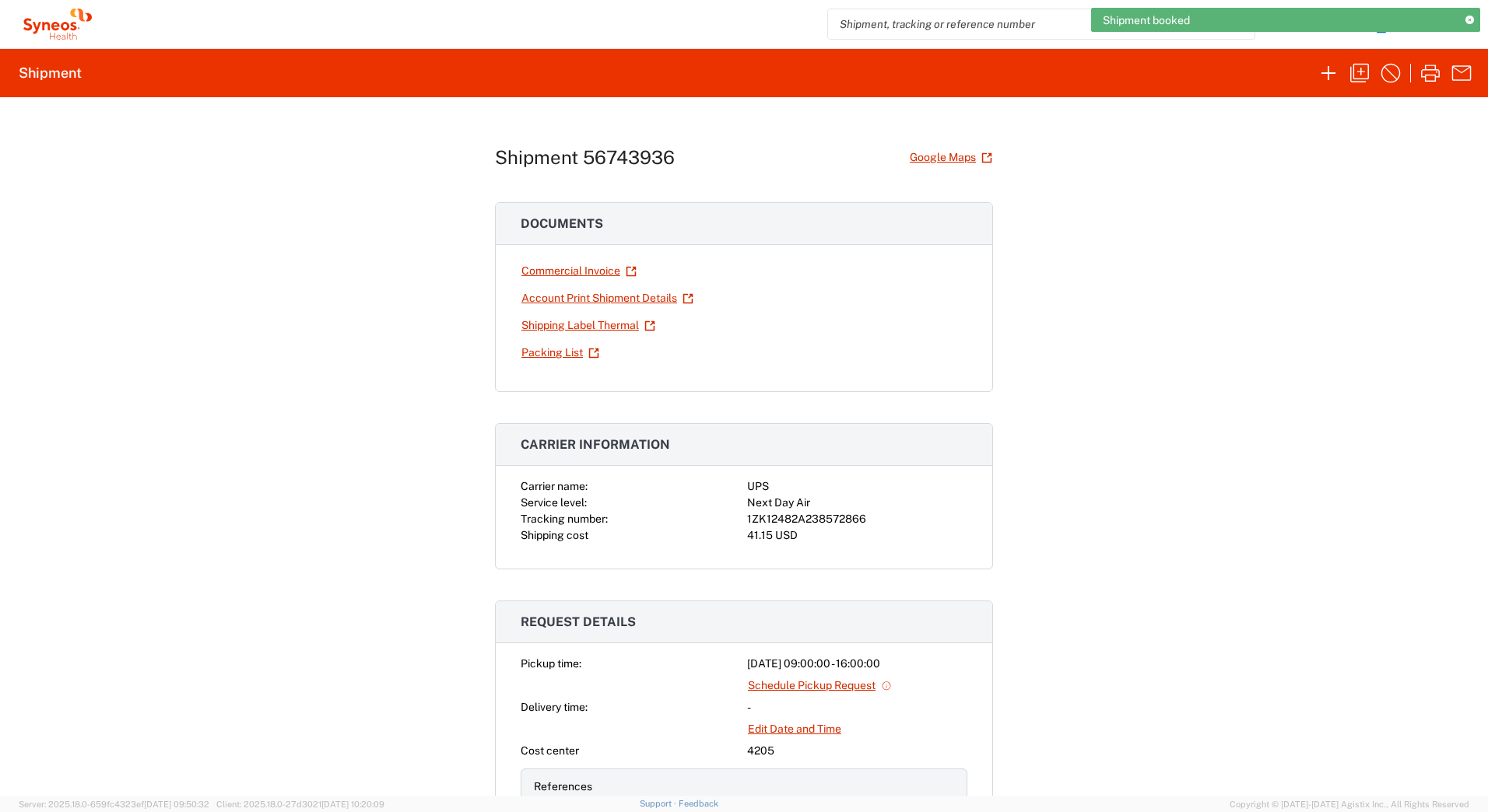
click at [826, 518] on div "1ZK12482A238572866" at bounding box center [857, 518] width 220 height 16
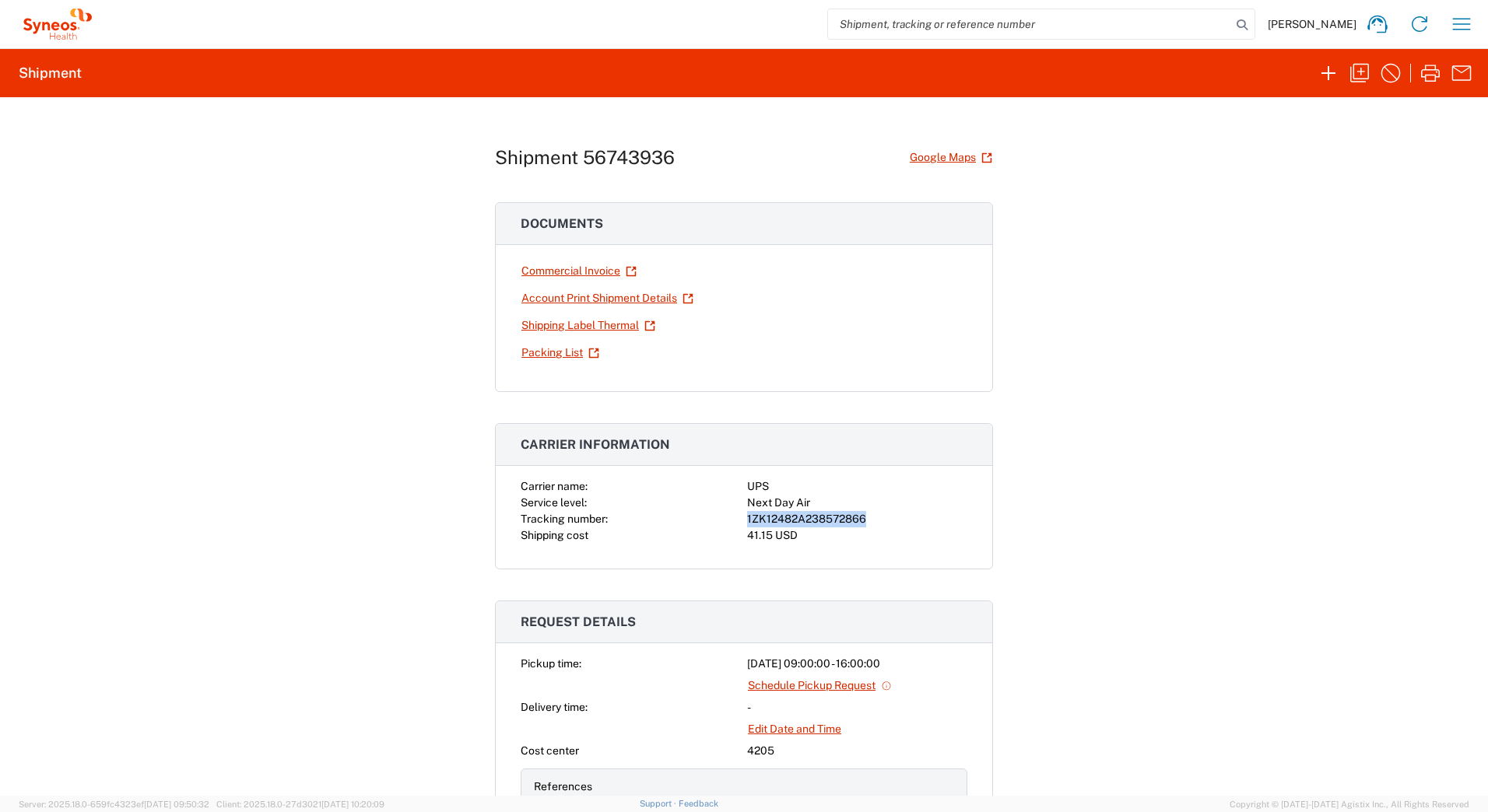
click at [826, 518] on div "1ZK12482A238572866" at bounding box center [857, 518] width 220 height 16
copy div "1ZK12482A238572866"
click at [1423, 72] on icon "button" at bounding box center [1430, 73] width 25 height 25
